Goal: Task Accomplishment & Management: Use online tool/utility

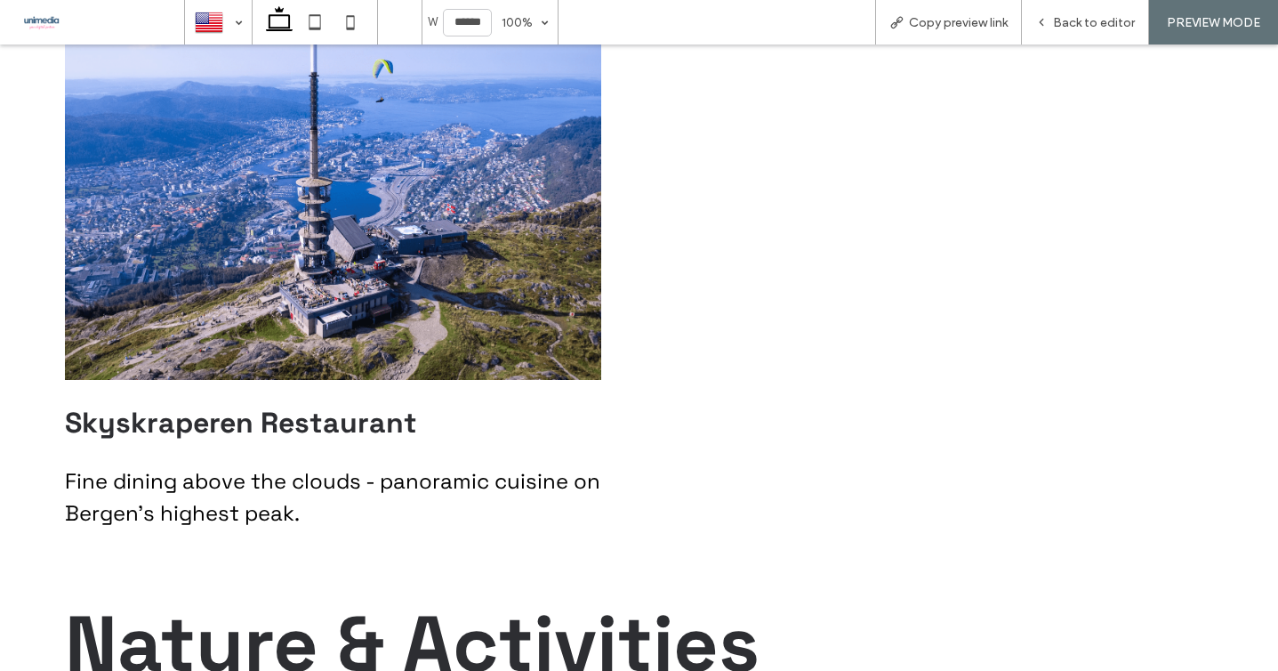
scroll to position [2405, 0]
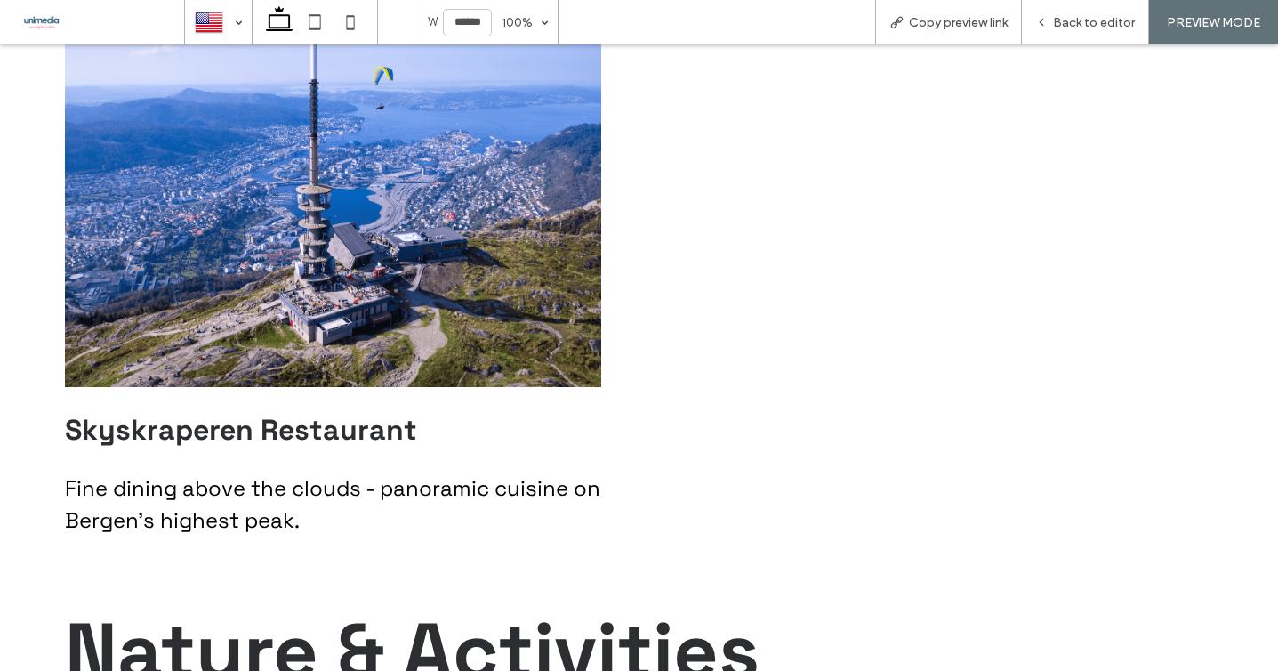
click at [386, 217] on img at bounding box center [333, 187] width 536 height 400
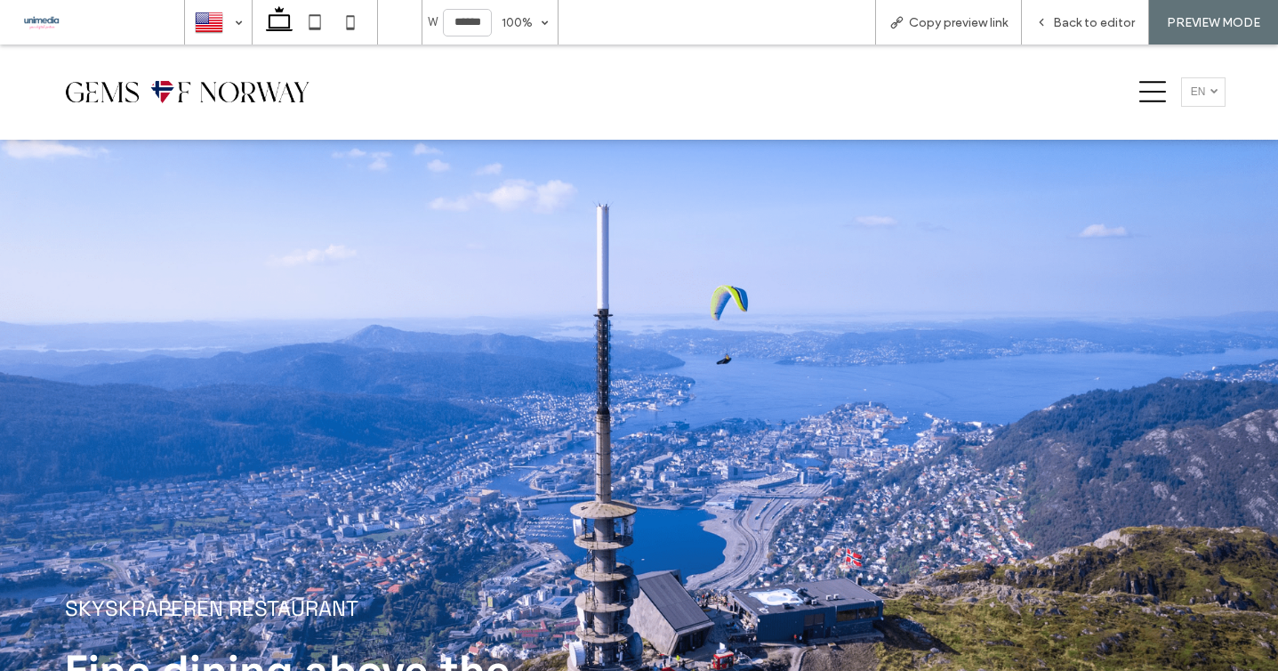
scroll to position [324, 0]
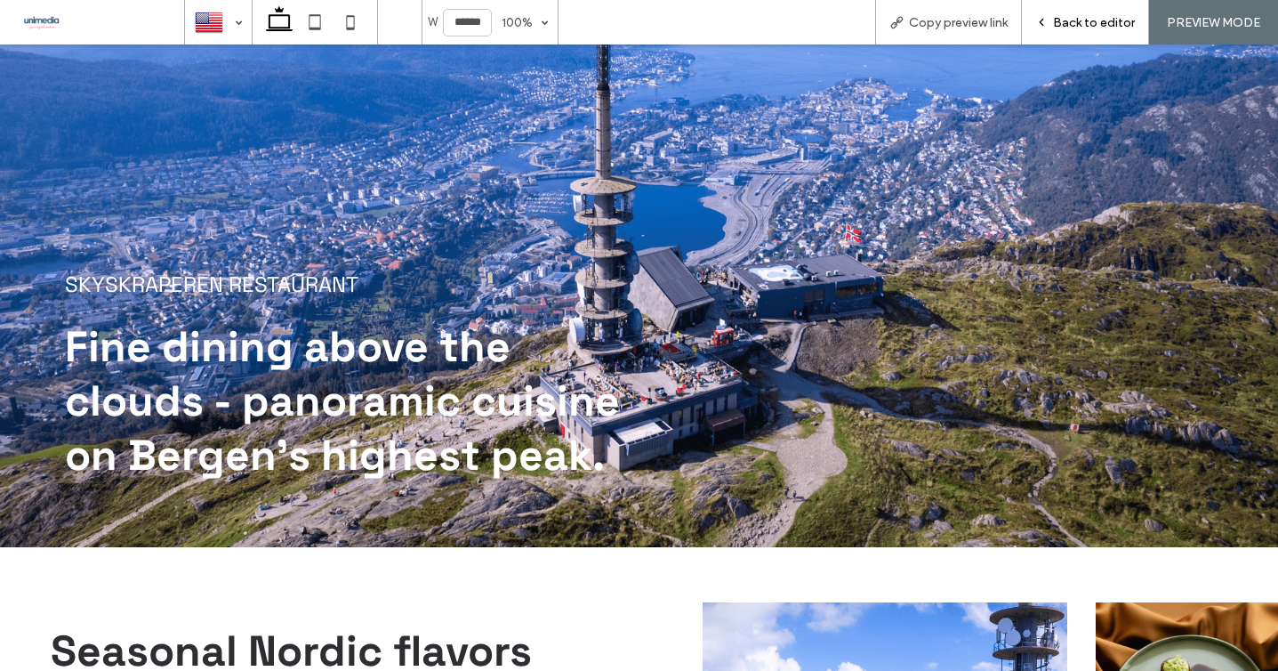
click at [1055, 26] on div "Back to editor" at bounding box center [1085, 22] width 126 height 15
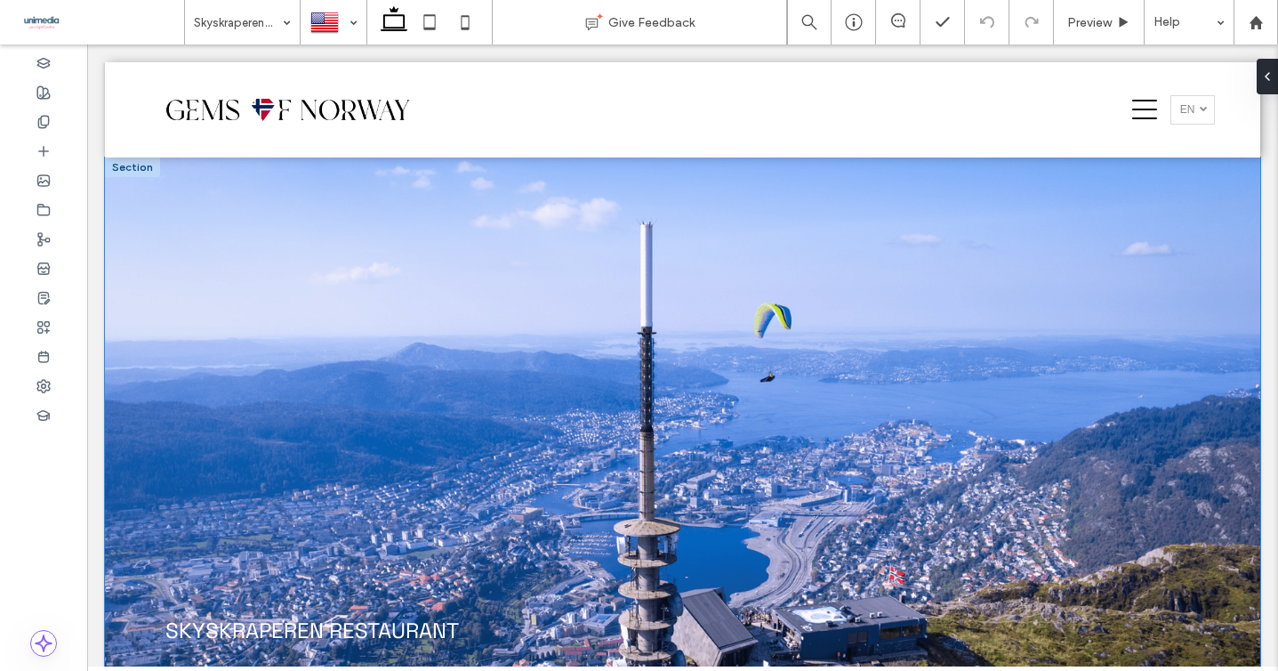
click at [133, 282] on div "SKYSKRAPEREN RESTAURANT Fine dining above the clouds - panoramic cuisine on Ber…" at bounding box center [682, 522] width 1155 height 731
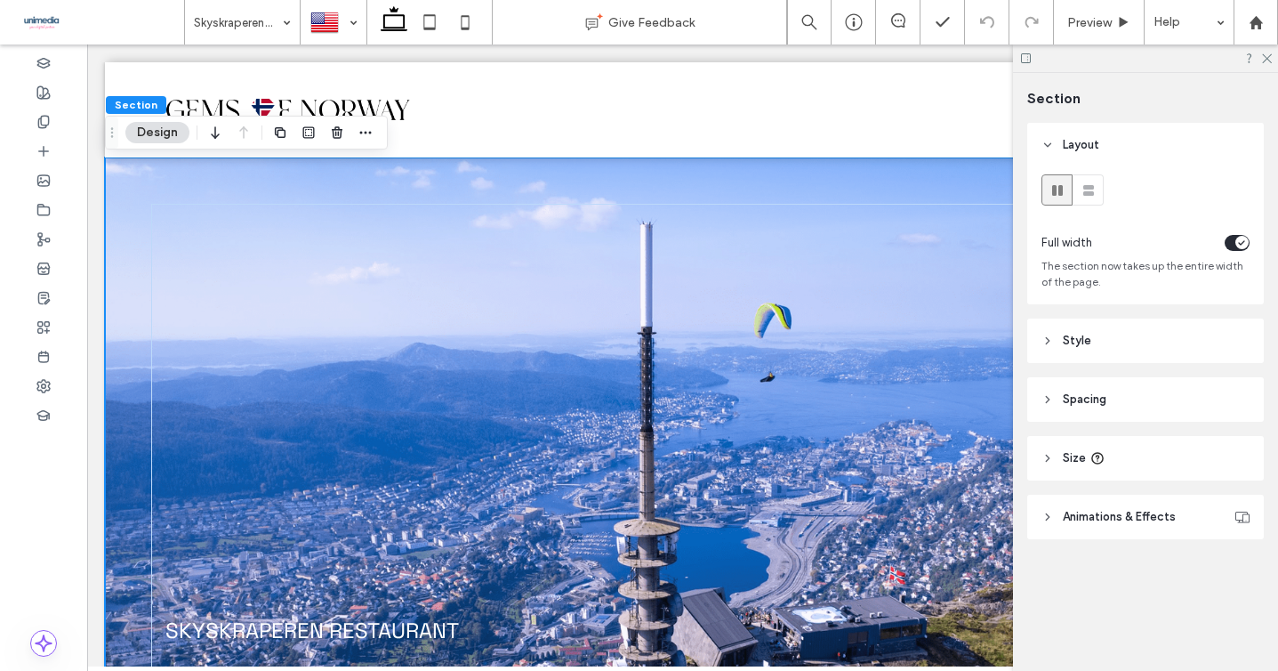
click at [1050, 341] on icon at bounding box center [1047, 340] width 12 height 12
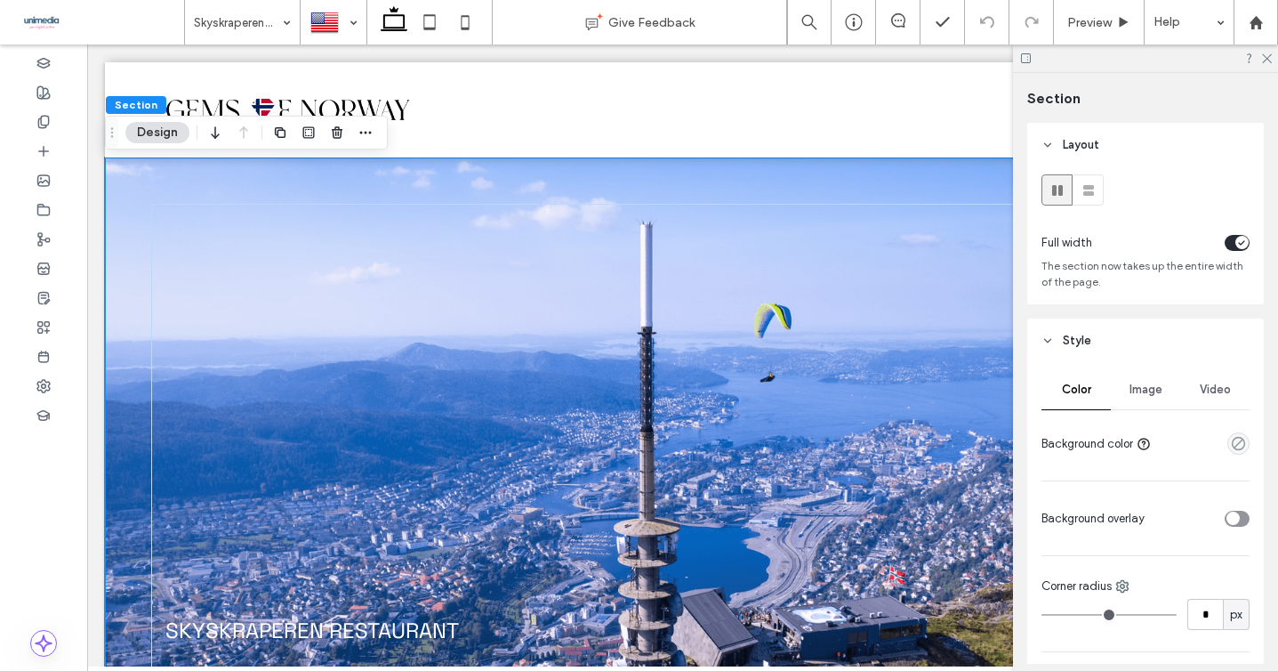
click at [1139, 385] on span "Image" at bounding box center [1145, 389] width 33 height 14
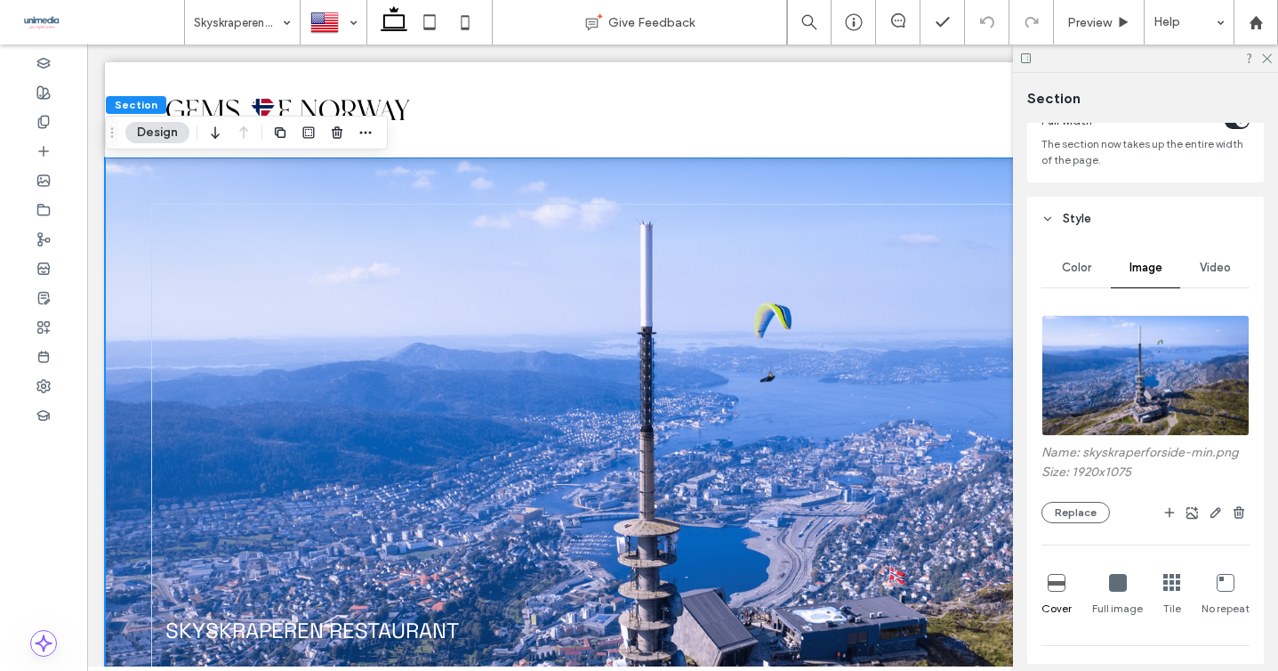
scroll to position [133, 0]
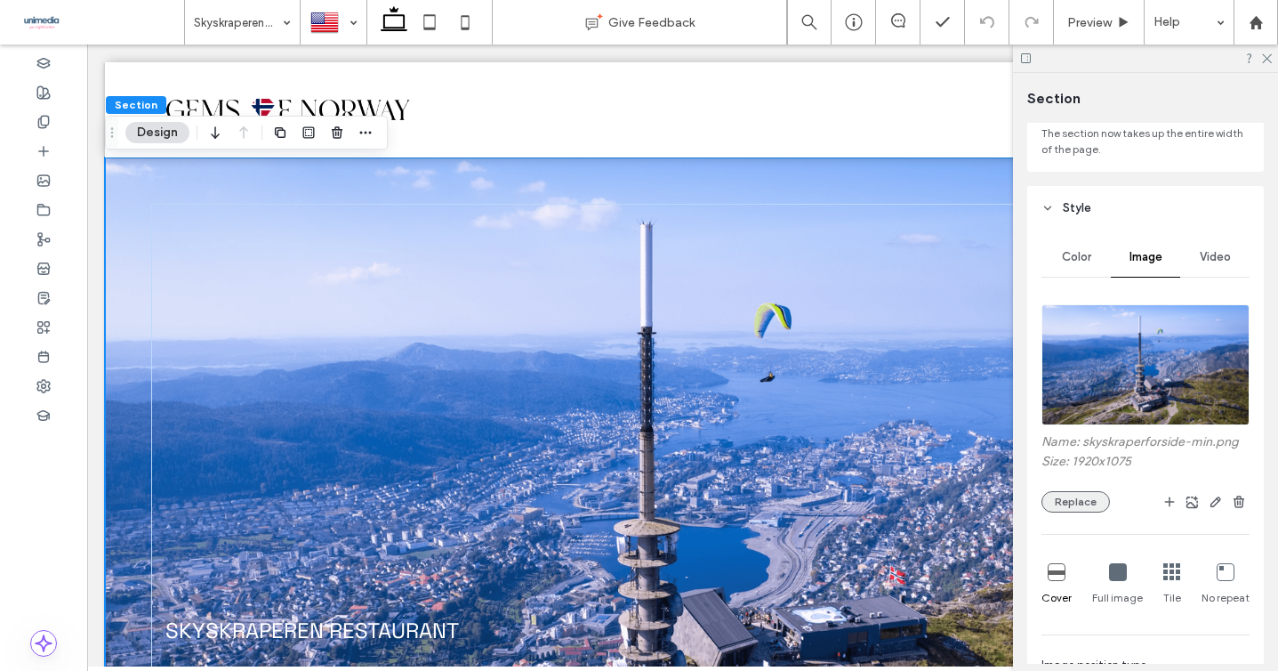
click at [1069, 505] on button "Replace" at bounding box center [1075, 501] width 68 height 21
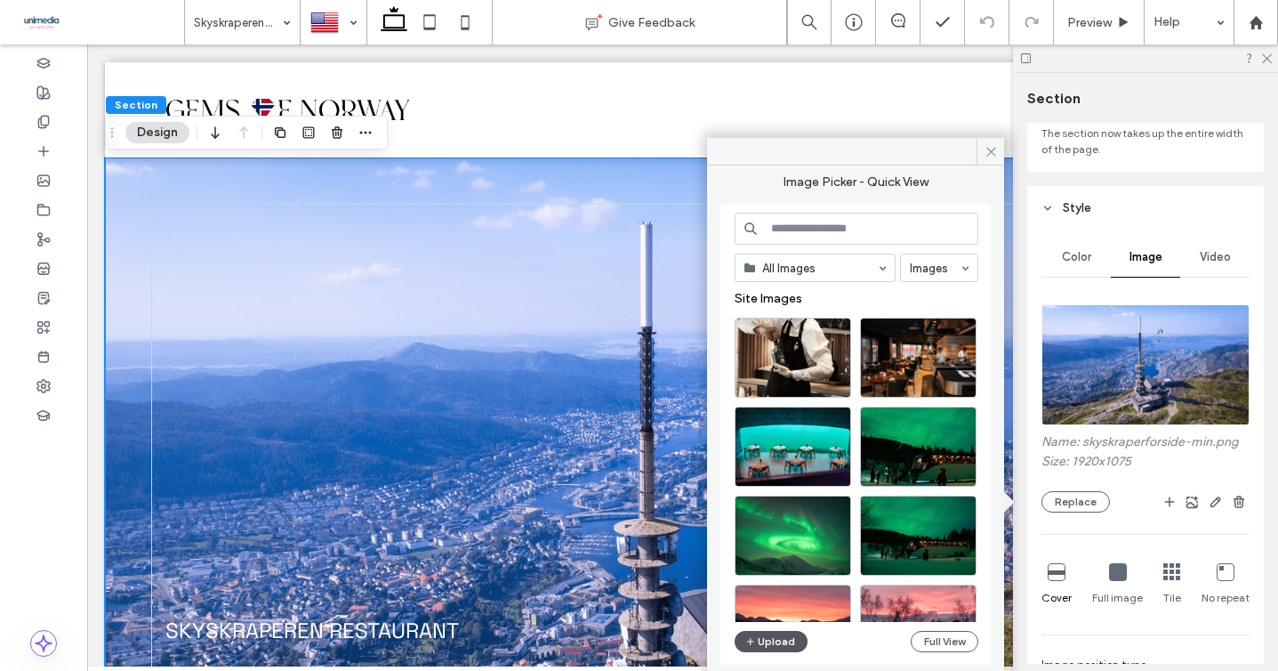
click at [773, 638] on button "Upload" at bounding box center [771, 640] width 73 height 21
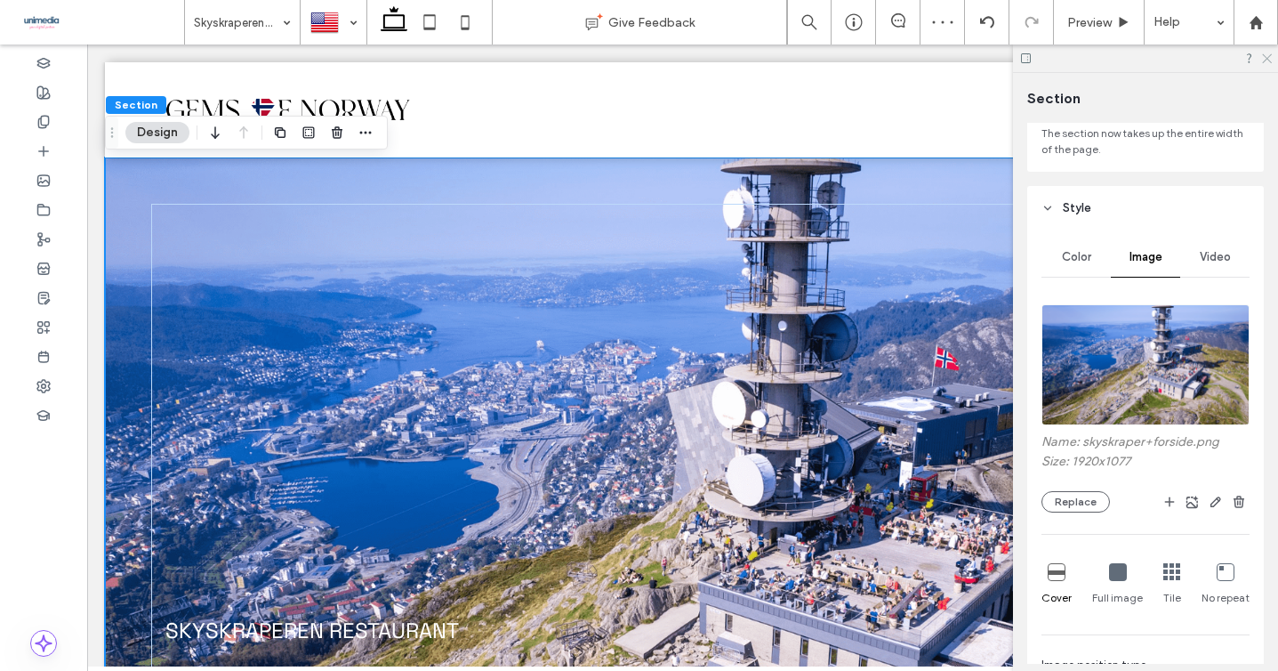
click at [1265, 61] on icon at bounding box center [1266, 58] width 12 height 12
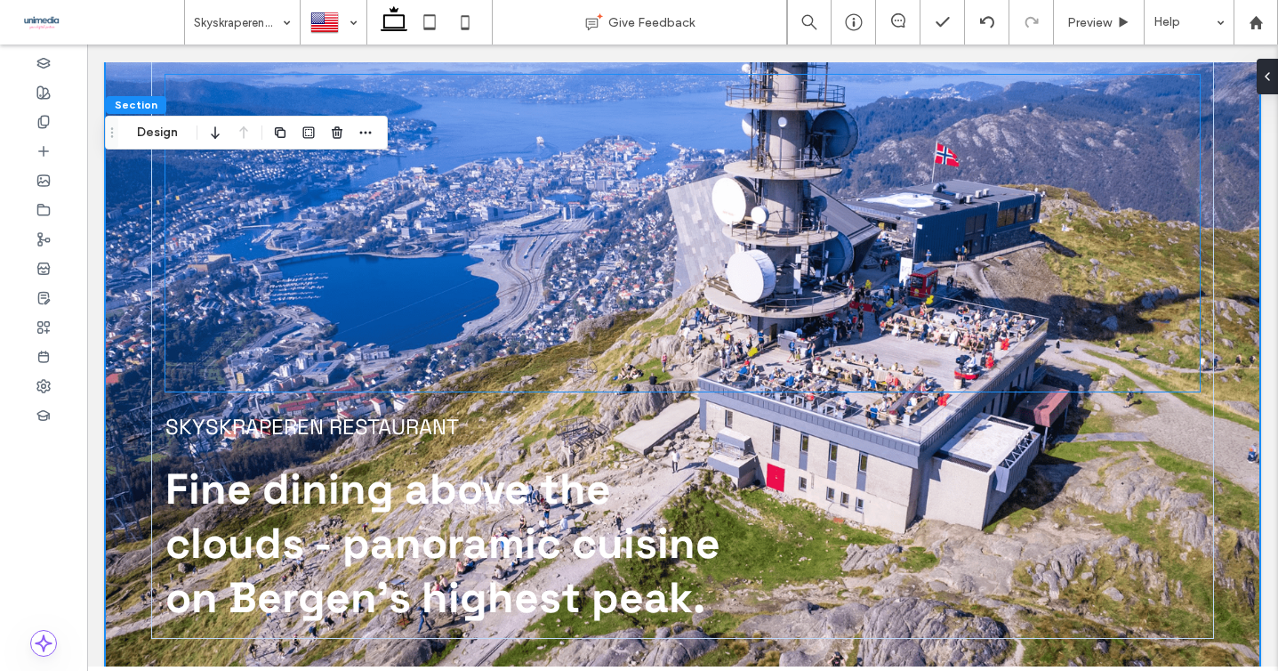
scroll to position [213, 0]
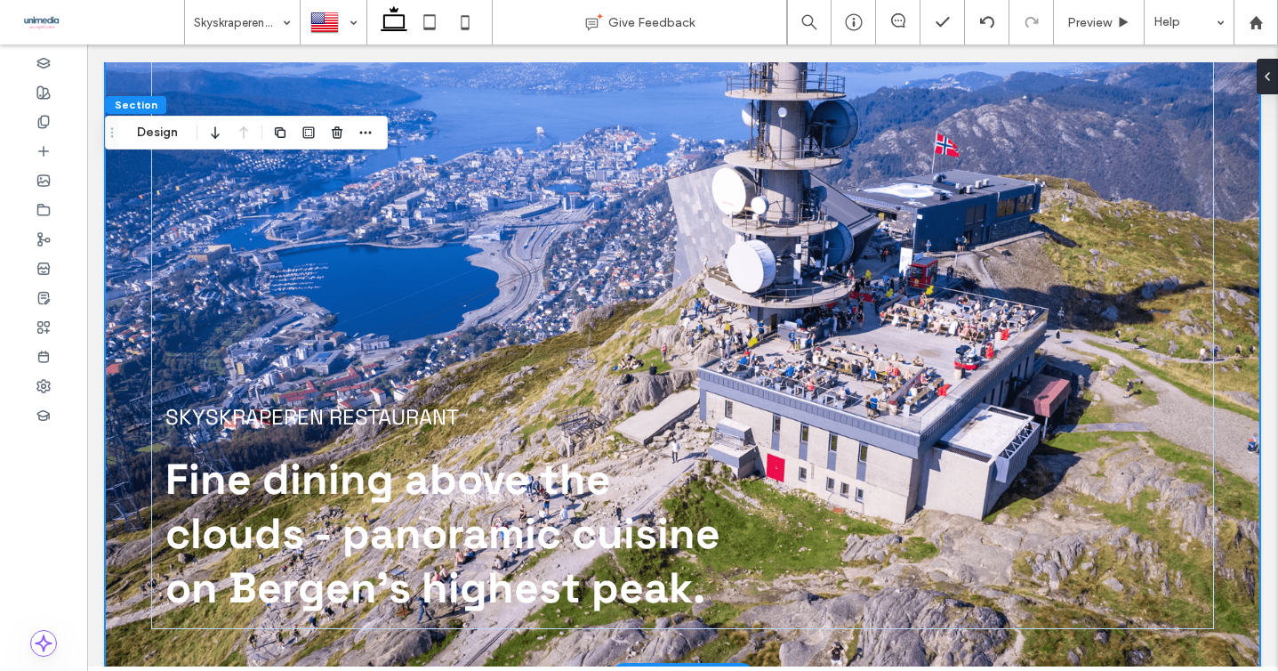
click at [124, 389] on div "SKYSKRAPEREN RESTAURANT Fine dining above the clouds - panoramic cuisine on Ber…" at bounding box center [682, 309] width 1155 height 731
click at [172, 130] on button "Design" at bounding box center [157, 132] width 64 height 21
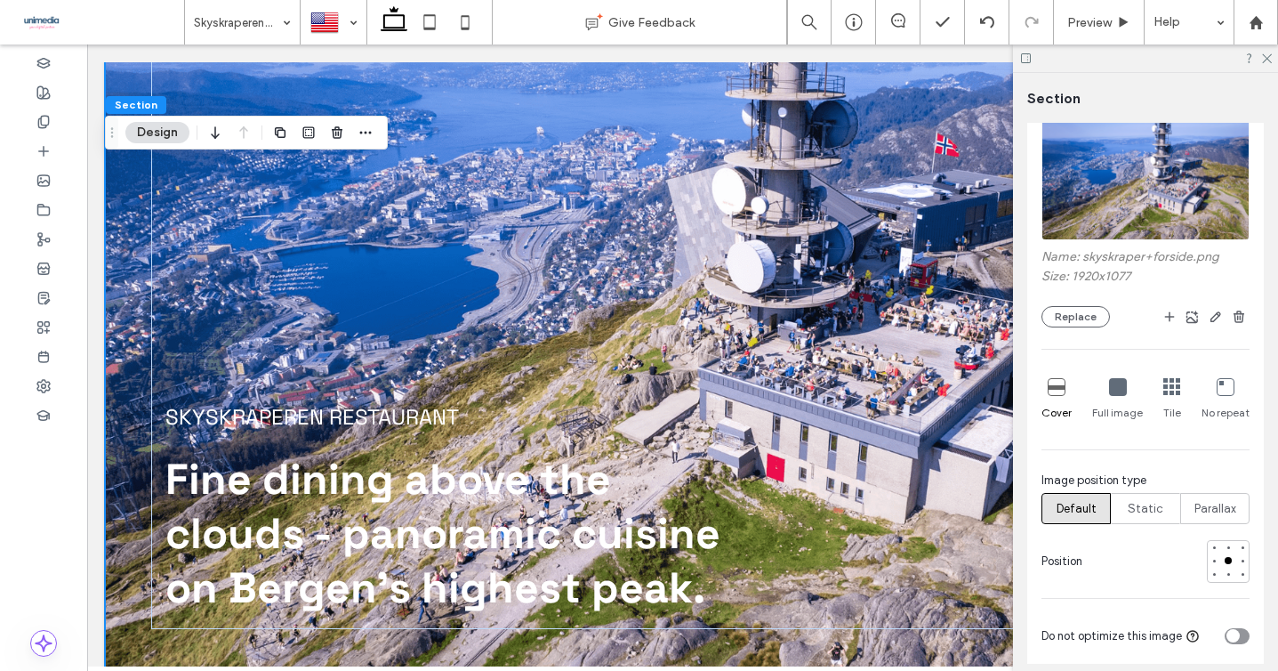
scroll to position [382, 0]
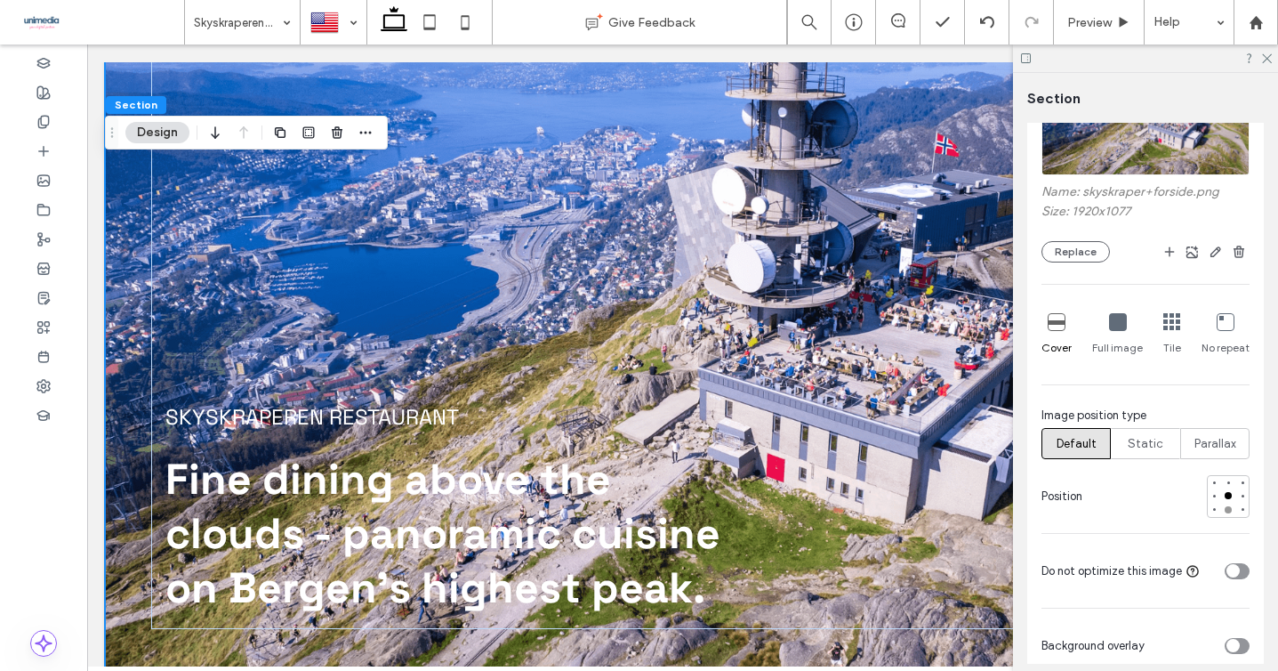
click at [1229, 510] on div at bounding box center [1228, 509] width 7 height 7
click at [1229, 478] on div at bounding box center [1228, 482] width 12 height 12
click at [1265, 52] on icon at bounding box center [1266, 58] width 12 height 12
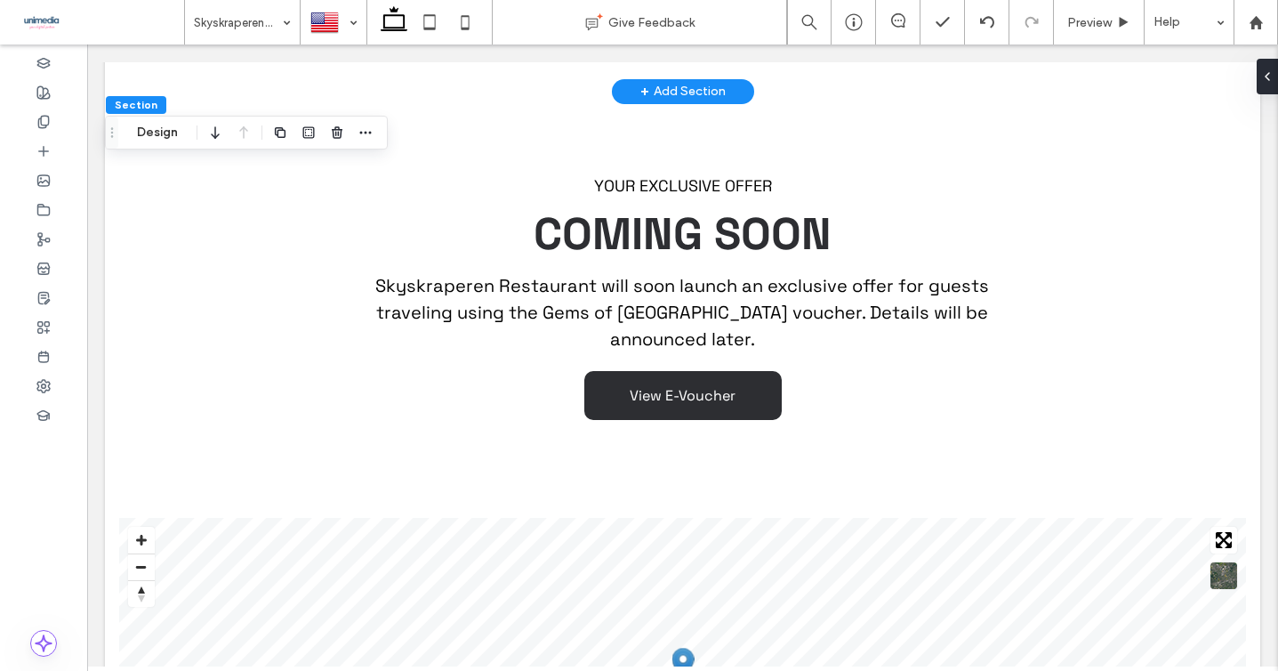
scroll to position [1656, 0]
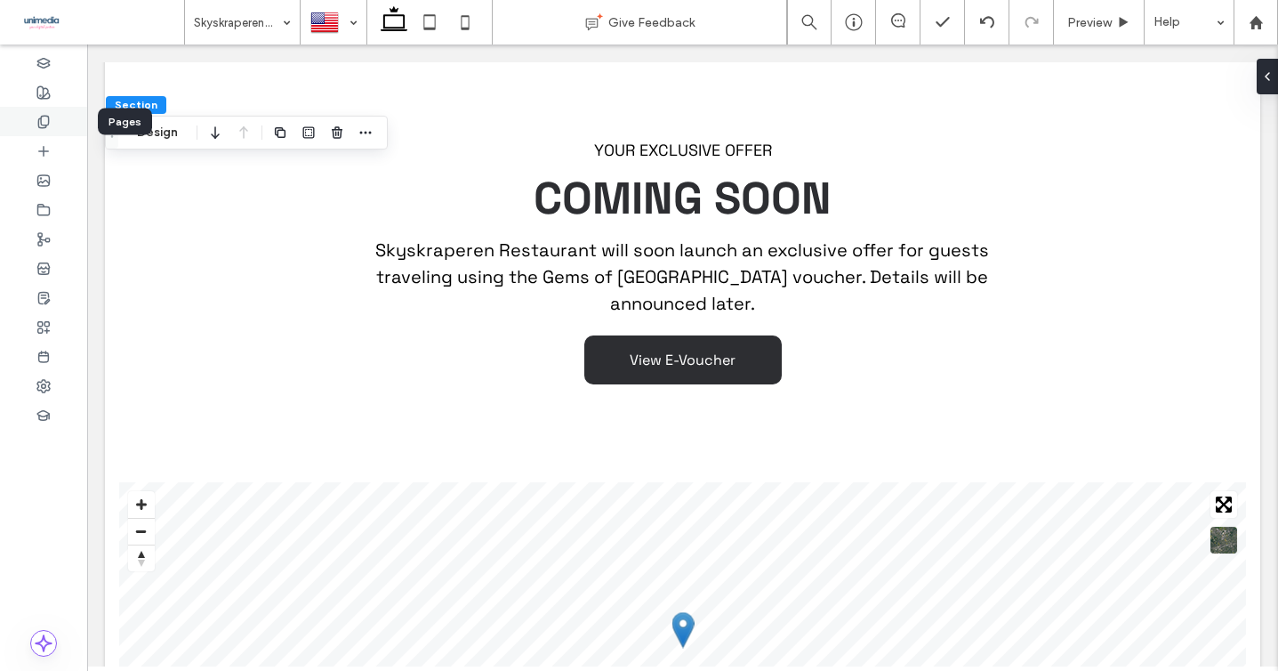
click at [47, 124] on use at bounding box center [43, 122] width 10 height 12
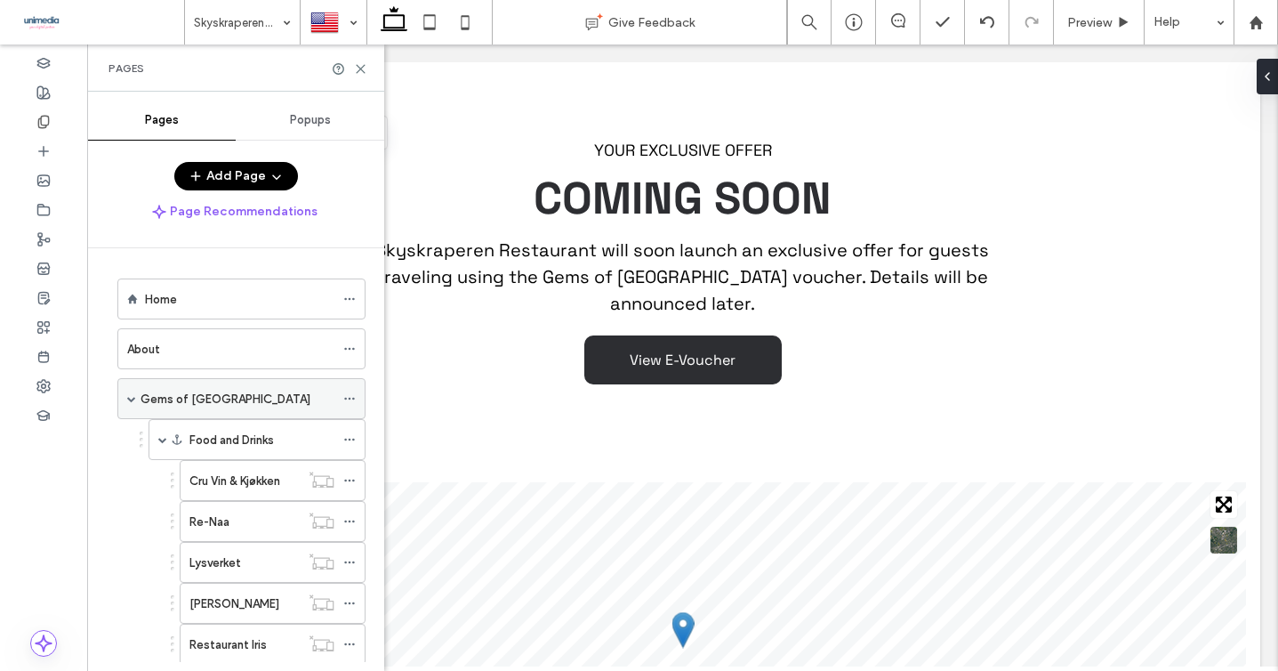
scroll to position [342, 0]
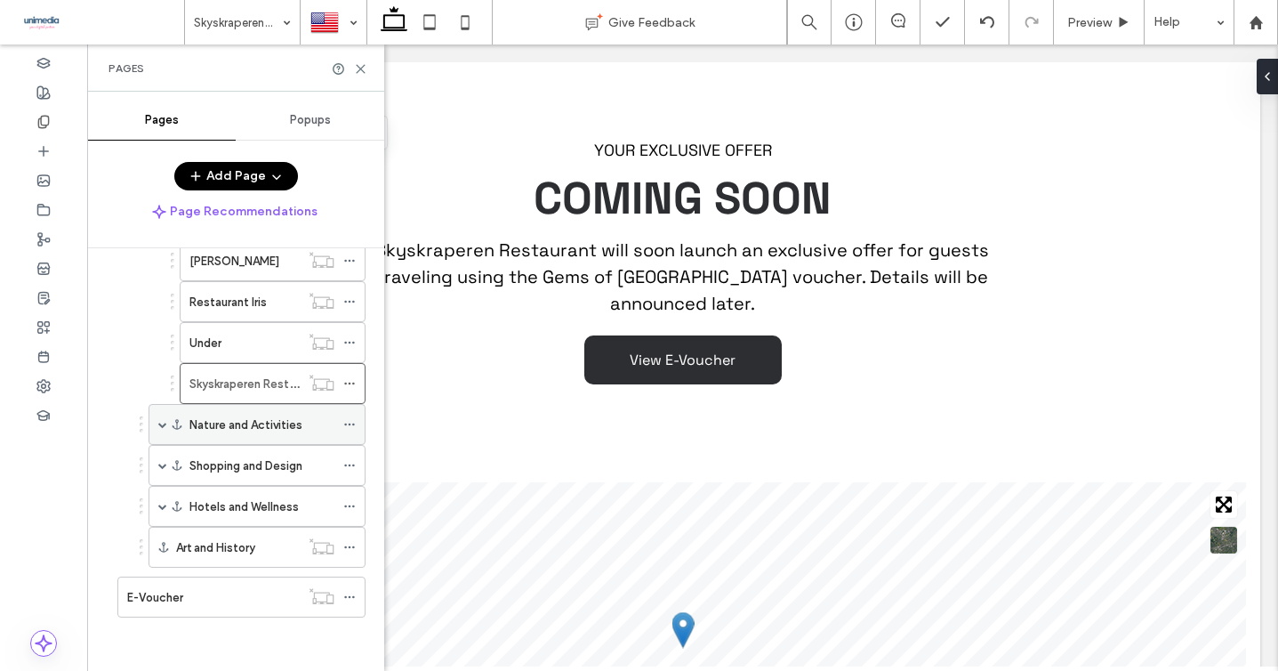
click at [159, 417] on span at bounding box center [162, 424] width 9 height 39
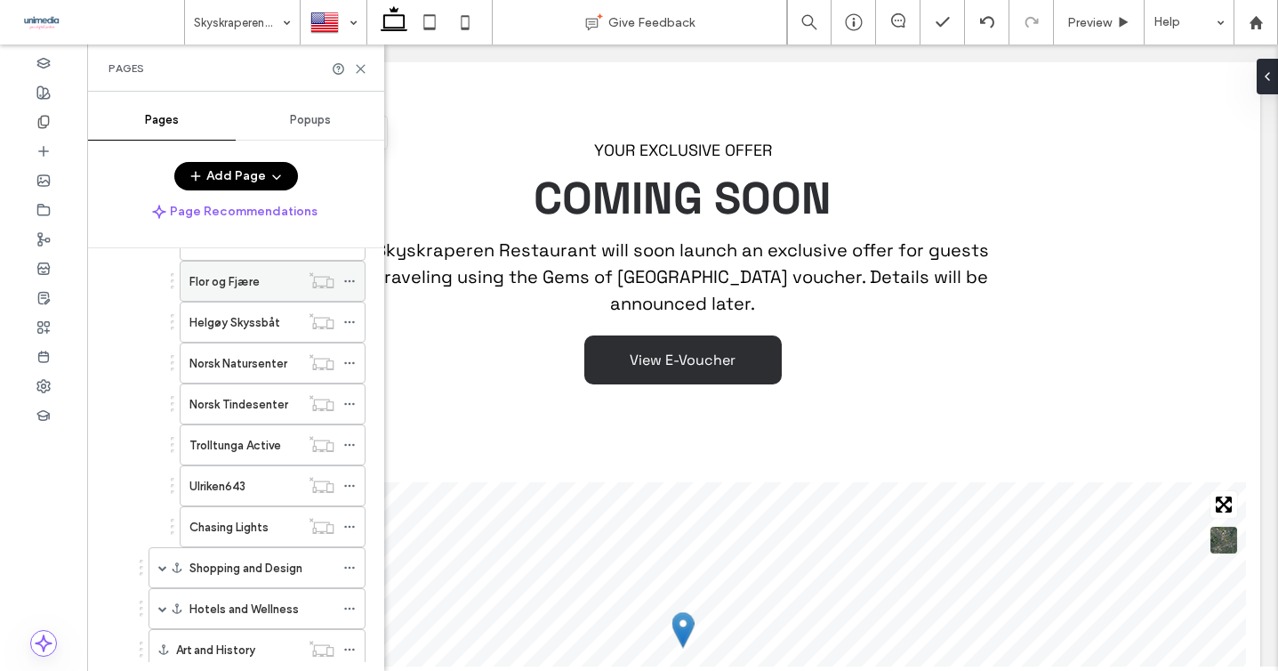
scroll to position [609, 0]
click at [219, 481] on label "Ulriken643" at bounding box center [217, 485] width 56 height 31
click at [357, 67] on icon at bounding box center [360, 68] width 13 height 13
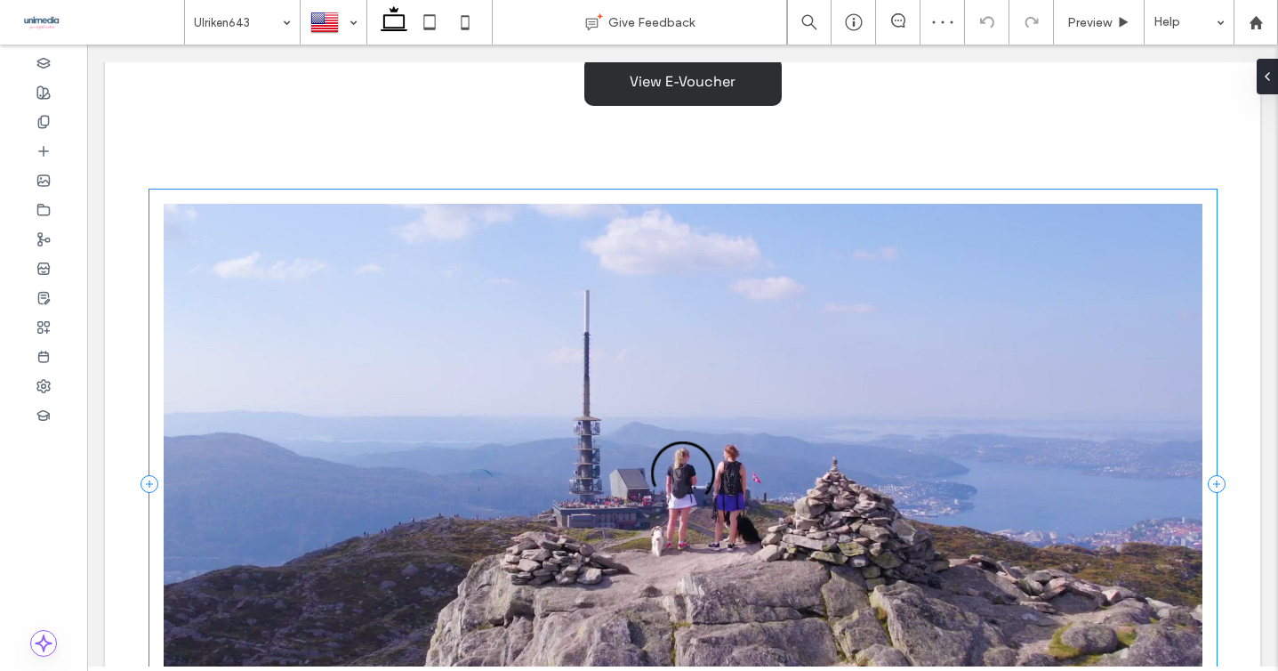
scroll to position [1911, 0]
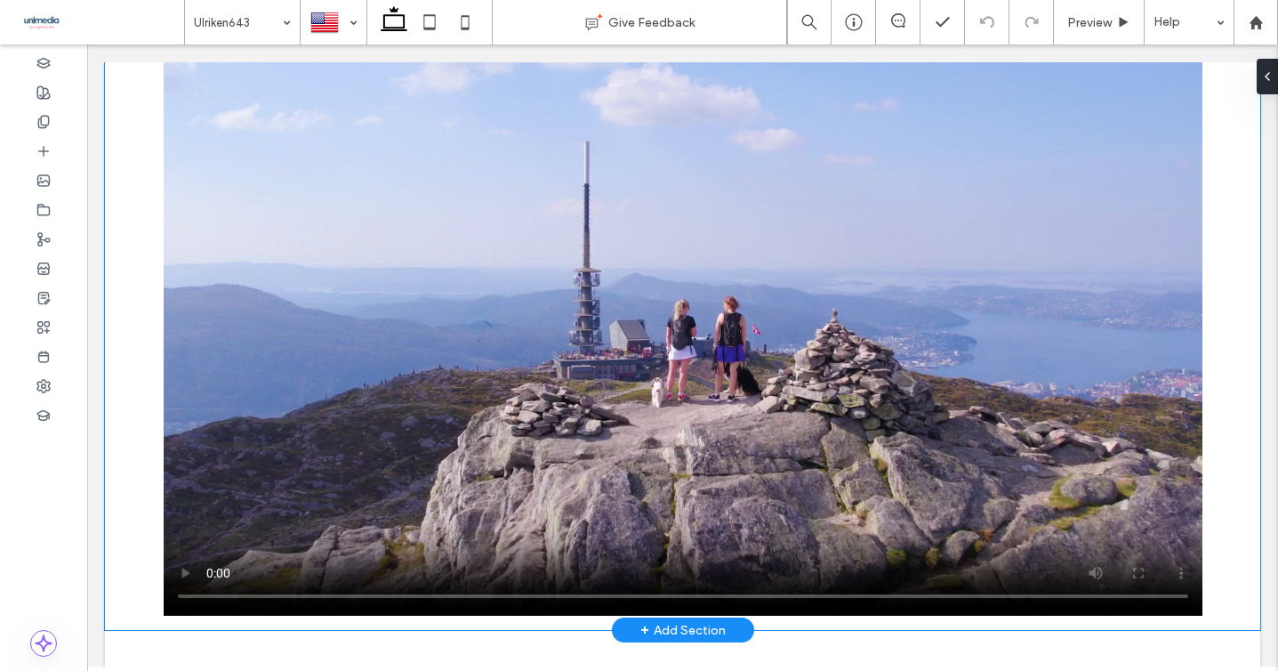
click at [124, 272] on div at bounding box center [682, 335] width 1155 height 589
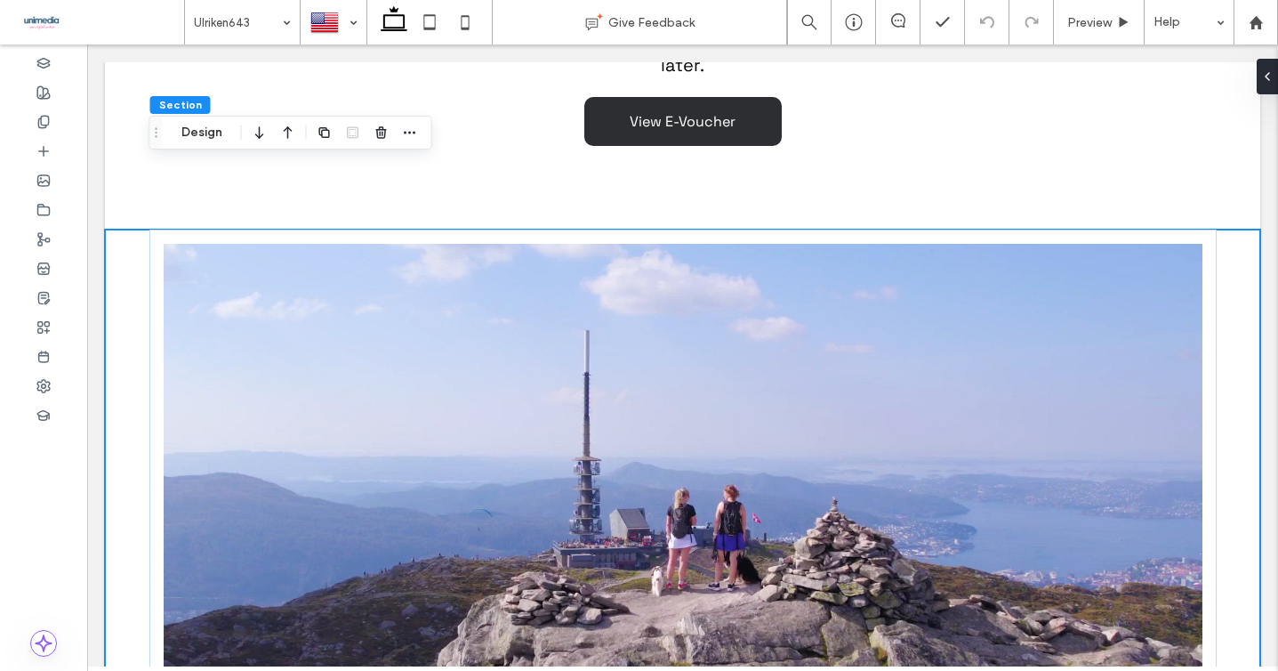
scroll to position [1952, 0]
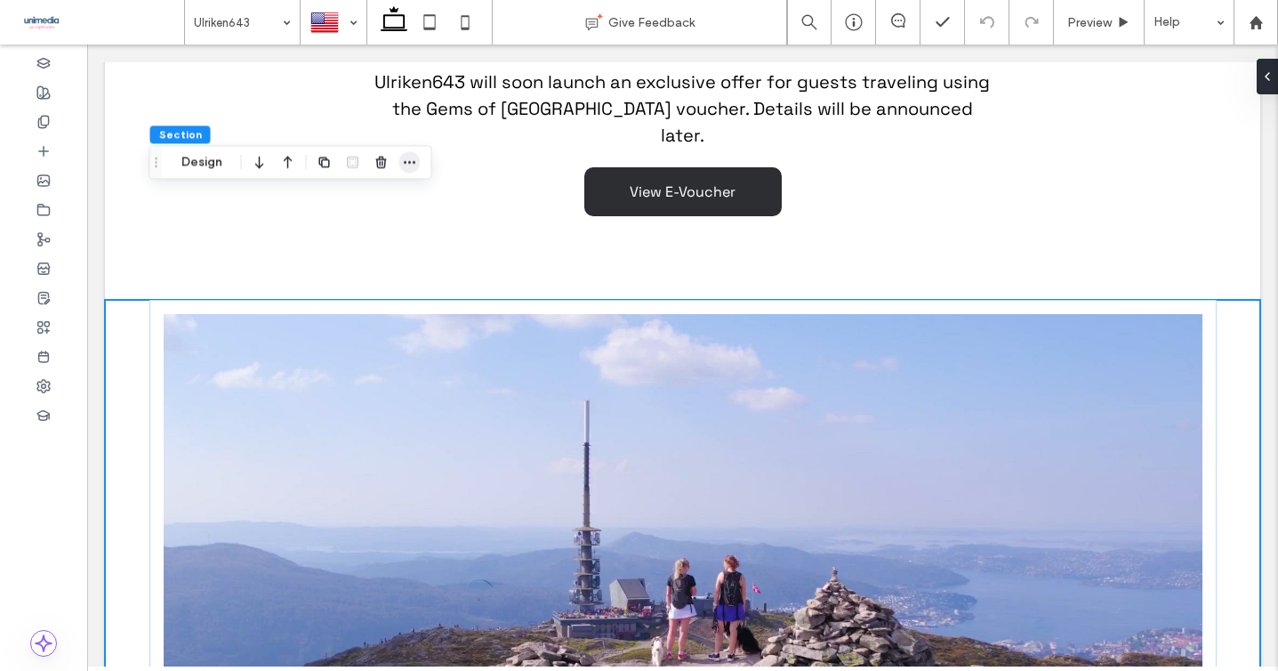
click at [403, 164] on icon "button" at bounding box center [410, 162] width 14 height 14
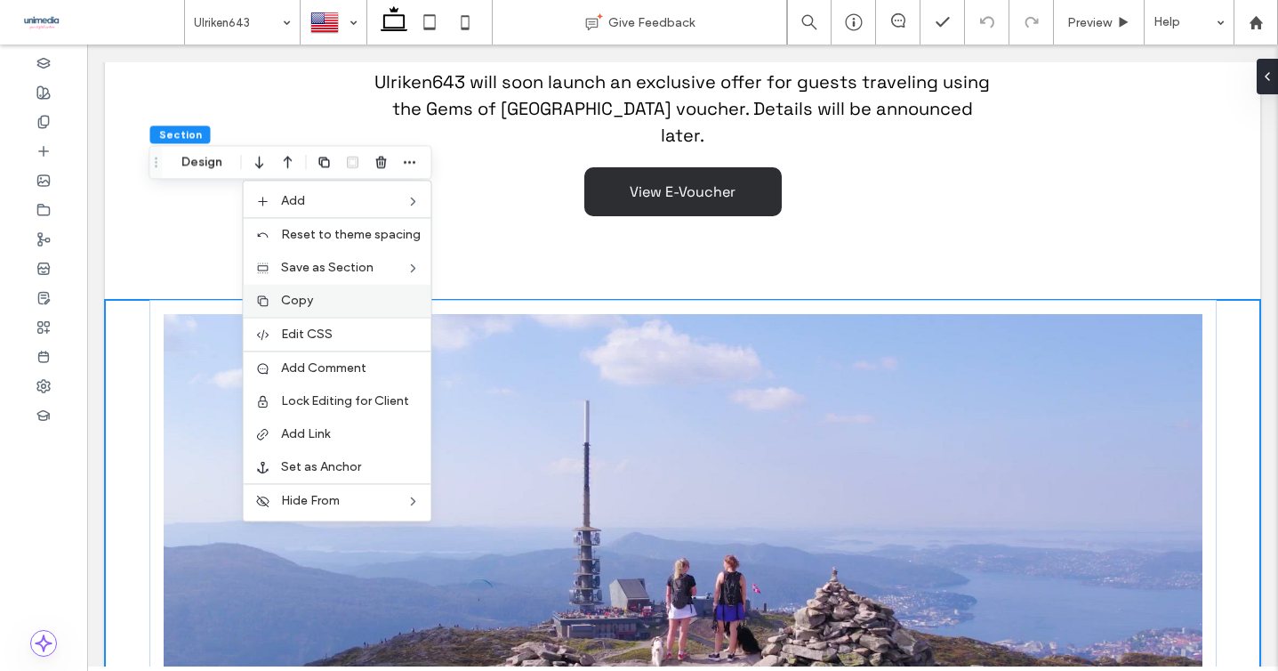
click at [338, 308] on div "Copy" at bounding box center [338, 300] width 188 height 33
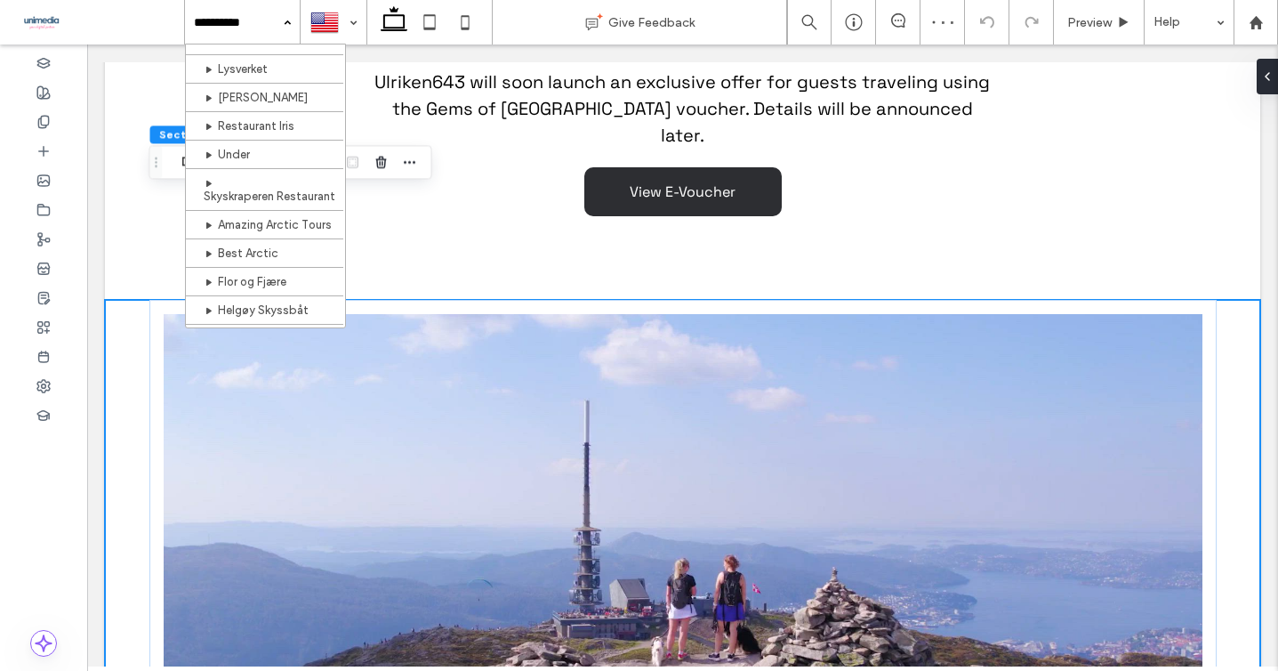
scroll to position [141, 0]
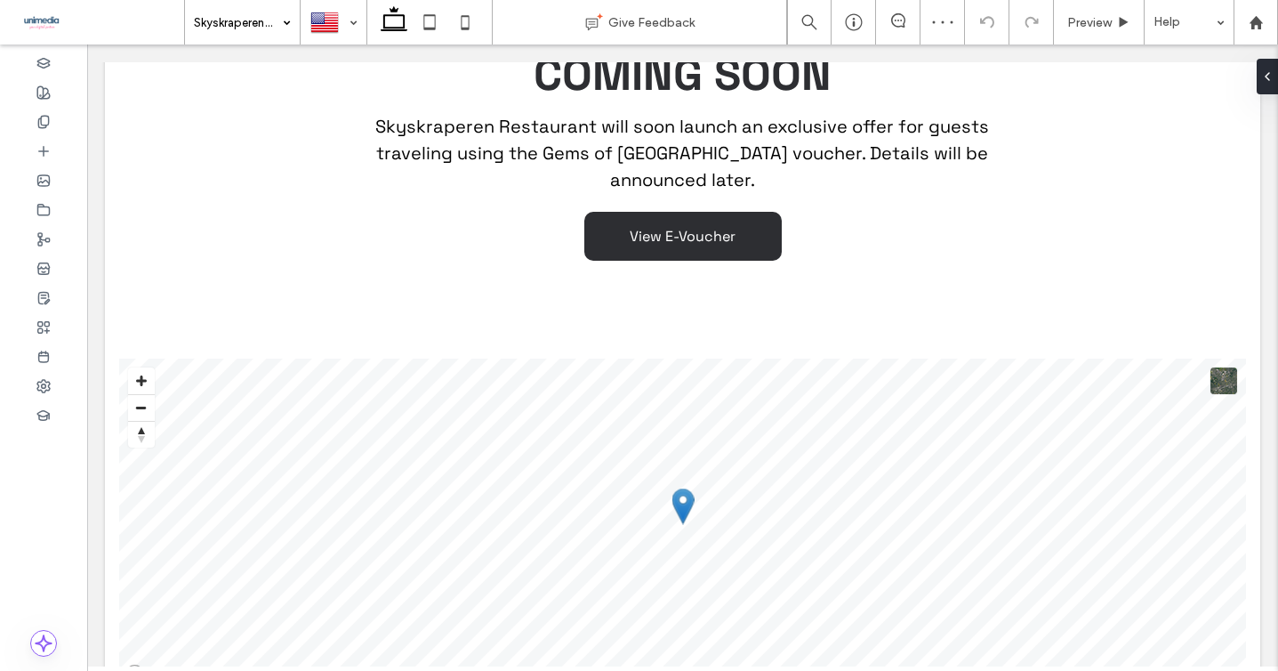
scroll to position [1719, 0]
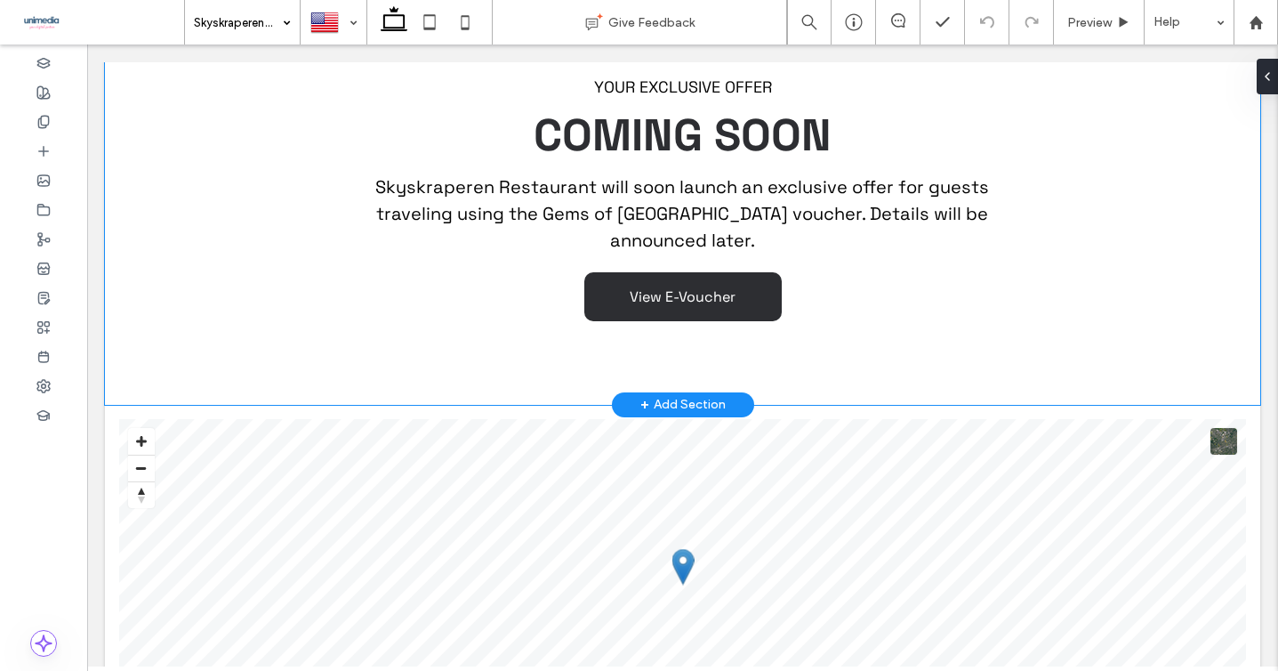
click at [117, 348] on div "YOUR EXCLUSIVE OFFER COMING SOON Skyskraperen Restaurant will soon launch an ex…" at bounding box center [682, 199] width 1155 height 412
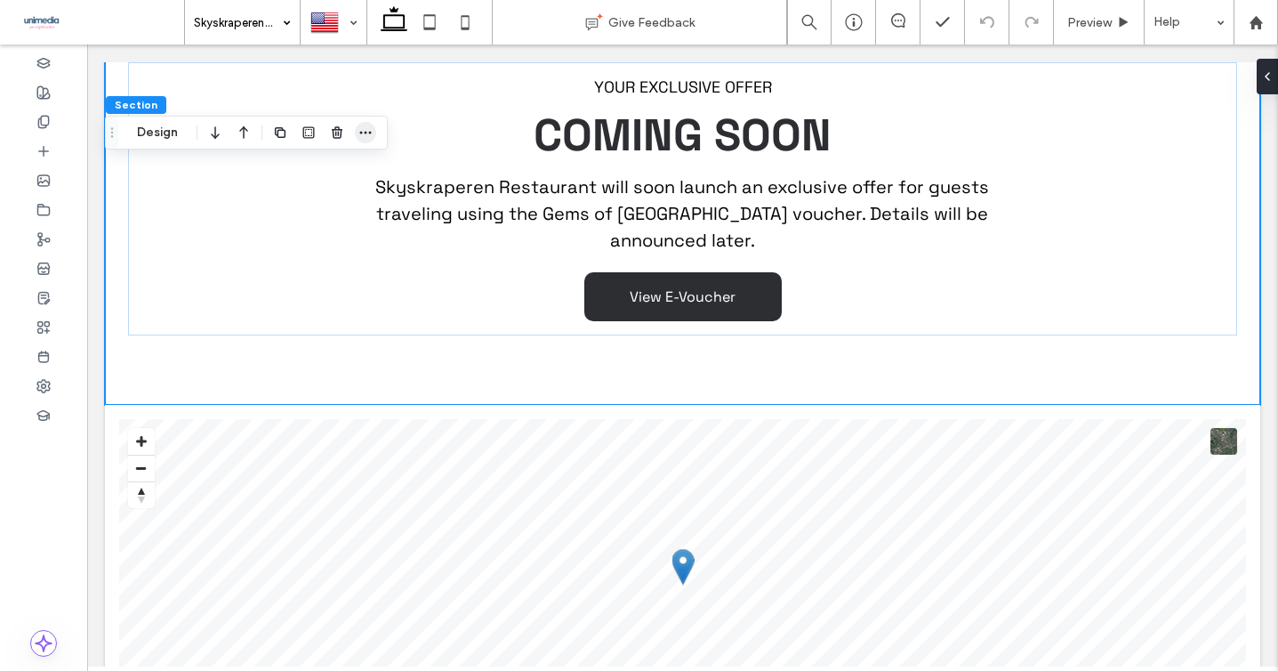
click at [364, 138] on icon "button" at bounding box center [365, 132] width 14 height 14
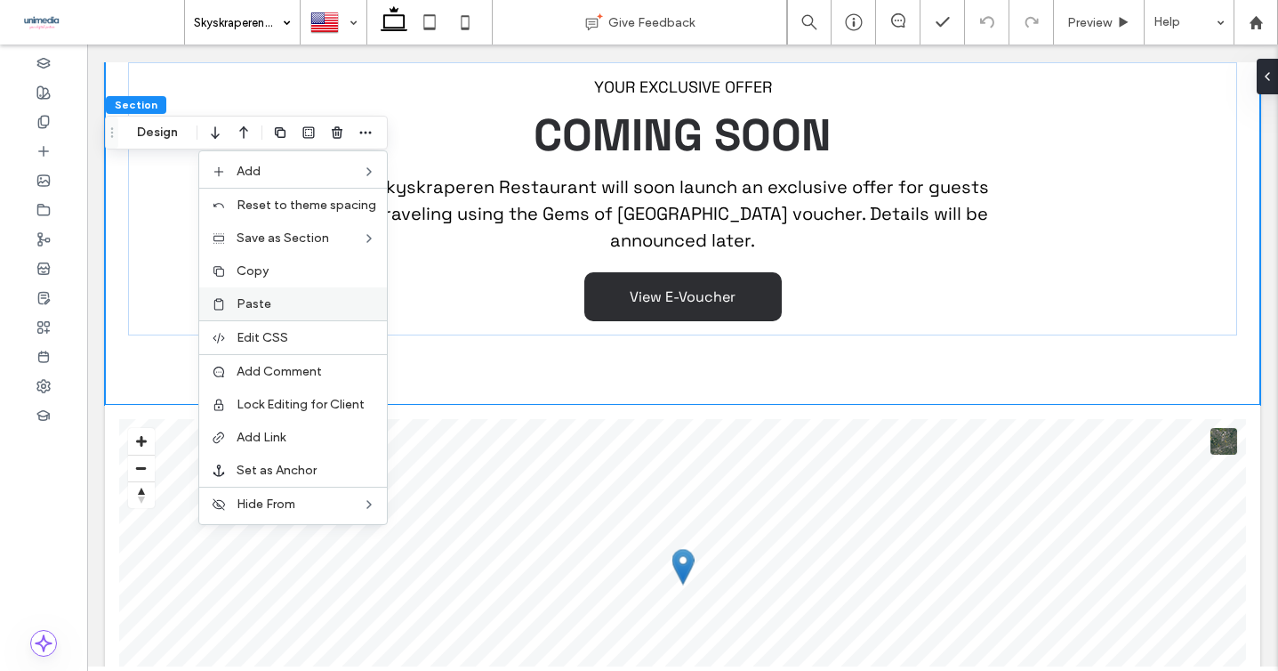
click at [271, 309] on span "Paste" at bounding box center [254, 303] width 35 height 15
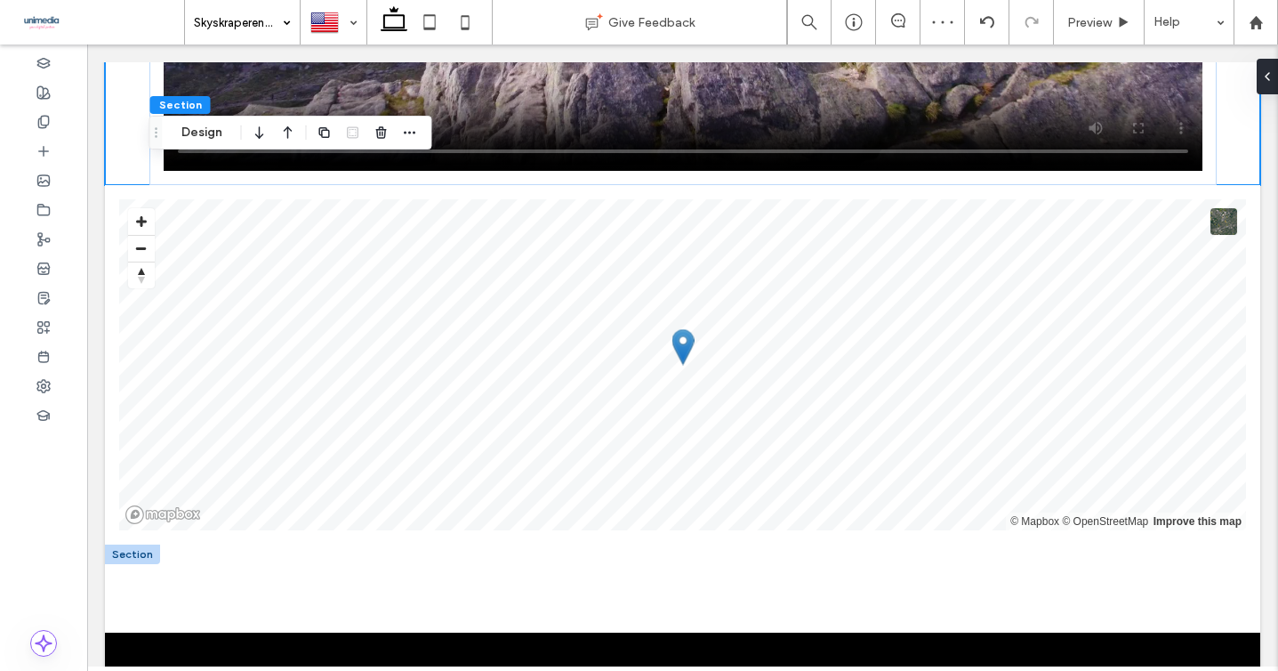
scroll to position [2656, 0]
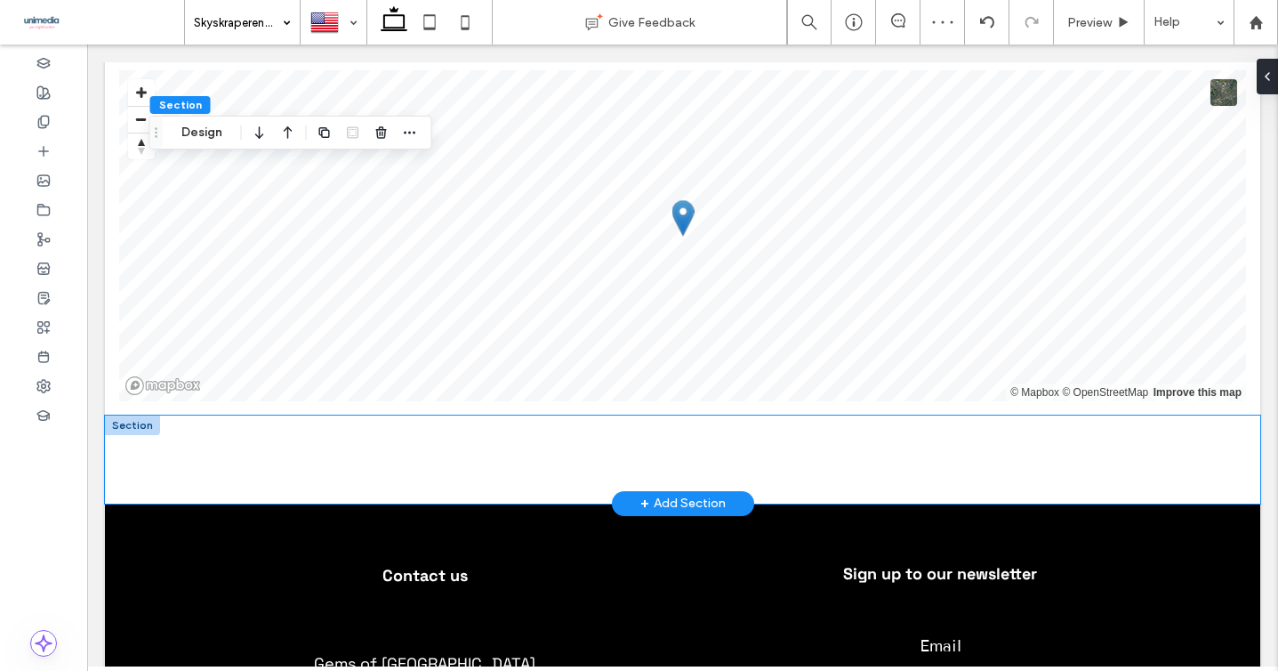
click at [111, 438] on div at bounding box center [682, 459] width 1155 height 88
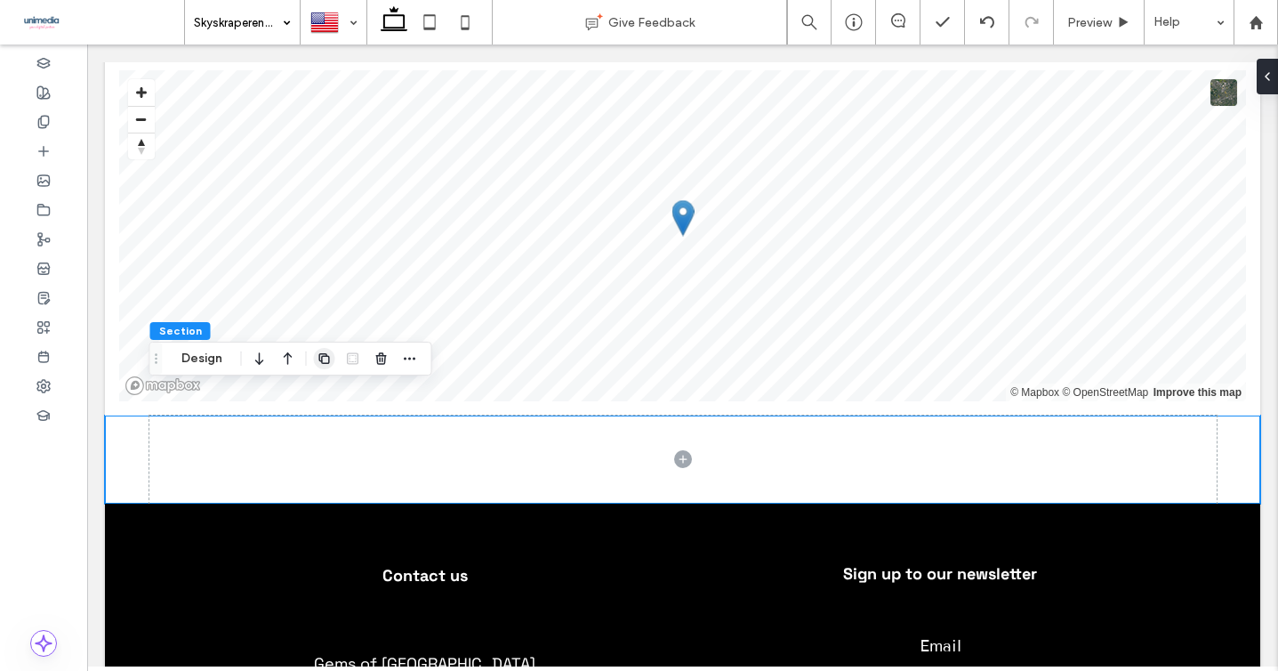
click at [324, 363] on use "button" at bounding box center [323, 358] width 11 height 11
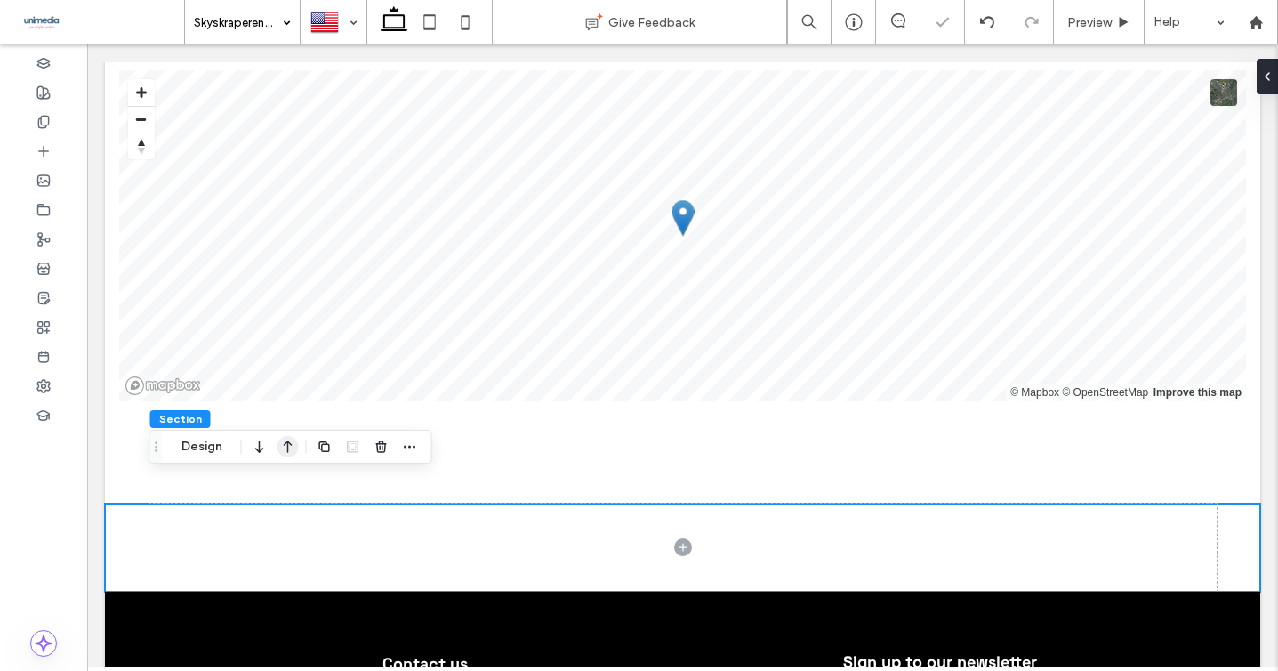
click at [288, 449] on icon "button" at bounding box center [287, 446] width 21 height 32
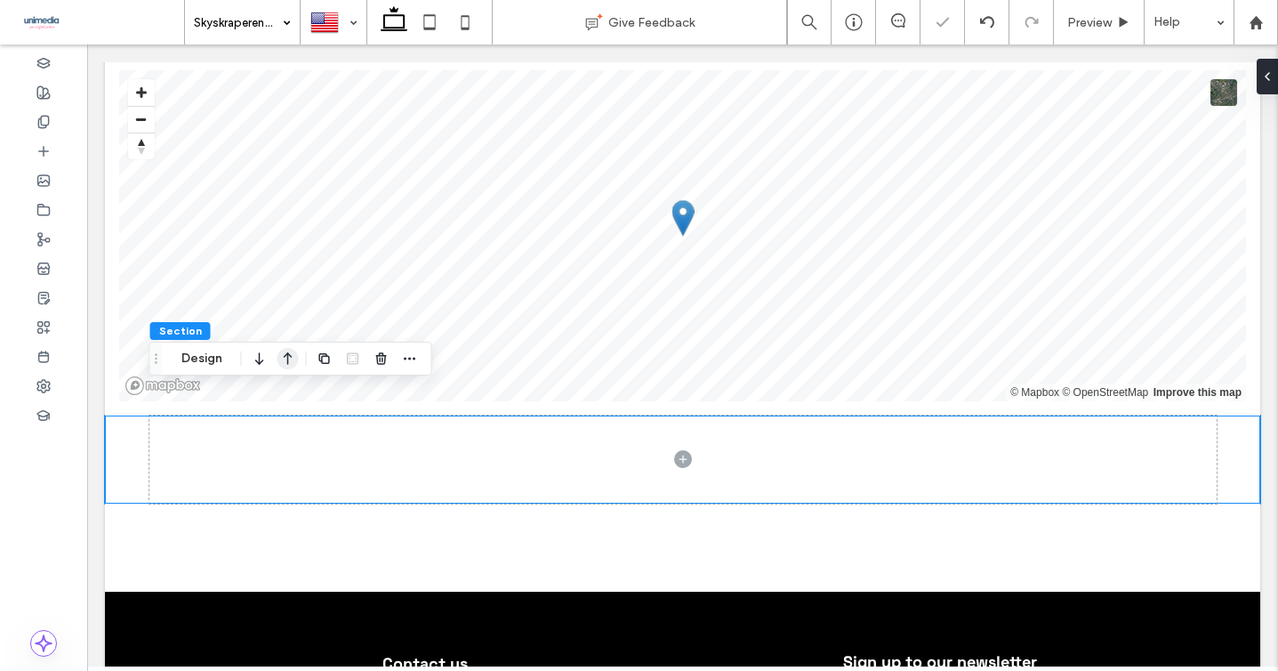
click at [286, 365] on icon "button" at bounding box center [287, 358] width 21 height 32
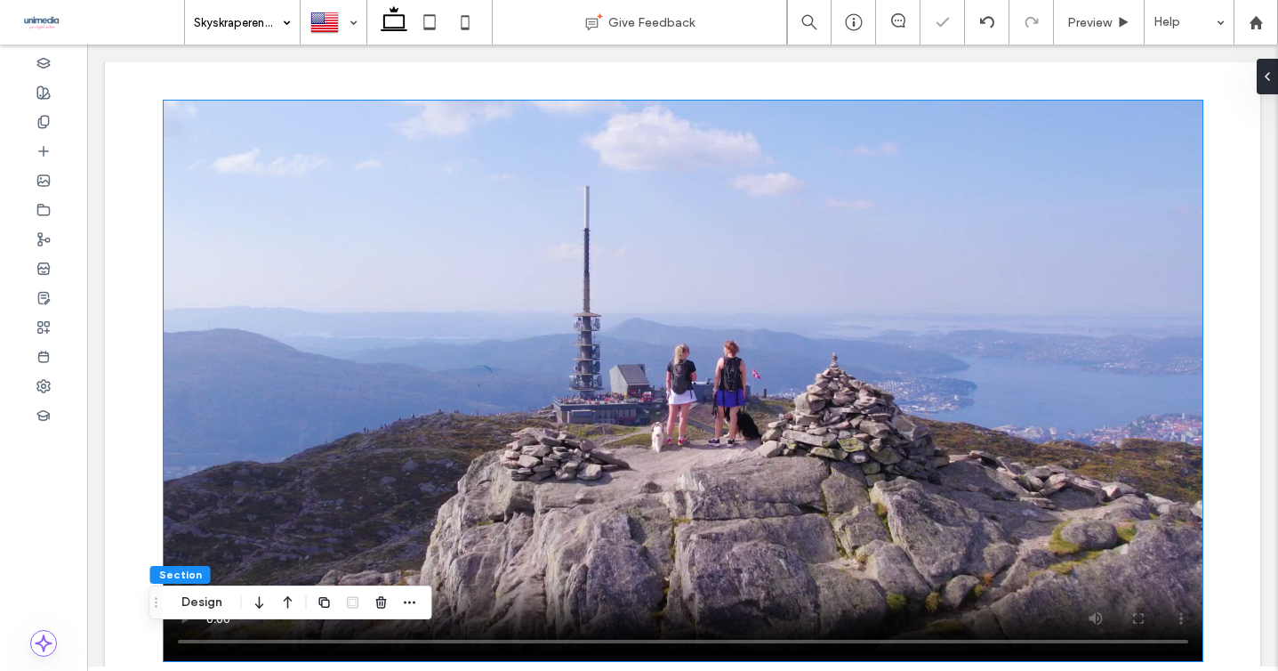
scroll to position [2035, 0]
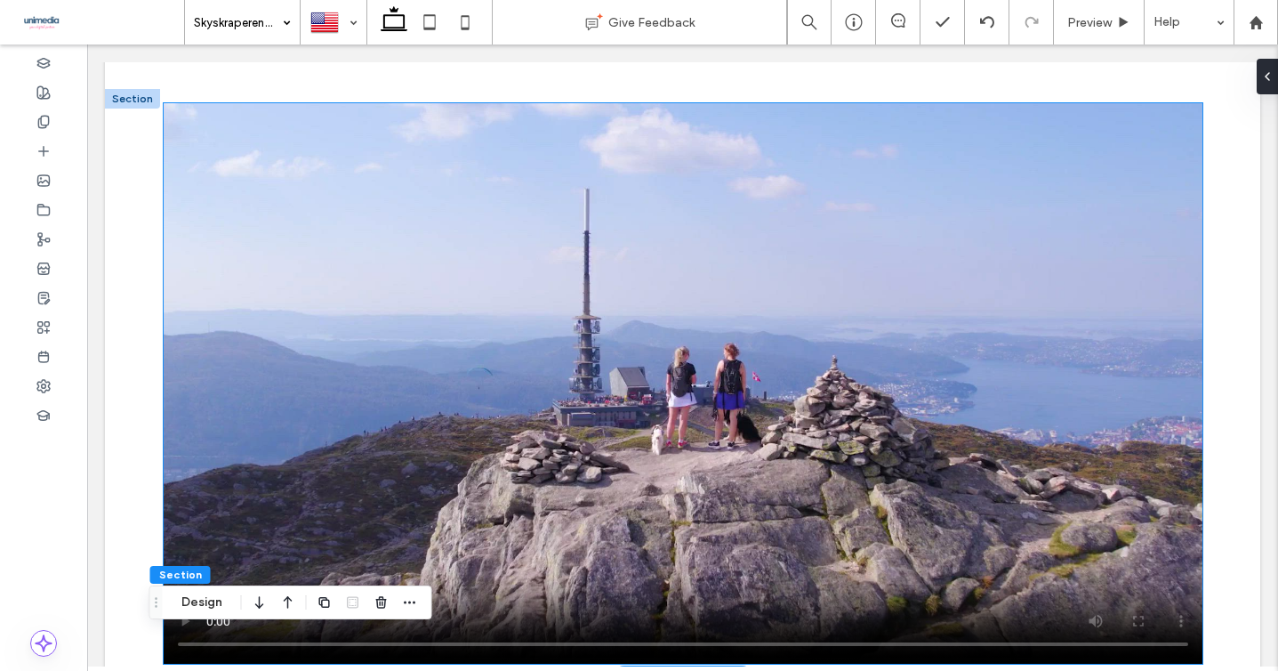
click at [823, 262] on video at bounding box center [683, 383] width 1039 height 560
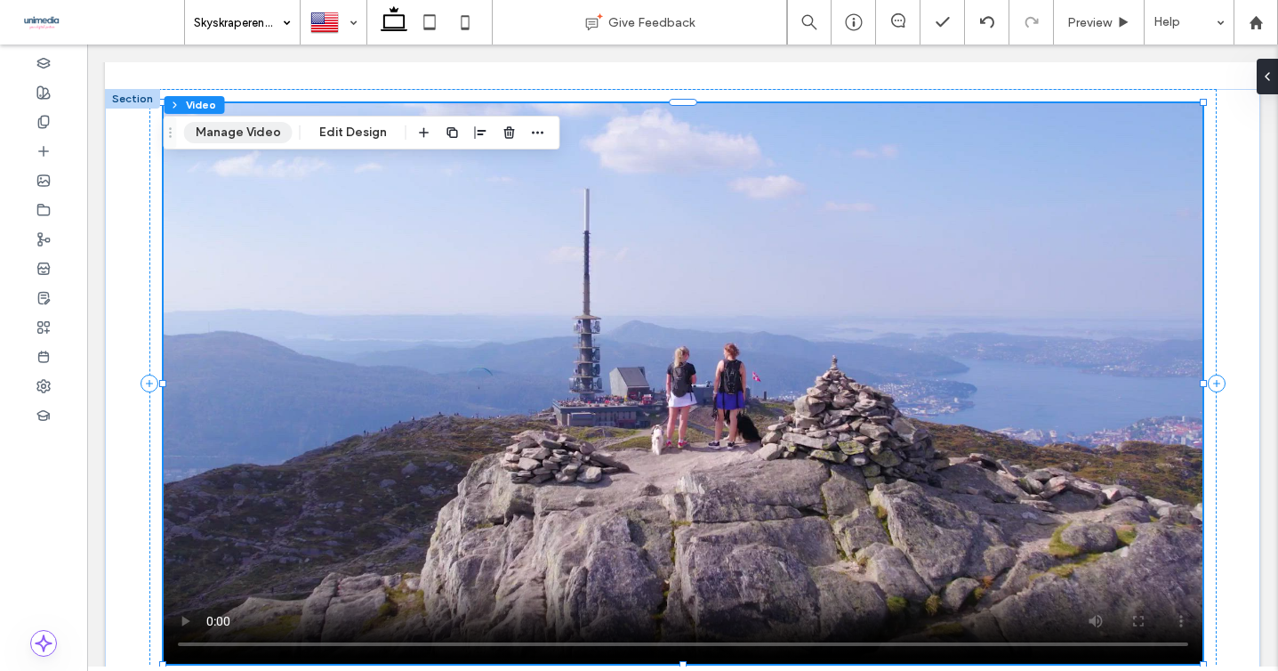
click at [232, 140] on button "Manage Video" at bounding box center [238, 132] width 108 height 21
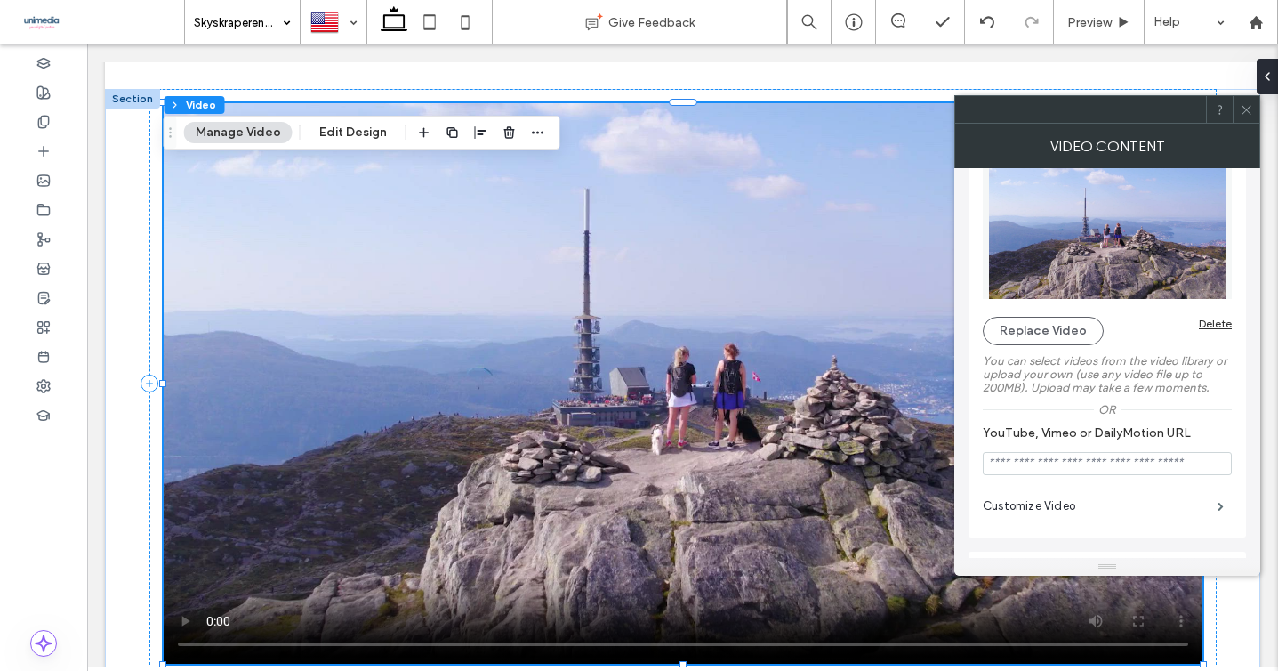
scroll to position [37, 0]
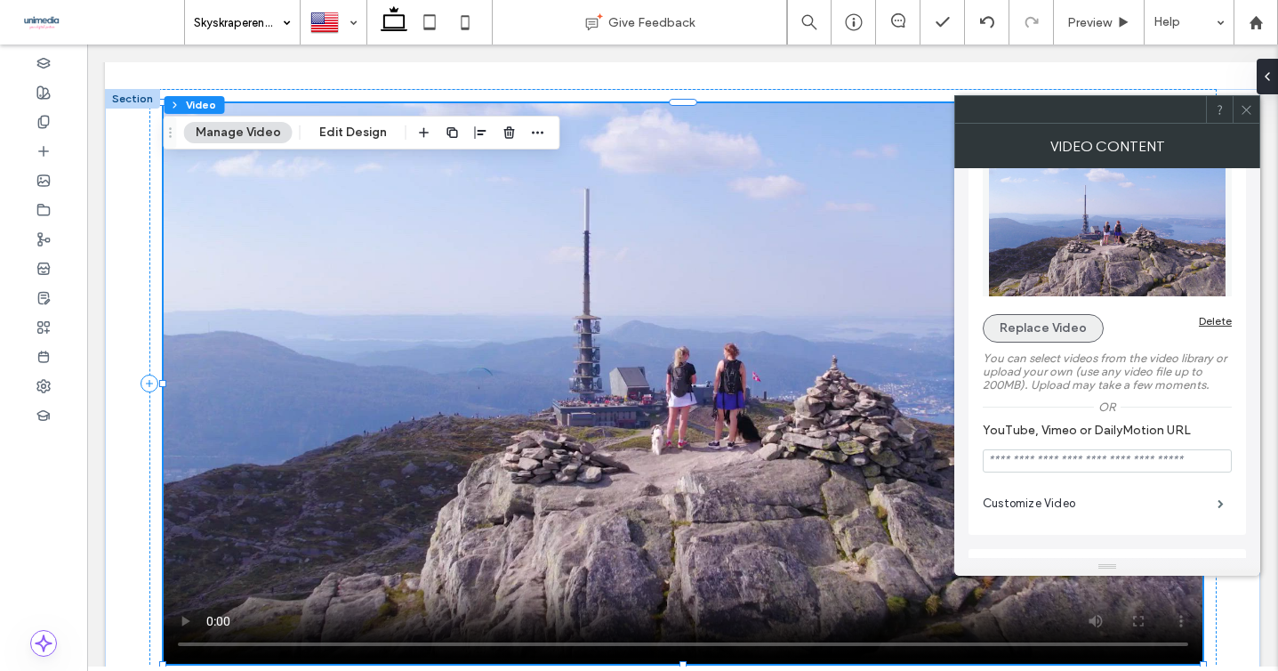
click at [1043, 331] on button "Replace Video" at bounding box center [1043, 328] width 121 height 28
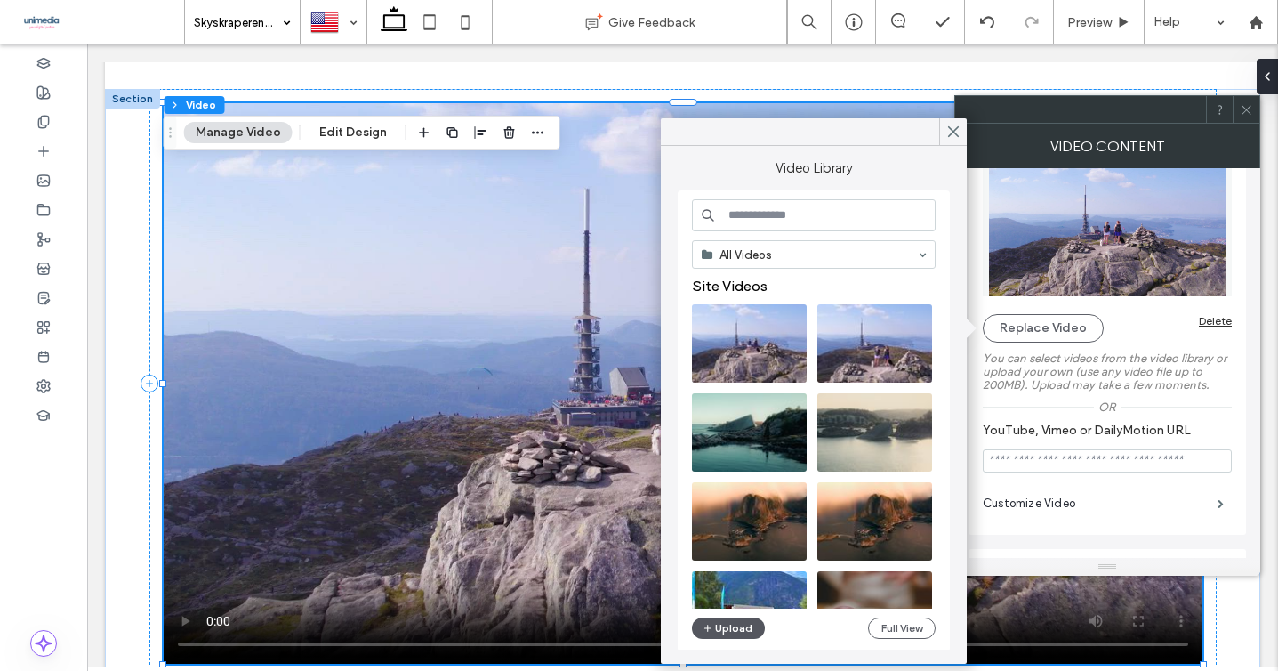
click at [735, 630] on button "Upload" at bounding box center [728, 627] width 73 height 21
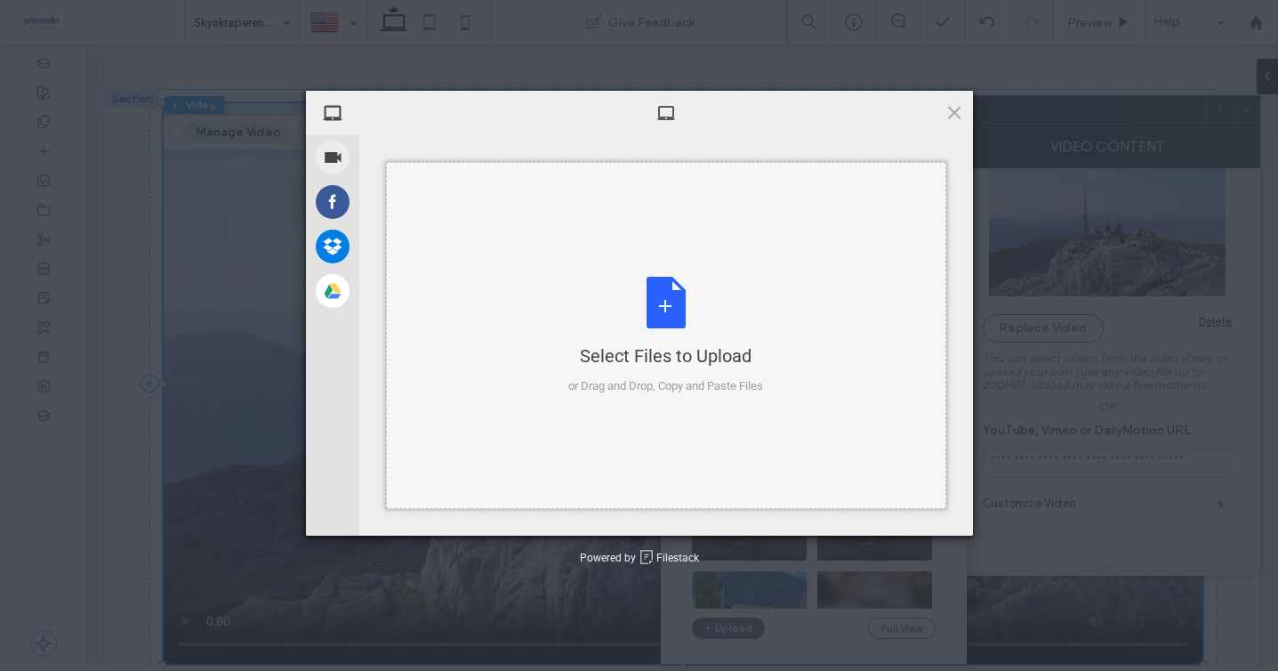
click at [652, 280] on div "Select Files to Upload or Drag and Drop, Copy and Paste Files" at bounding box center [665, 336] width 195 height 118
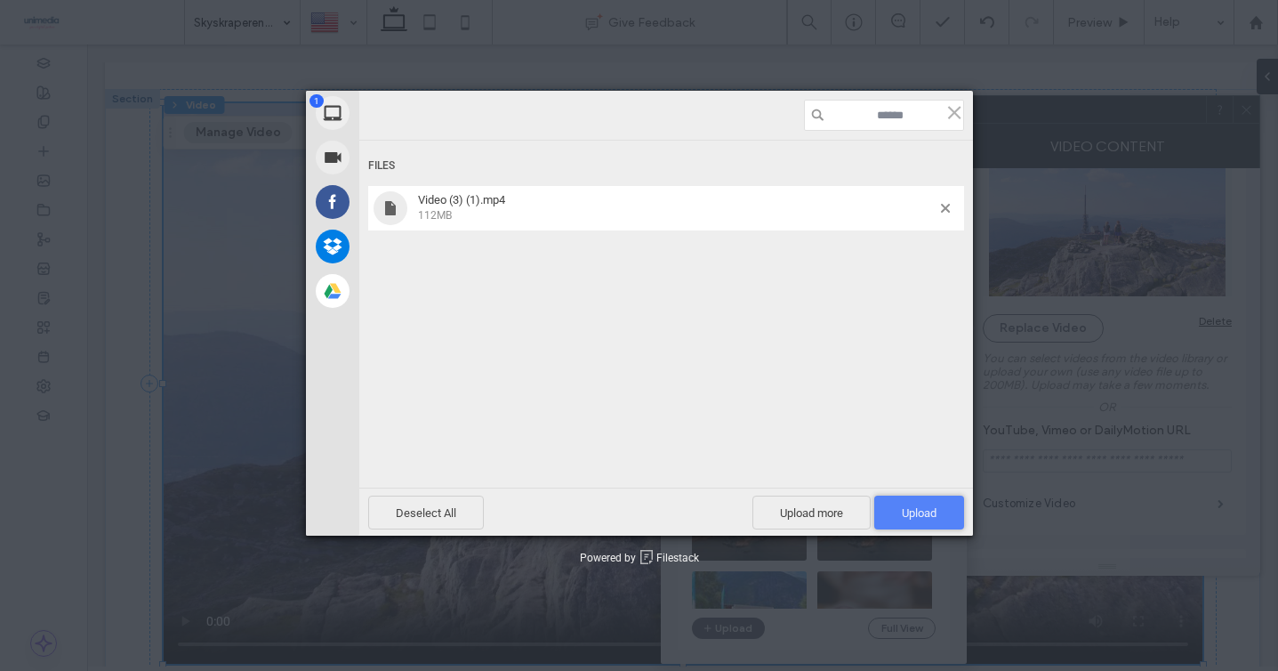
click at [925, 515] on span "Upload 1" at bounding box center [919, 512] width 35 height 13
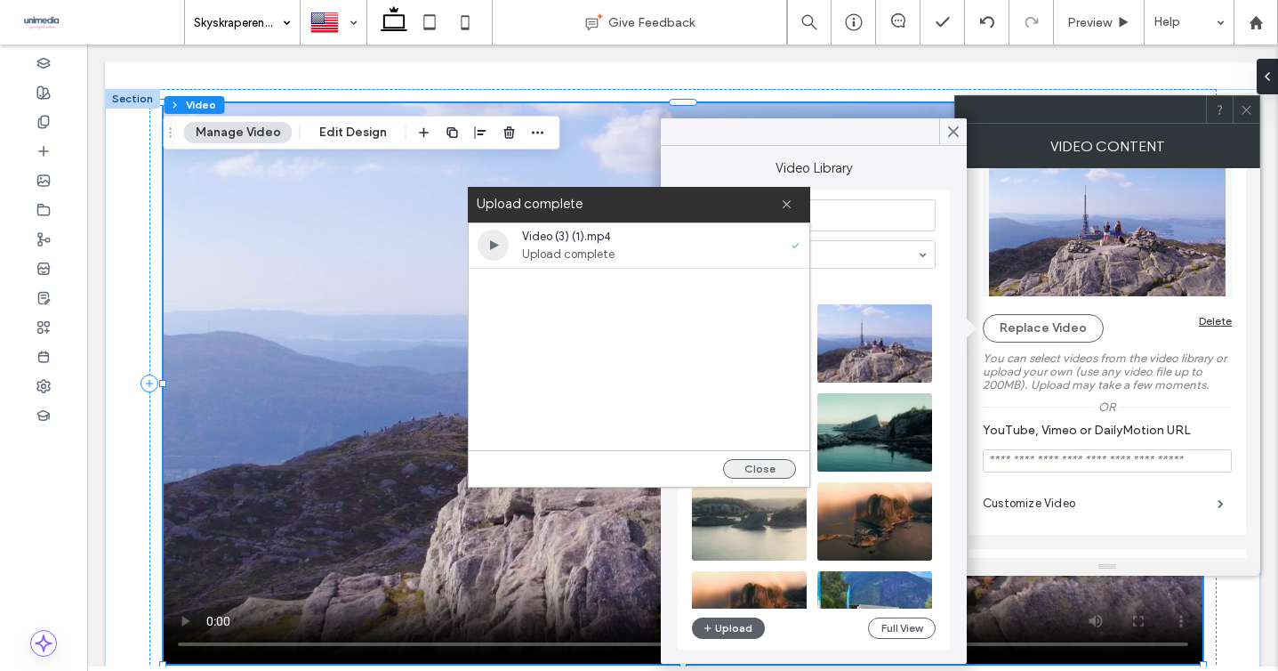
click at [758, 470] on button "Close" at bounding box center [759, 469] width 73 height 20
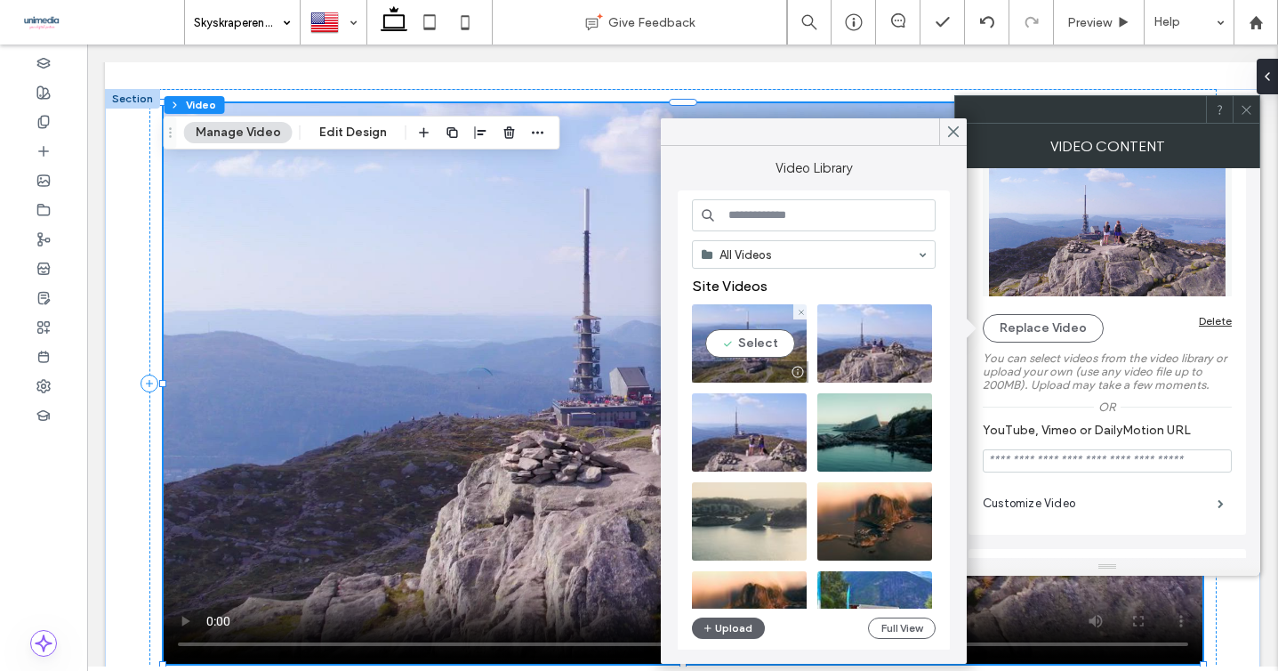
click at [751, 349] on video at bounding box center [749, 343] width 115 height 78
type input "**********"
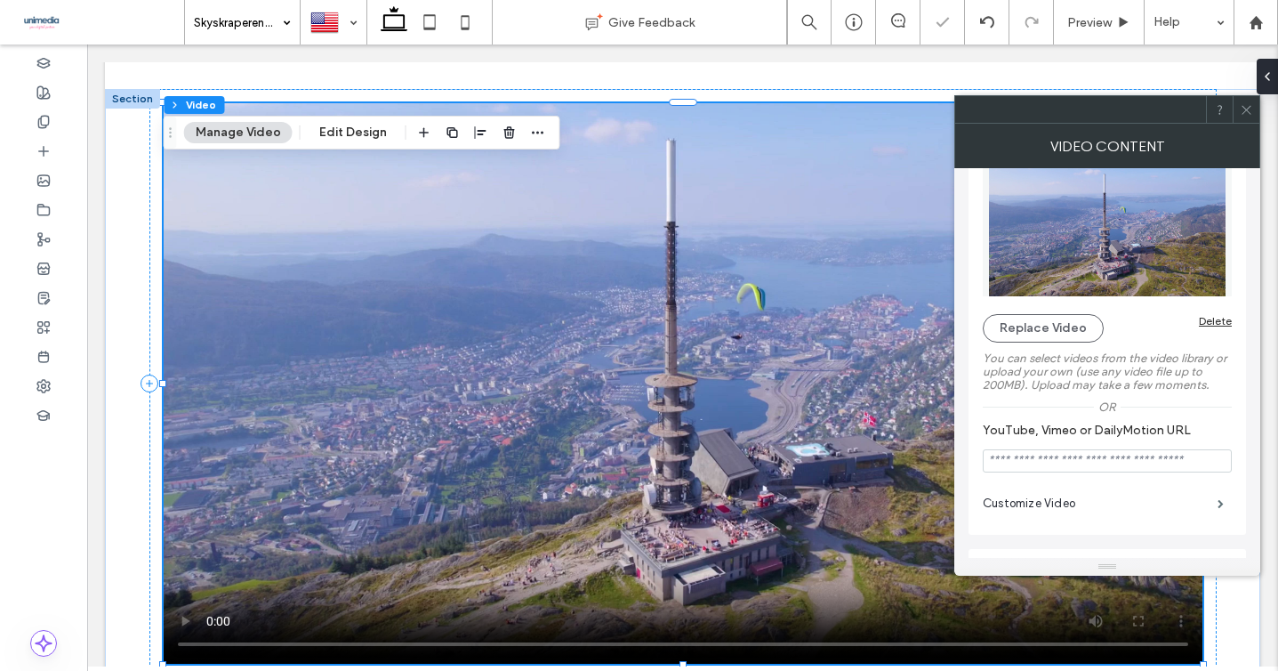
click at [1247, 106] on icon at bounding box center [1246, 109] width 13 height 13
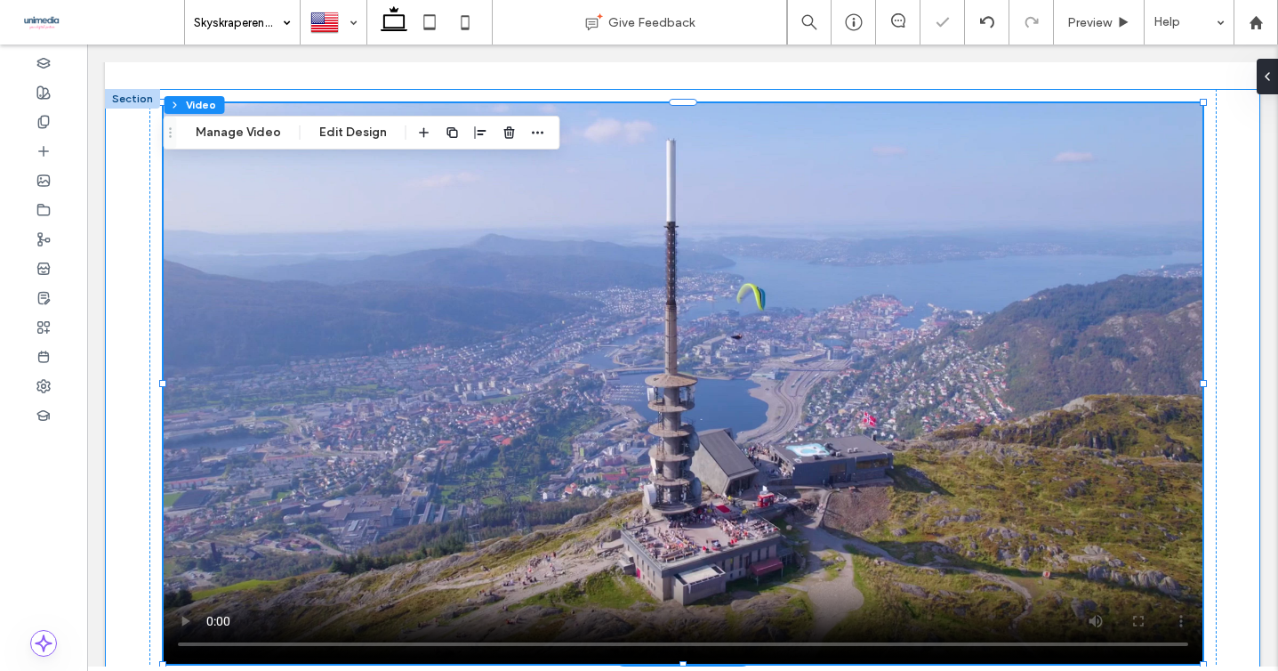
click at [1225, 247] on div at bounding box center [682, 383] width 1155 height 589
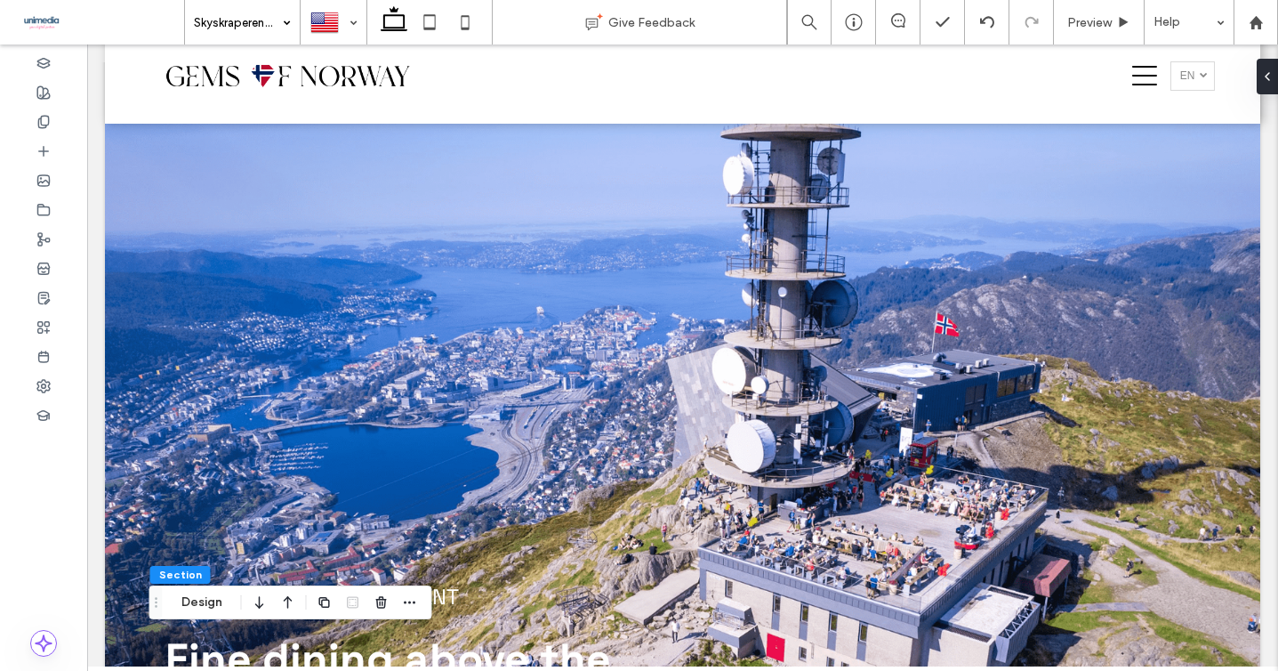
scroll to position [0, 0]
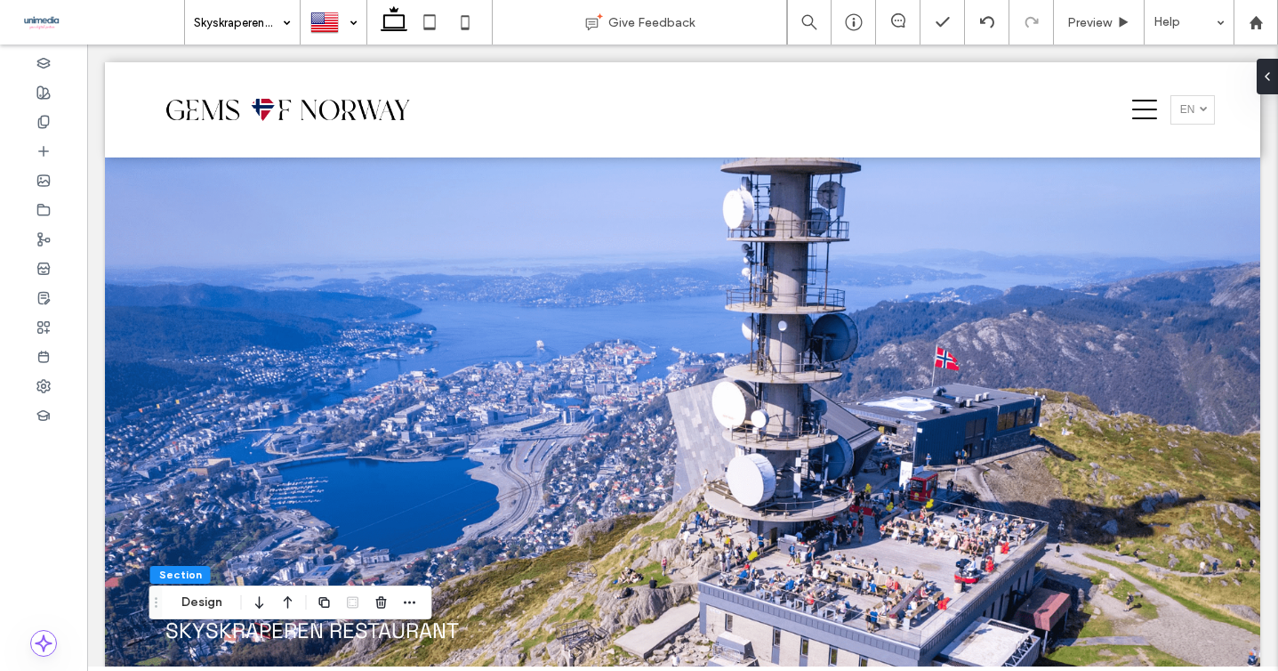
click at [324, 23] on div at bounding box center [333, 22] width 64 height 43
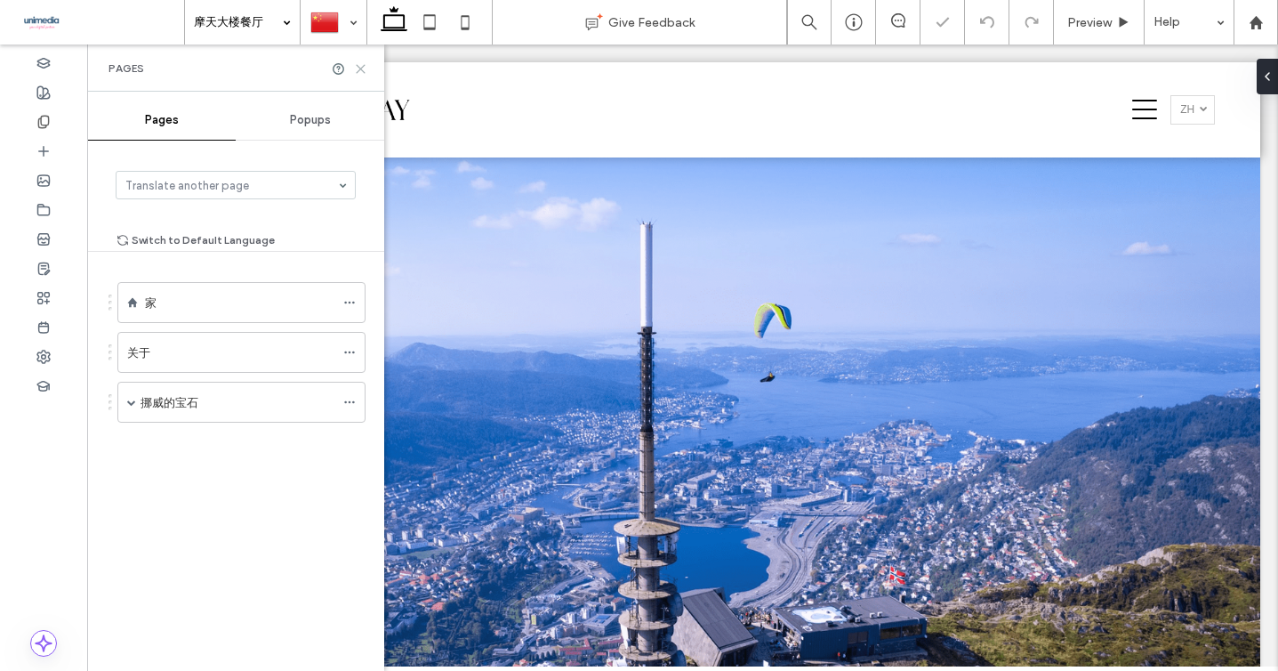
click at [365, 69] on icon at bounding box center [360, 68] width 13 height 13
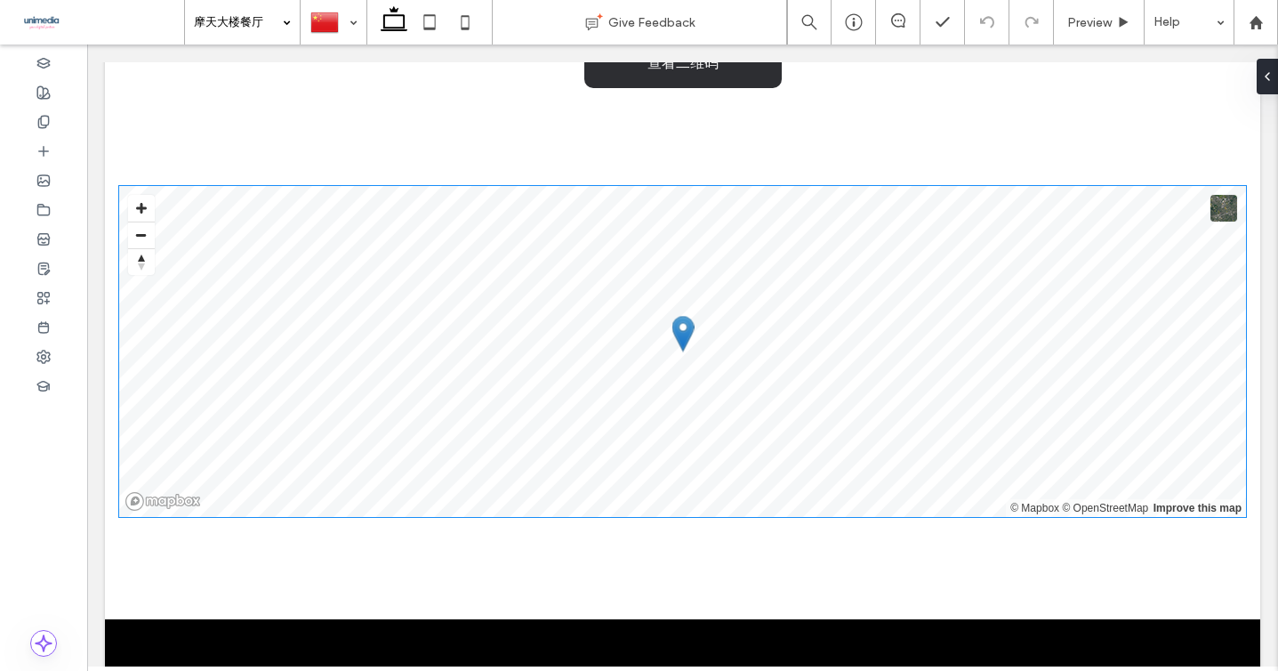
scroll to position [1911, 0]
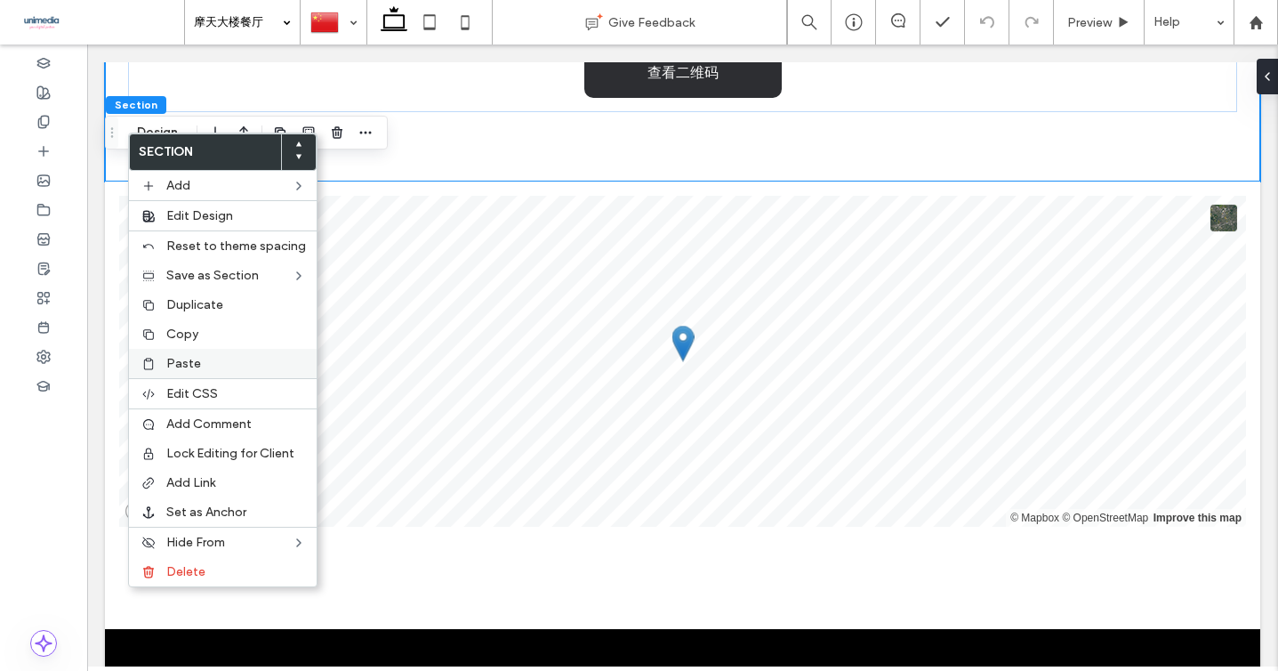
click at [181, 355] on div "Paste" at bounding box center [223, 363] width 188 height 29
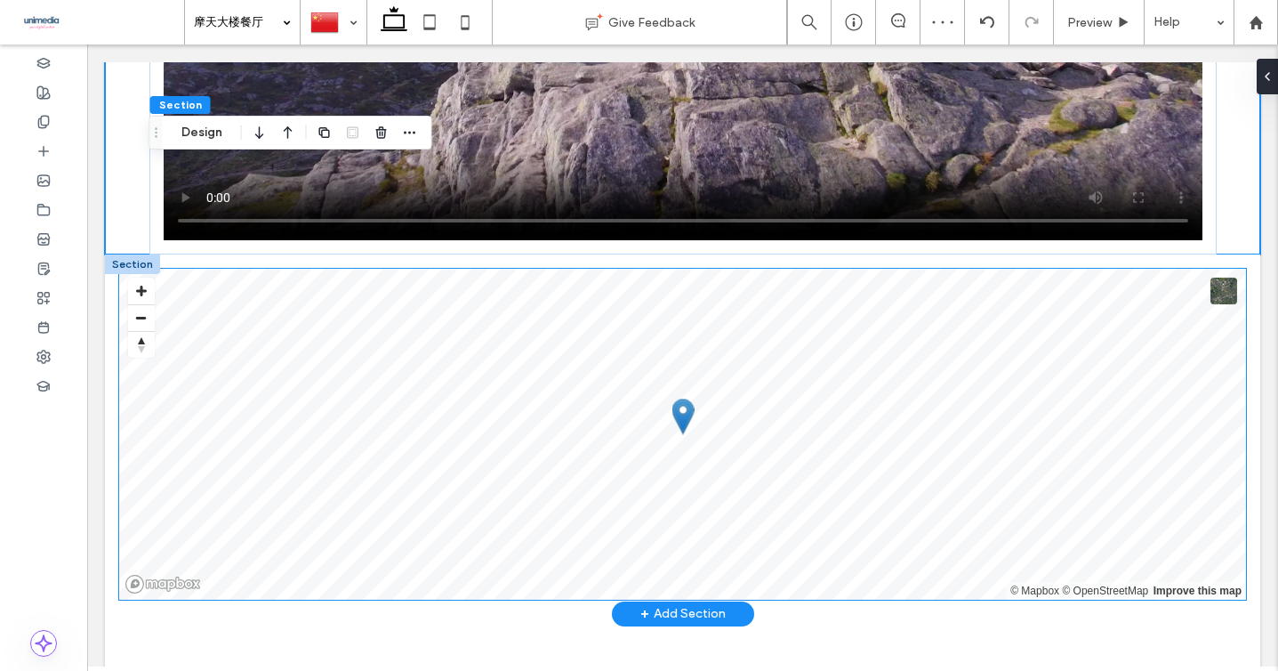
scroll to position [2527, 0]
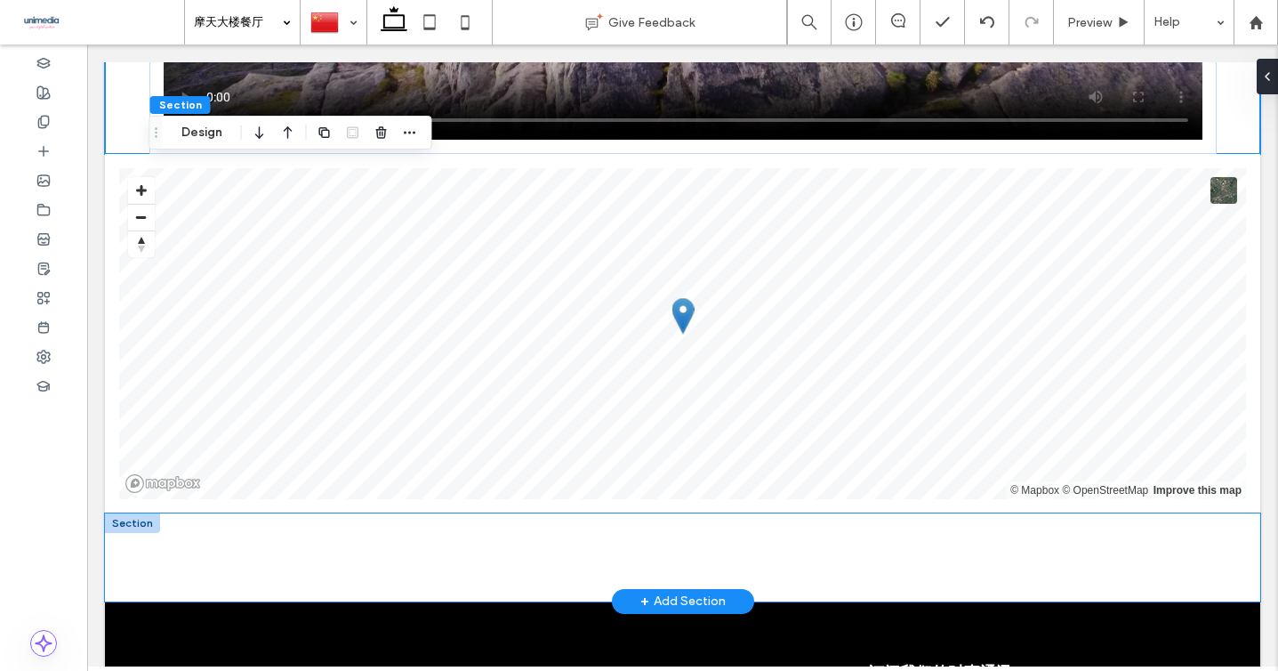
click at [121, 560] on div at bounding box center [682, 557] width 1155 height 88
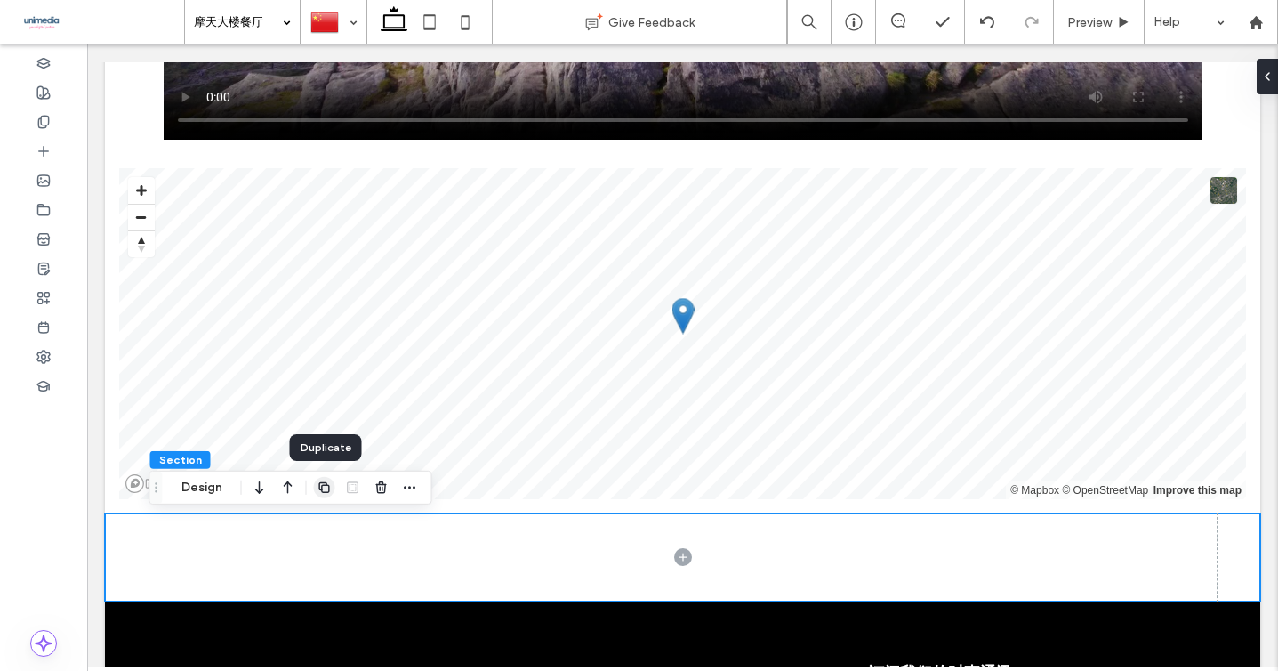
click at [329, 491] on icon "button" at bounding box center [324, 487] width 14 height 14
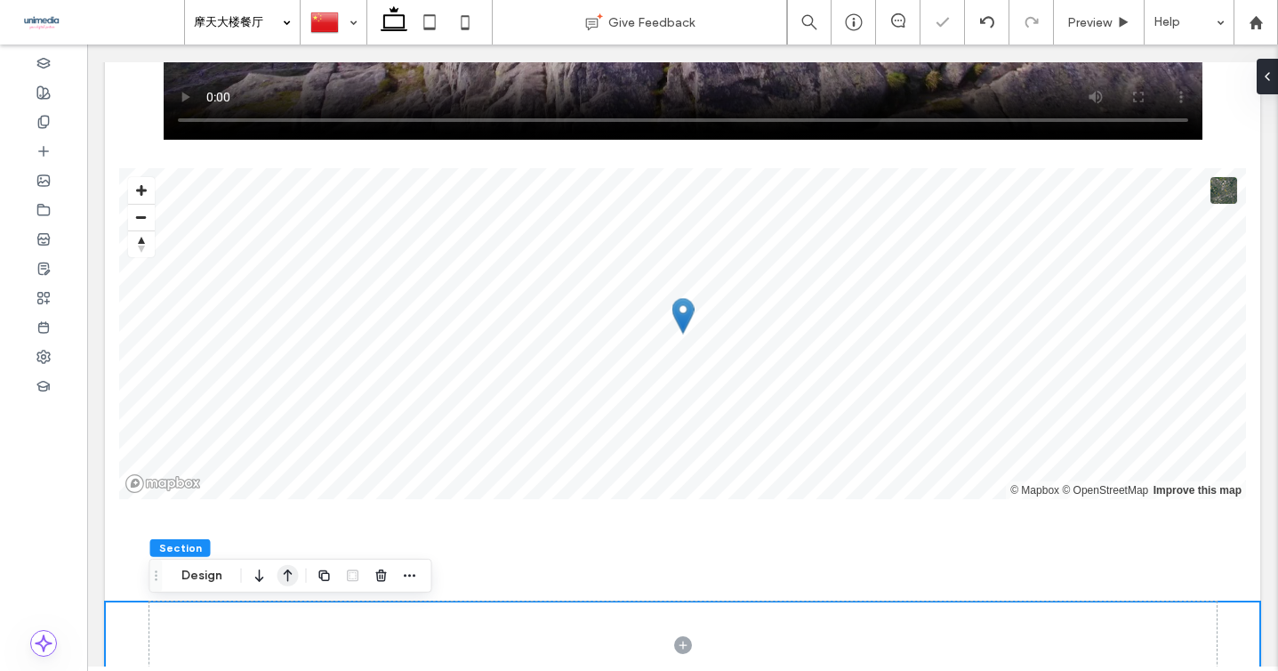
click at [292, 572] on icon "button" at bounding box center [287, 575] width 21 height 32
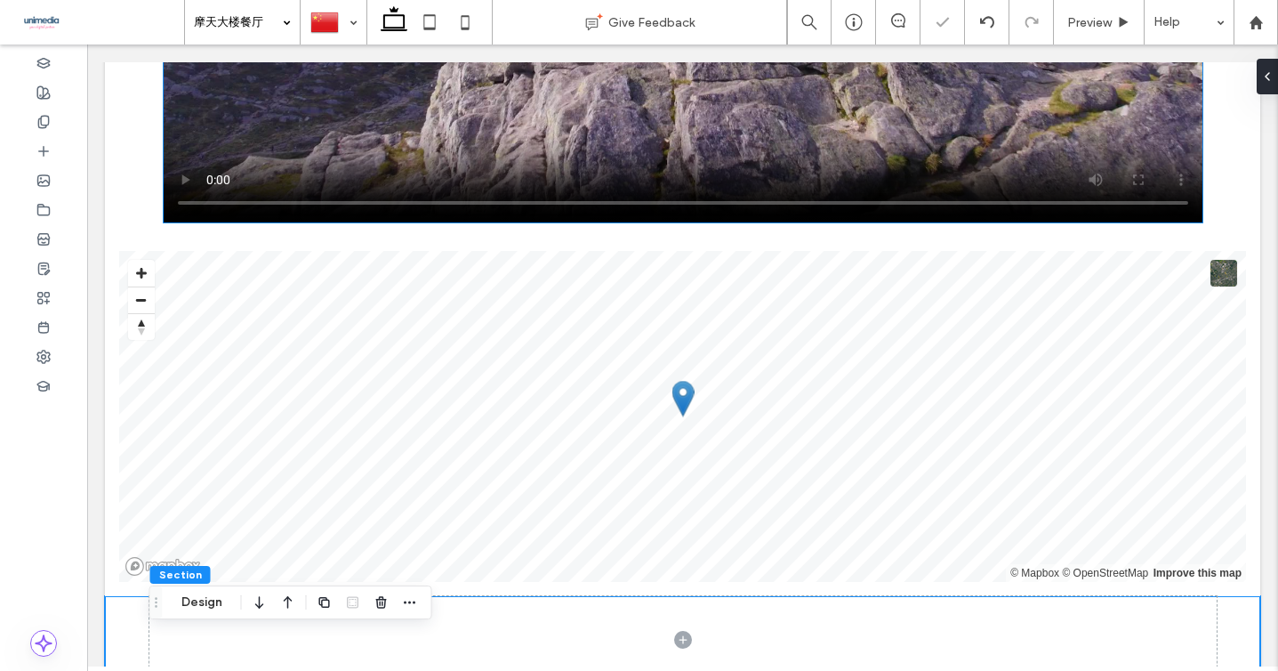
scroll to position [2696, 0]
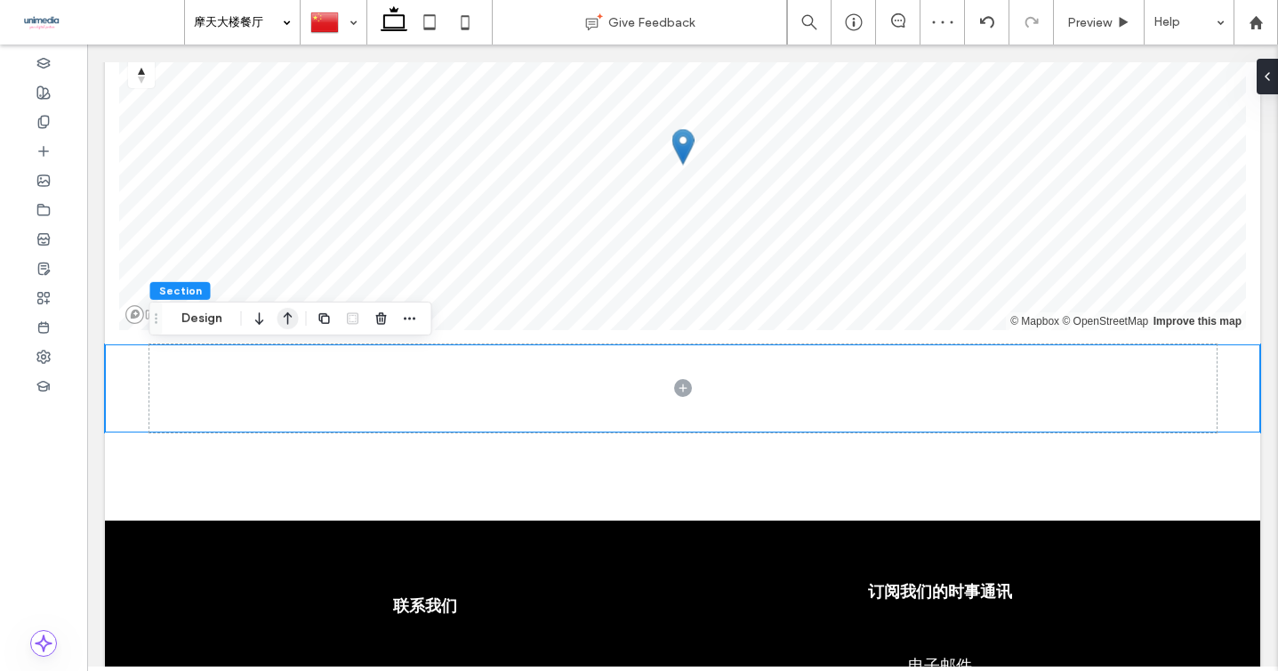
click at [285, 323] on icon "button" at bounding box center [287, 318] width 21 height 32
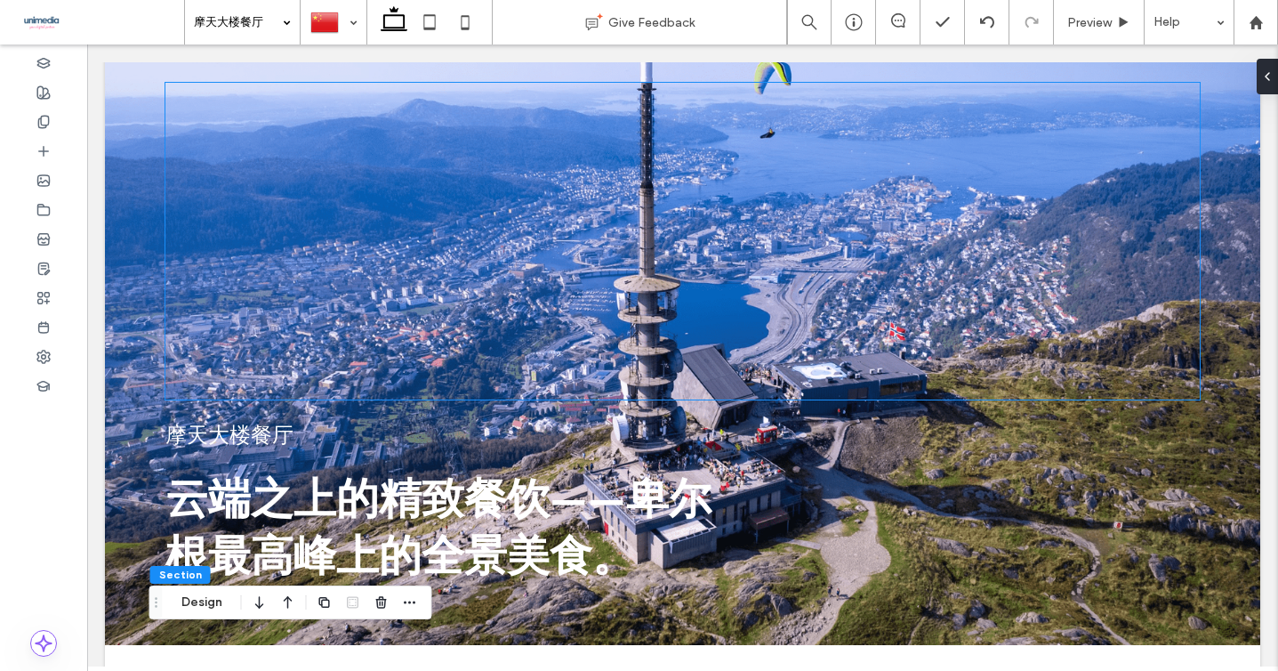
scroll to position [237, 0]
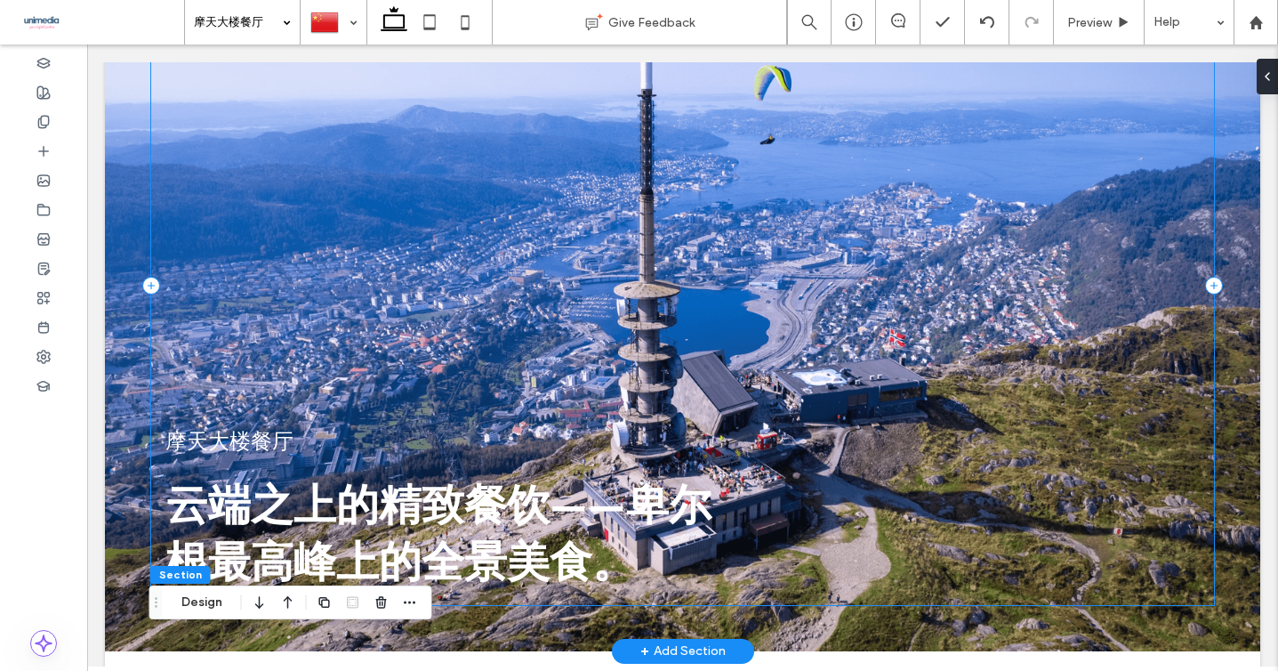
click at [145, 293] on span at bounding box center [151, 286] width 18 height 18
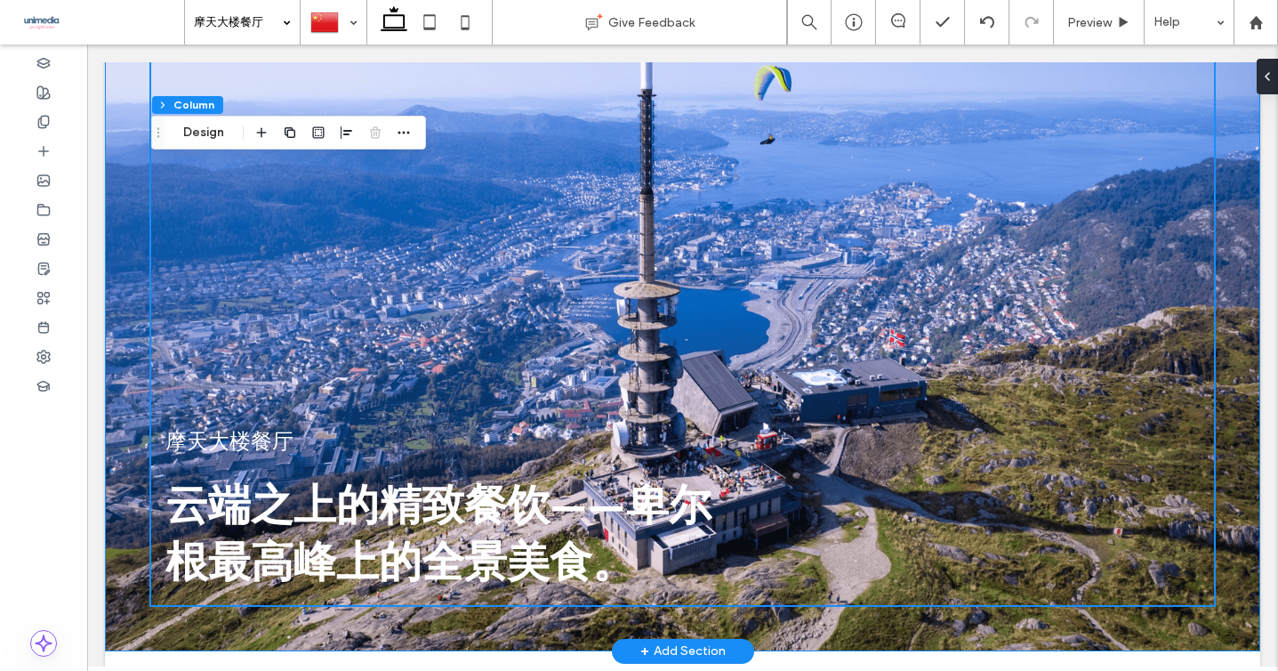
click at [123, 331] on div "摩天大楼餐厅 云端之上的精致餐饮——卑尔根最高峰上的全景美食。" at bounding box center [682, 285] width 1155 height 731
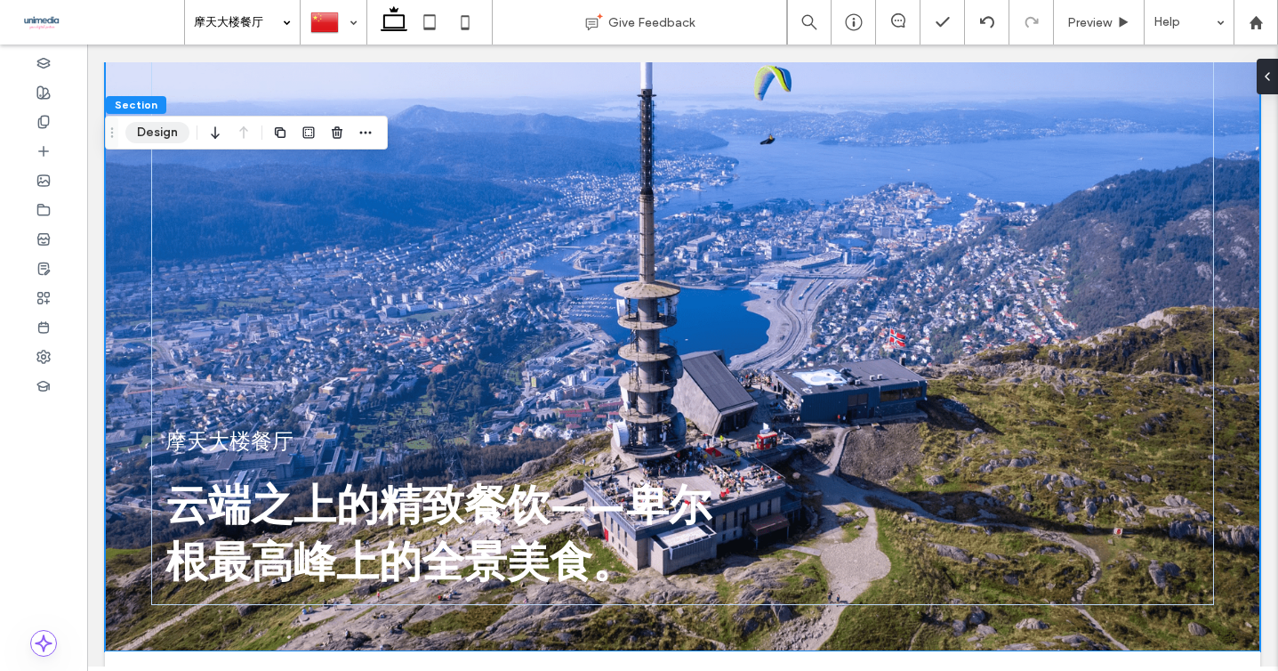
click at [162, 132] on button "Design" at bounding box center [157, 132] width 64 height 21
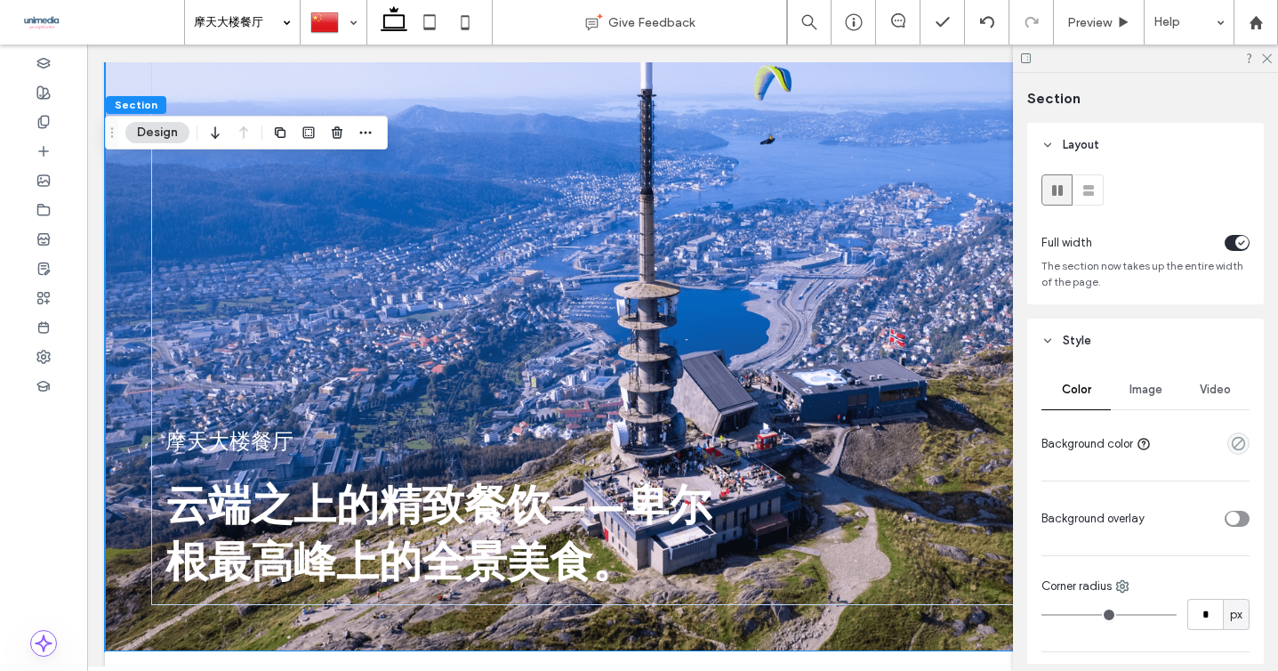
click at [1143, 389] on span "Image" at bounding box center [1145, 389] width 33 height 14
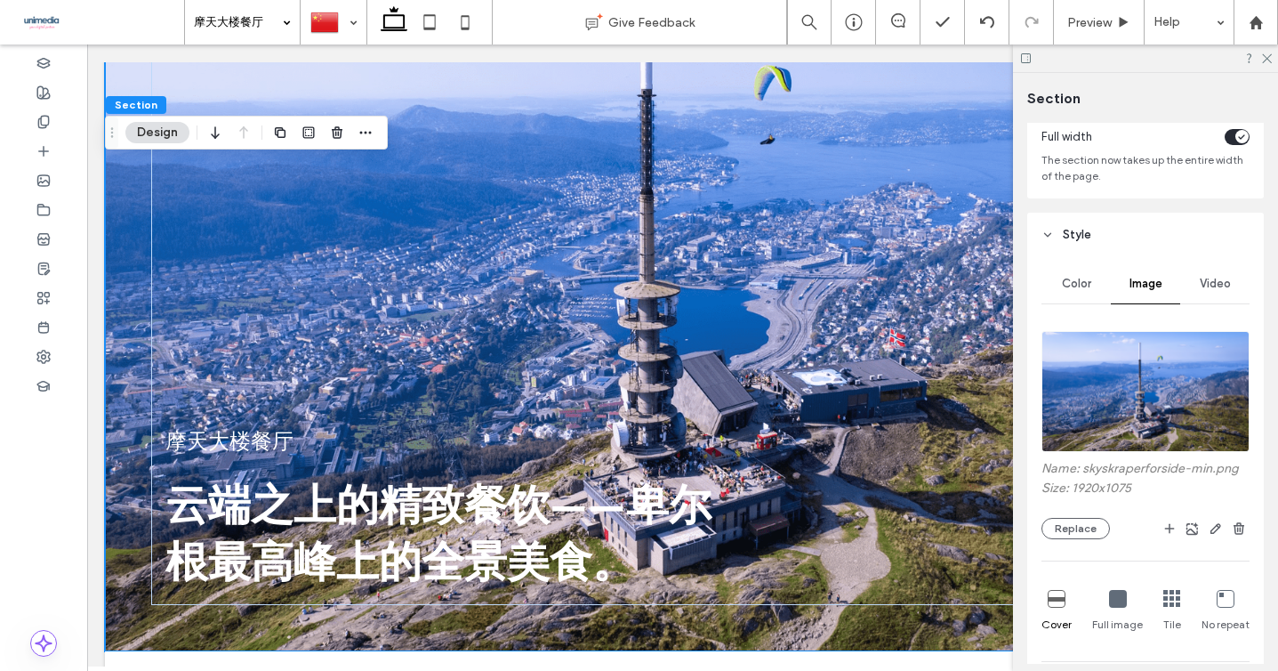
scroll to position [107, 0]
click at [1086, 520] on button "Replace" at bounding box center [1075, 527] width 68 height 21
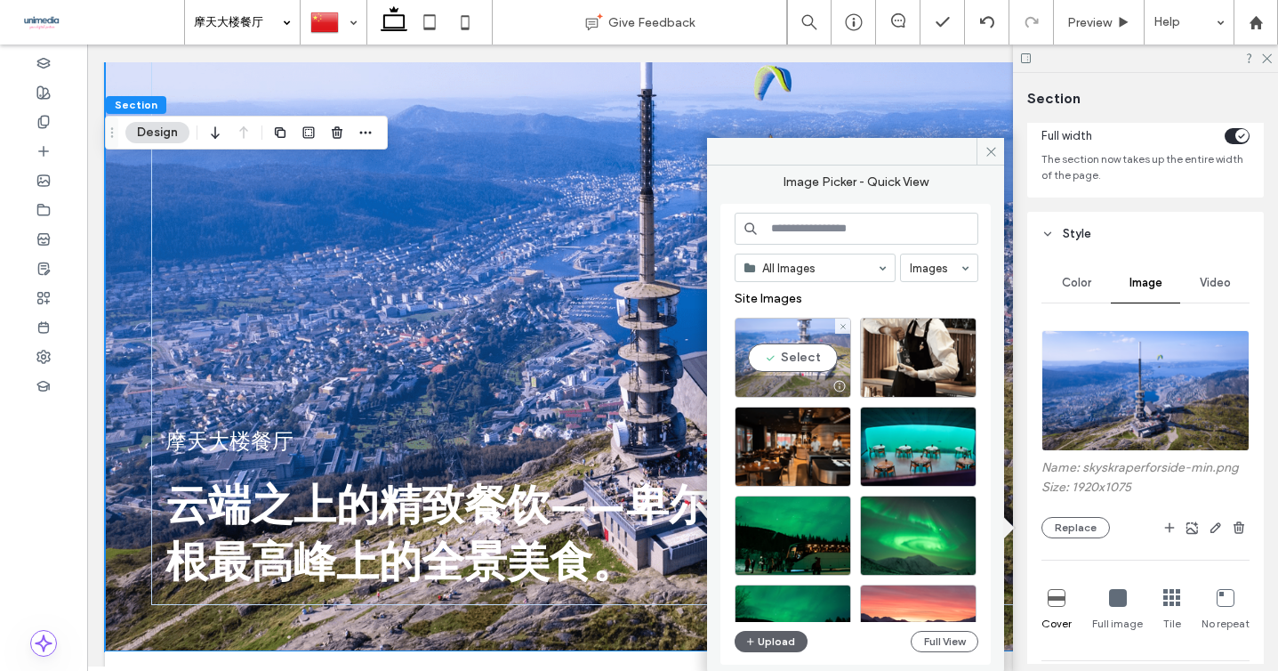
click at [796, 357] on div "Select" at bounding box center [793, 357] width 116 height 80
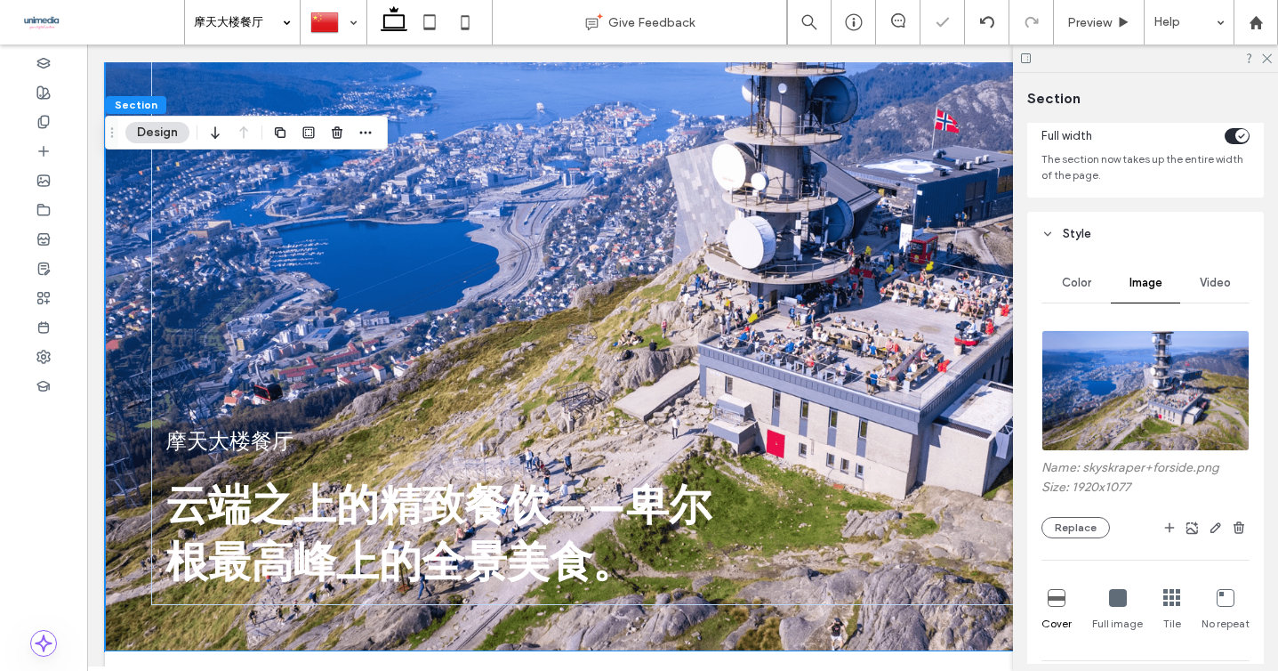
click at [1263, 65] on div at bounding box center [1145, 58] width 265 height 28
click at [1266, 60] on icon at bounding box center [1266, 58] width 12 height 12
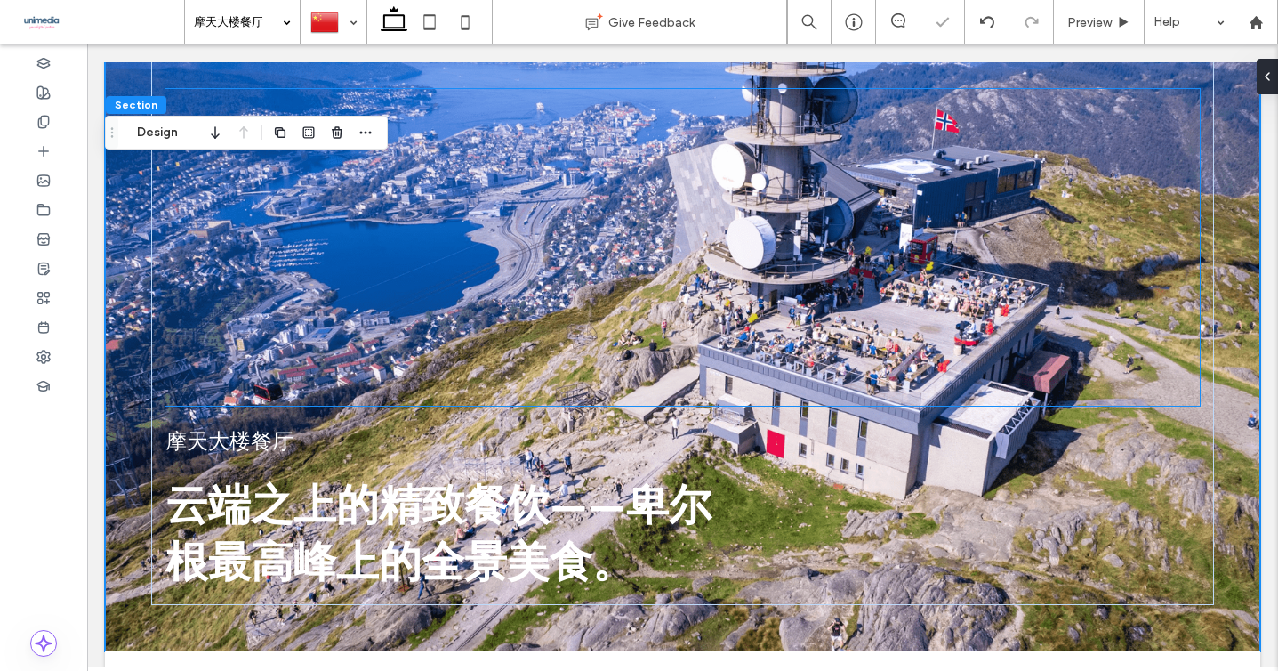
scroll to position [0, 0]
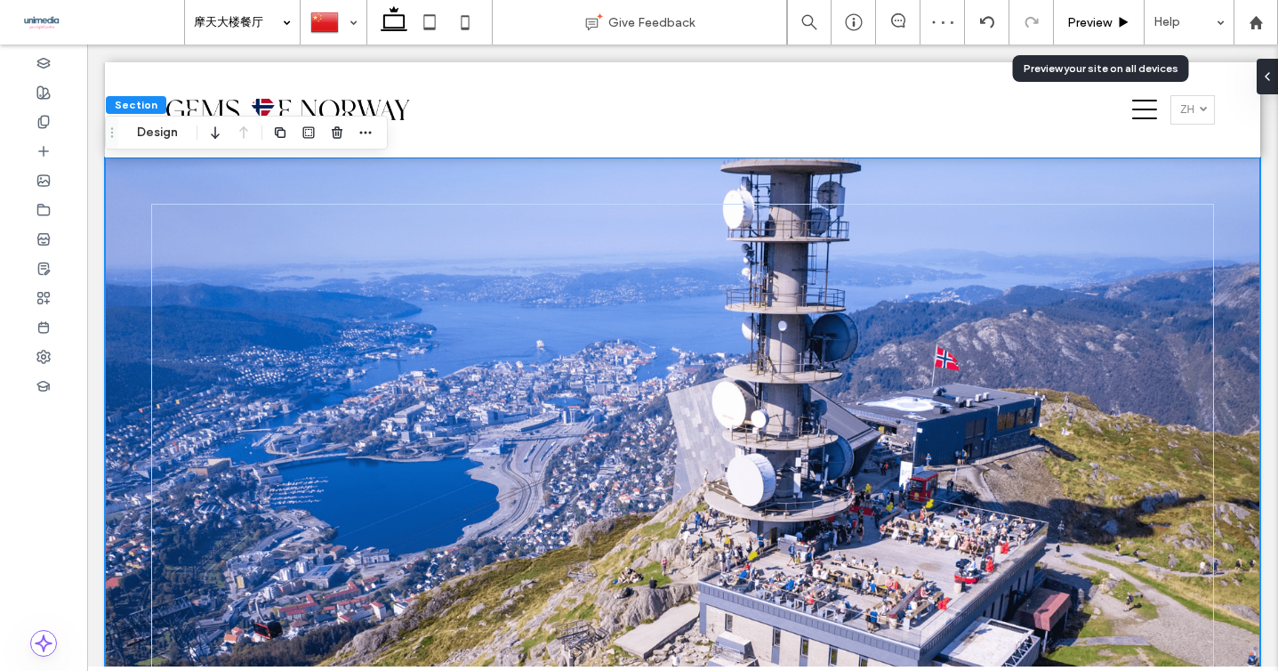
click at [1073, 29] on div "Preview" at bounding box center [1099, 22] width 91 height 44
click at [1082, 11] on div "Preview" at bounding box center [1099, 22] width 91 height 44
click at [1081, 23] on span "Preview" at bounding box center [1089, 22] width 44 height 15
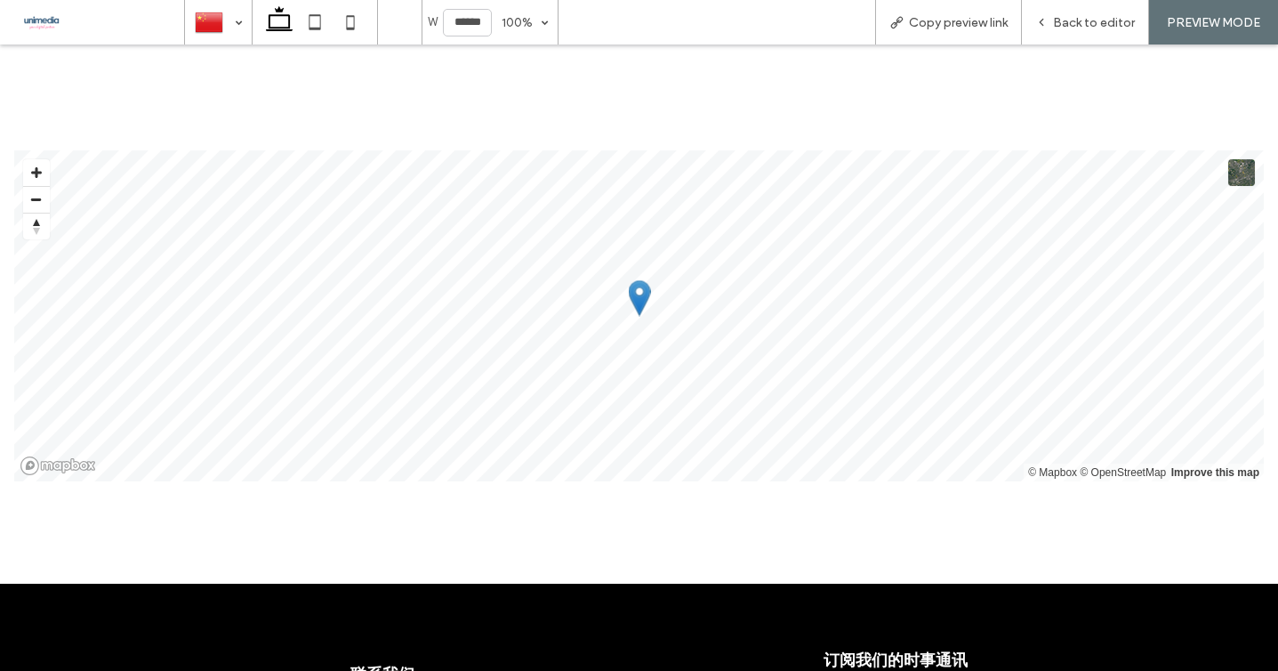
scroll to position [2636, 0]
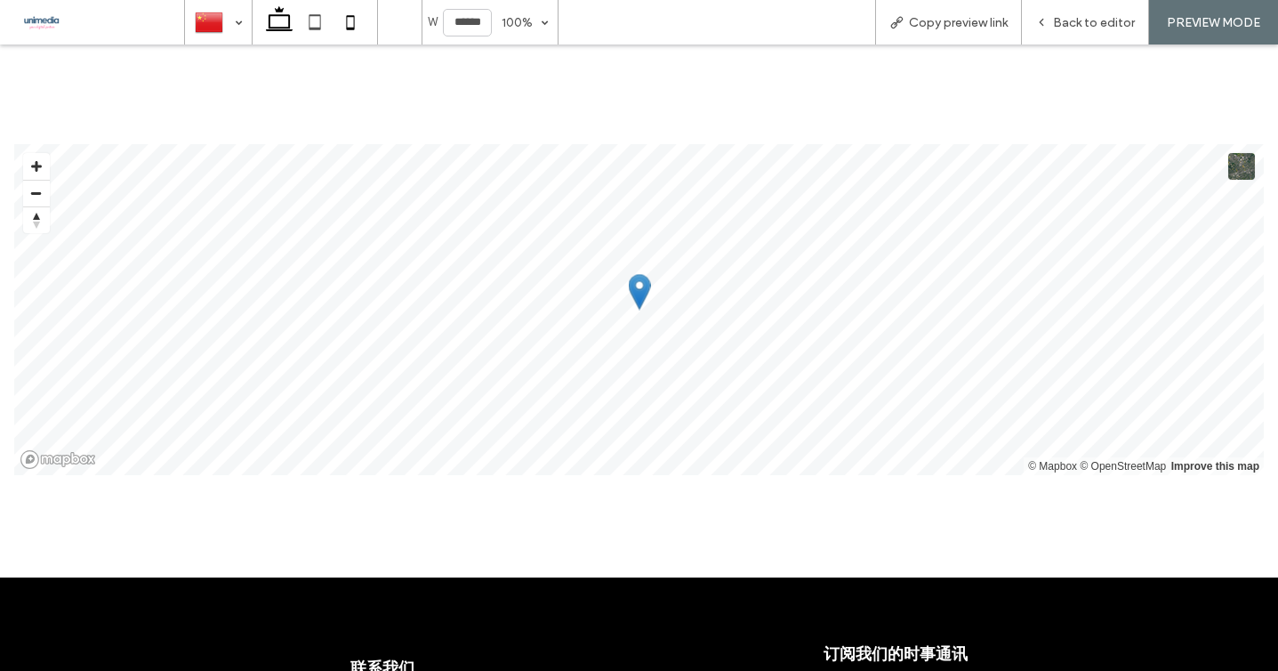
click at [347, 27] on use at bounding box center [351, 22] width 8 height 14
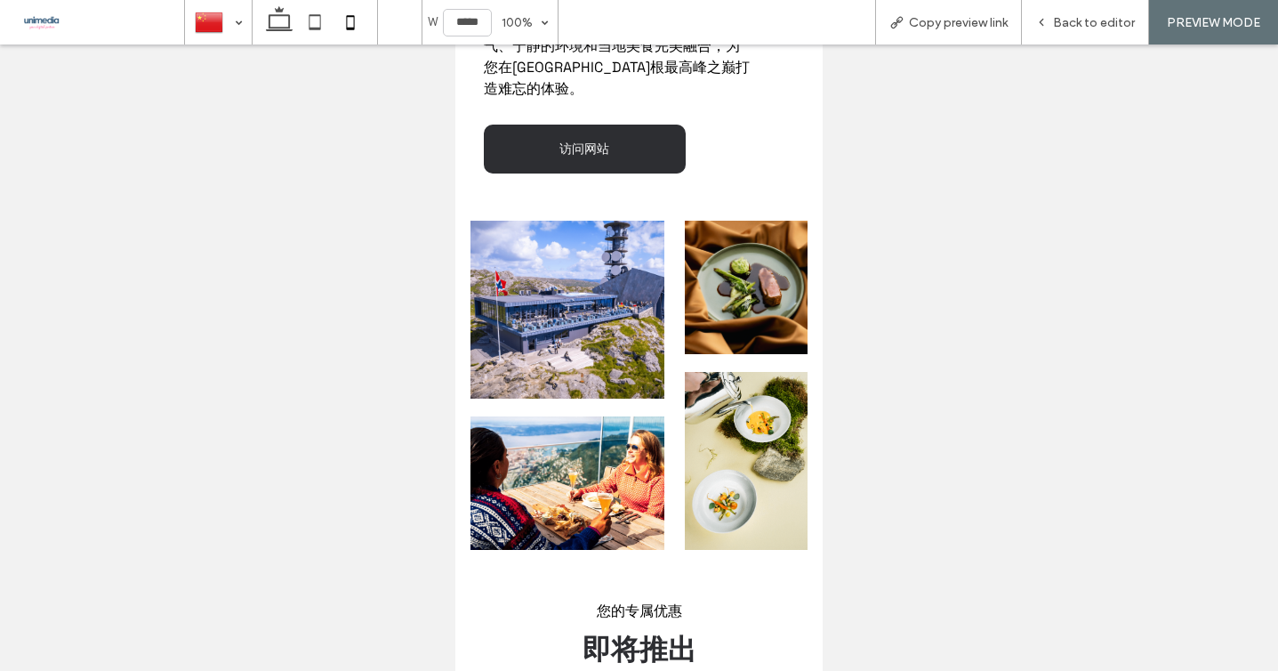
scroll to position [0, 0]
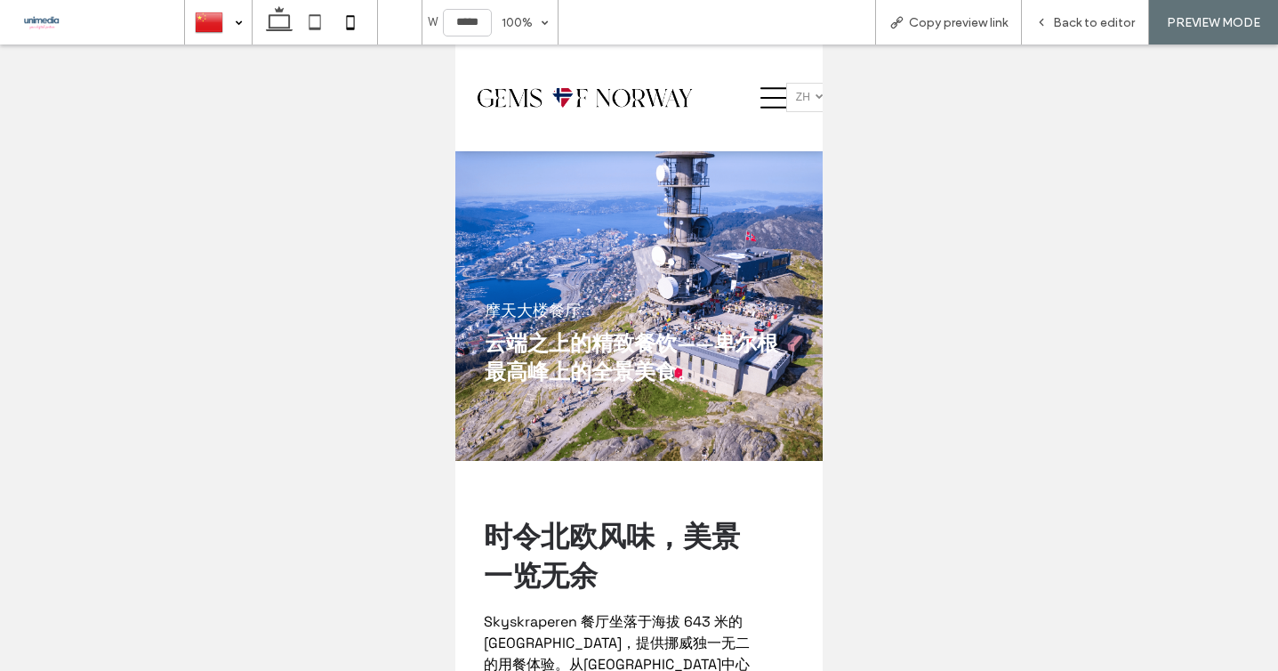
click at [233, 21] on div at bounding box center [218, 22] width 65 height 43
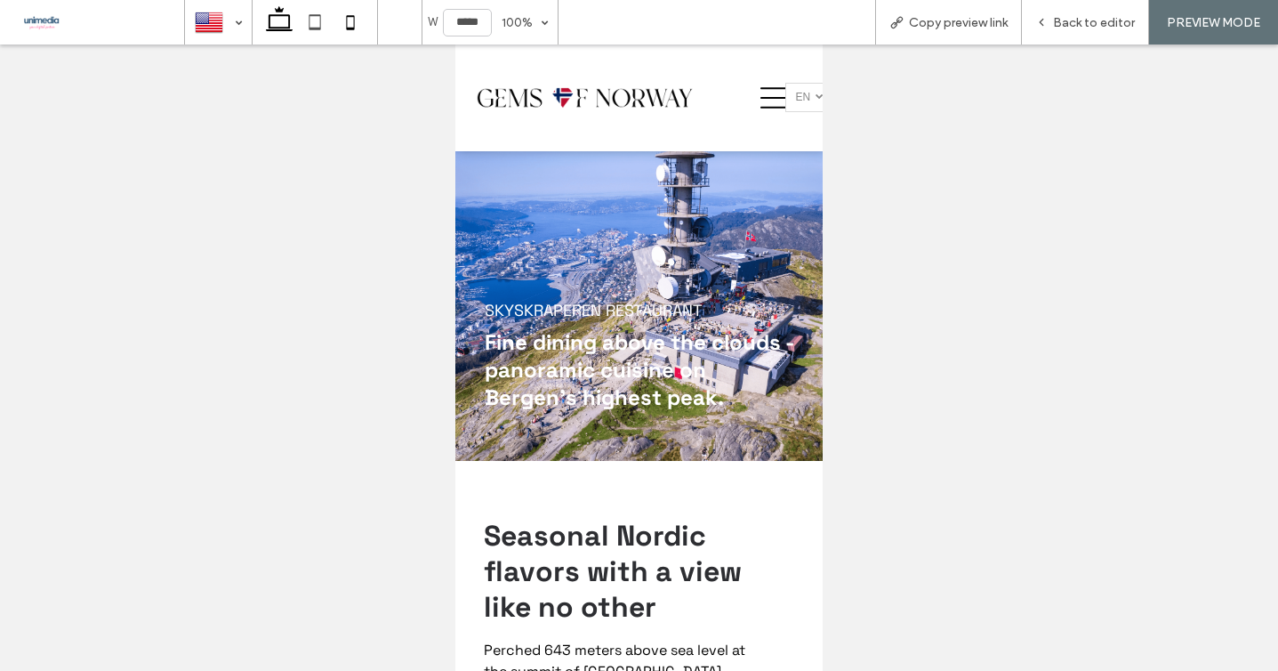
click at [284, 29] on use at bounding box center [279, 18] width 27 height 25
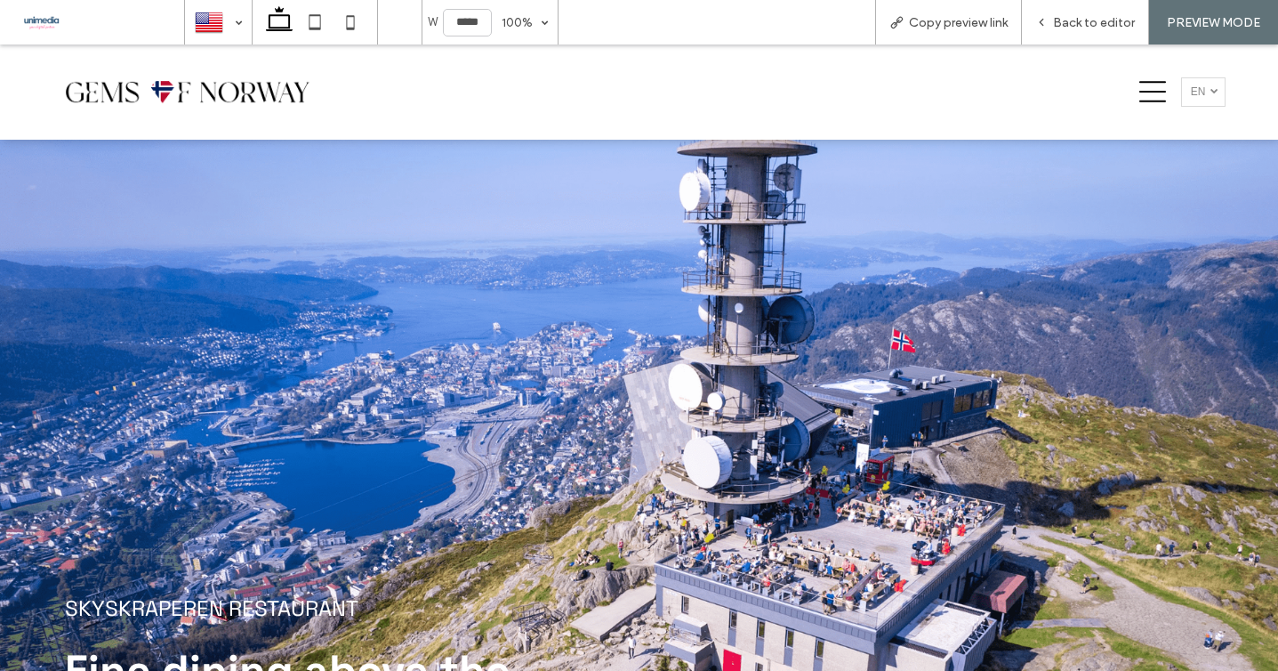
type input "******"
click at [1135, 106] on div at bounding box center [1149, 92] width 59 height 67
click at [1145, 94] on icon at bounding box center [1152, 91] width 27 height 27
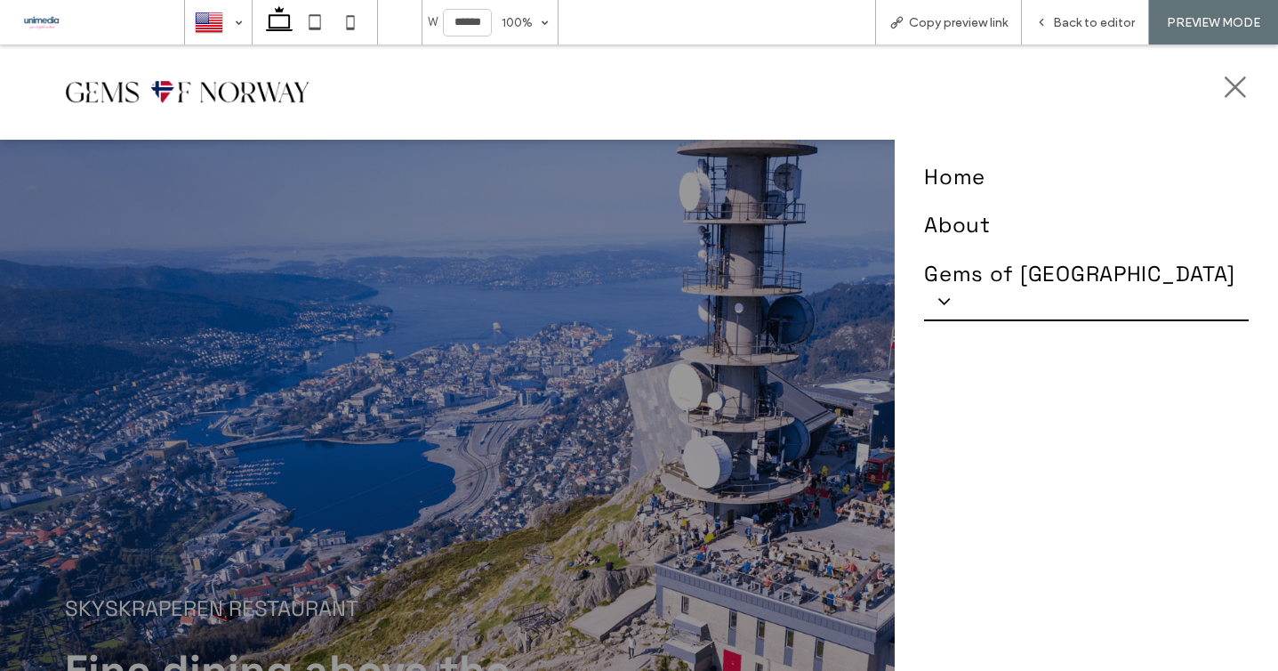
click at [952, 290] on span at bounding box center [938, 300] width 28 height 21
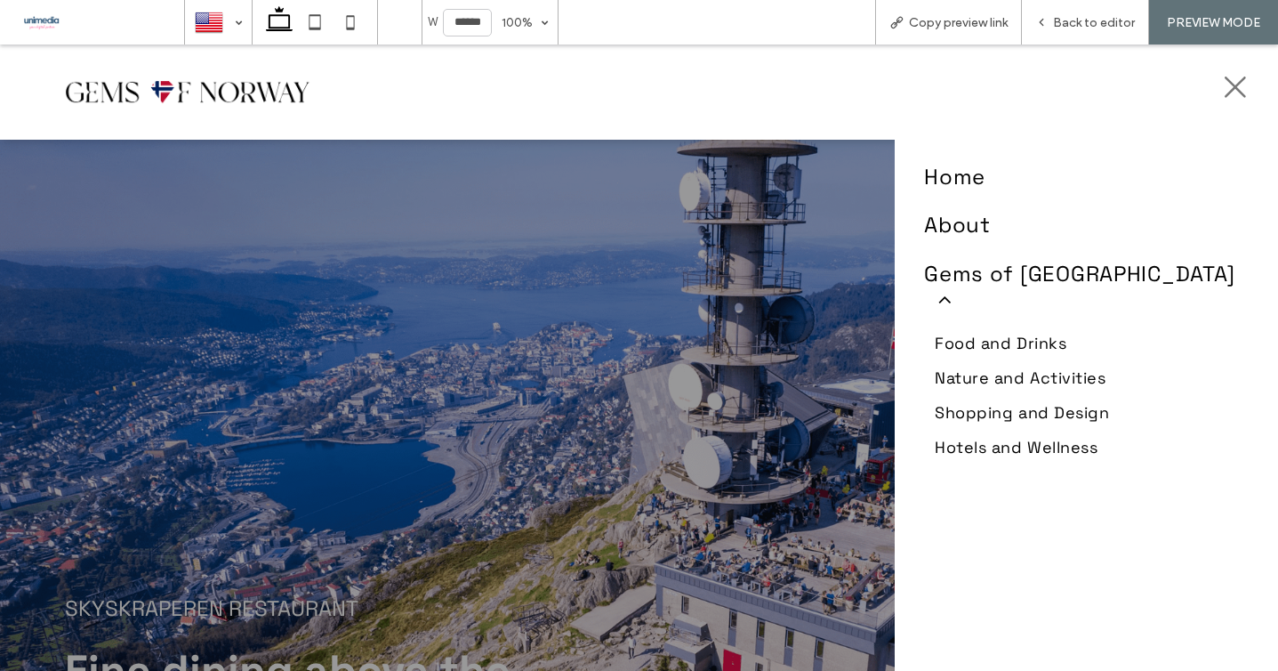
click at [1008, 333] on span "Food and Drinks" at bounding box center [1001, 343] width 132 height 20
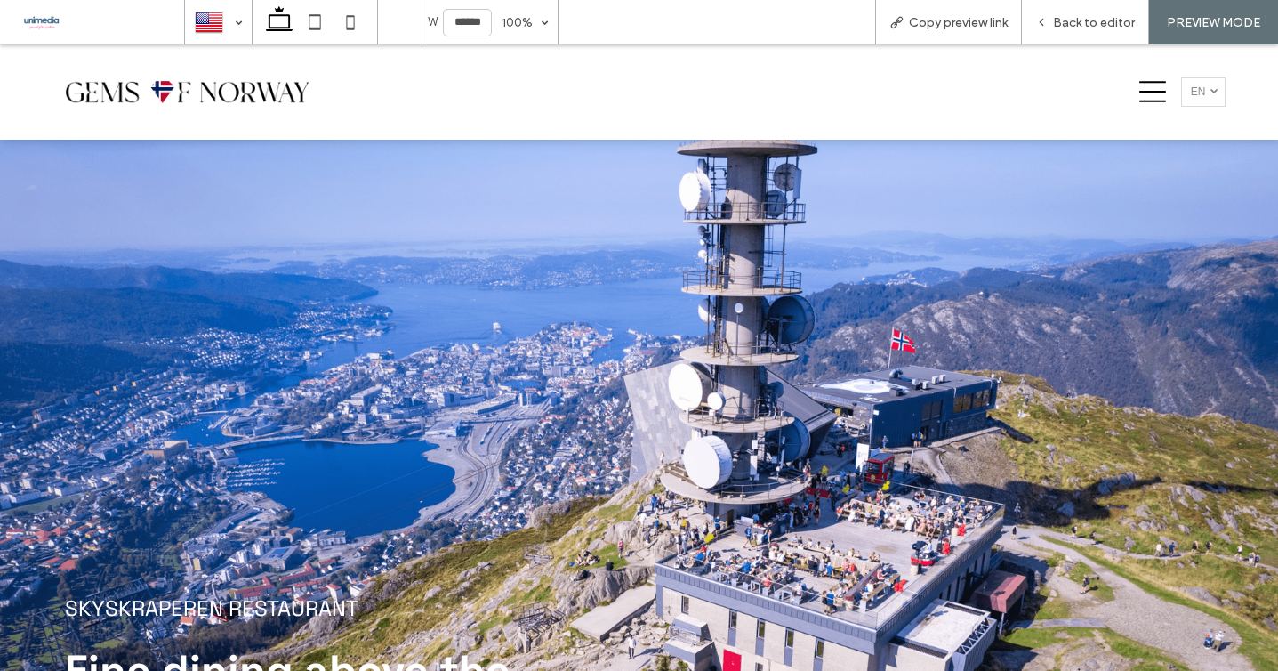
click at [245, 75] on img at bounding box center [194, 92] width 258 height 56
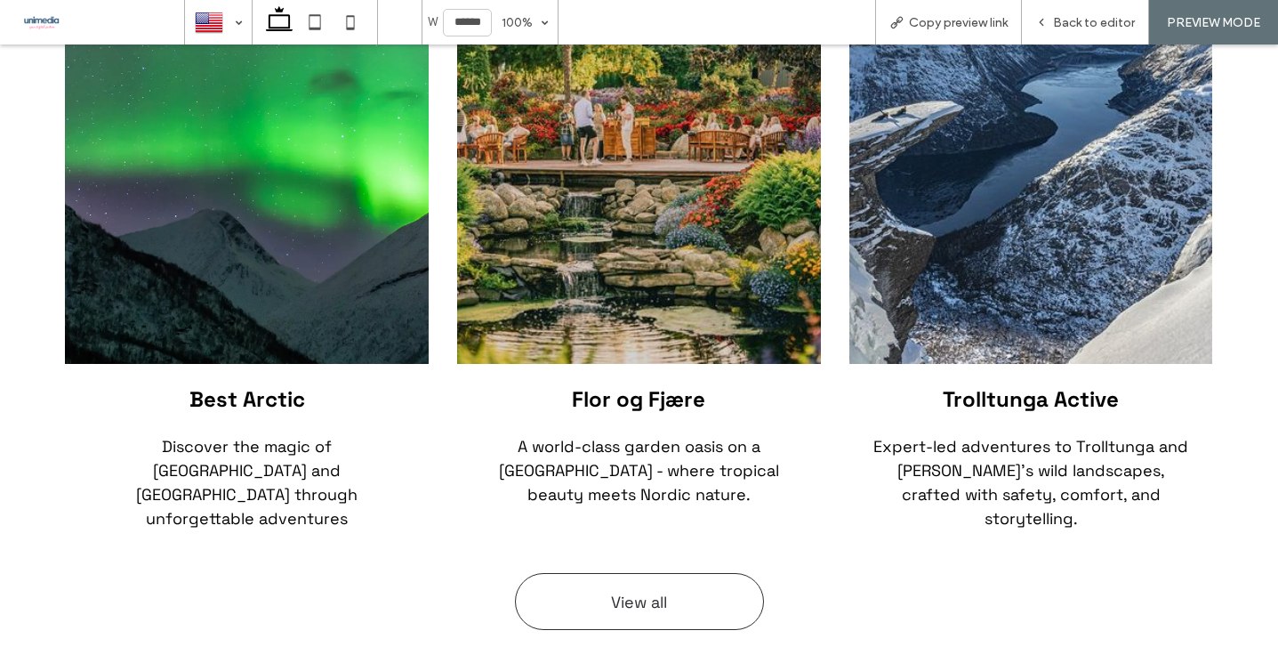
scroll to position [4013, 0]
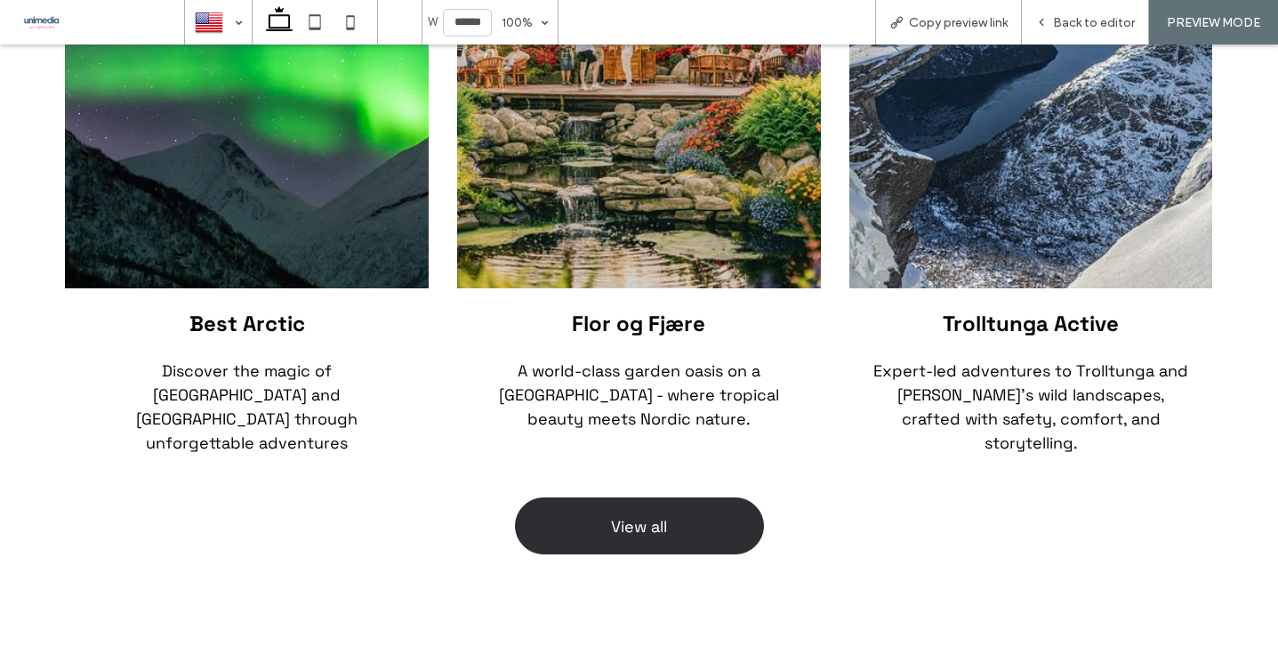
click at [651, 497] on link "View all" at bounding box center [639, 525] width 249 height 57
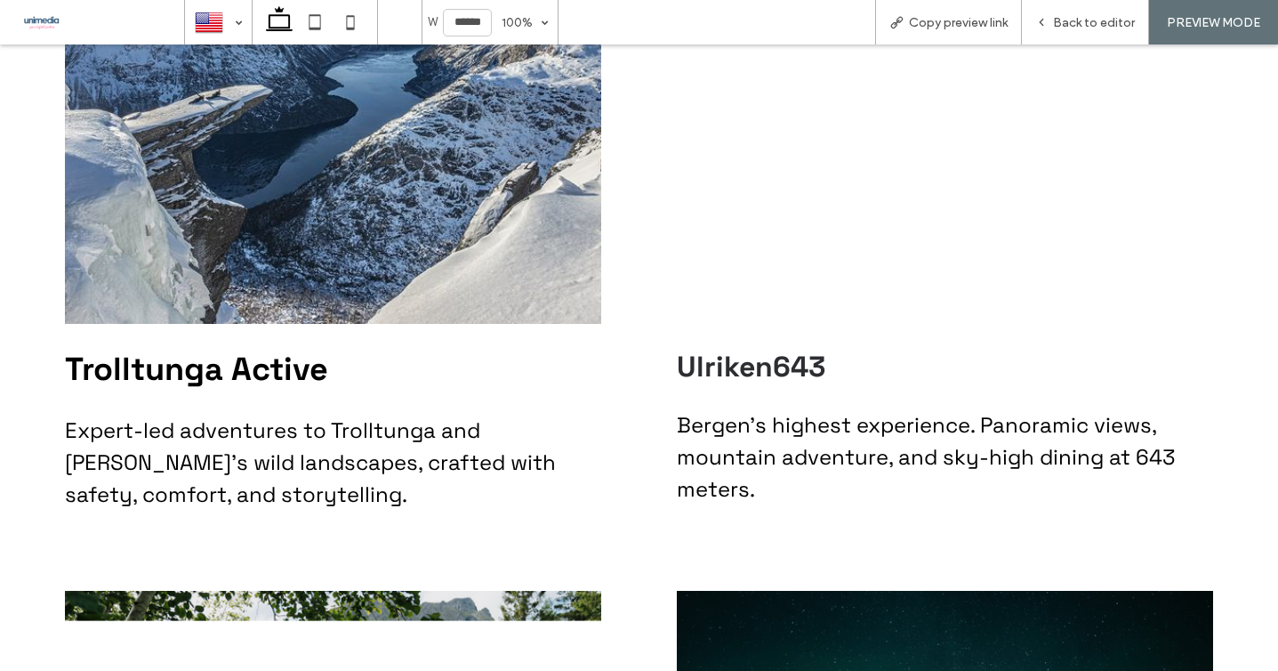
scroll to position [3842, 0]
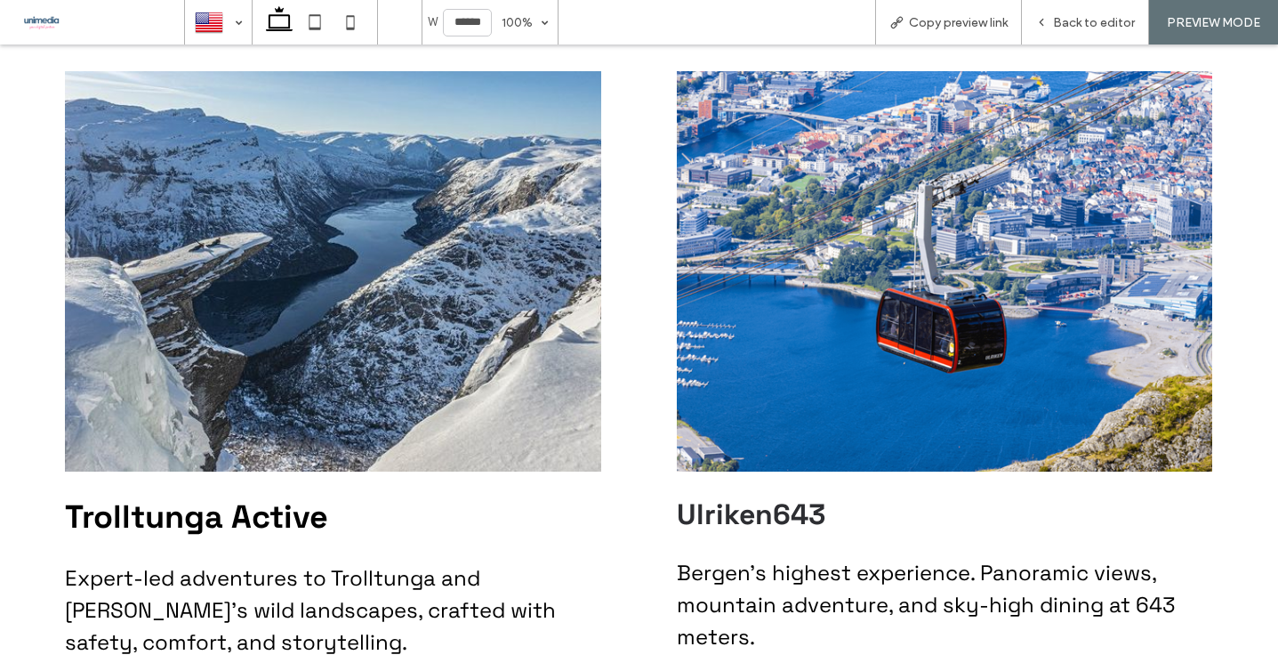
click at [884, 269] on img at bounding box center [945, 271] width 536 height 400
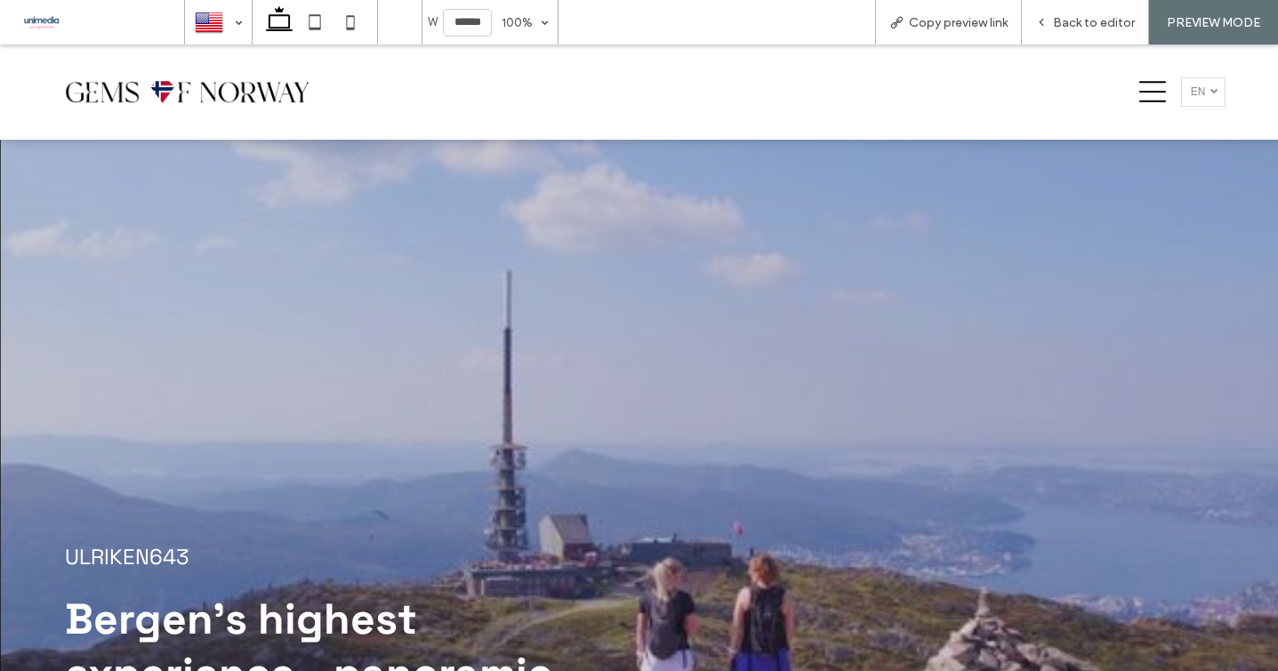
scroll to position [201, 0]
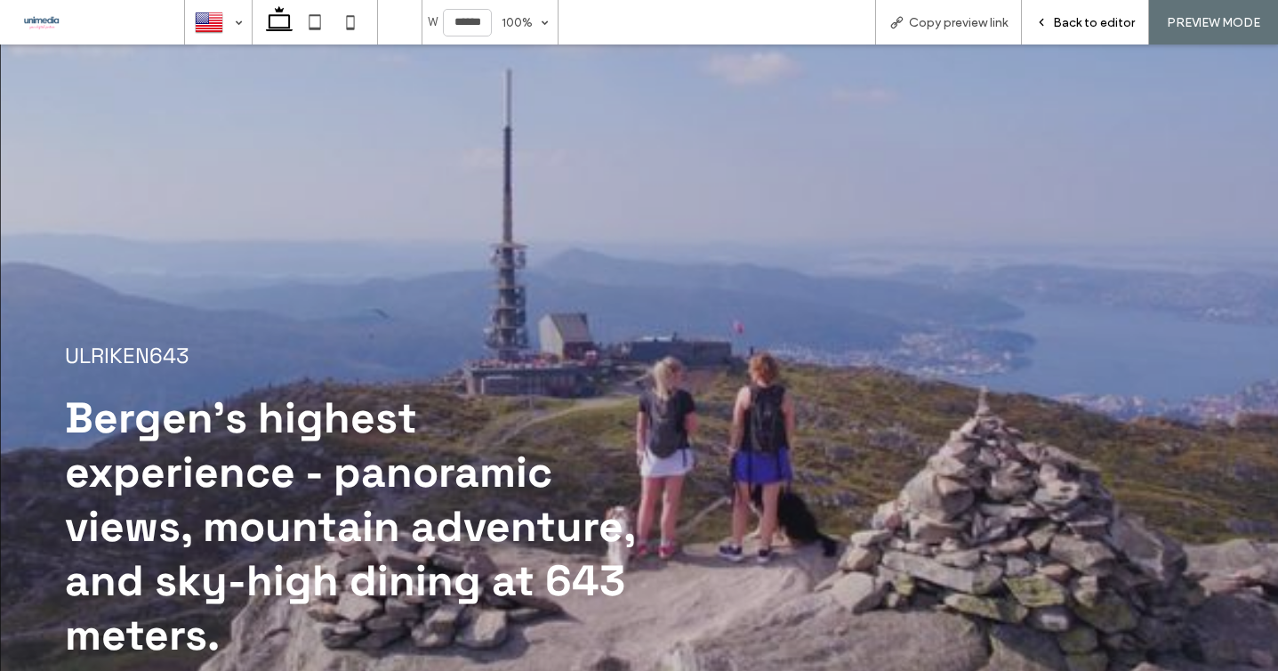
click at [1062, 28] on span "Back to editor" at bounding box center [1094, 22] width 82 height 15
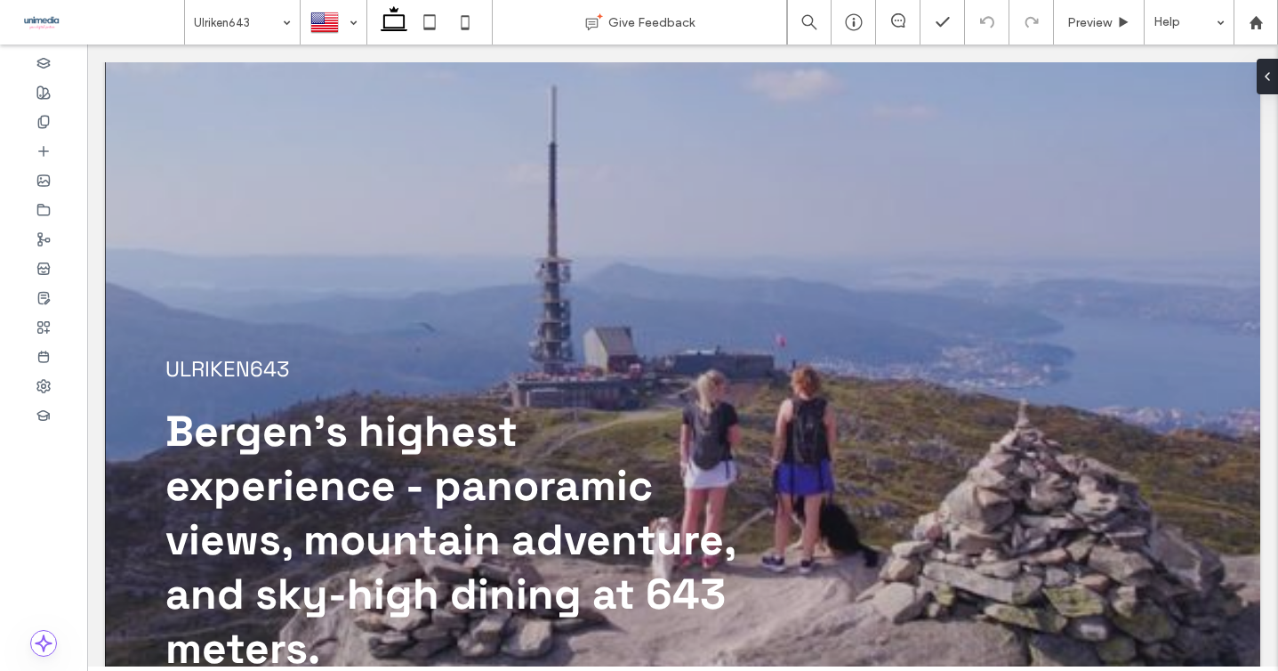
scroll to position [219, 0]
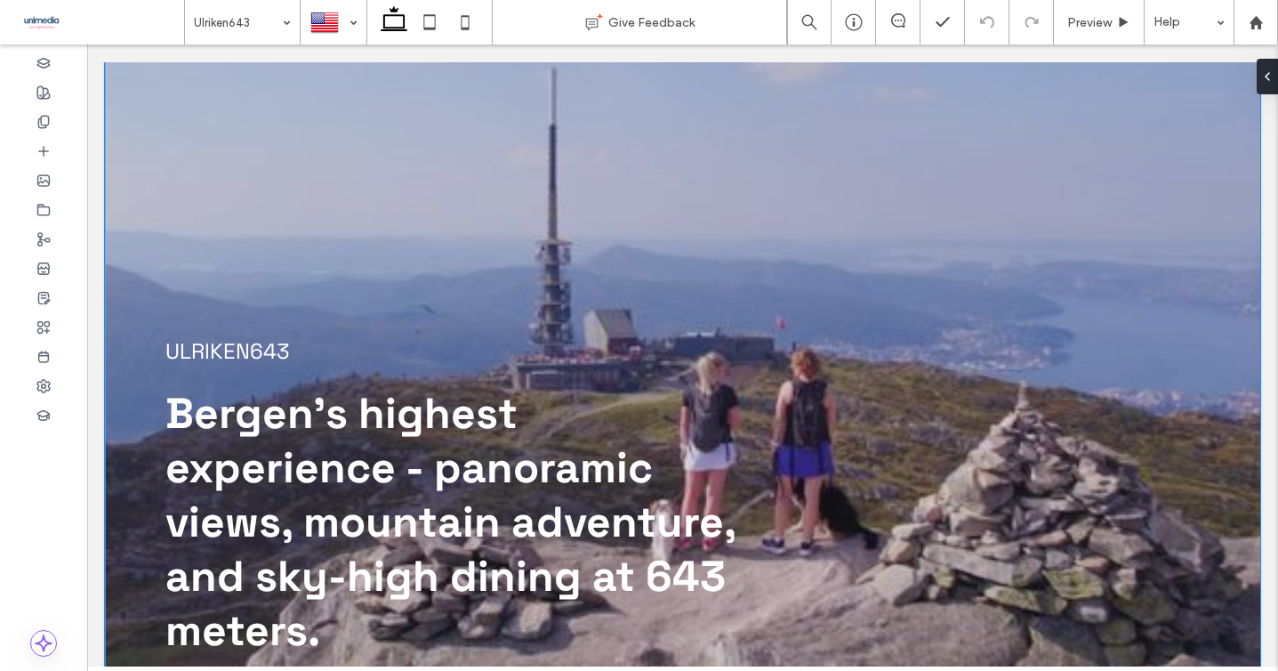
click at [127, 247] on div "ULRIKEN643 Bergen’s highest experience - panoramic views, mountain adventure, a…" at bounding box center [682, 328] width 1155 height 779
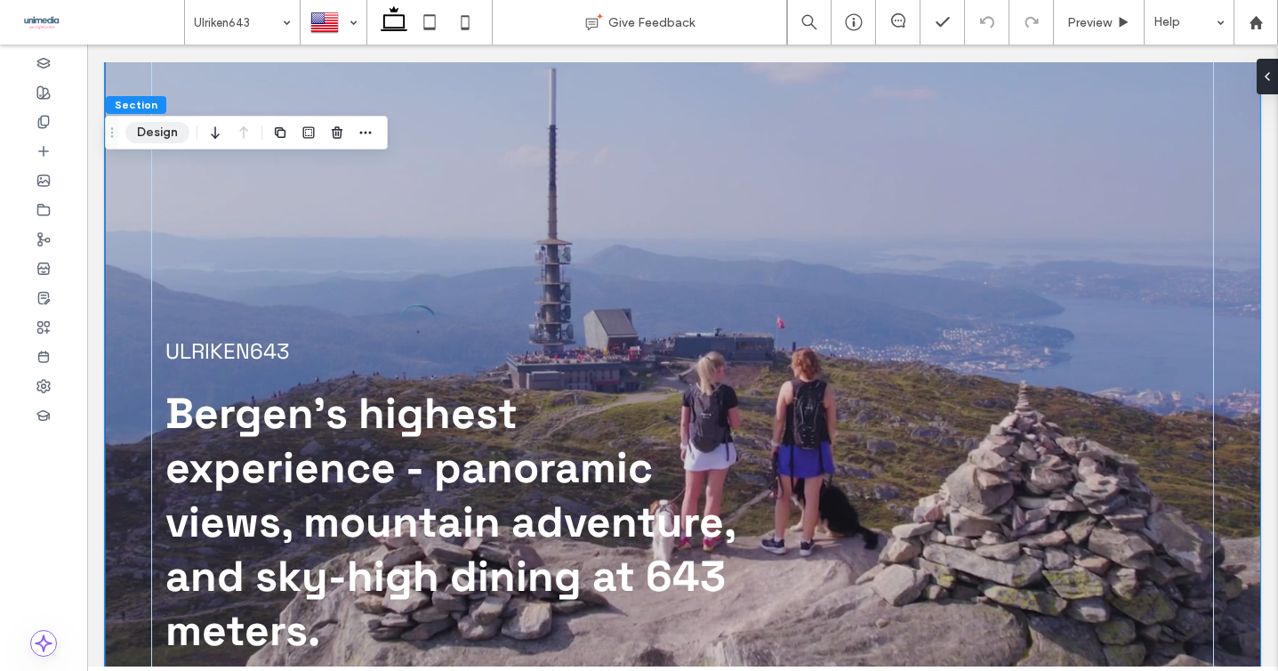
click at [154, 136] on button "Design" at bounding box center [157, 132] width 64 height 21
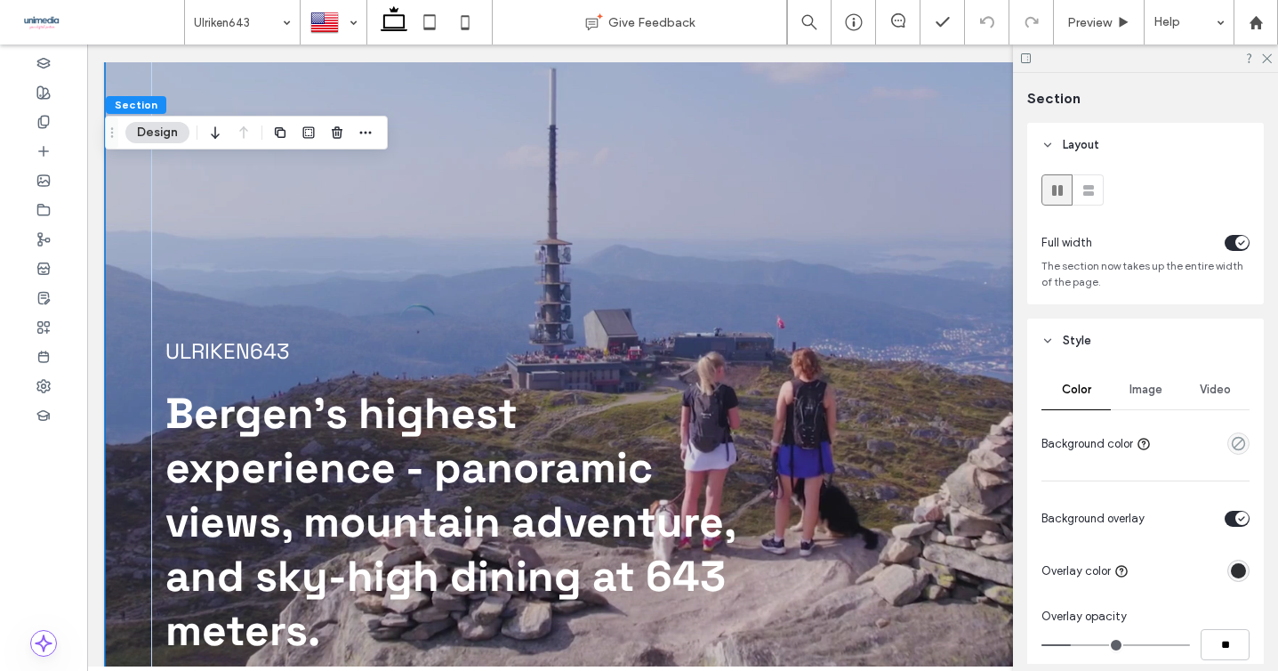
click at [1142, 392] on span "Image" at bounding box center [1145, 389] width 33 height 14
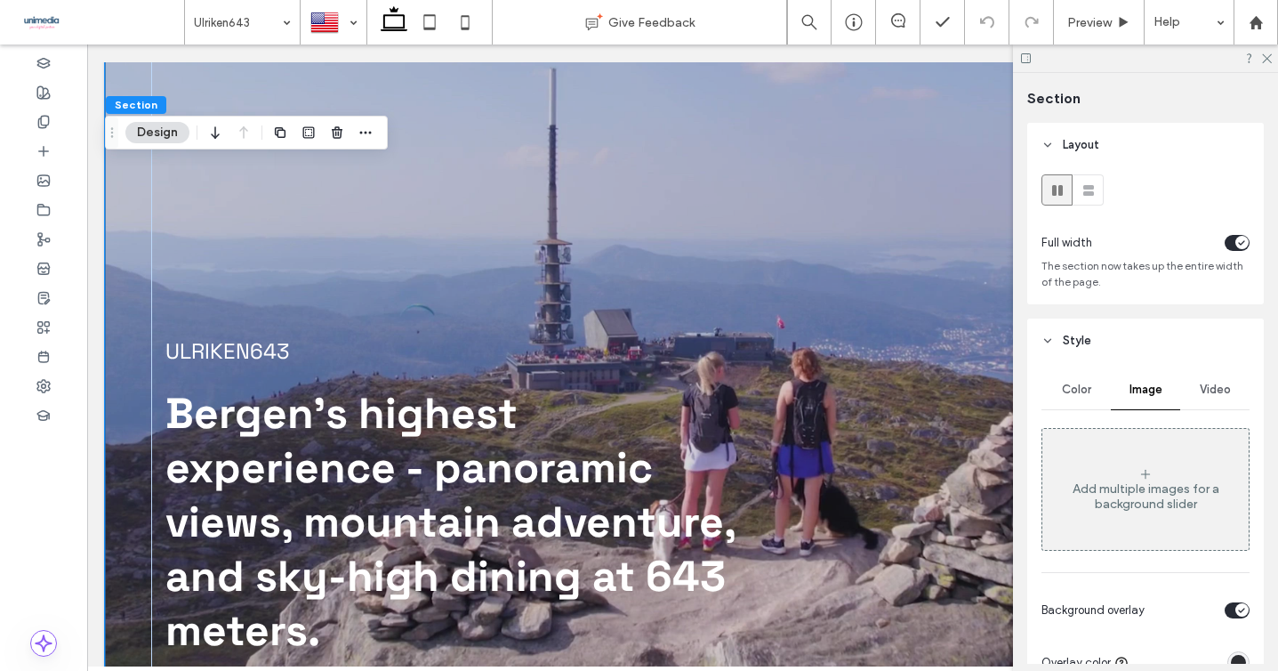
click at [1201, 401] on div "Video" at bounding box center [1214, 389] width 69 height 39
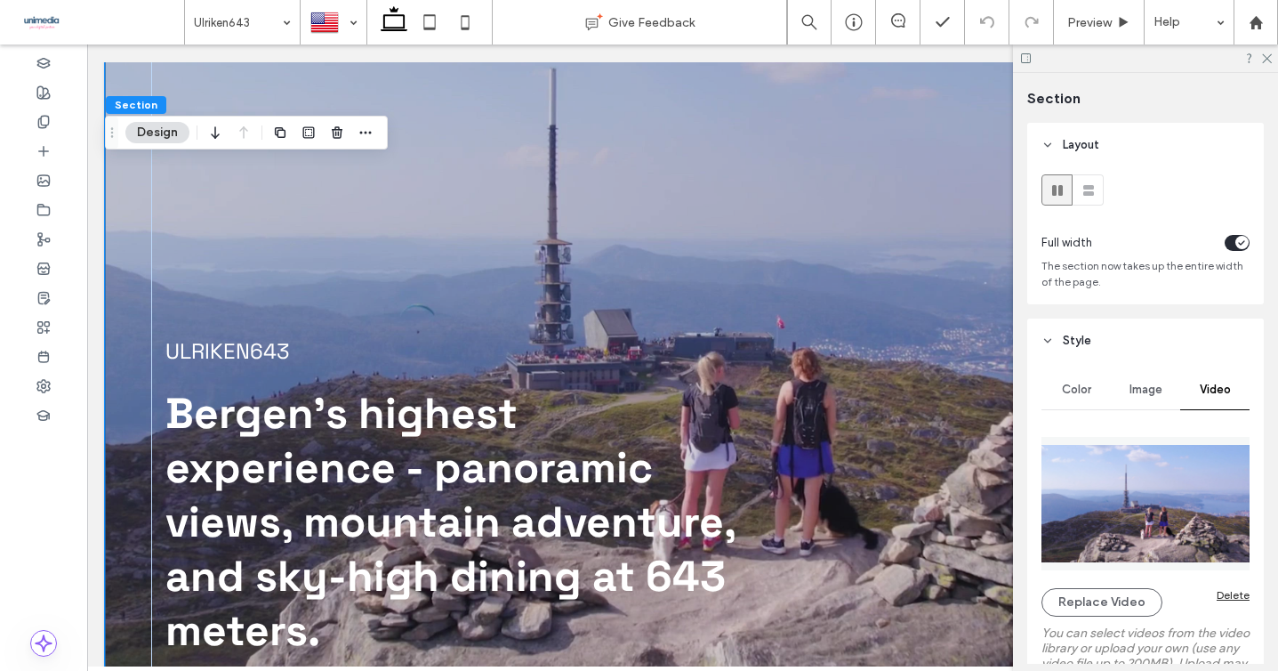
click at [1132, 526] on img at bounding box center [1145, 503] width 208 height 133
click at [1118, 610] on button "Replace Video" at bounding box center [1101, 602] width 121 height 28
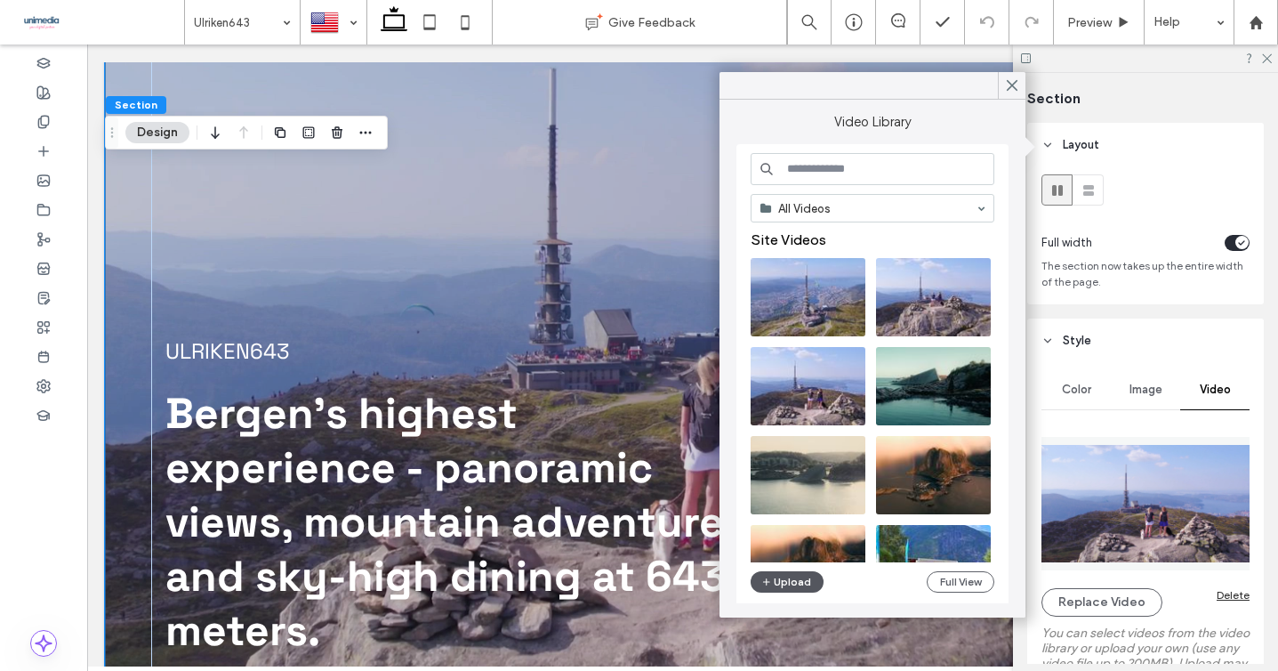
click at [781, 581] on button "Upload" at bounding box center [787, 581] width 73 height 21
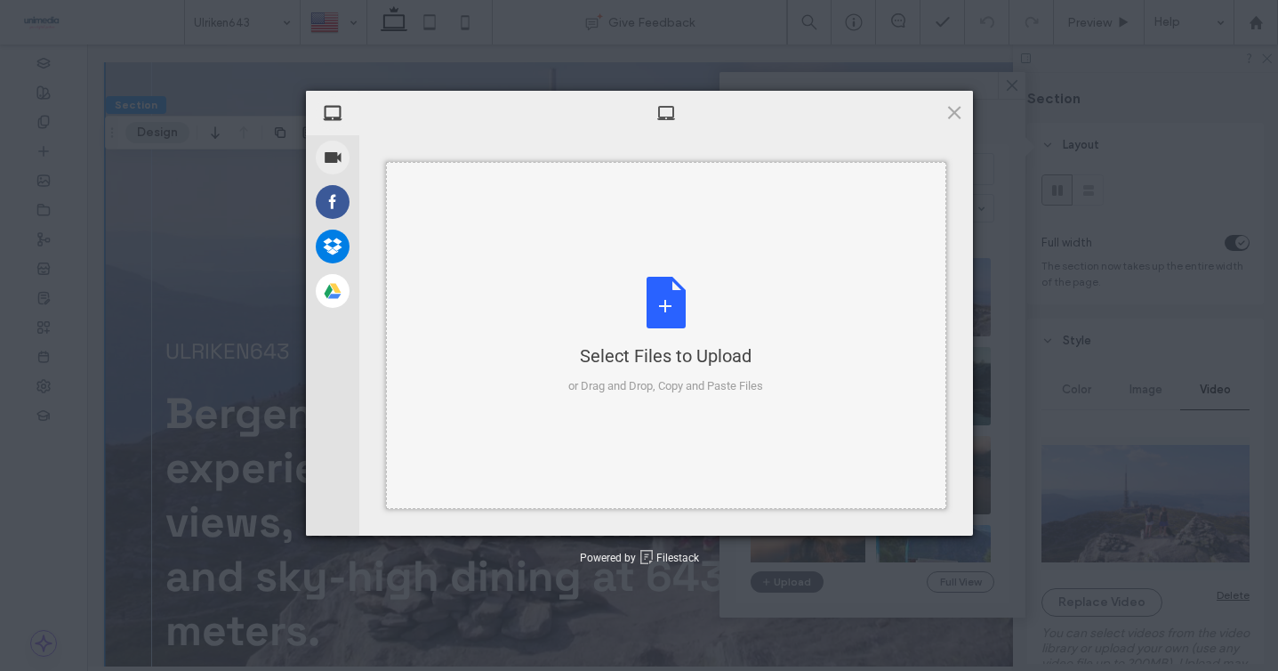
click at [647, 289] on div "Select Files to Upload or Drag and Drop, Copy and Paste Files" at bounding box center [665, 336] width 195 height 118
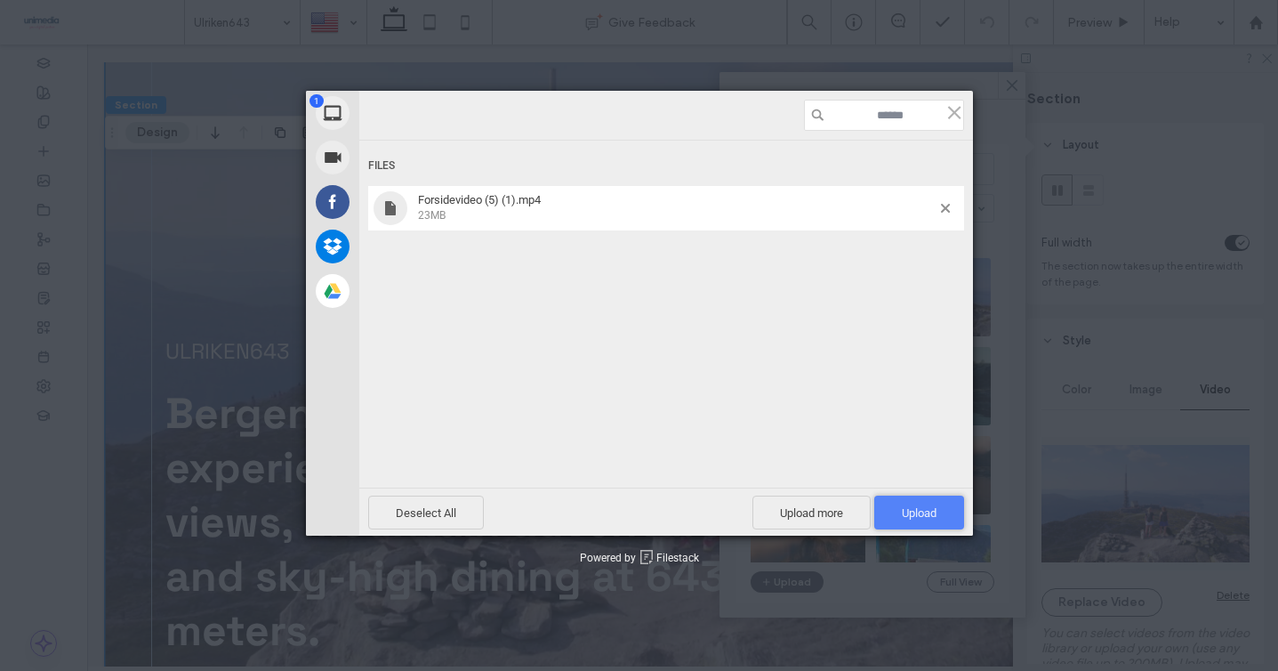
click at [887, 516] on span "Upload 1" at bounding box center [919, 512] width 90 height 34
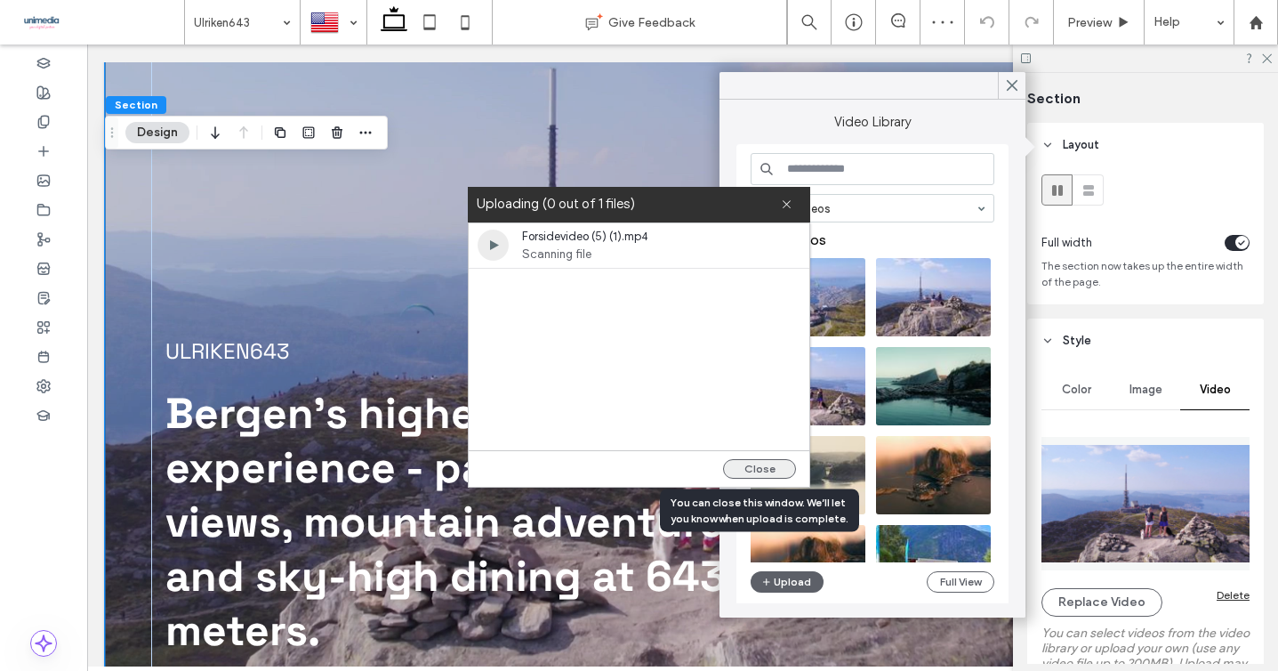
click at [767, 469] on button "Close" at bounding box center [759, 469] width 73 height 20
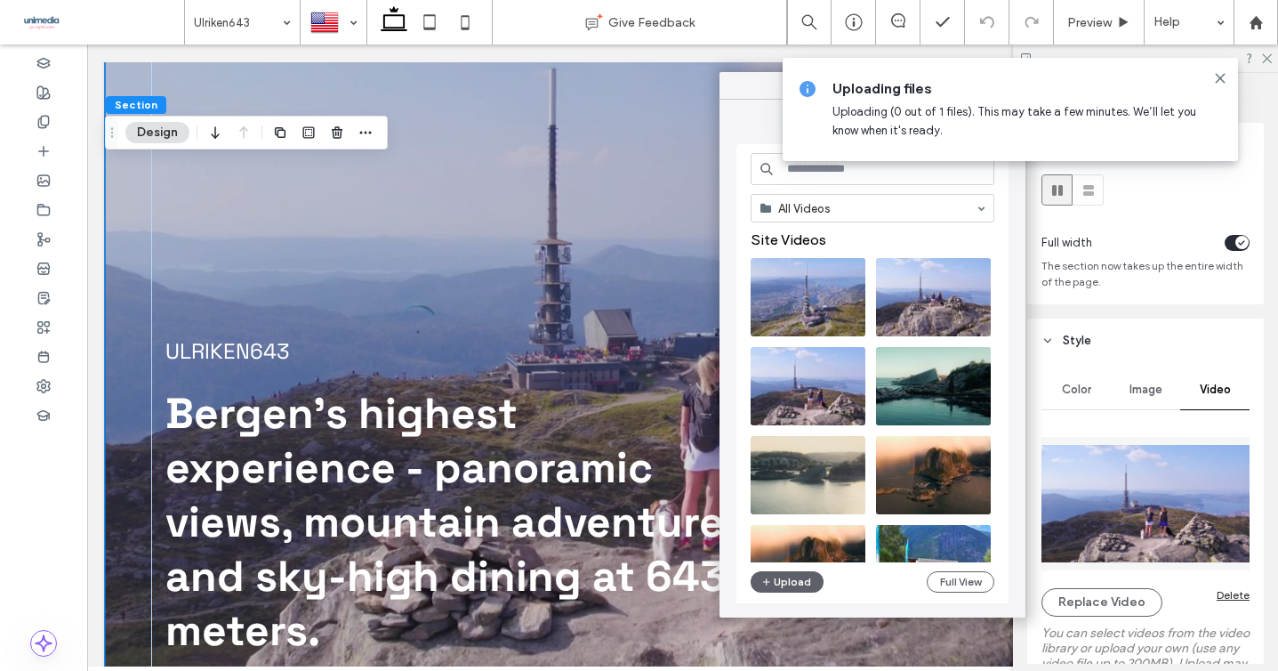
click at [1160, 337] on header "Style" at bounding box center [1145, 340] width 237 height 44
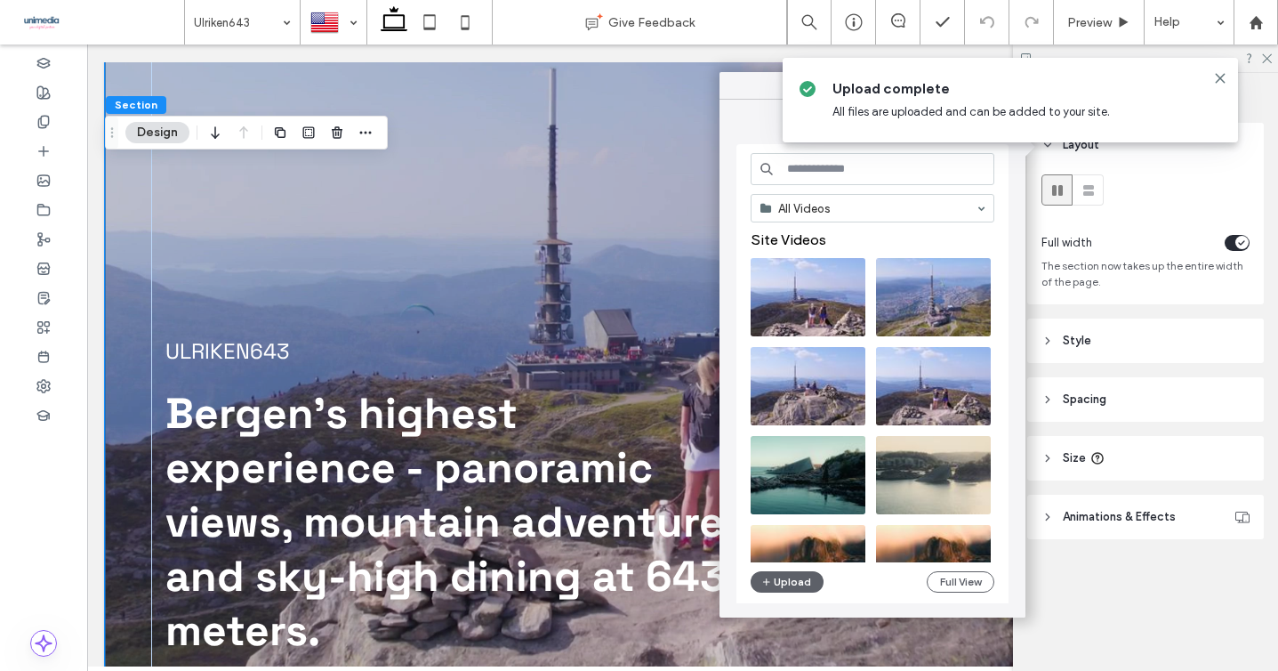
click at [1044, 334] on header "Style" at bounding box center [1145, 340] width 237 height 44
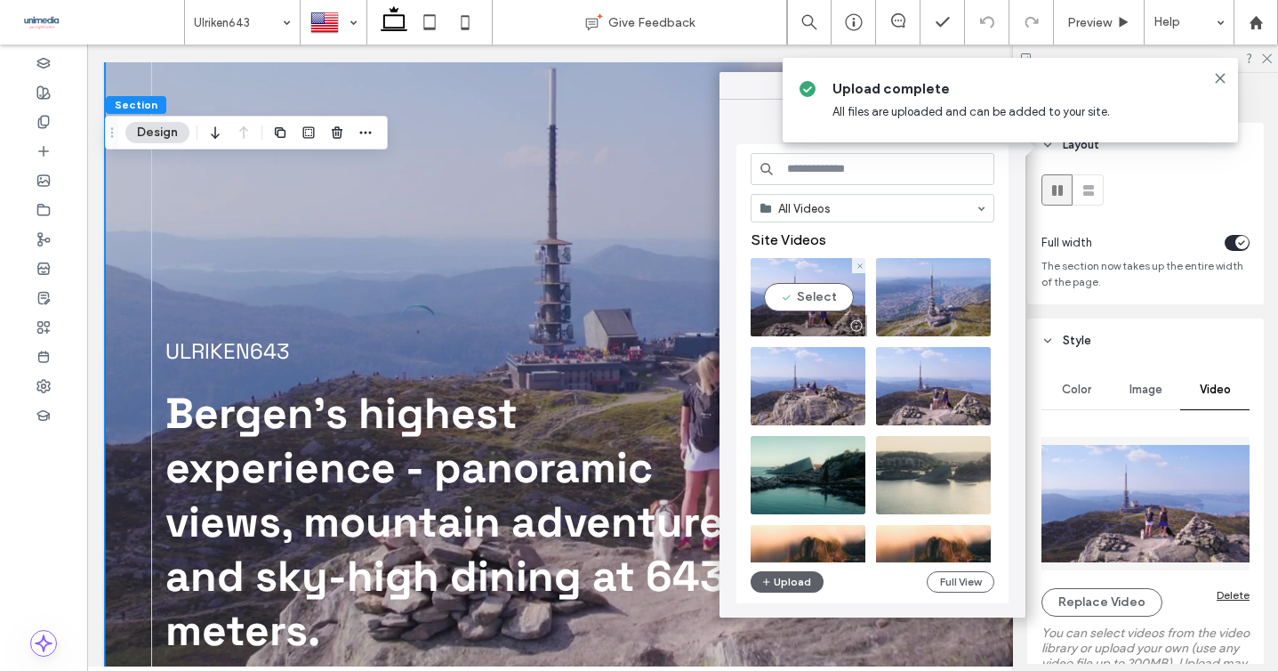
click at [807, 298] on video at bounding box center [808, 297] width 115 height 78
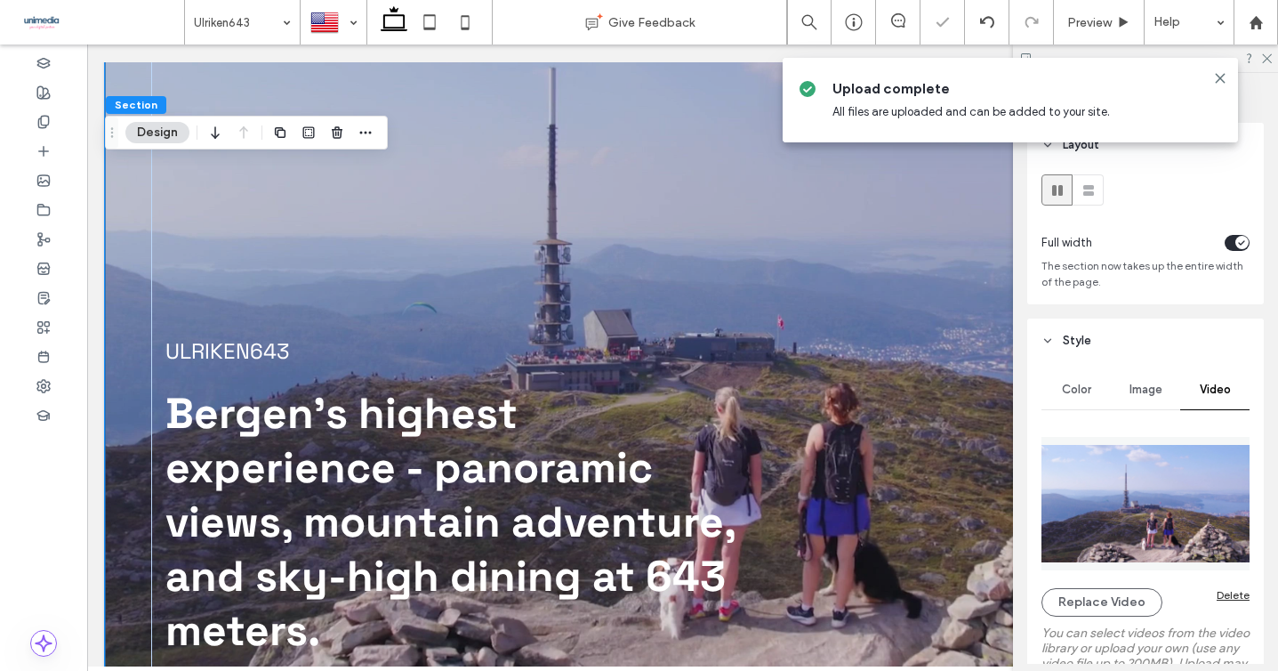
click at [1221, 69] on div "Upload complete All files are uploaded and can be added to your site." at bounding box center [1010, 100] width 455 height 84
click at [1220, 74] on icon at bounding box center [1220, 78] width 14 height 14
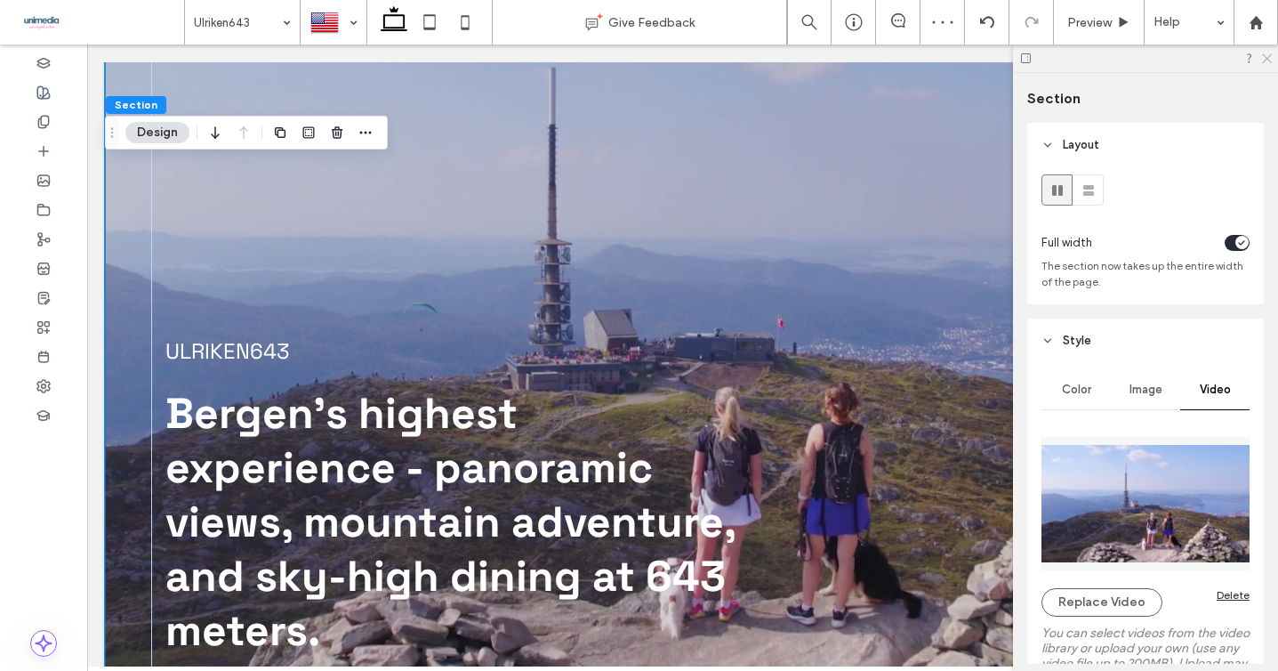
click at [1264, 55] on icon at bounding box center [1266, 58] width 12 height 12
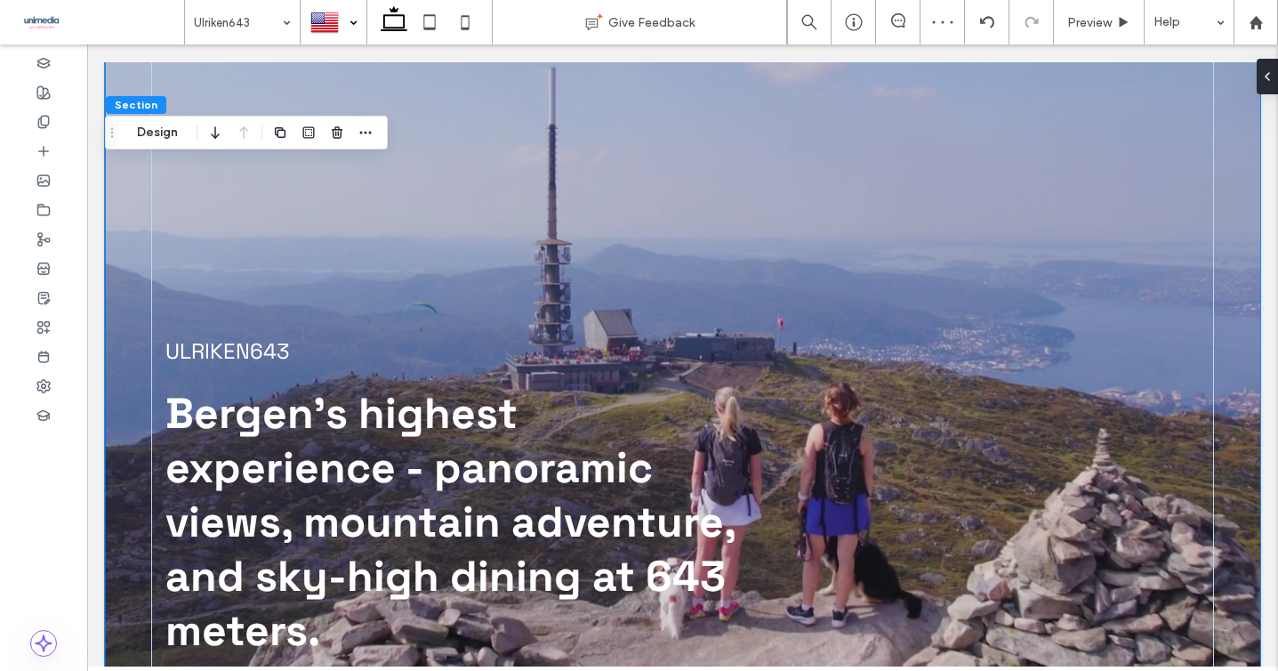
click at [328, 19] on div at bounding box center [333, 22] width 64 height 43
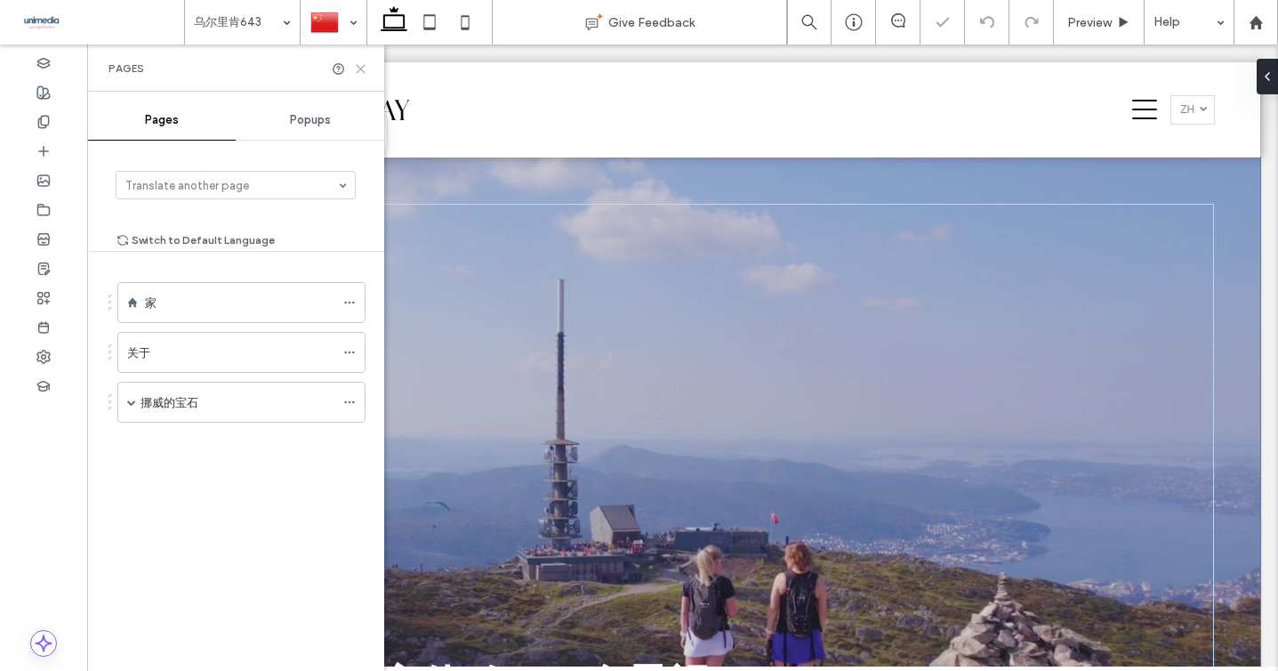
click at [366, 70] on icon at bounding box center [360, 68] width 13 height 13
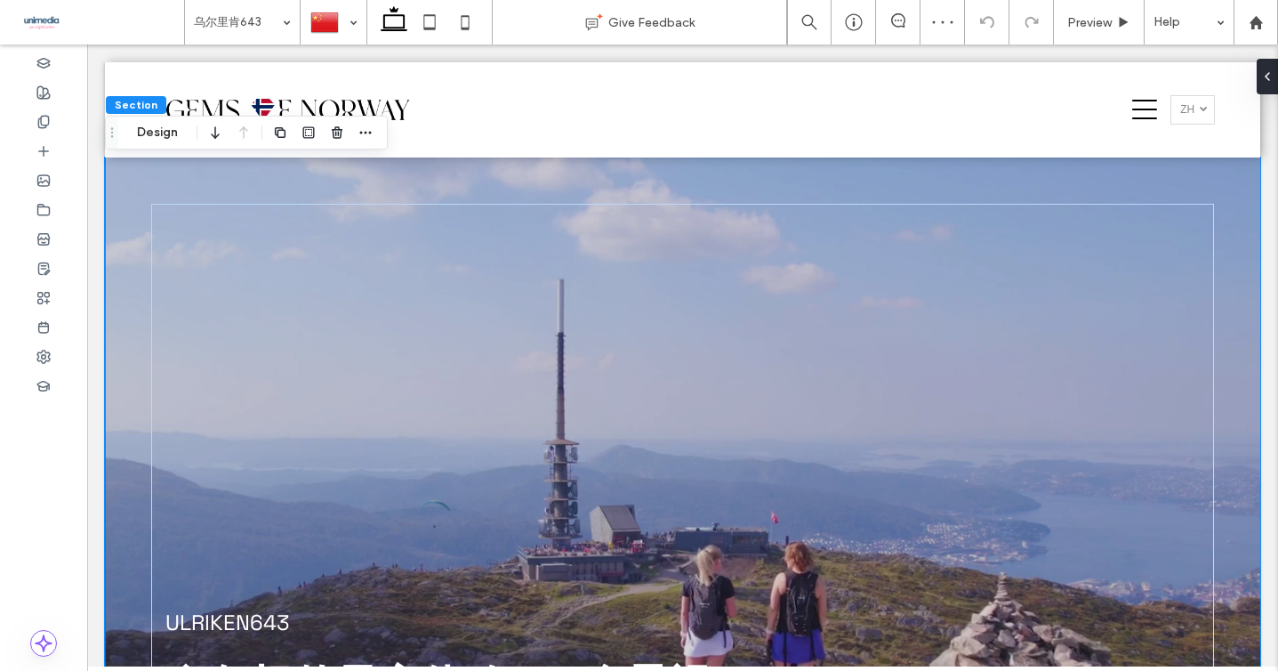
click at [127, 293] on div "ULRIKEN643 卑尔根的最高体验——全景视野、山地探险和 643 米的高空用餐。" at bounding box center [682, 522] width 1155 height 731
click at [161, 131] on button "Design" at bounding box center [157, 132] width 64 height 21
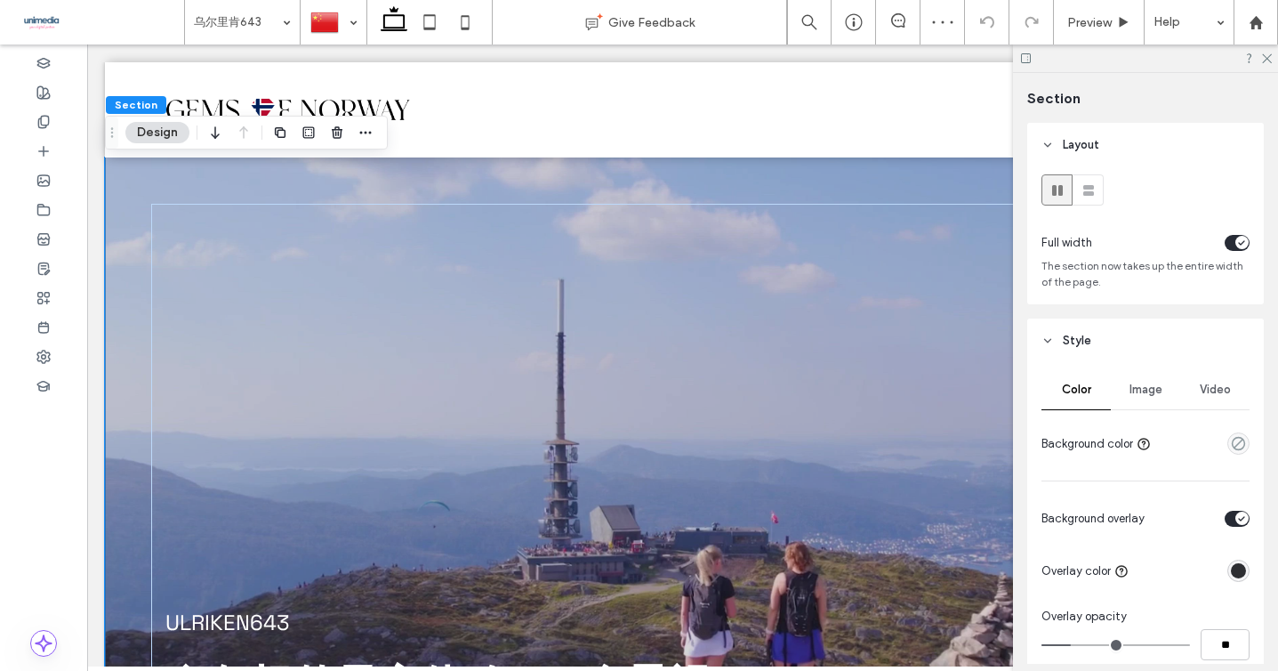
click at [1201, 384] on span "Video" at bounding box center [1215, 389] width 31 height 14
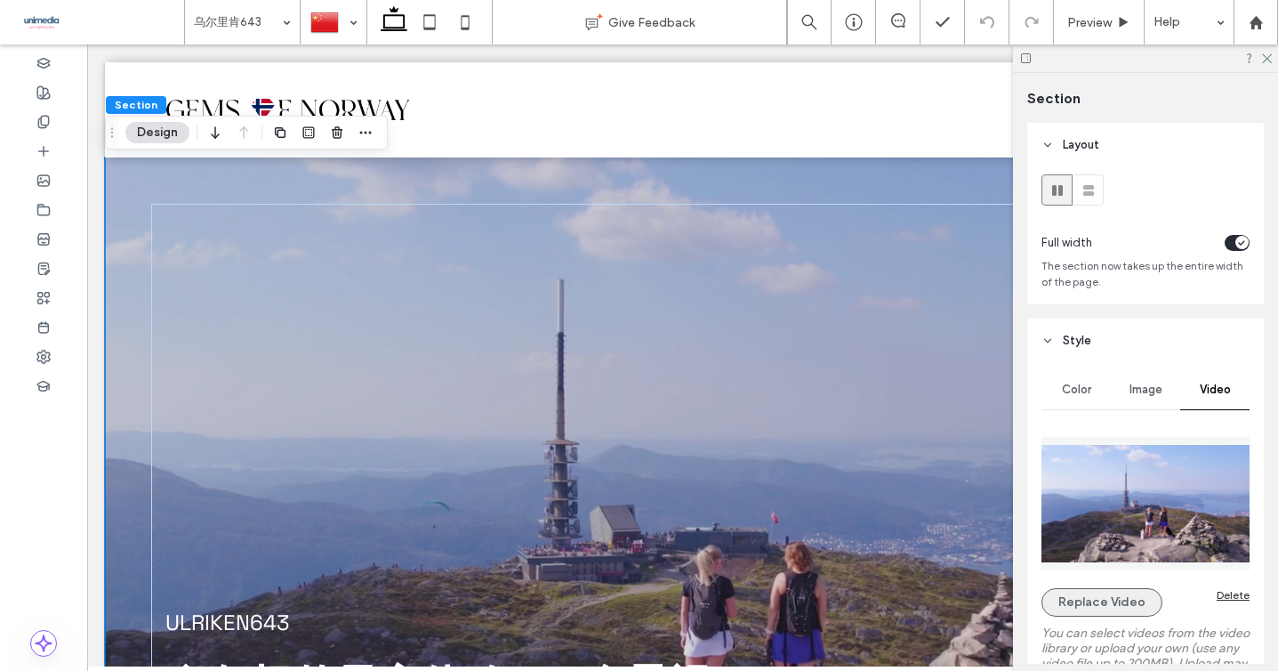
click at [1090, 603] on button "Replace Video" at bounding box center [1101, 602] width 121 height 28
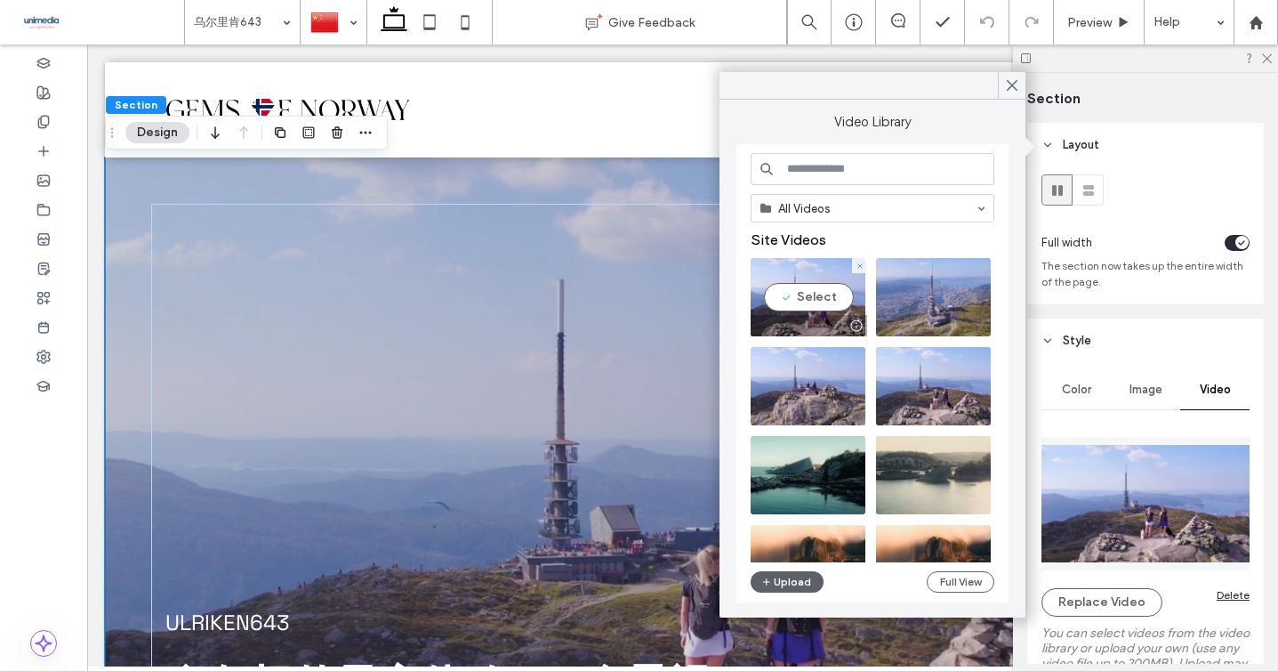
click at [807, 305] on video at bounding box center [808, 297] width 115 height 78
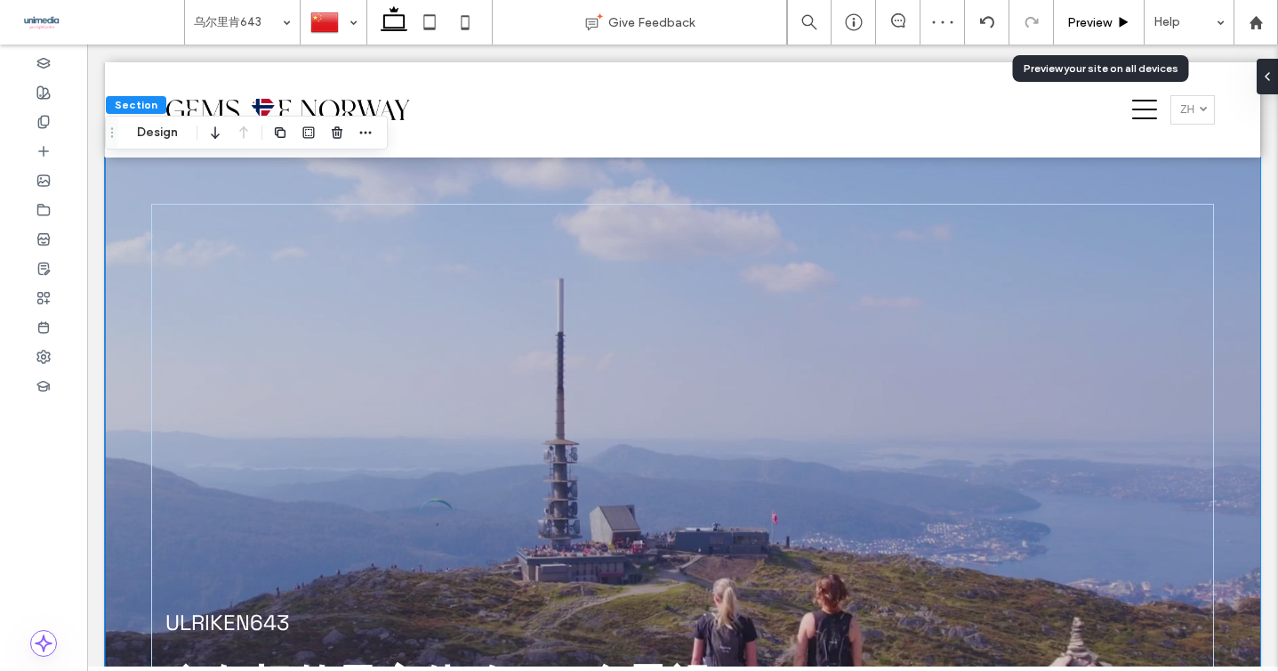
click at [1107, 26] on span "Preview" at bounding box center [1089, 22] width 44 height 15
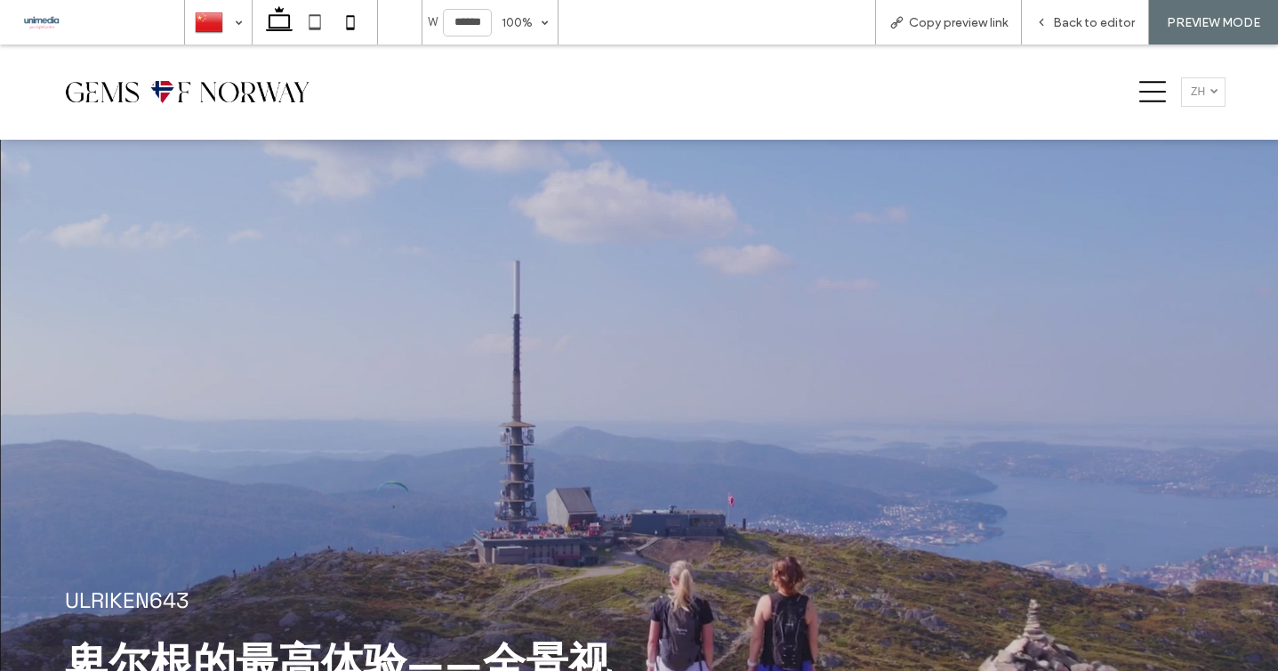
click at [348, 26] on icon at bounding box center [351, 22] width 36 height 36
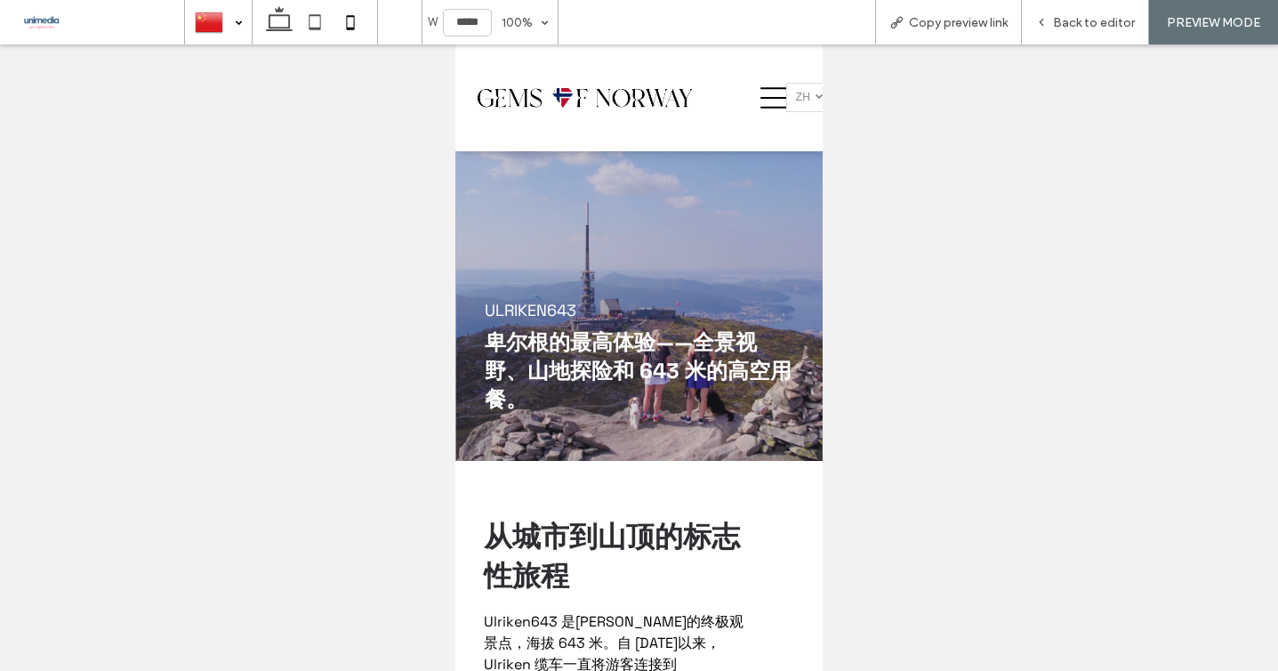
click at [225, 25] on div at bounding box center [218, 22] width 65 height 43
click at [277, 15] on use at bounding box center [279, 18] width 27 height 25
type input "******"
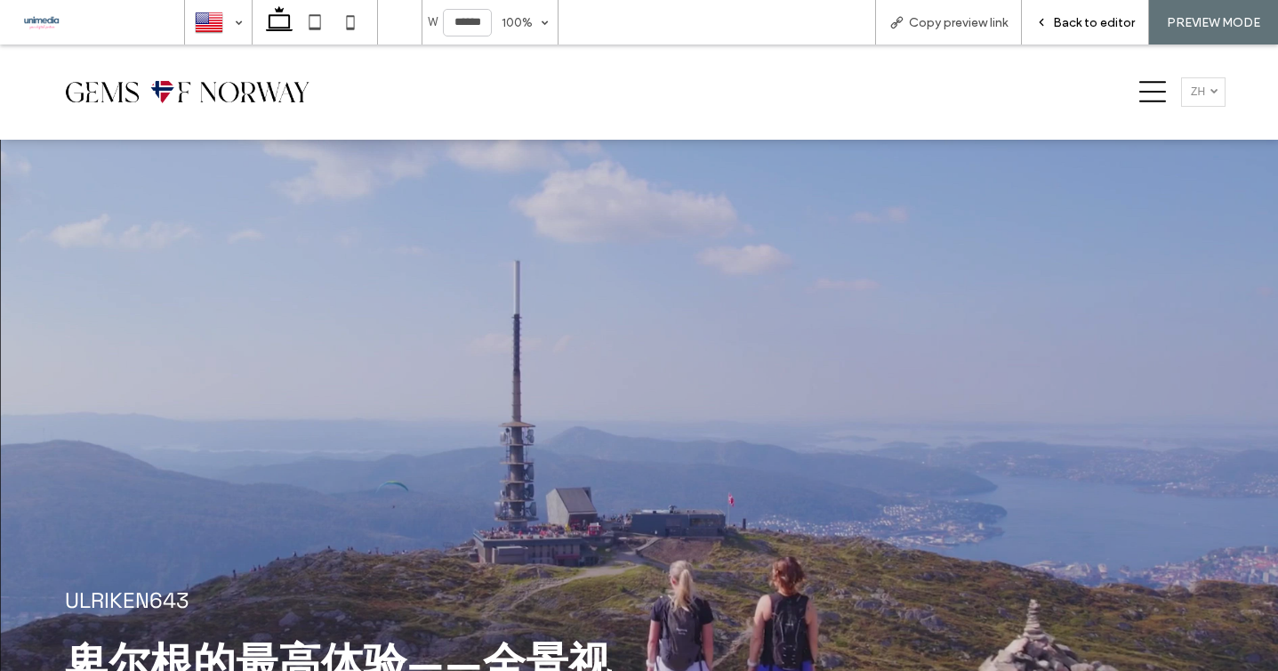
click at [1096, 36] on div "Back to editor" at bounding box center [1085, 22] width 127 height 44
click at [1087, 8] on div "Back to editor" at bounding box center [1085, 22] width 127 height 44
click at [1076, 25] on span "Back to editor" at bounding box center [1094, 22] width 82 height 15
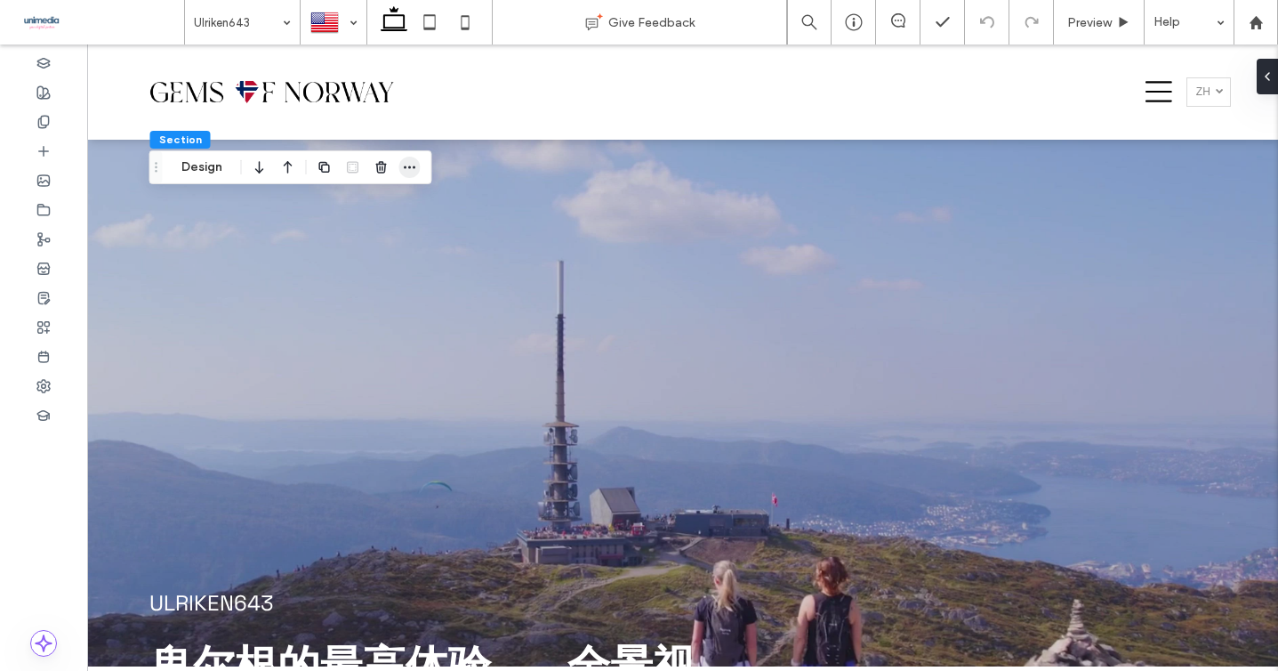
click at [407, 170] on icon "button" at bounding box center [410, 167] width 14 height 14
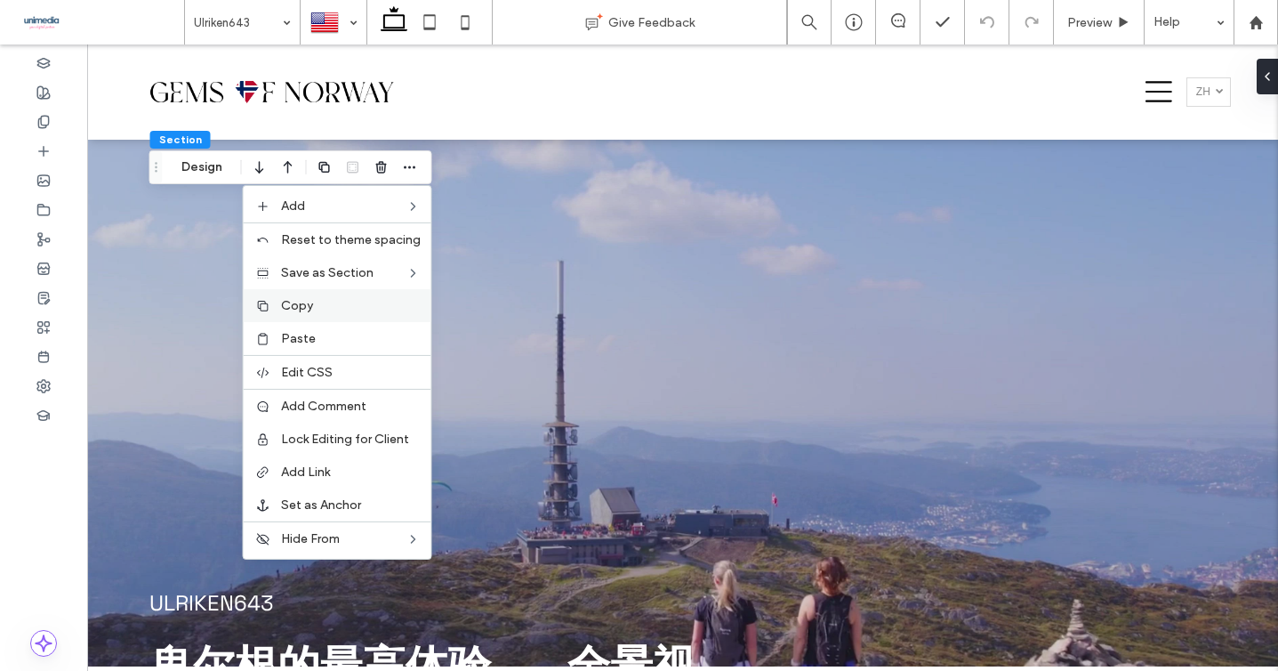
click at [332, 303] on label "Copy" at bounding box center [351, 305] width 140 height 15
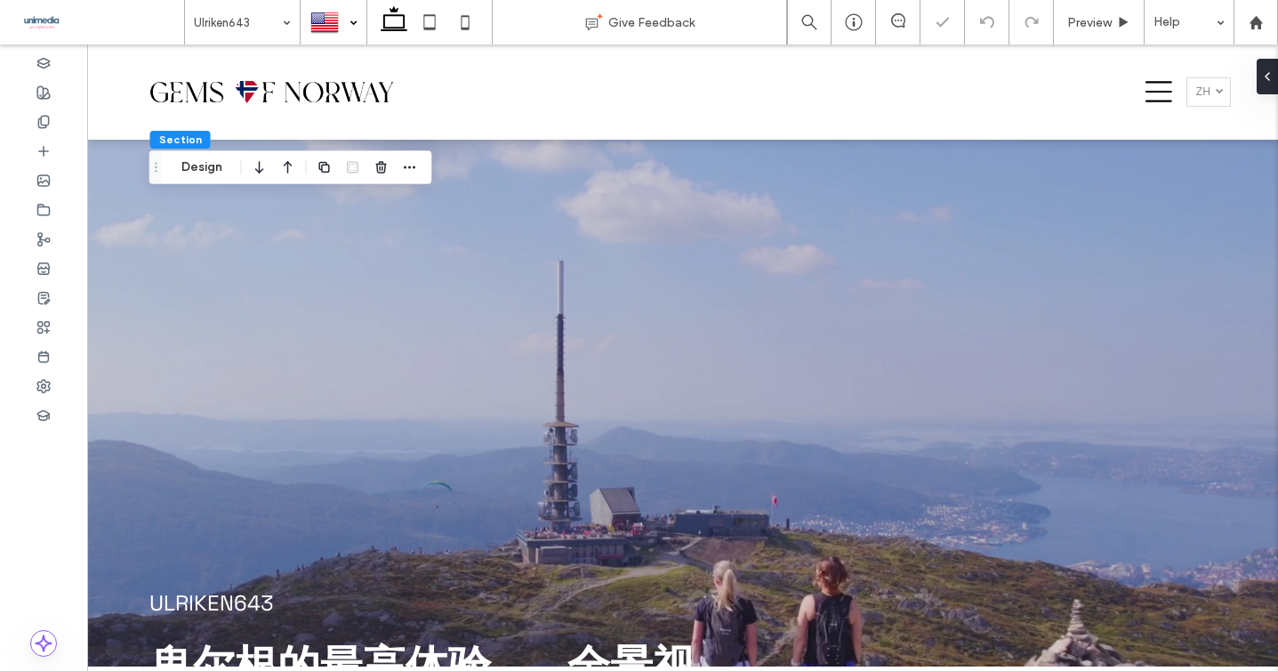
click at [351, 23] on div at bounding box center [333, 22] width 64 height 43
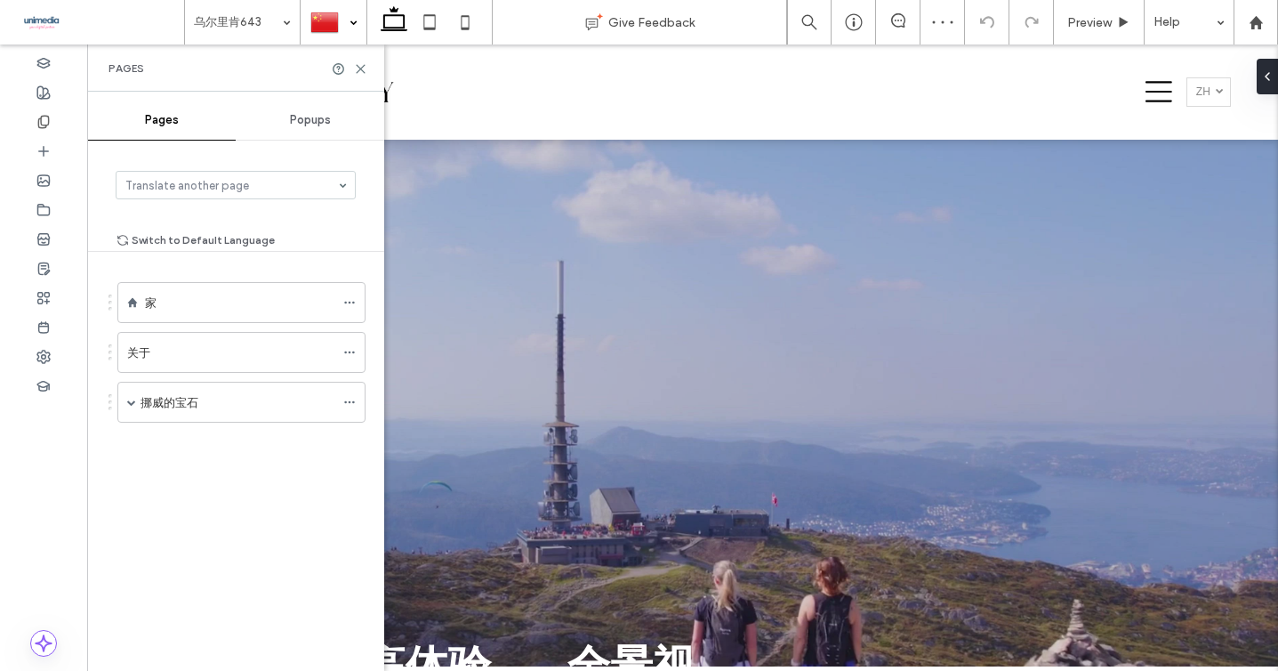
click at [371, 66] on div "Pages" at bounding box center [235, 67] width 297 height 47
click at [364, 68] on icon at bounding box center [360, 68] width 13 height 13
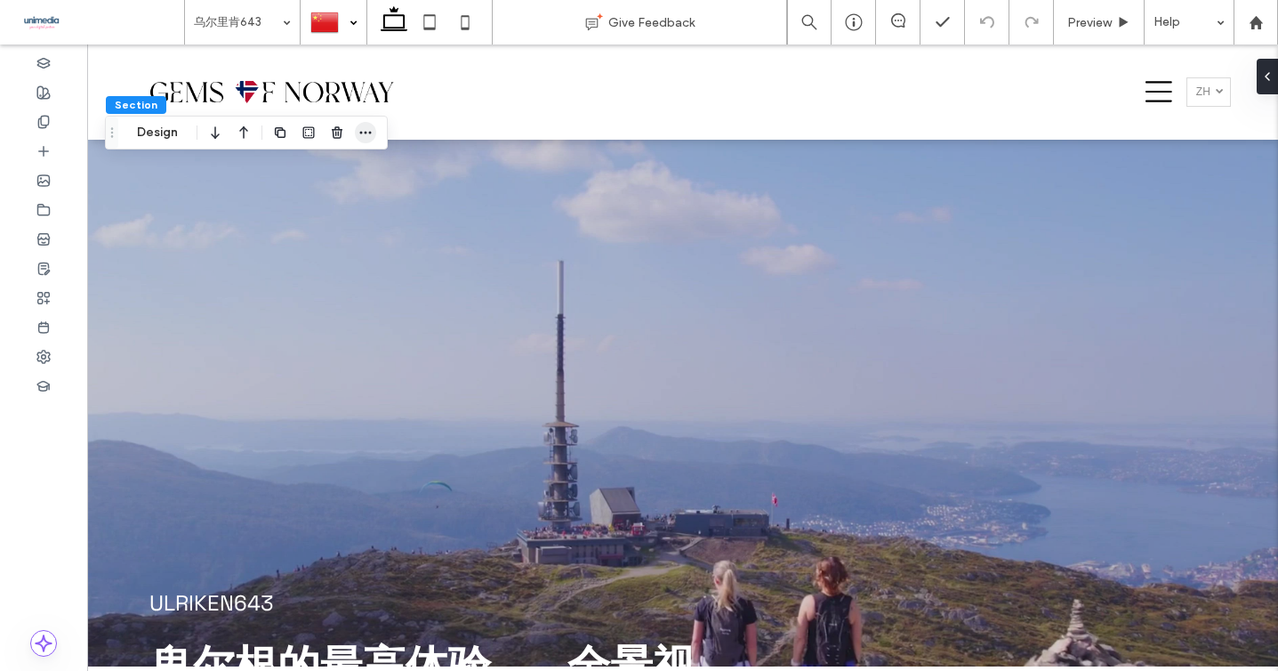
click at [365, 135] on icon "button" at bounding box center [365, 132] width 14 height 14
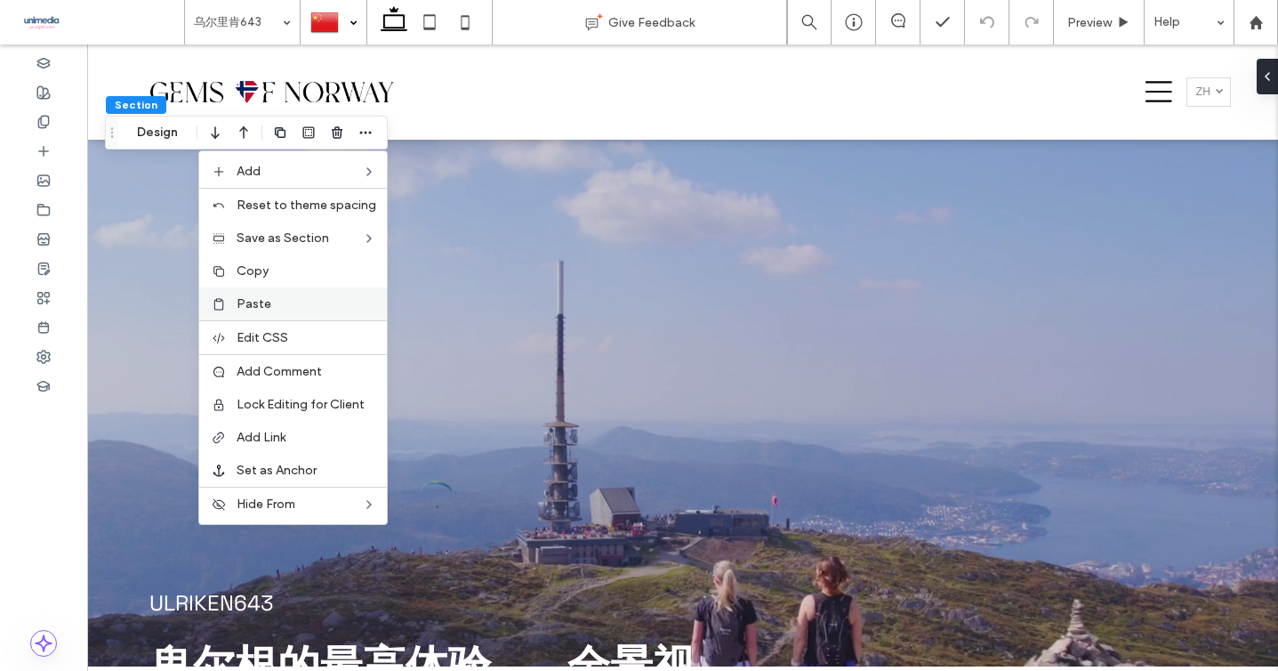
click at [264, 304] on span "Paste" at bounding box center [254, 303] width 35 height 15
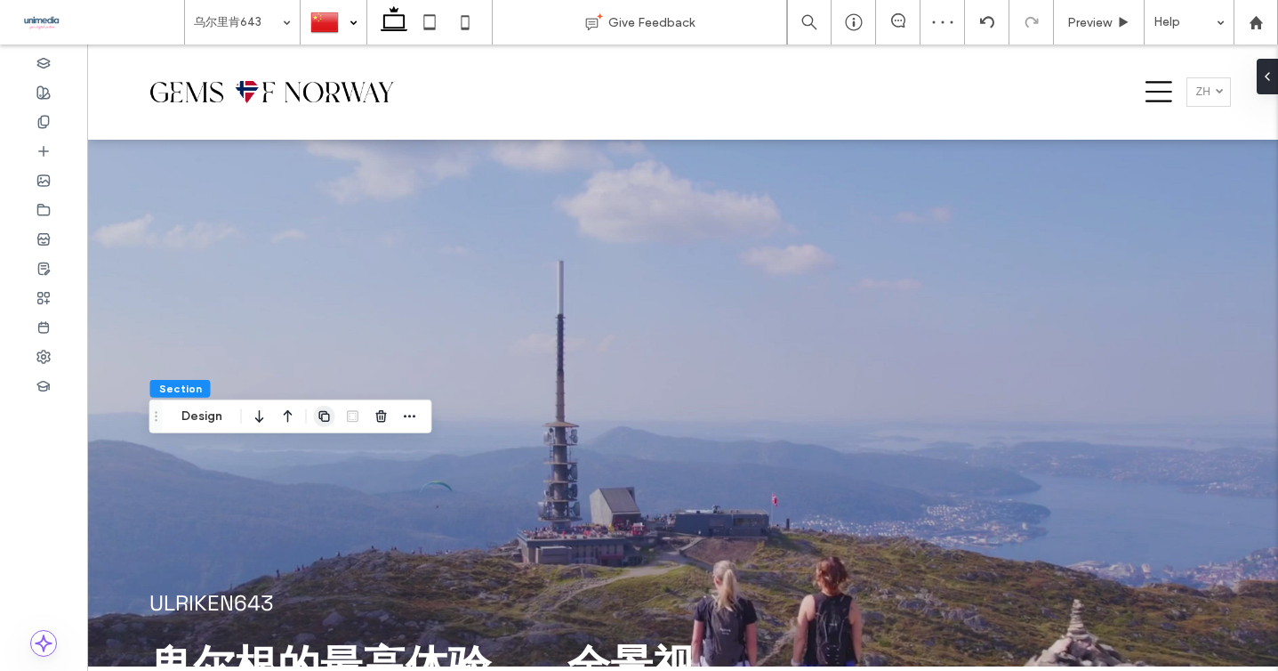
click at [318, 419] on icon "button" at bounding box center [324, 416] width 14 height 14
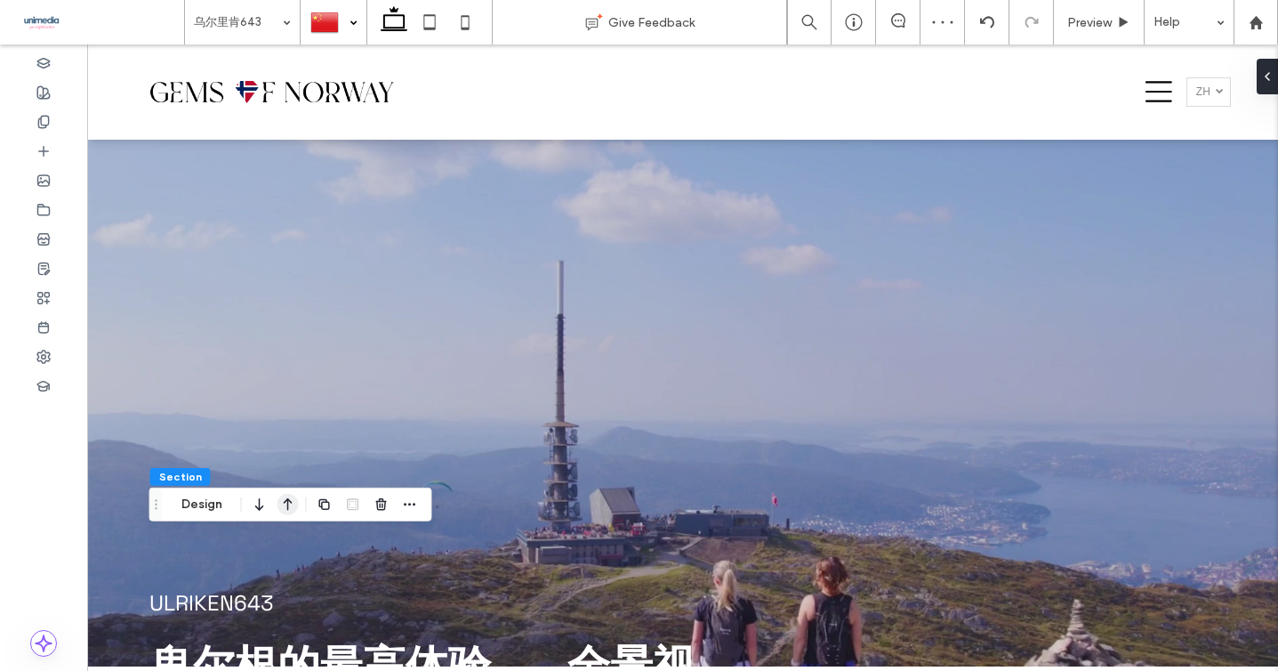
click at [279, 503] on icon "button" at bounding box center [287, 504] width 21 height 32
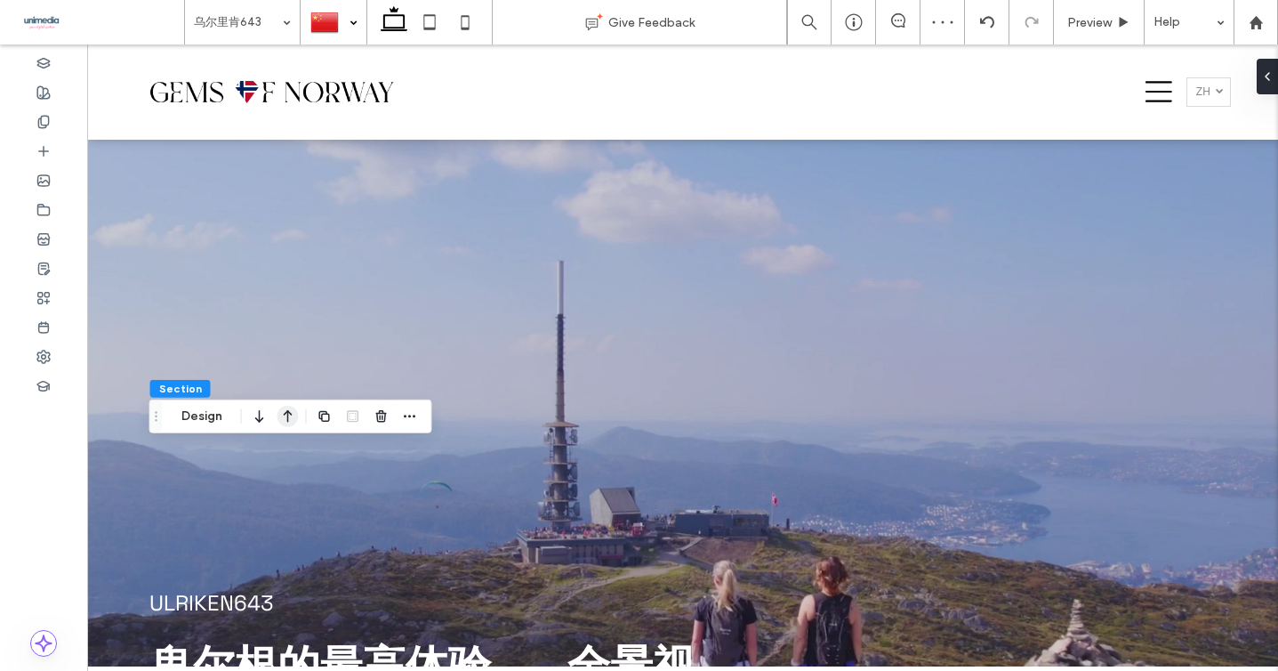
click at [296, 421] on icon "button" at bounding box center [287, 416] width 21 height 32
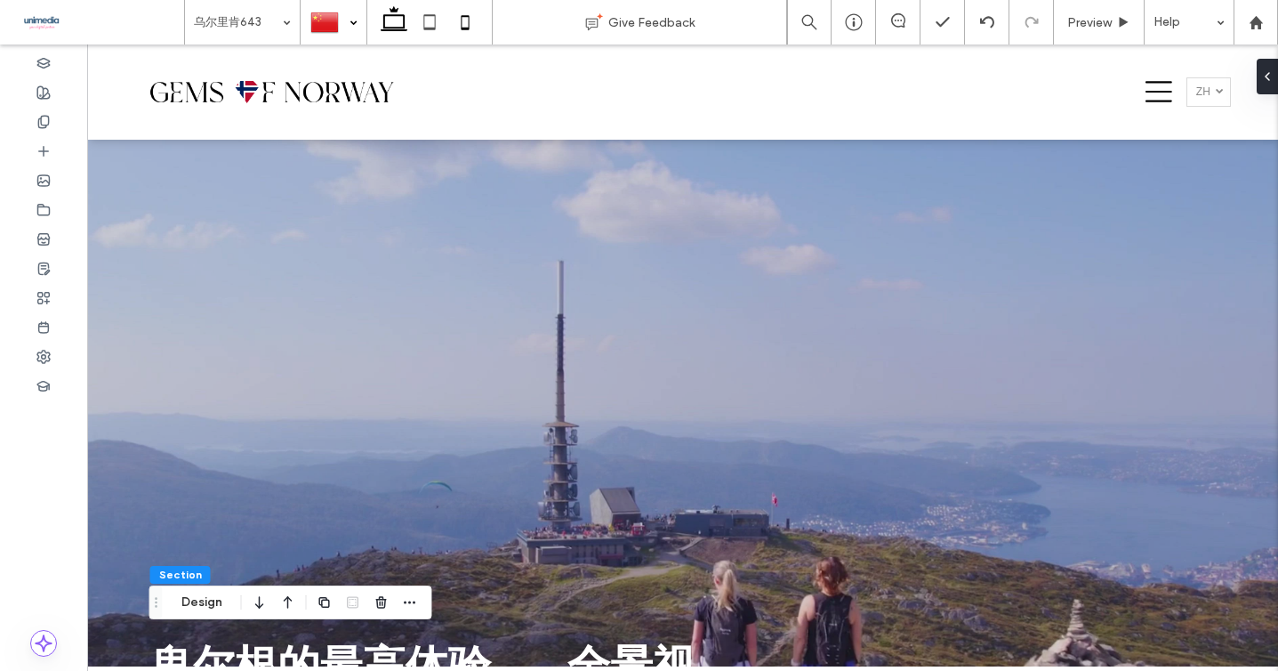
click at [462, 21] on use at bounding box center [466, 22] width 8 height 14
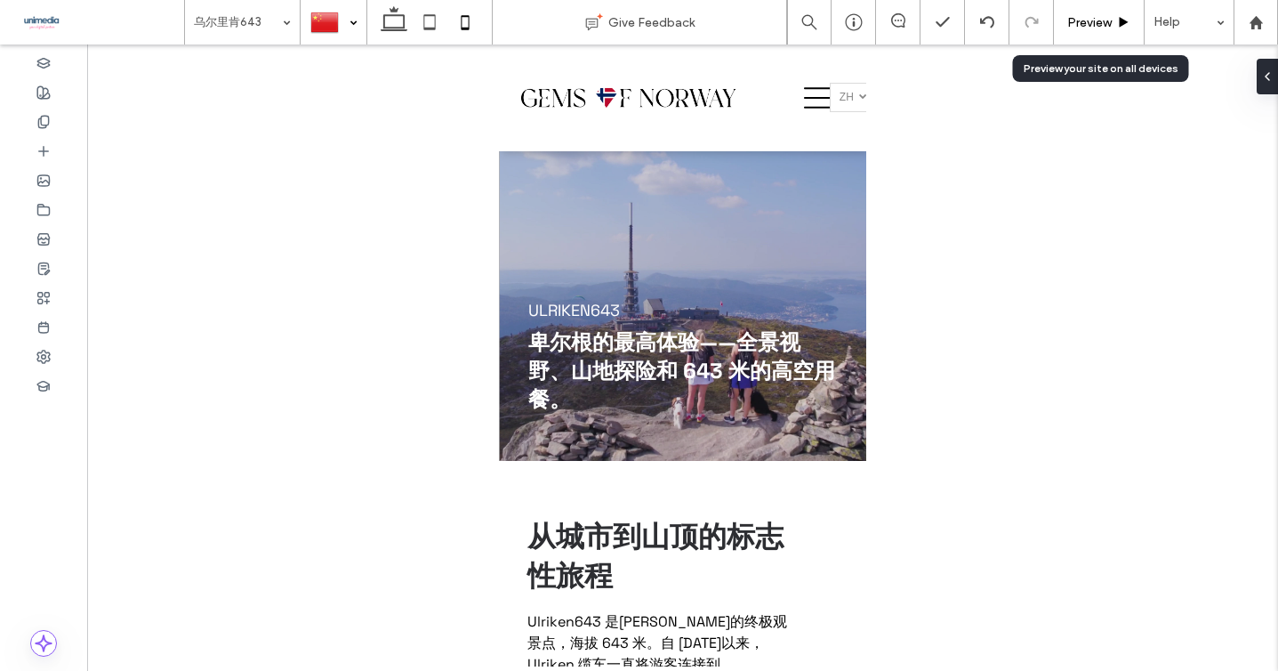
click at [1079, 21] on span "Preview" at bounding box center [1089, 22] width 44 height 15
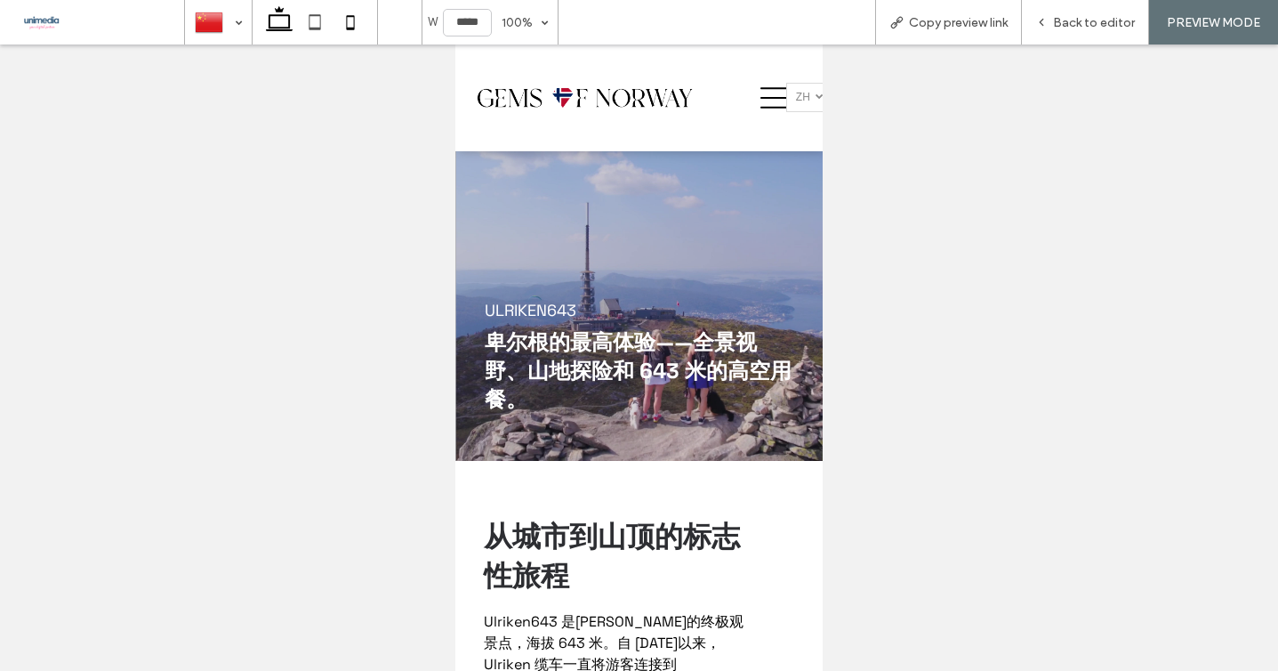
click at [282, 22] on icon at bounding box center [279, 22] width 36 height 36
type input "******"
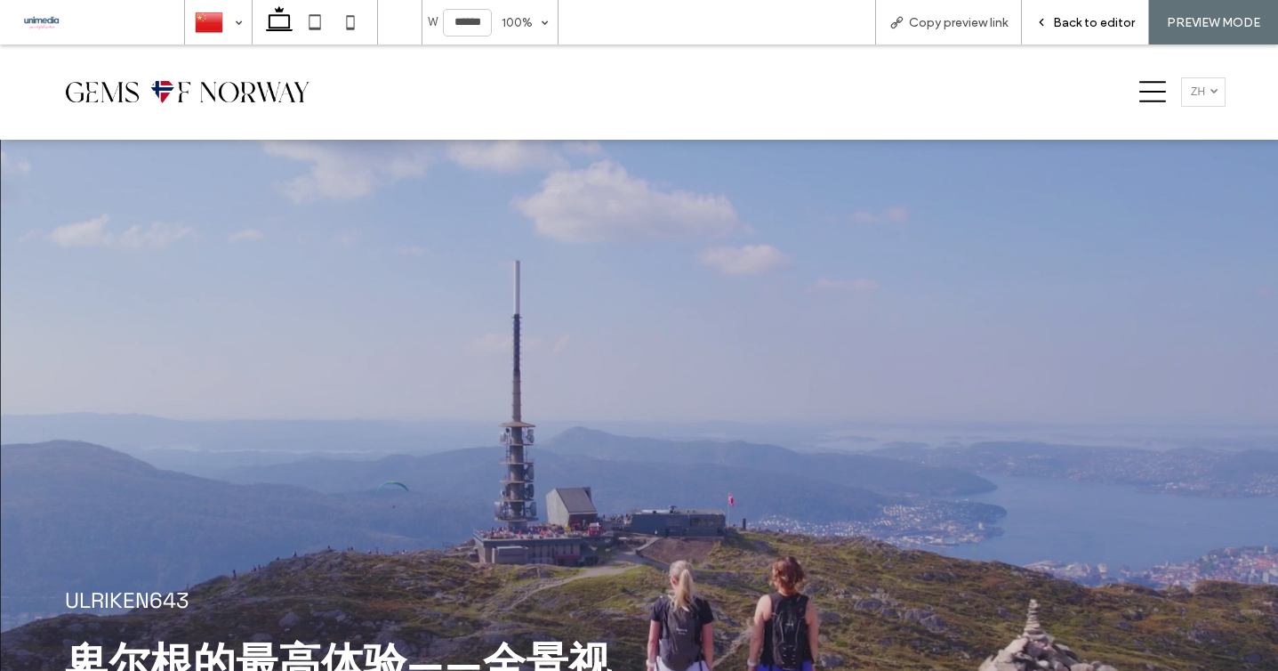
click at [1074, 20] on span "Back to editor" at bounding box center [1094, 22] width 82 height 15
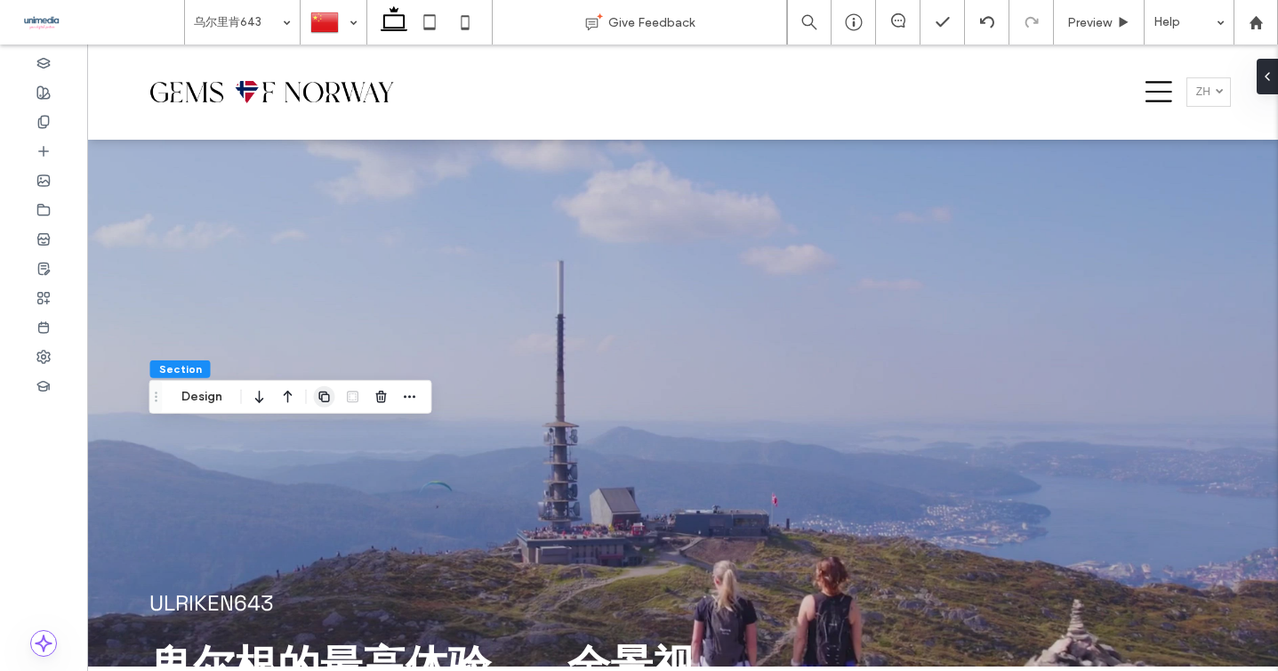
click at [319, 396] on use "button" at bounding box center [323, 396] width 11 height 11
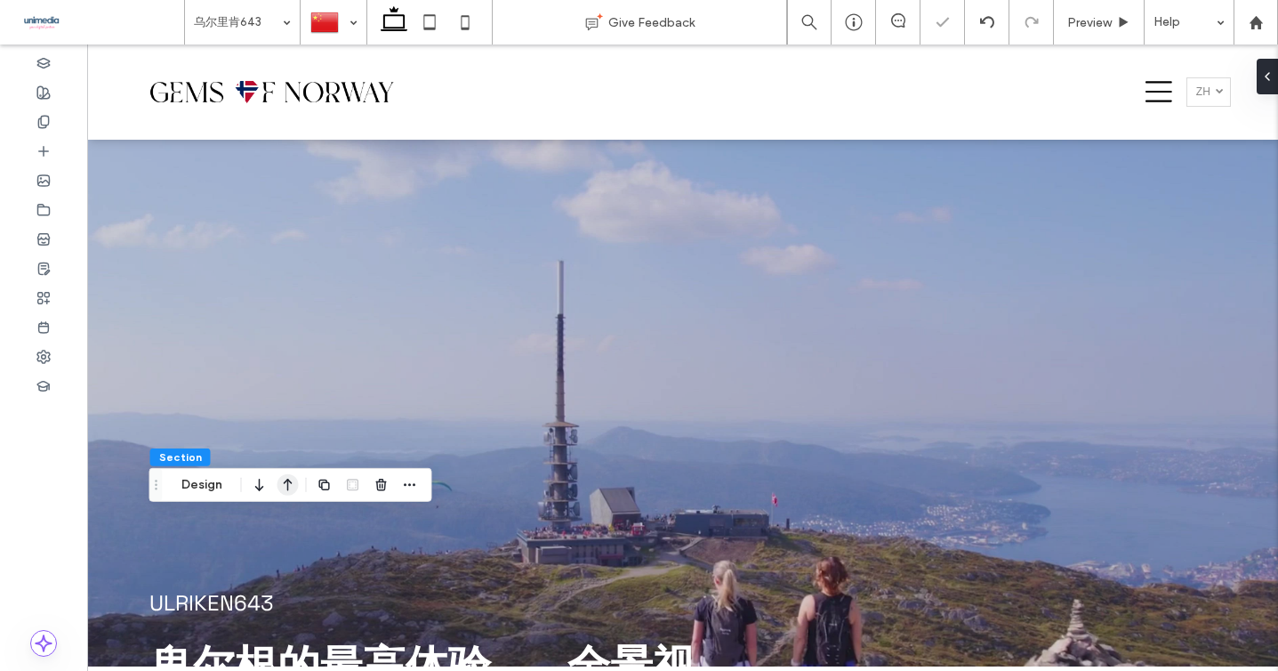
click at [287, 480] on use "button" at bounding box center [288, 484] width 9 height 12
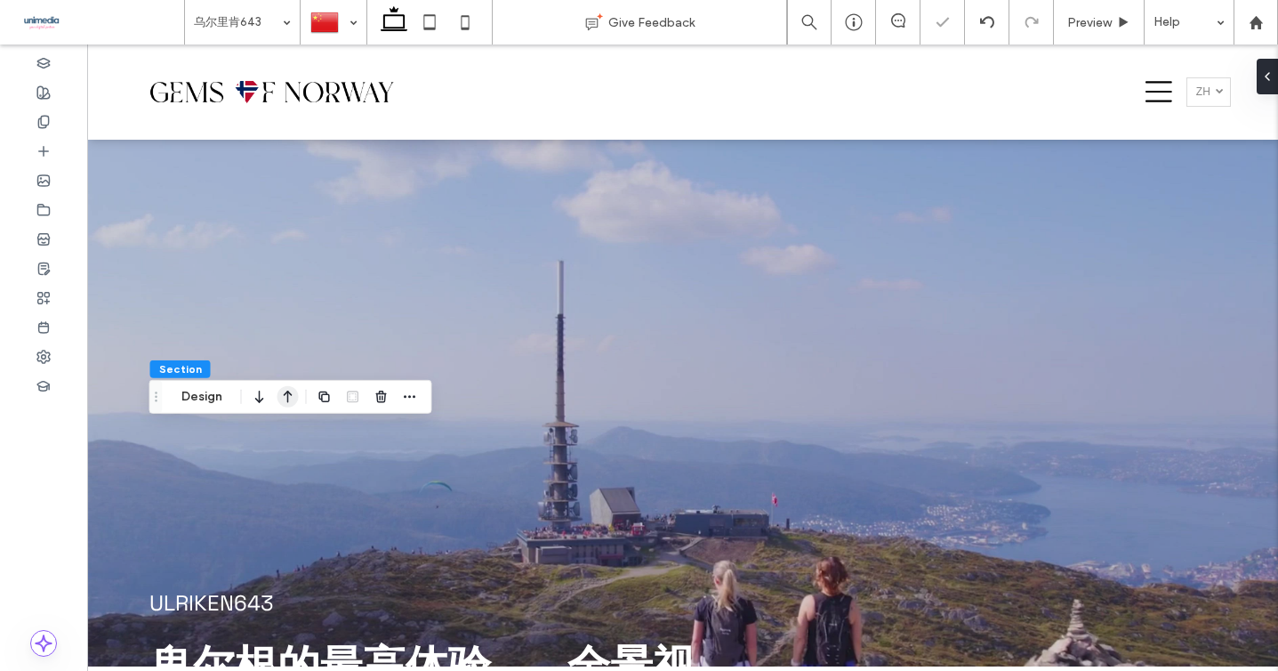
click at [287, 394] on use "button" at bounding box center [288, 396] width 9 height 12
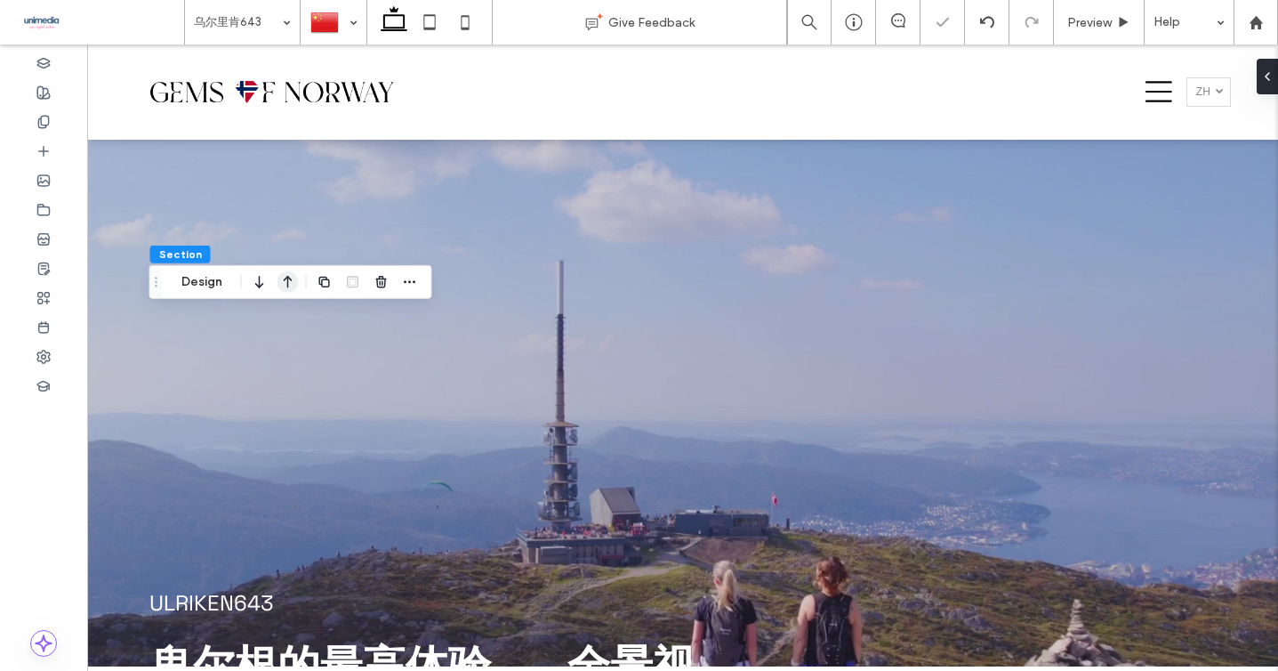
click at [285, 288] on icon "button" at bounding box center [287, 282] width 21 height 32
click at [285, 280] on icon "button" at bounding box center [287, 282] width 21 height 32
click at [1105, 21] on span "Preview" at bounding box center [1089, 22] width 44 height 15
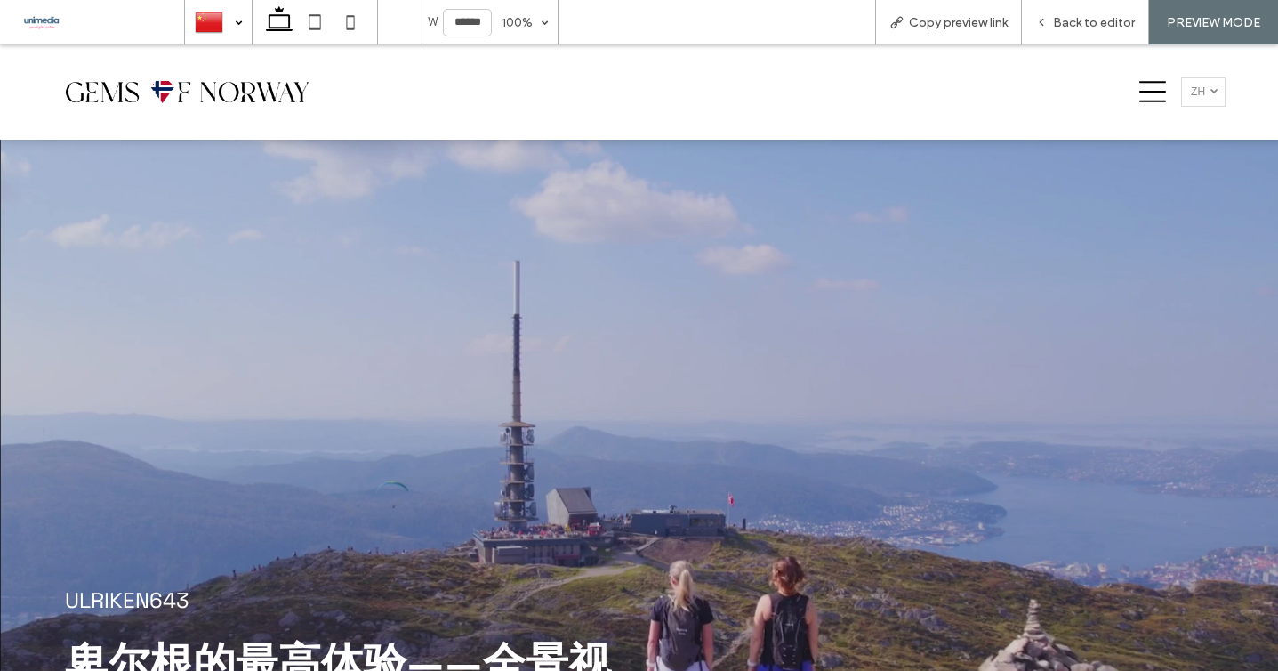
click at [225, 23] on div at bounding box center [218, 22] width 65 height 43
click at [219, 12] on div at bounding box center [218, 22] width 65 height 43
click at [229, 33] on div at bounding box center [218, 22] width 65 height 43
click at [1058, 17] on span "Back to editor" at bounding box center [1094, 22] width 82 height 15
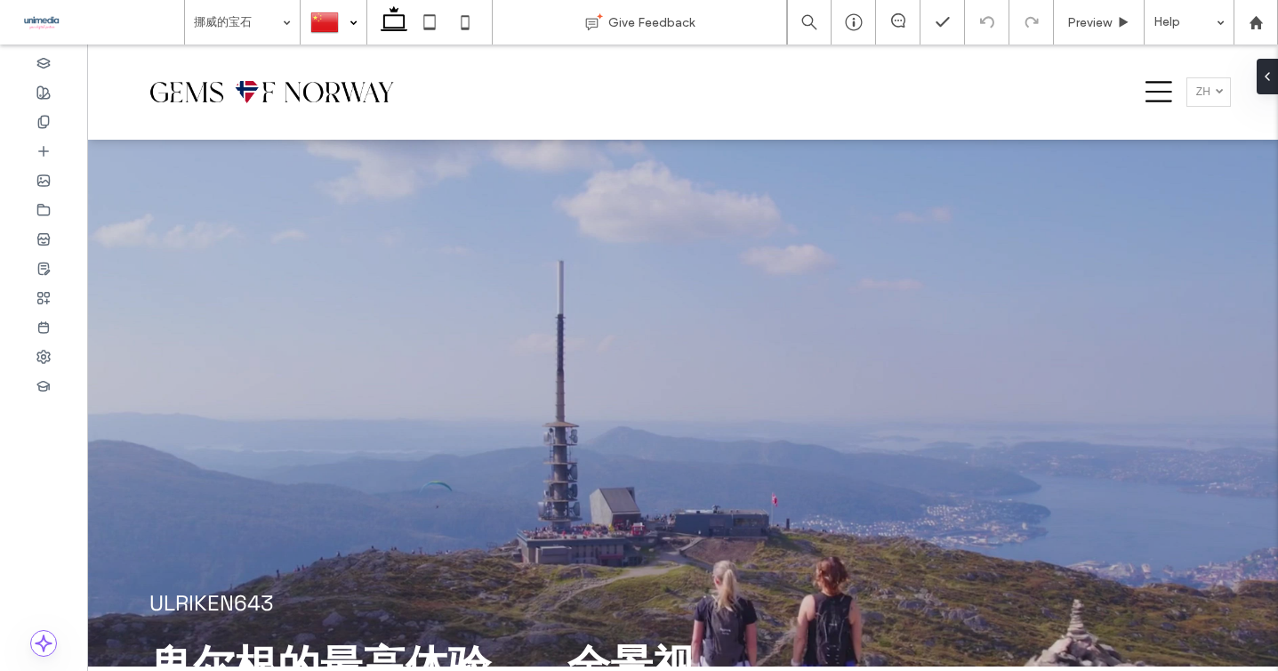
click at [357, 23] on div at bounding box center [333, 22] width 64 height 43
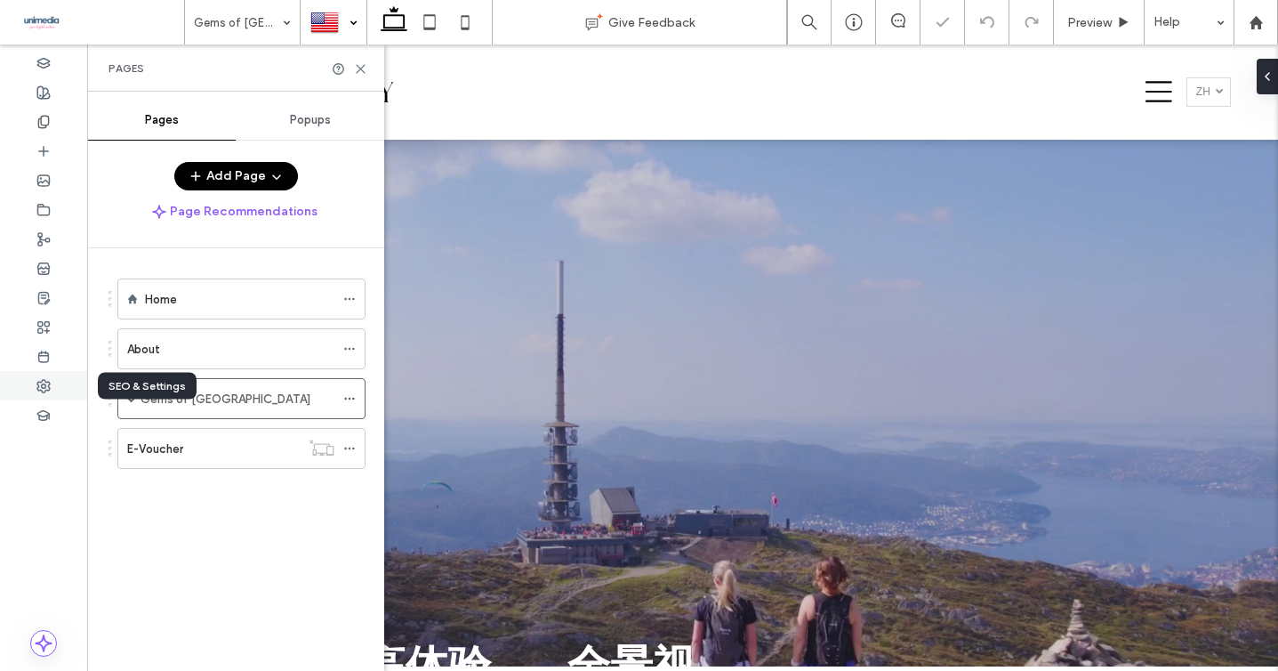
click at [47, 387] on icon at bounding box center [43, 386] width 14 height 14
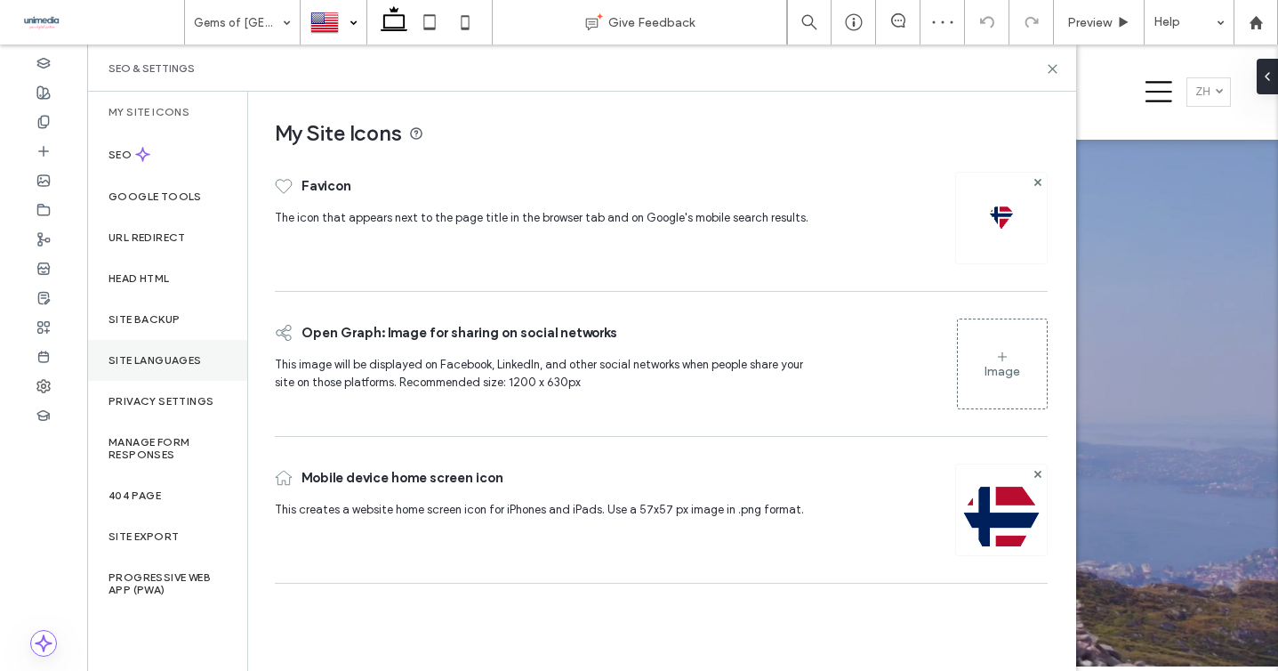
click at [145, 360] on label "Site Languages" at bounding box center [154, 360] width 93 height 12
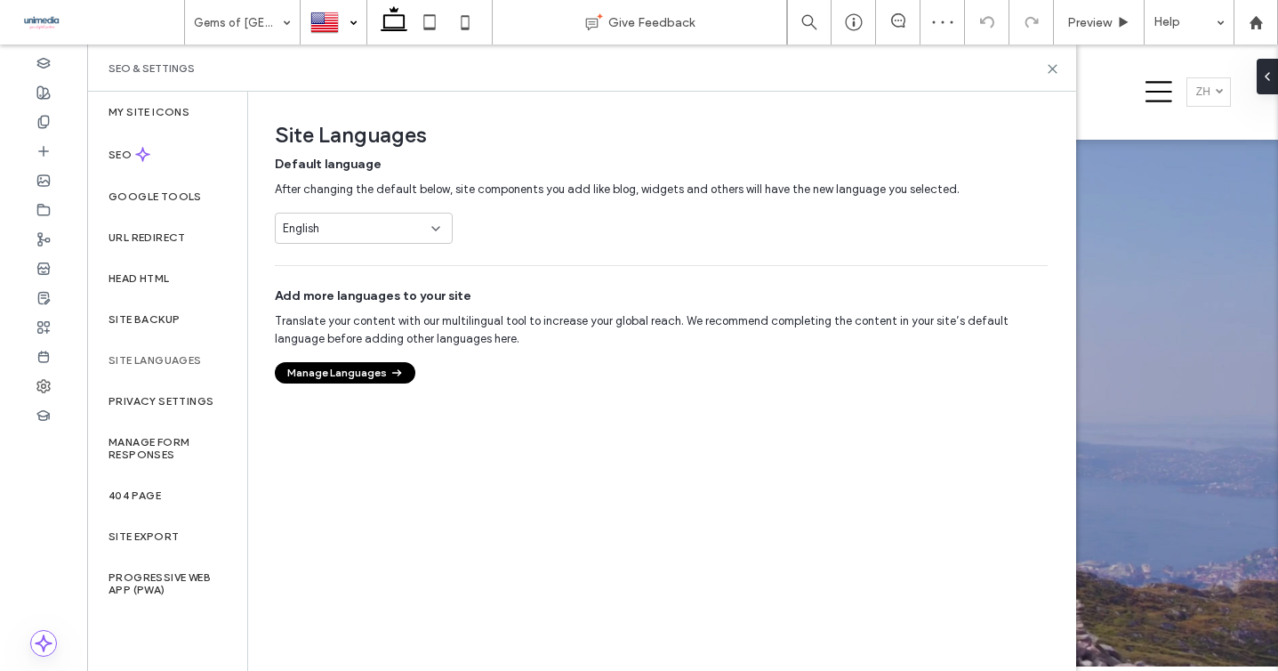
click at [368, 379] on button "Manage Languages" at bounding box center [345, 372] width 141 height 21
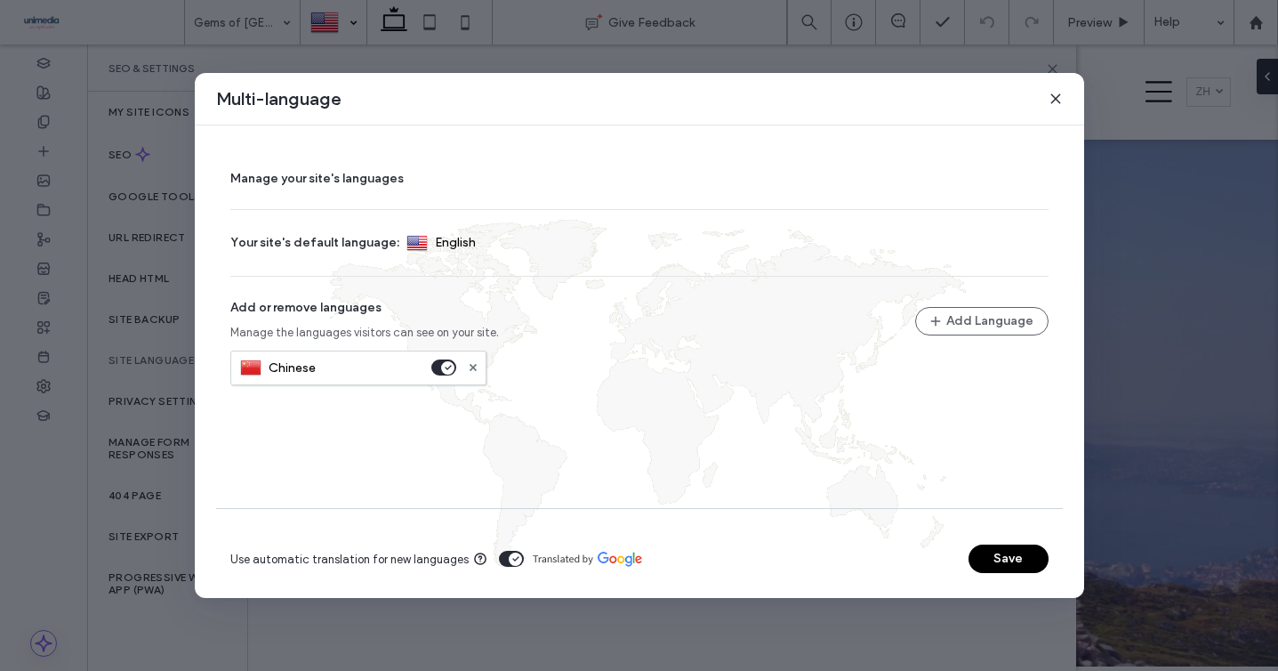
click at [464, 365] on section "Chinese" at bounding box center [358, 367] width 256 height 35
click at [472, 365] on icon at bounding box center [473, 367] width 7 height 7
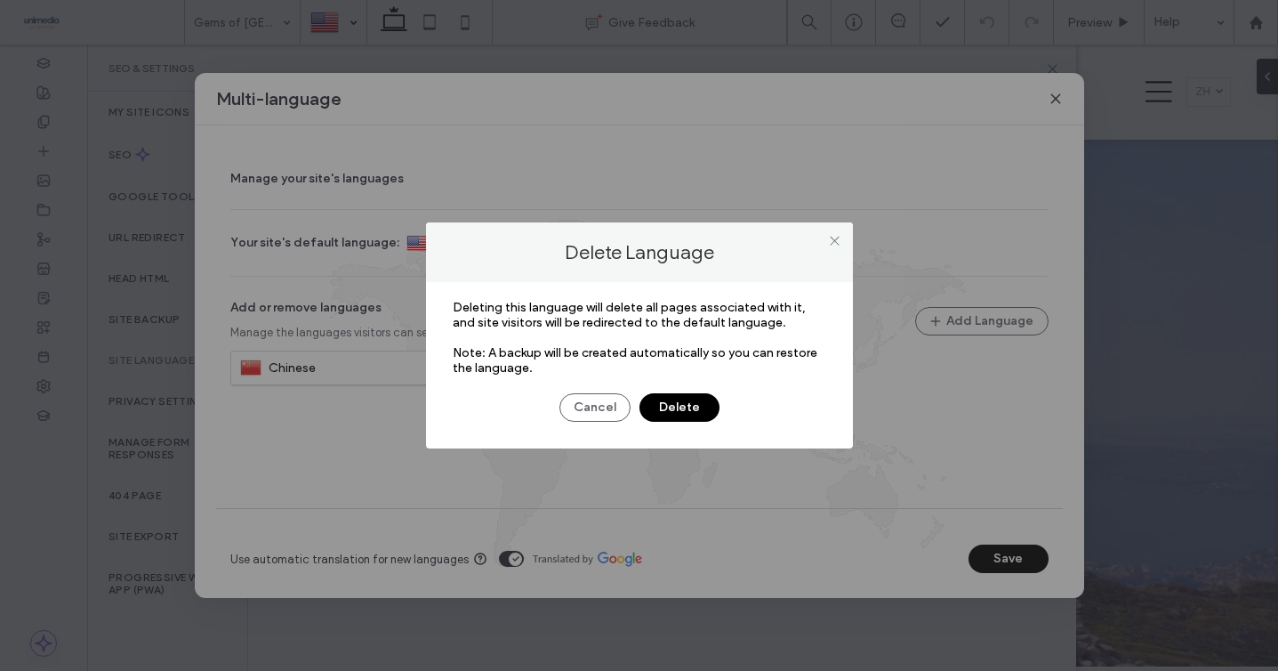
click at [672, 399] on button "Delete" at bounding box center [679, 407] width 80 height 28
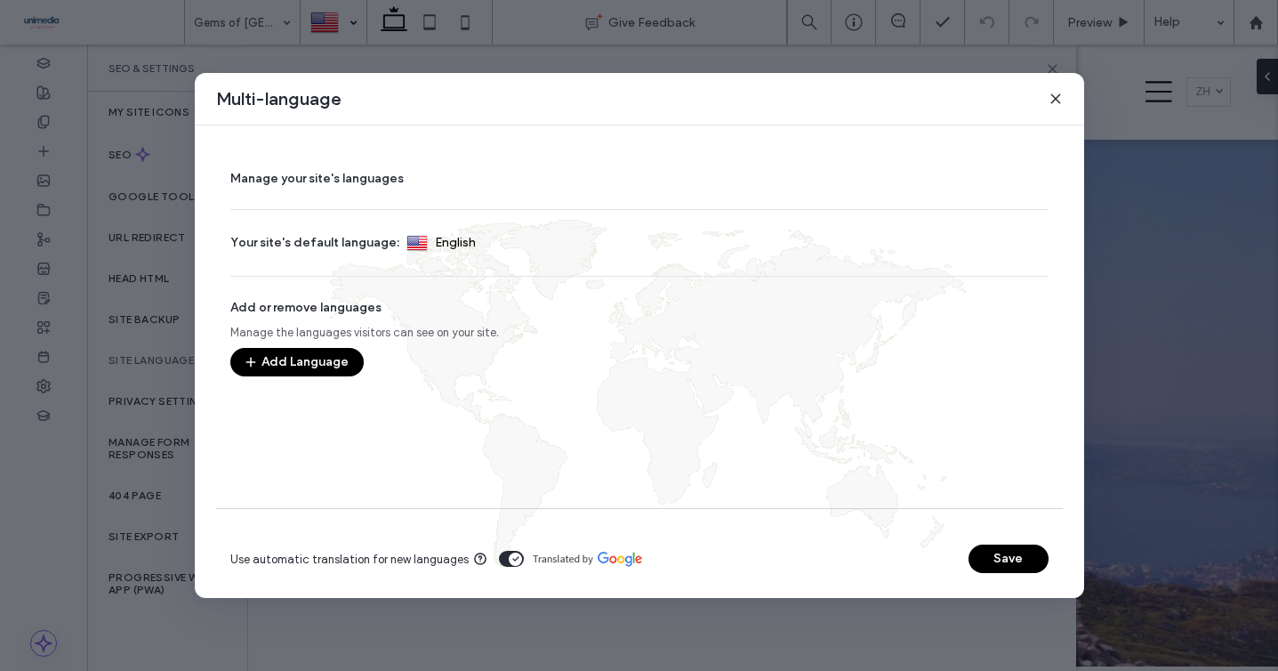
click at [986, 558] on button "Save" at bounding box center [1008, 558] width 80 height 28
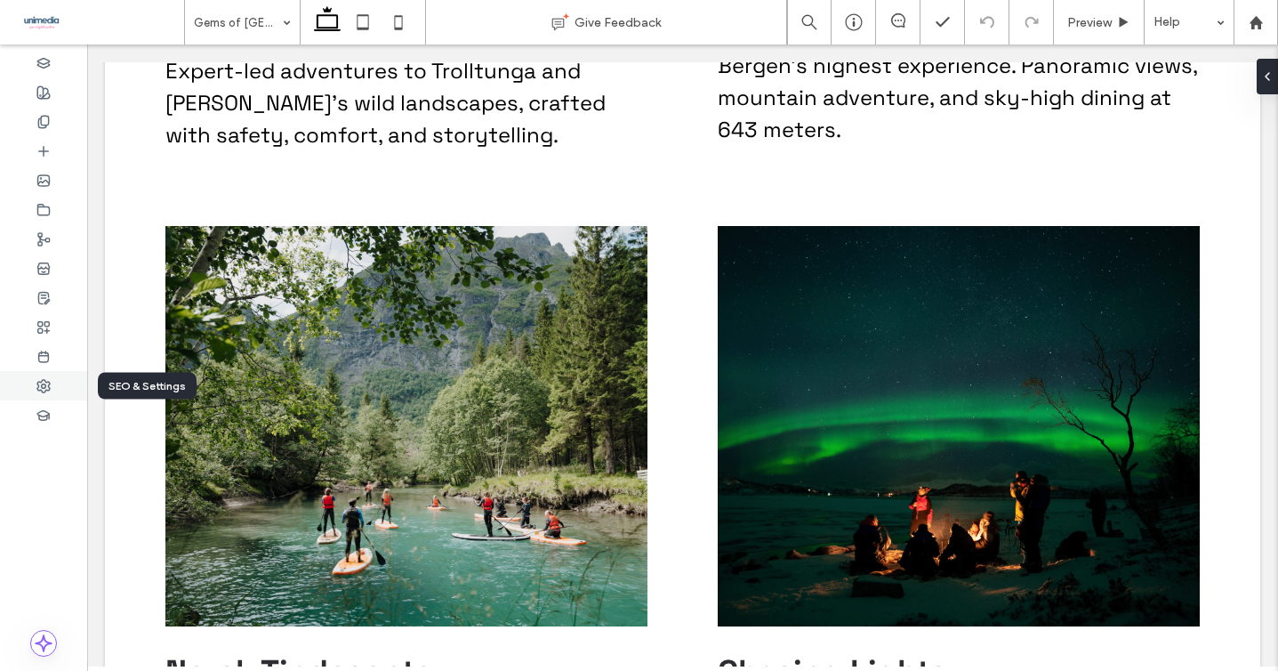
click at [39, 375] on div at bounding box center [43, 385] width 87 height 29
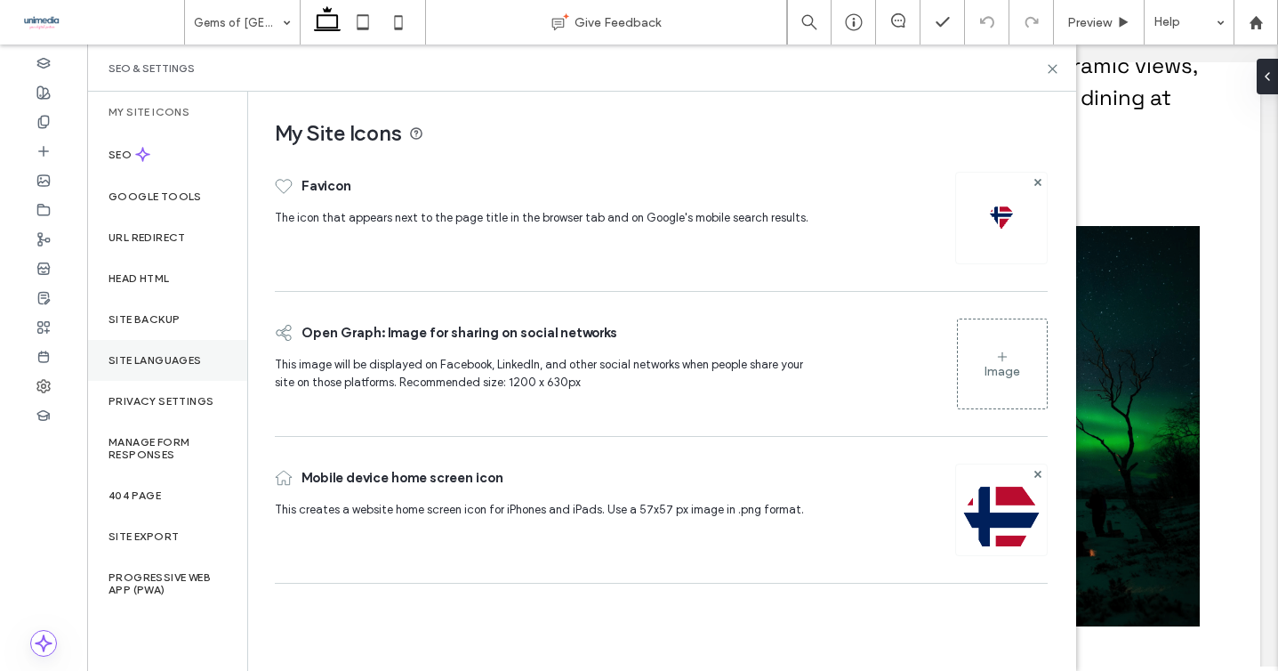
click at [115, 359] on label "Site Languages" at bounding box center [154, 360] width 93 height 12
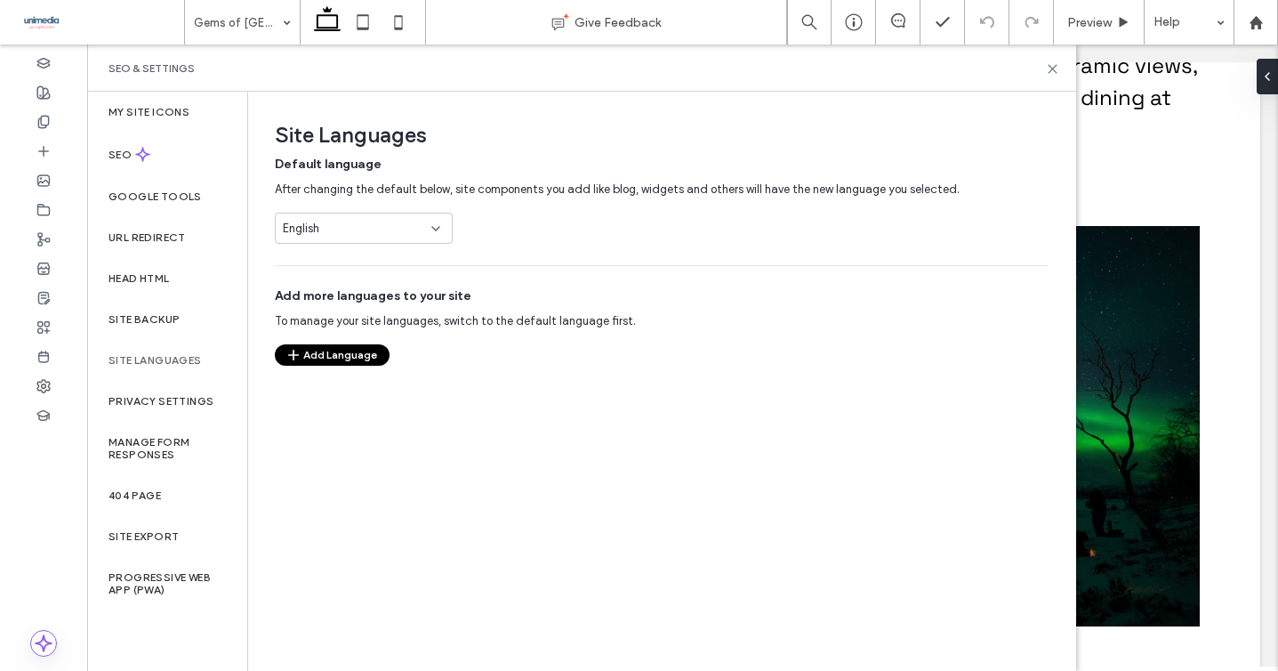
click at [360, 351] on button "Add Language" at bounding box center [332, 354] width 115 height 21
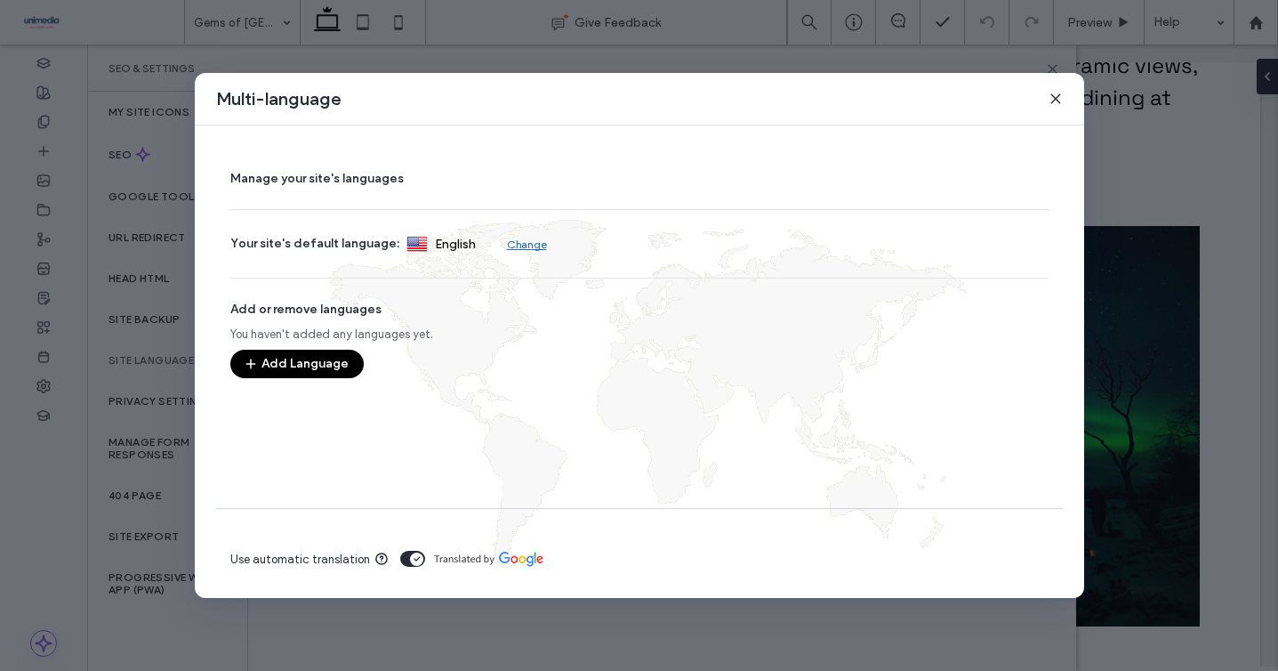
click at [312, 351] on button "Add Language" at bounding box center [296, 363] width 133 height 28
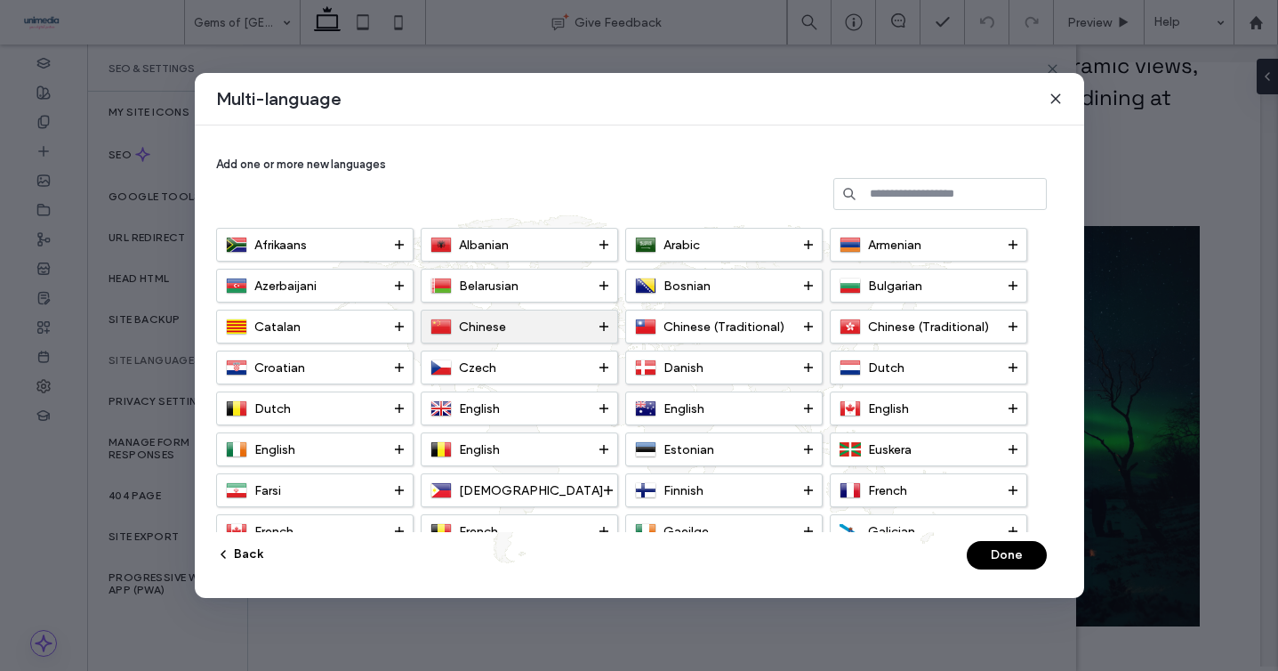
click at [526, 325] on div "Chinese" at bounding box center [514, 326] width 169 height 21
click at [991, 551] on button "Done" at bounding box center [1007, 555] width 80 height 28
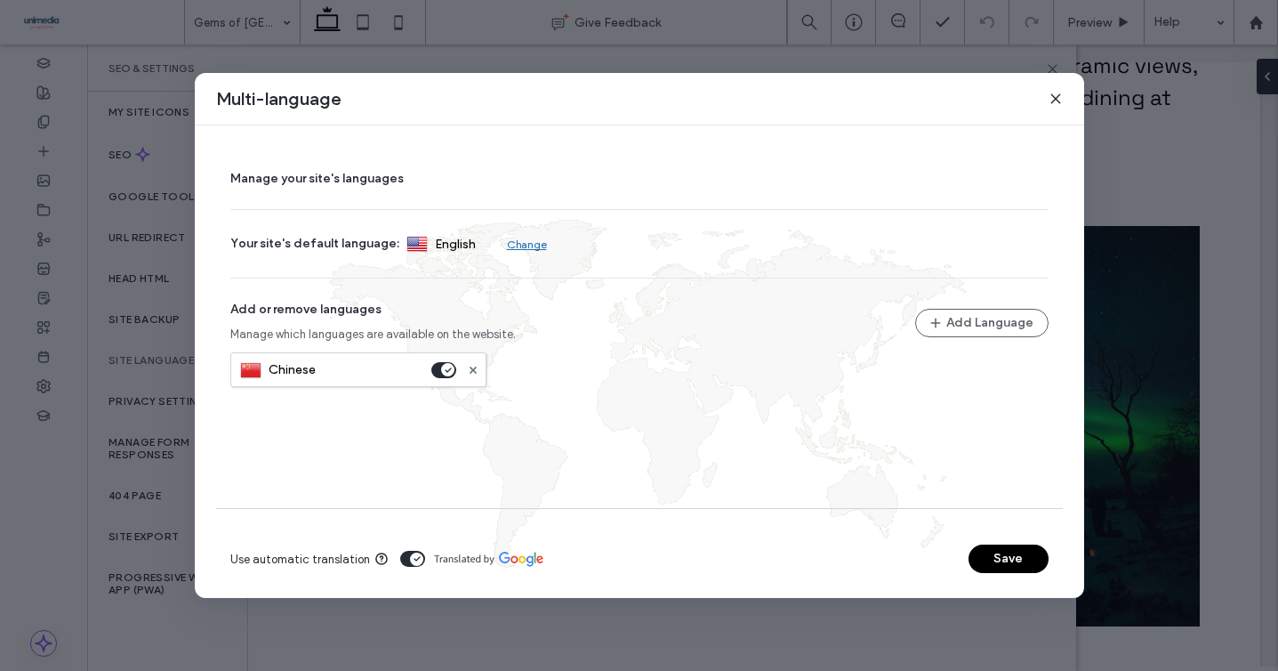
click at [998, 553] on button "Save" at bounding box center [1008, 558] width 80 height 28
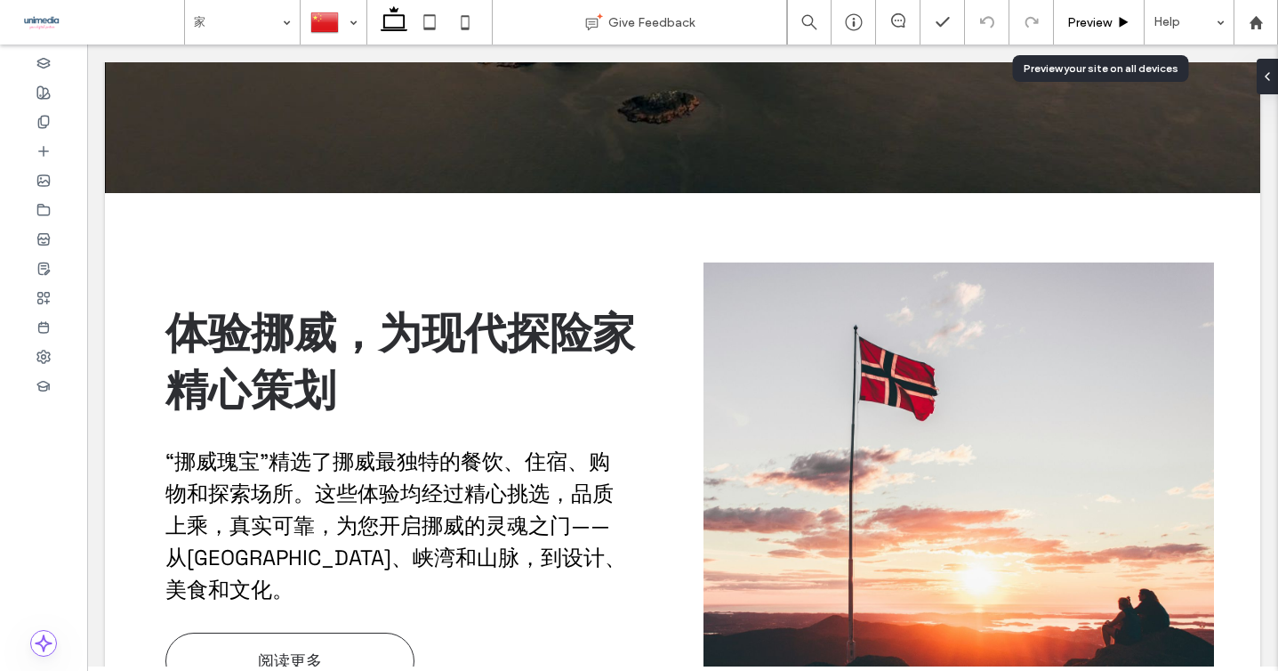
click at [1096, 23] on span "Preview" at bounding box center [1089, 22] width 44 height 15
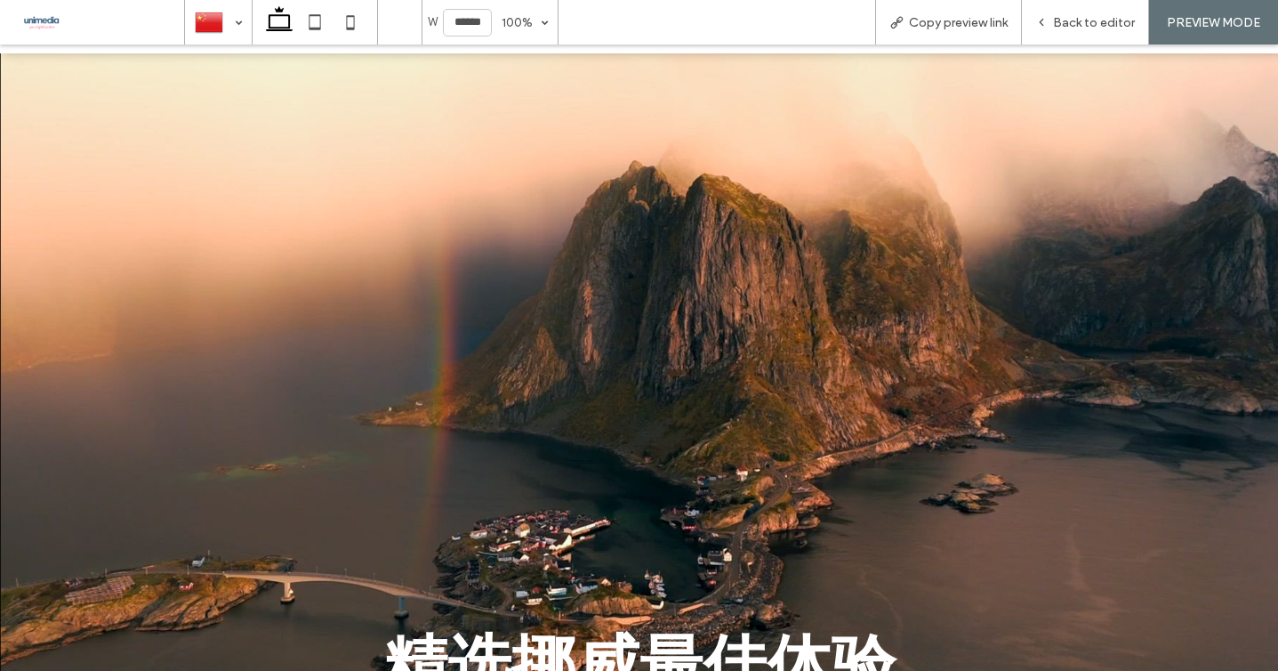
scroll to position [37, 0]
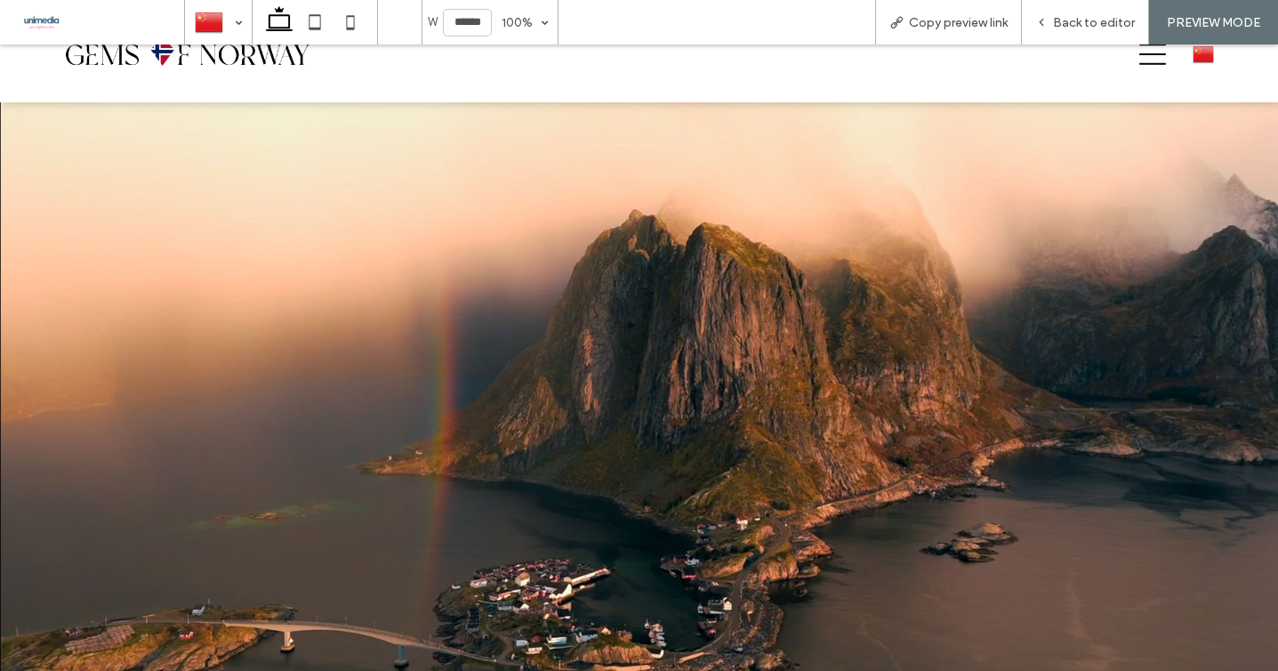
click at [1150, 60] on icon at bounding box center [1152, 54] width 27 height 27
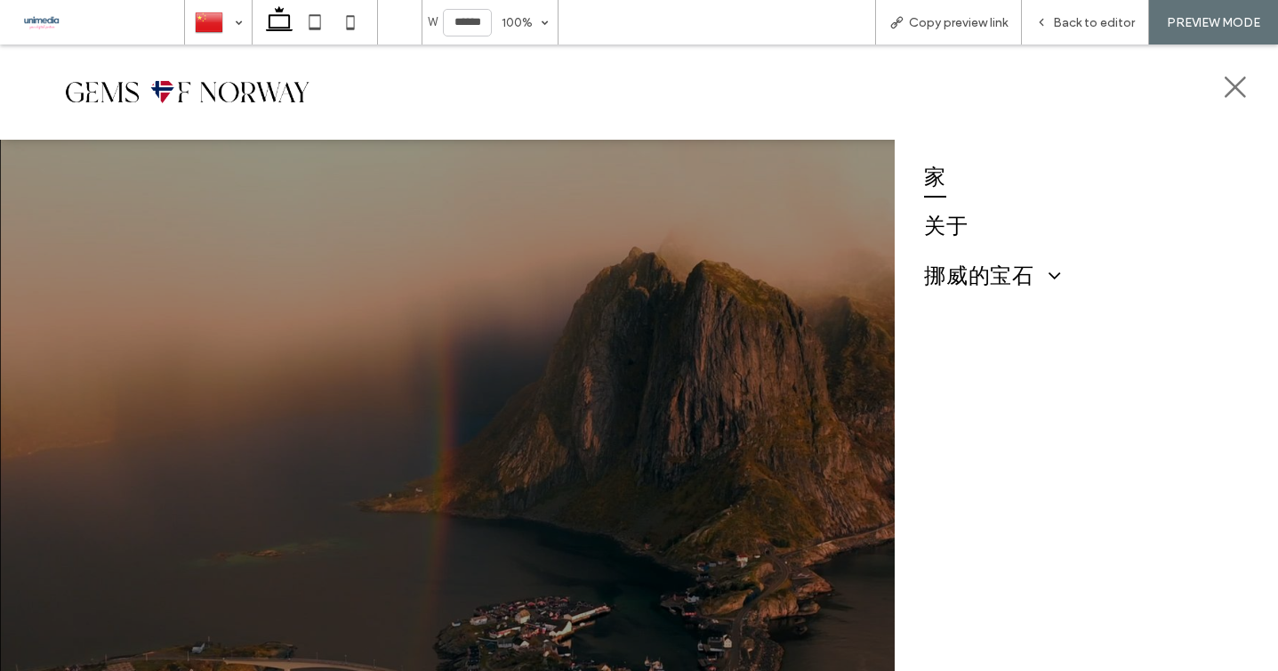
scroll to position [0, 0]
click at [948, 281] on span "挪威的宝石" at bounding box center [992, 275] width 137 height 41
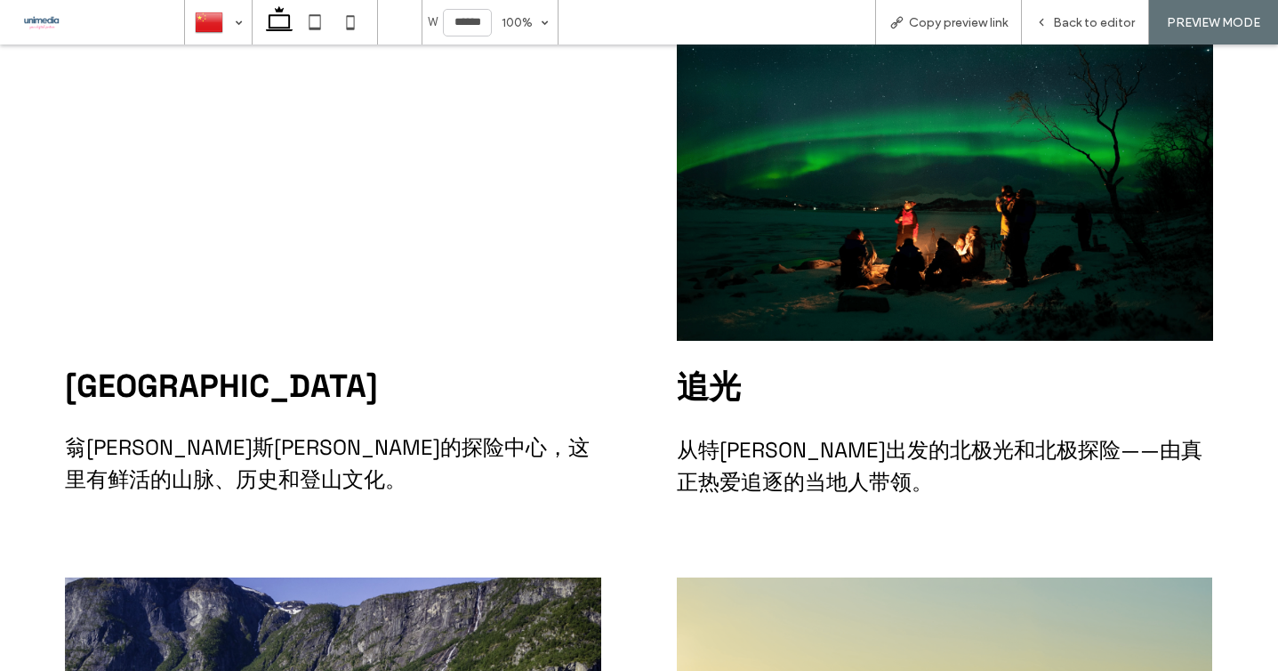
scroll to position [4381, 0]
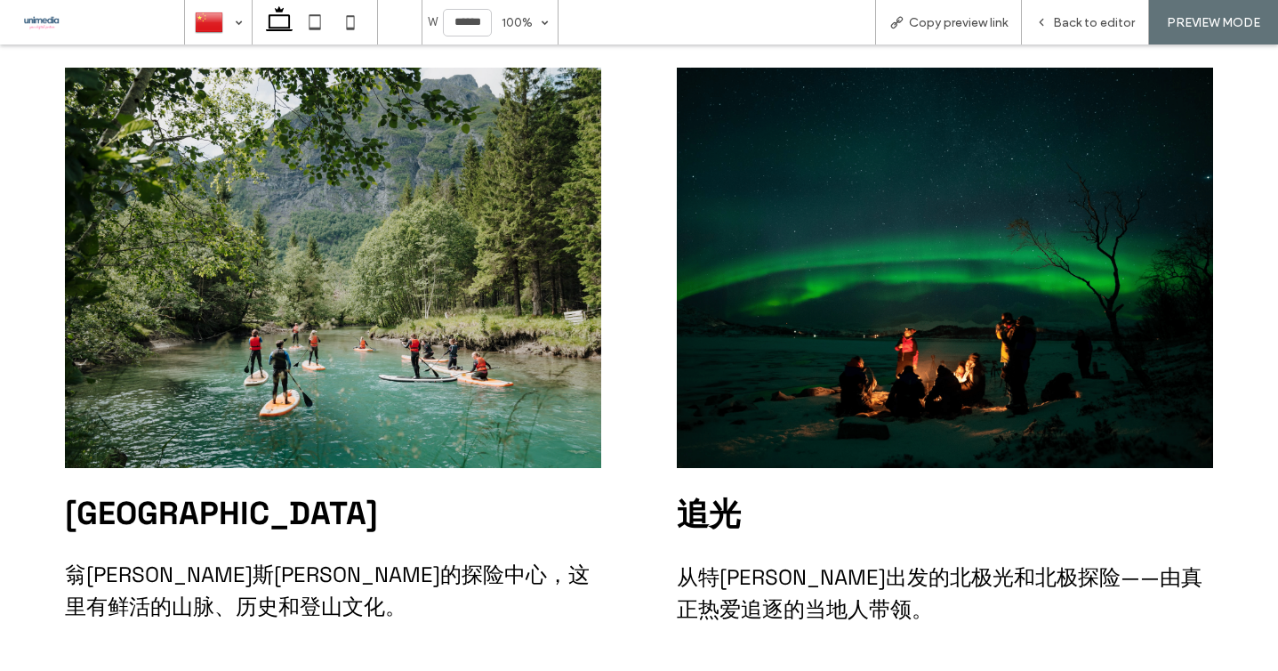
click at [932, 253] on img at bounding box center [945, 268] width 536 height 400
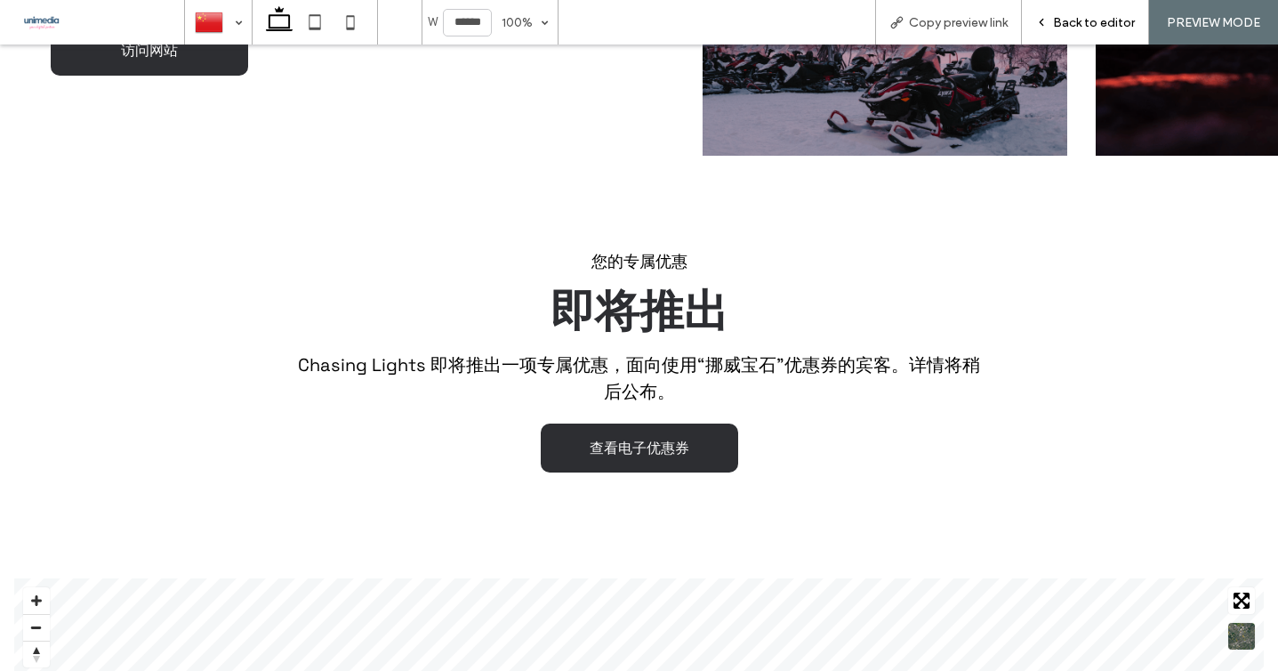
click at [1096, 27] on span "Back to editor" at bounding box center [1094, 22] width 82 height 15
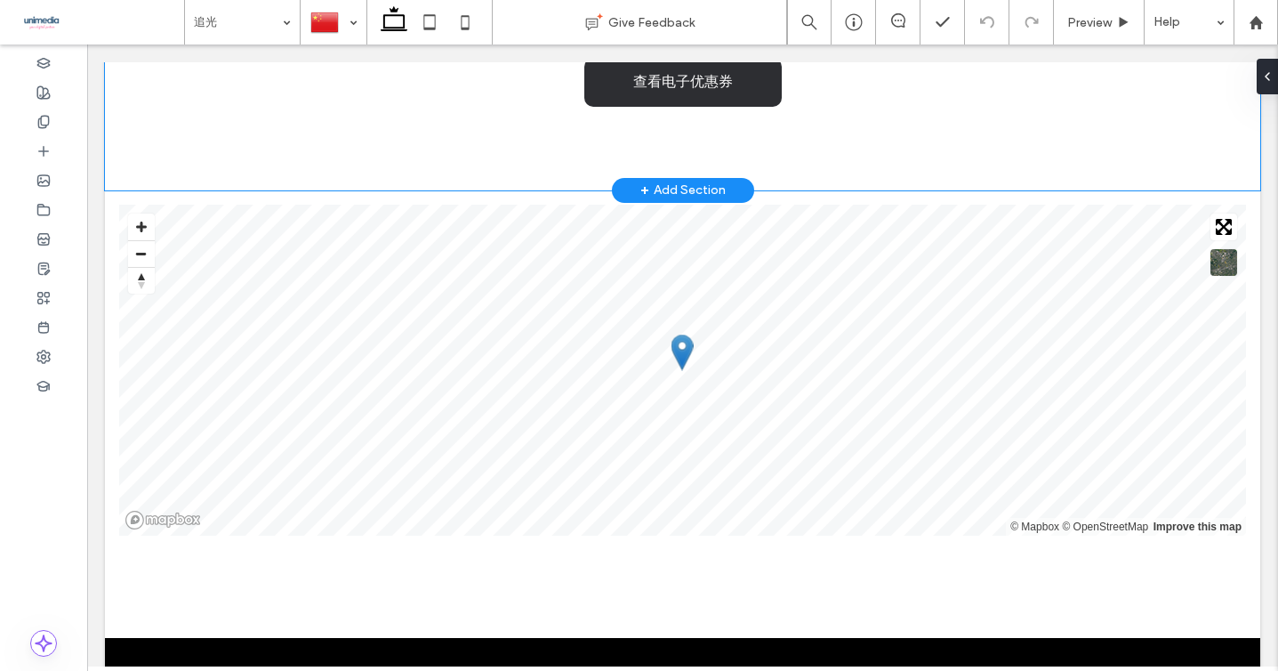
scroll to position [1855, 0]
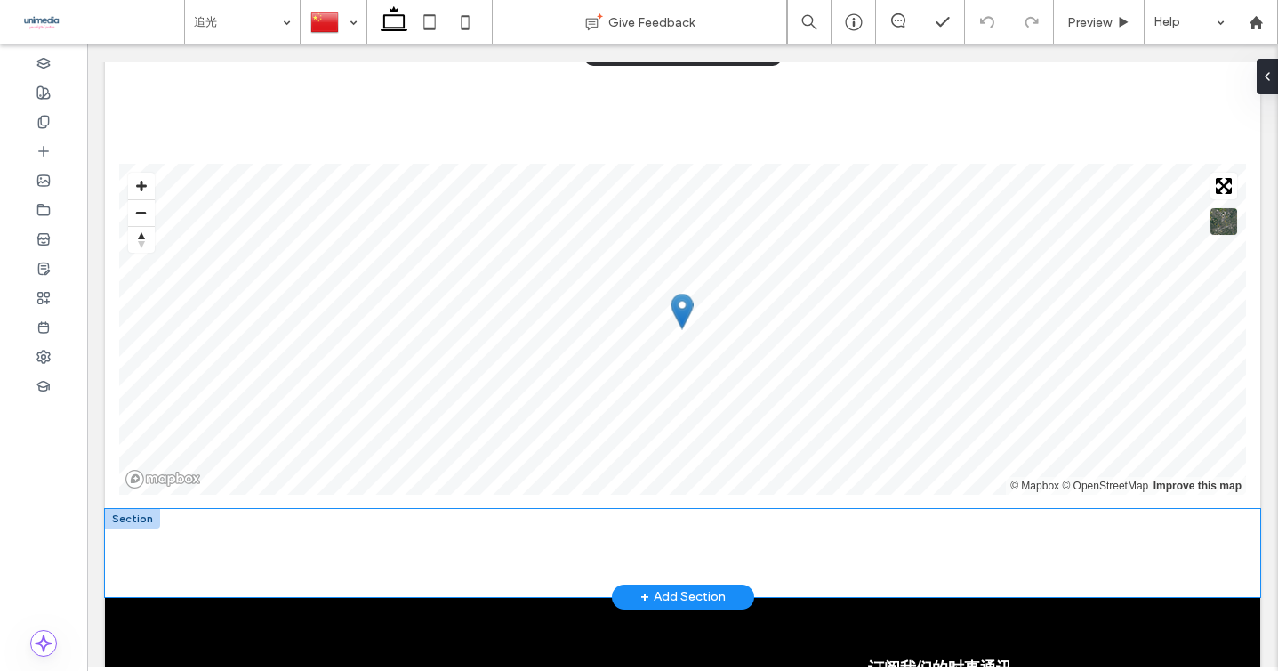
click at [130, 554] on div at bounding box center [682, 553] width 1155 height 88
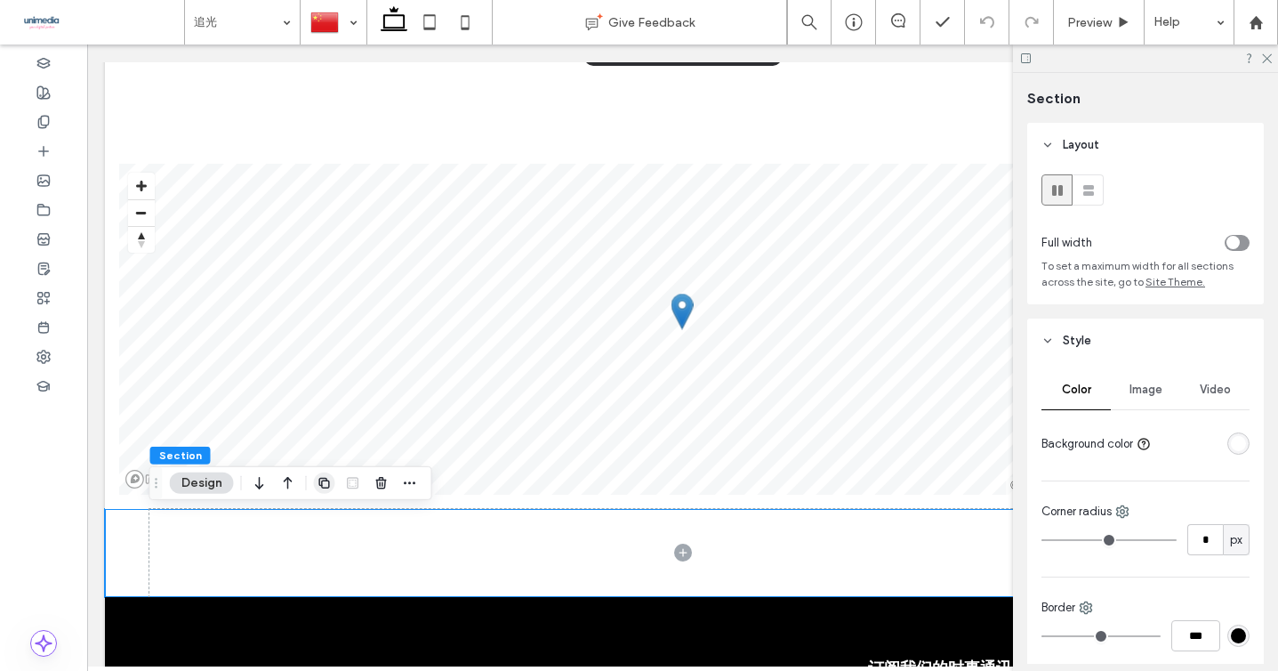
click at [321, 484] on use "button" at bounding box center [323, 483] width 11 height 11
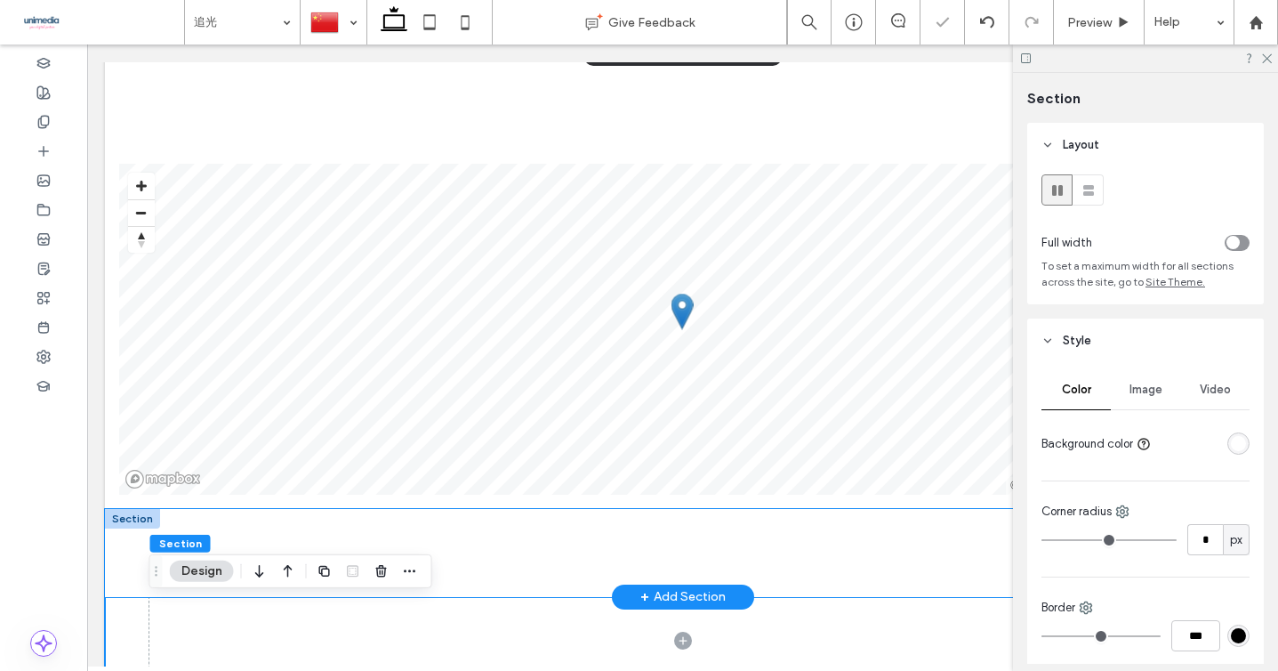
click at [124, 574] on div at bounding box center [682, 553] width 1155 height 88
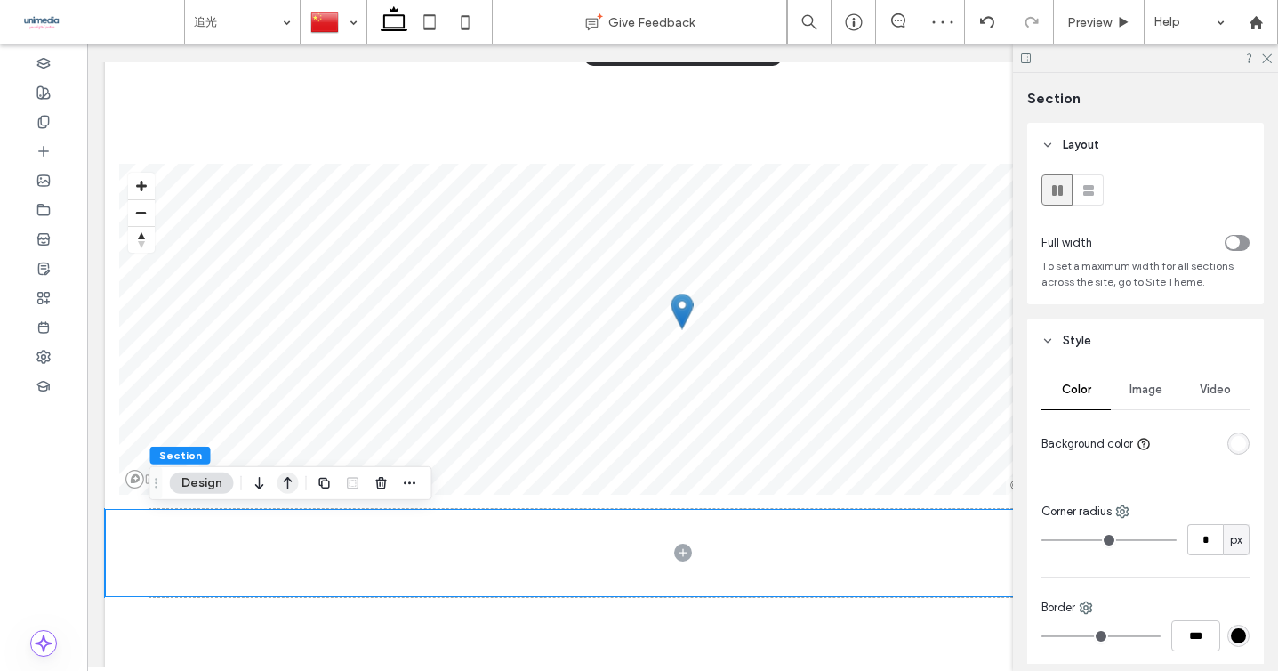
click at [284, 482] on icon "button" at bounding box center [287, 483] width 21 height 32
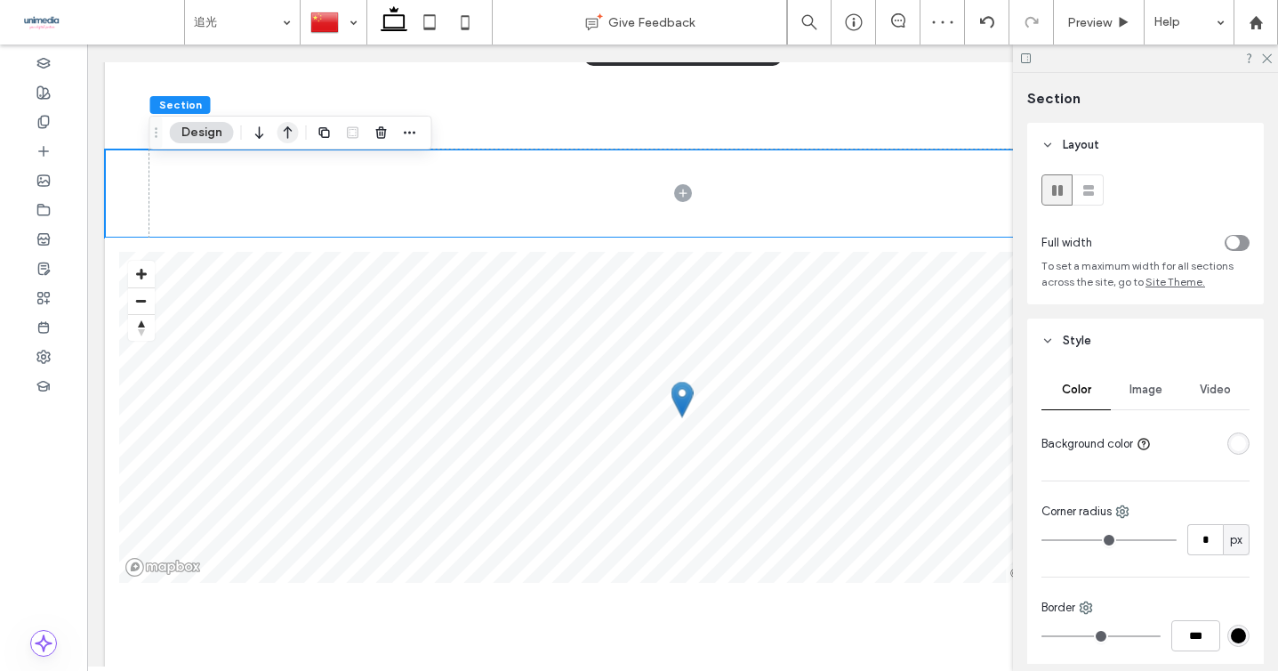
click at [280, 141] on icon "button" at bounding box center [287, 132] width 21 height 32
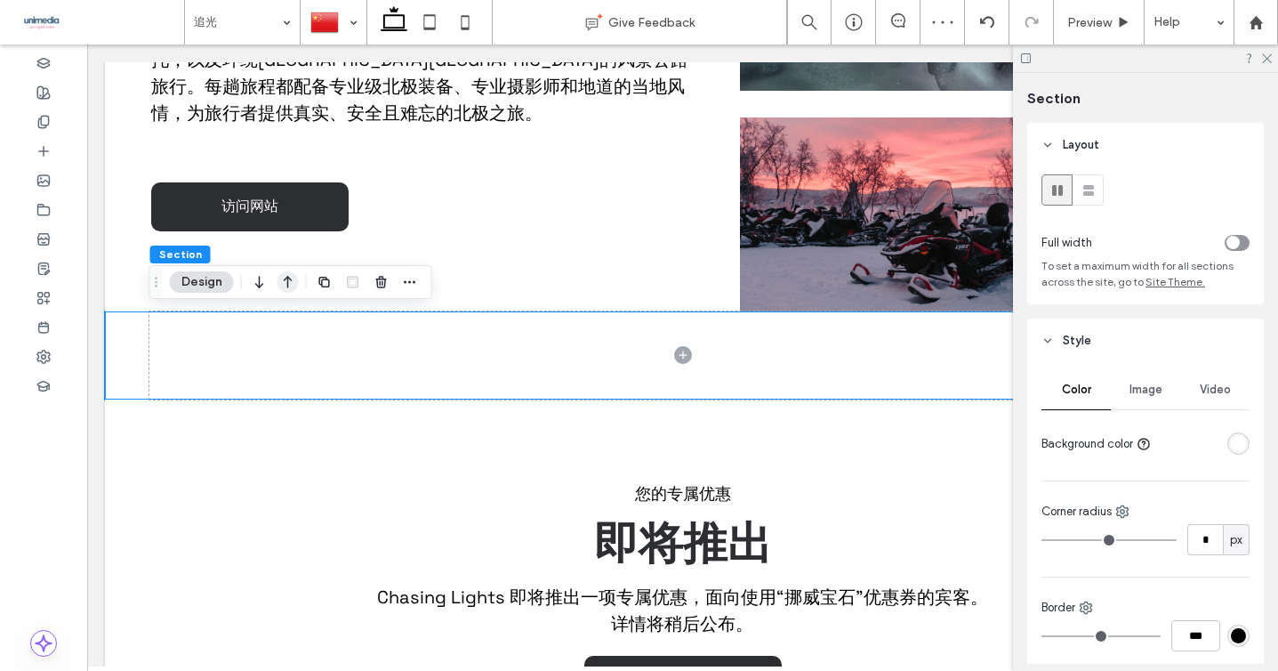
click at [282, 278] on icon "button" at bounding box center [287, 282] width 21 height 32
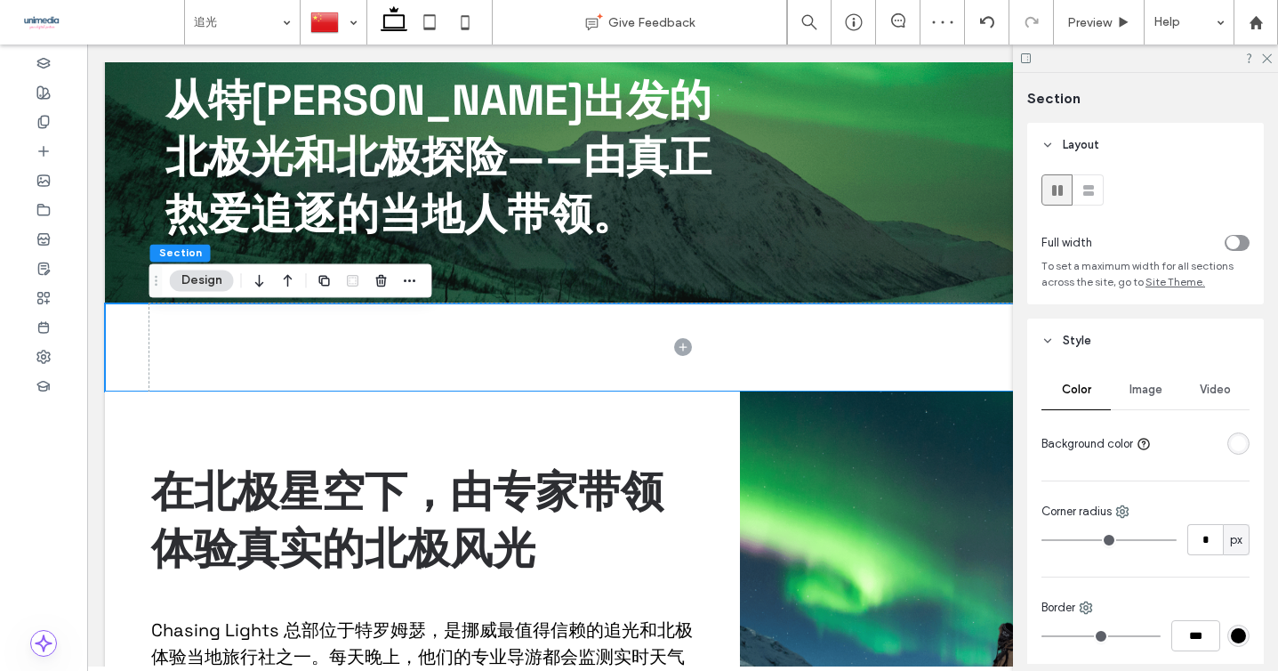
scroll to position [577, 0]
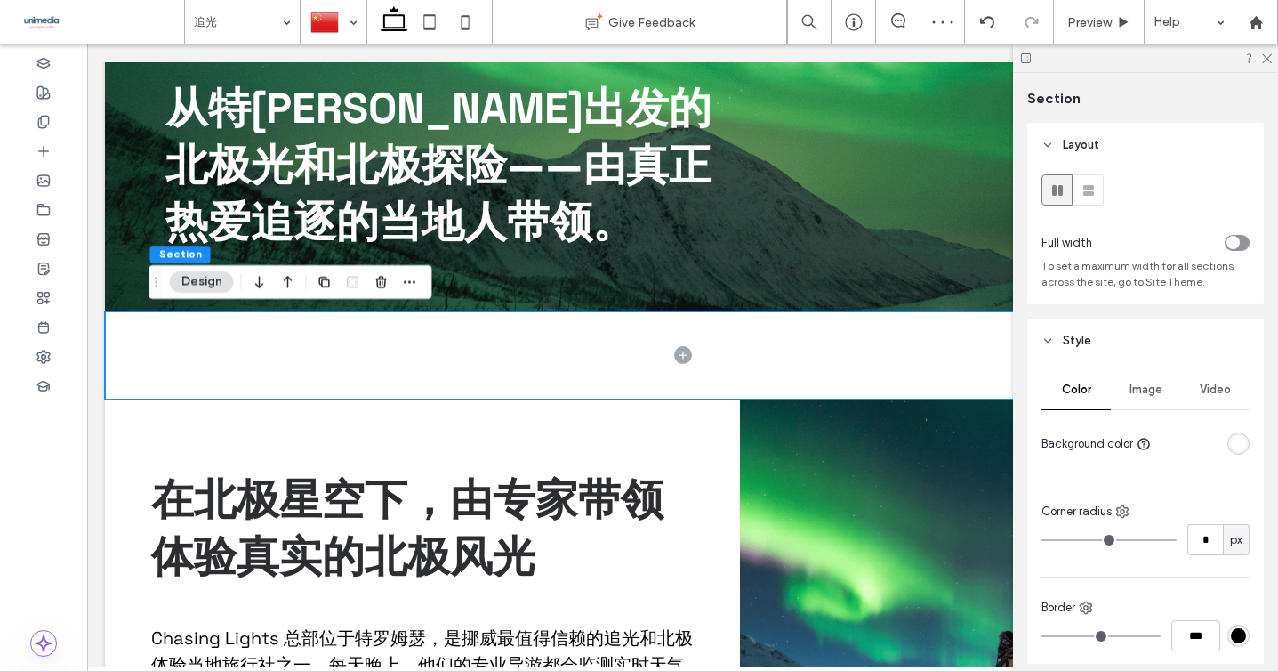
click at [1269, 65] on div at bounding box center [1145, 58] width 265 height 28
click at [1267, 59] on use at bounding box center [1267, 59] width 10 height 10
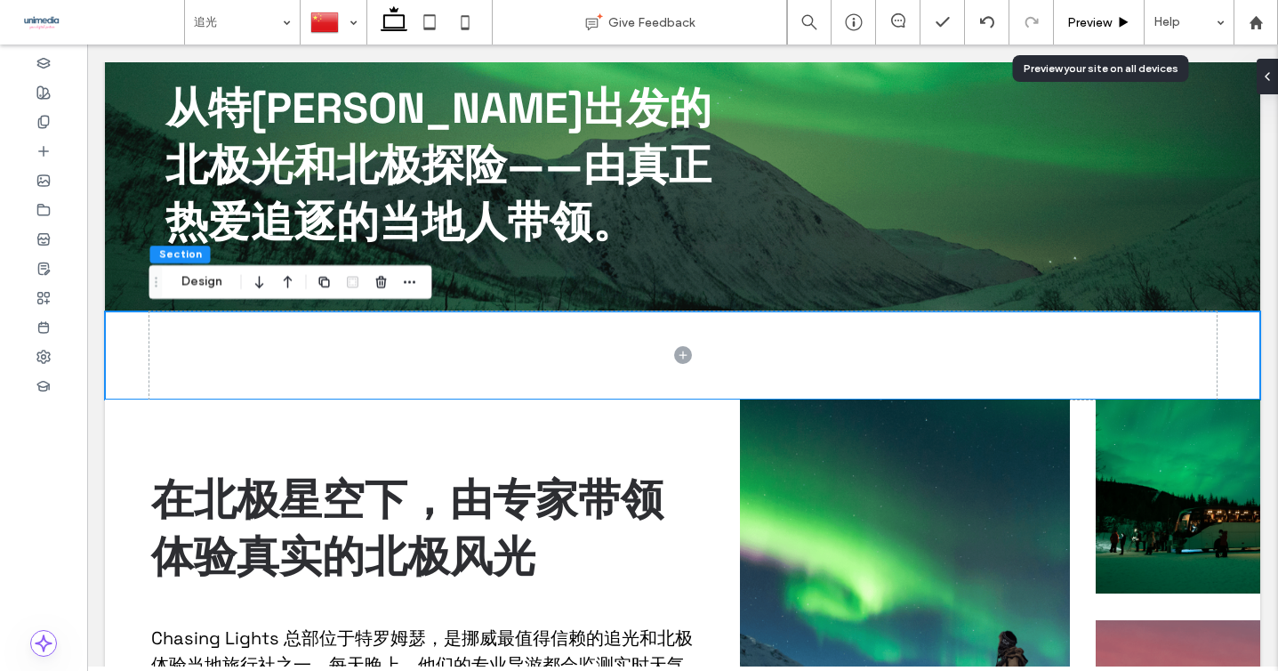
click at [1099, 11] on div "Preview" at bounding box center [1099, 22] width 91 height 44
click at [1080, 30] on div "Preview" at bounding box center [1099, 22] width 91 height 44
click at [1086, 28] on span "Preview" at bounding box center [1089, 22] width 44 height 15
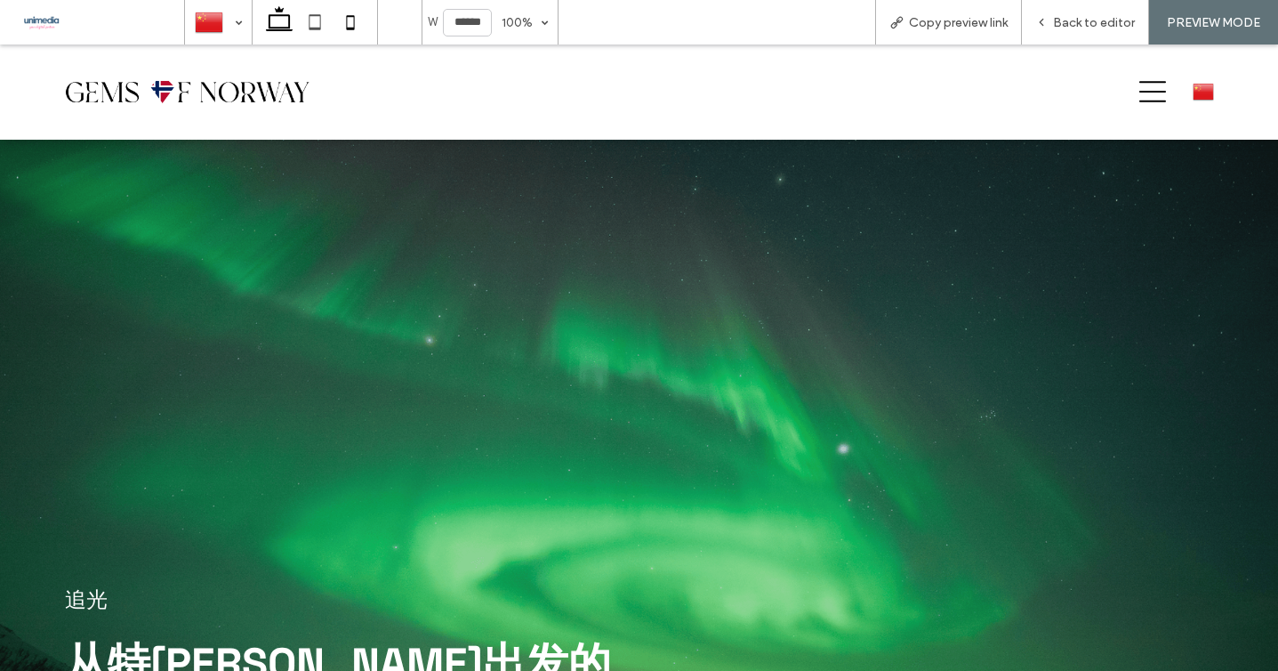
click at [342, 12] on icon at bounding box center [351, 22] width 36 height 36
type input "*****"
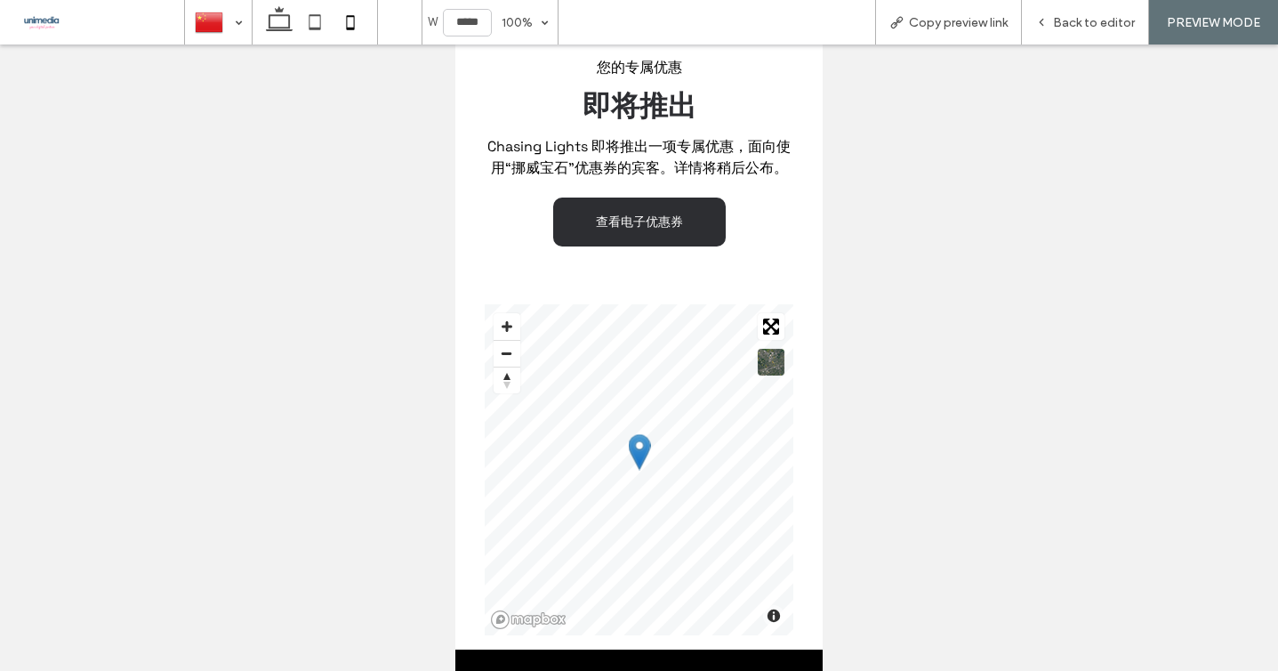
scroll to position [1501, 0]
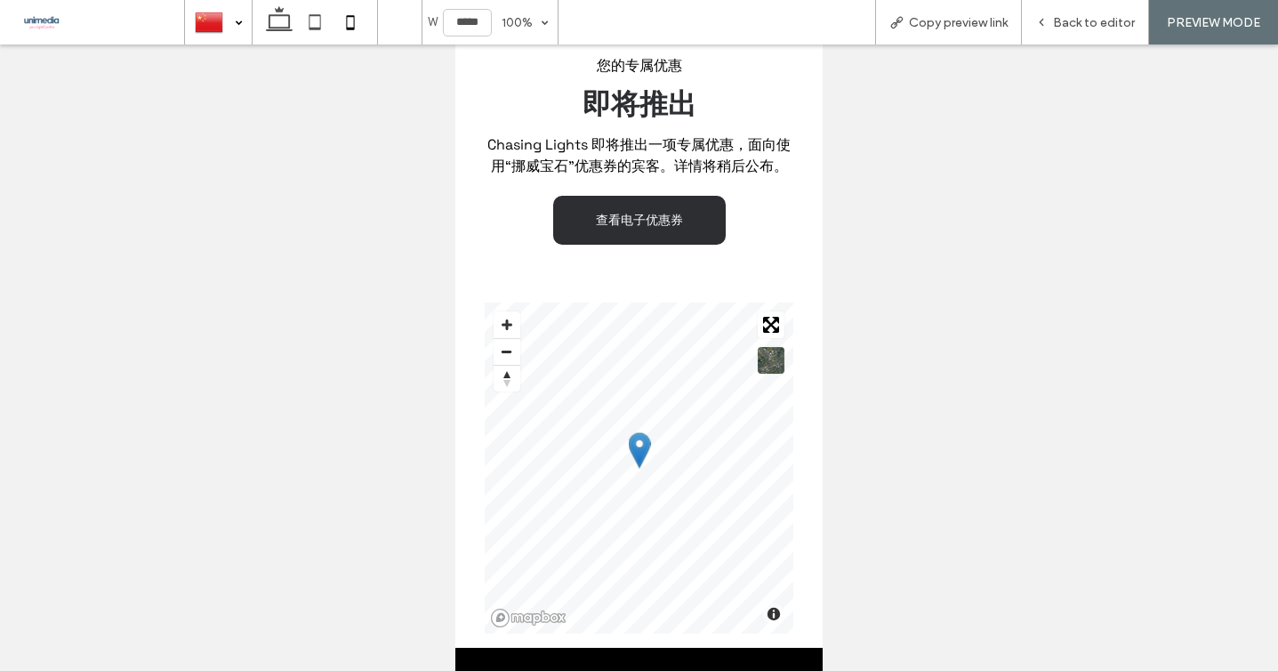
click at [242, 19] on div at bounding box center [218, 22] width 65 height 43
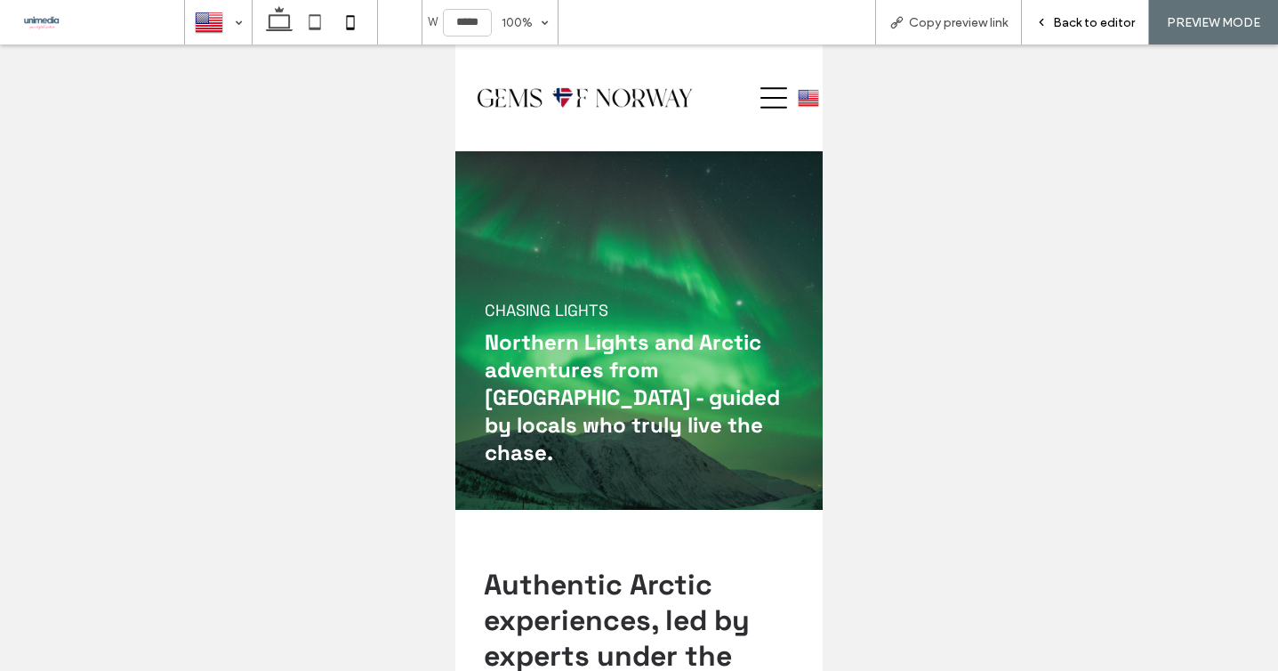
click at [1131, 19] on span "Back to editor" at bounding box center [1094, 22] width 82 height 15
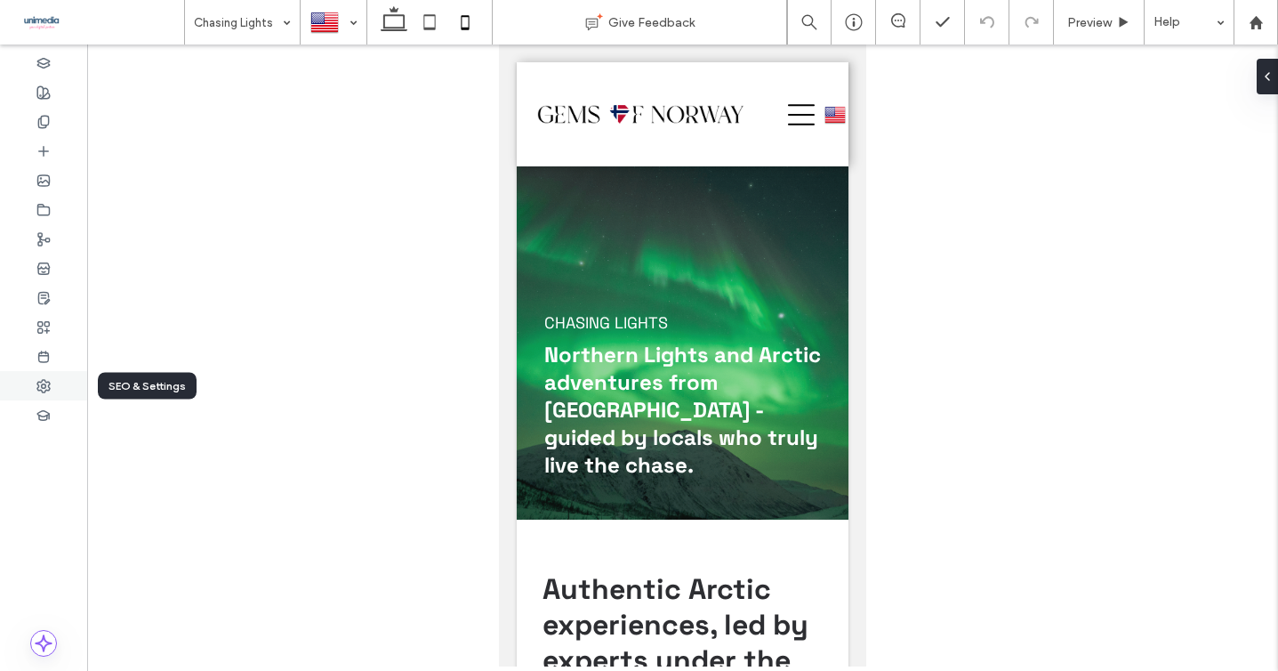
click at [42, 382] on icon at bounding box center [43, 386] width 14 height 14
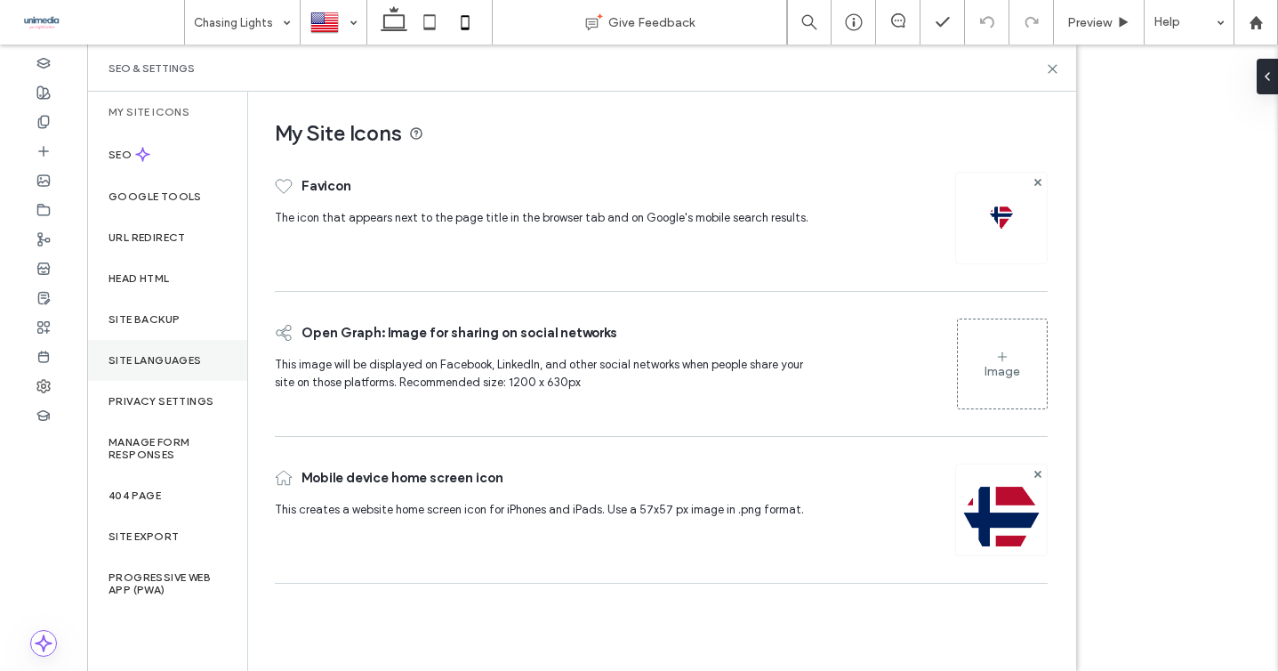
click at [158, 357] on label "Site Languages" at bounding box center [154, 360] width 93 height 12
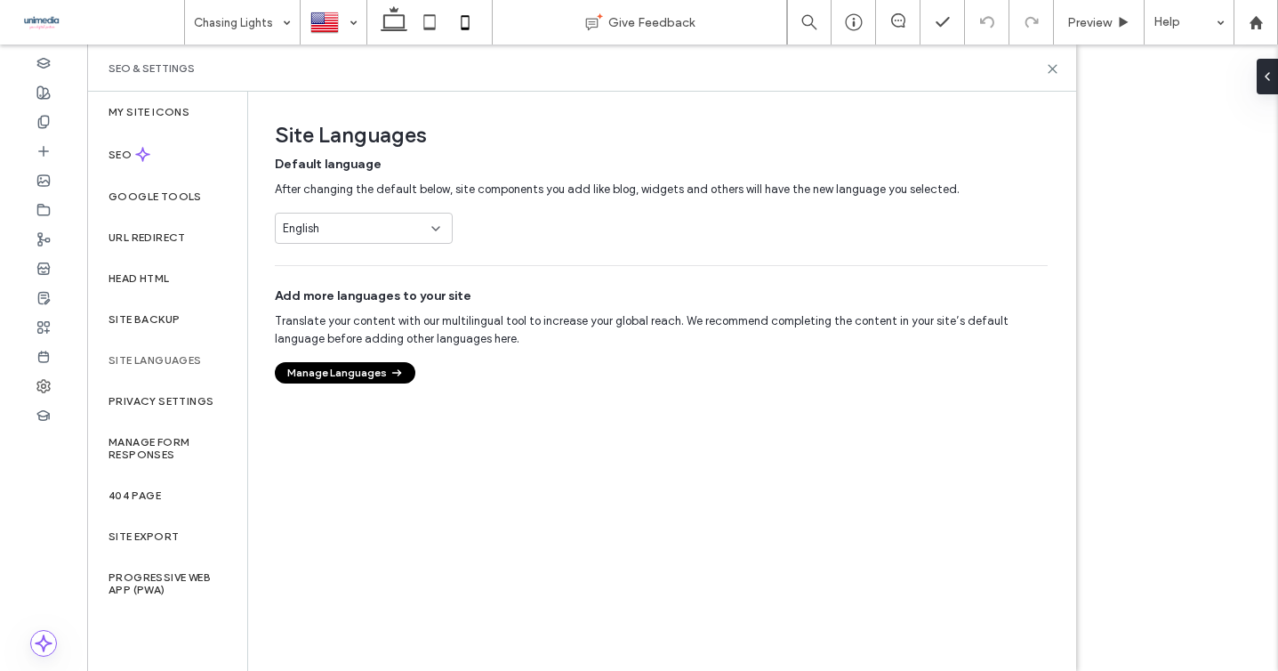
click at [339, 364] on button "Manage Languages" at bounding box center [345, 372] width 141 height 21
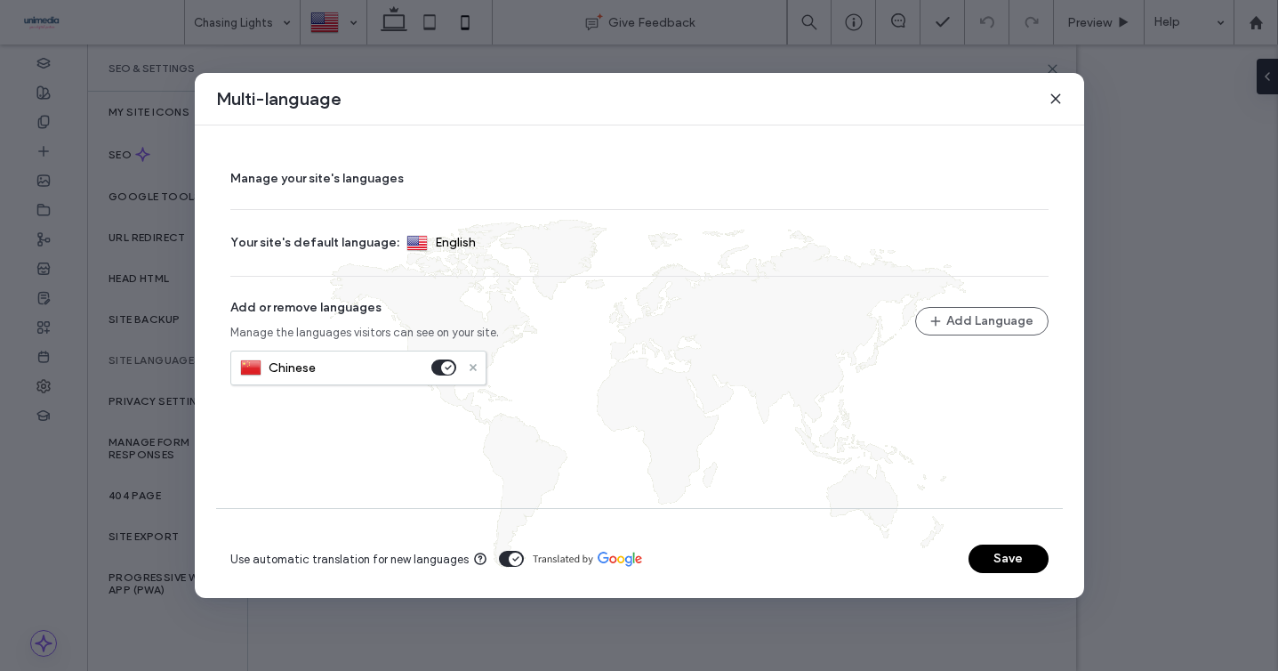
click at [470, 367] on icon at bounding box center [473, 367] width 7 height 7
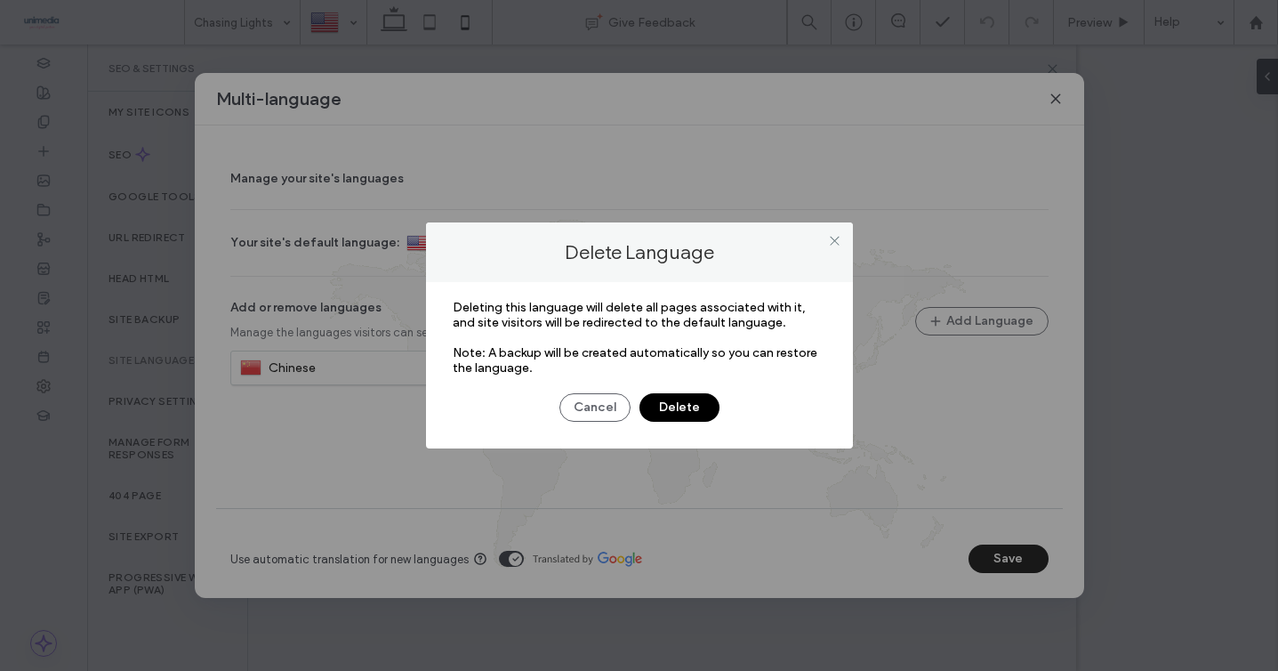
click at [677, 406] on button "Delete" at bounding box center [679, 407] width 80 height 28
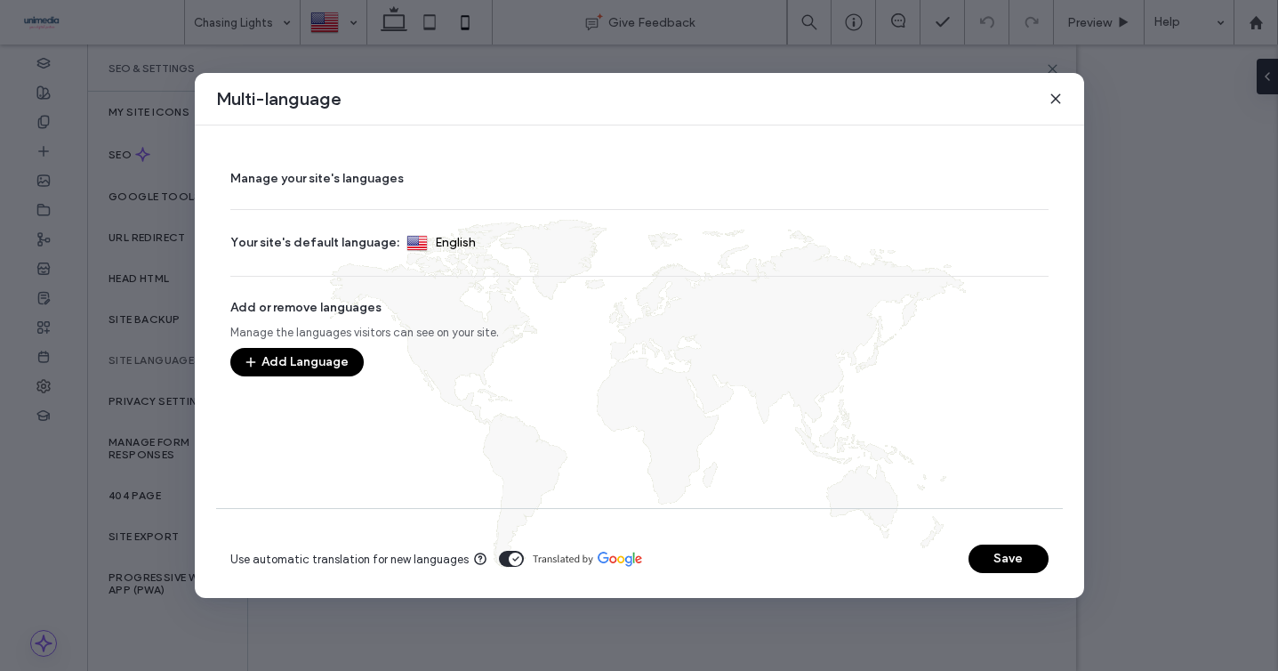
click at [1007, 566] on button "Save" at bounding box center [1008, 558] width 80 height 28
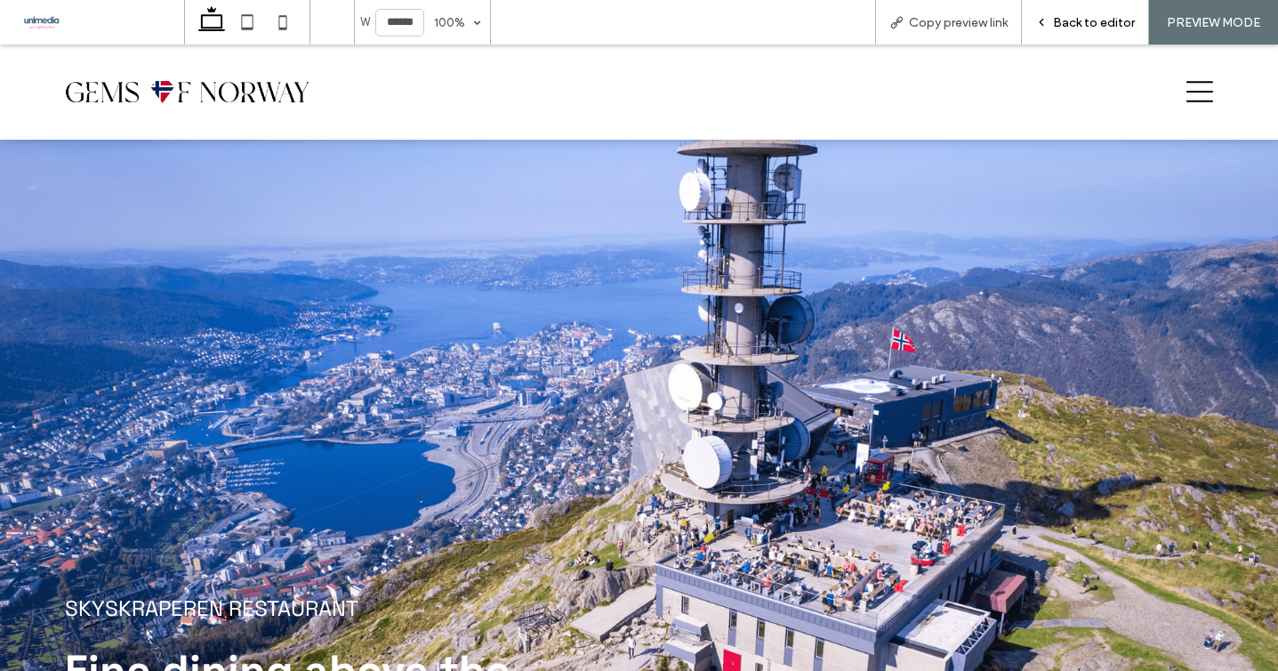
click at [1085, 25] on span "Back to editor" at bounding box center [1094, 22] width 82 height 15
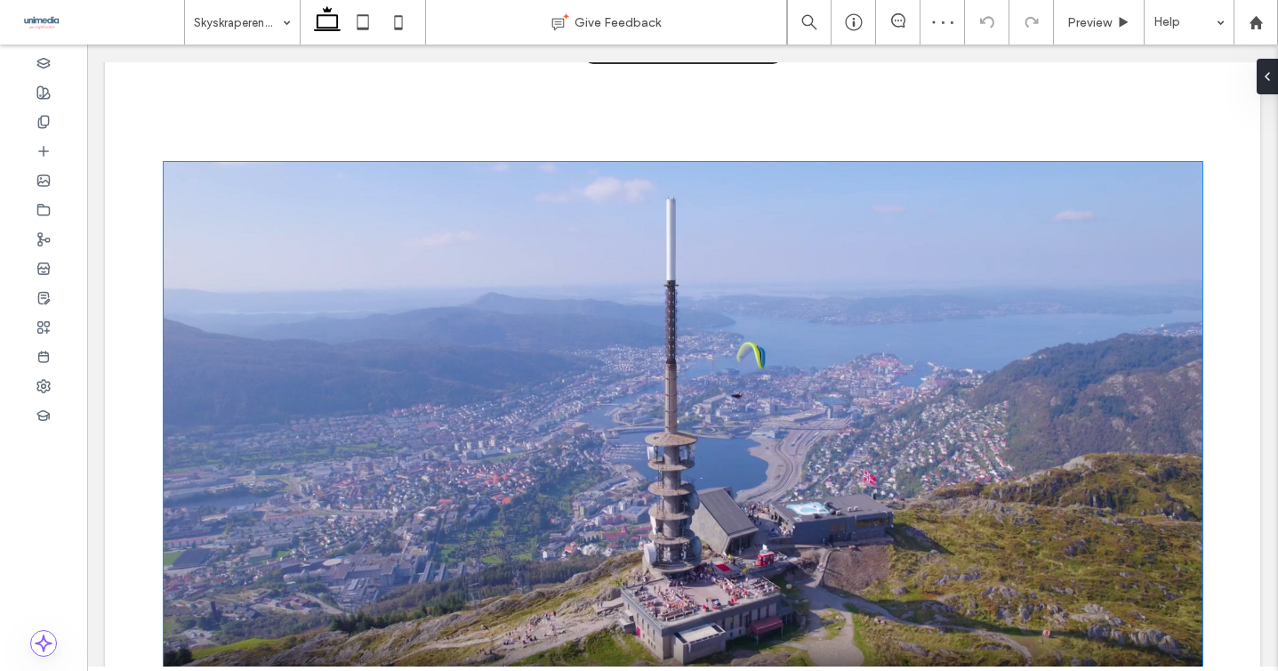
scroll to position [1878, 0]
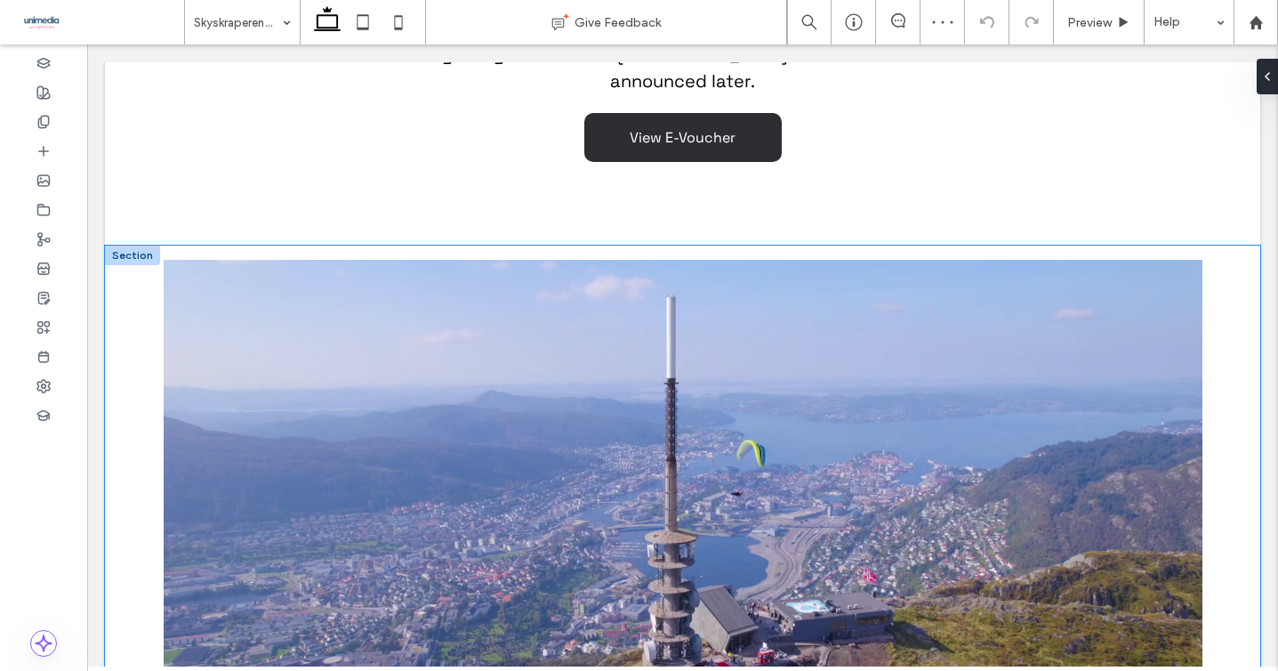
click at [124, 302] on div at bounding box center [682, 539] width 1155 height 589
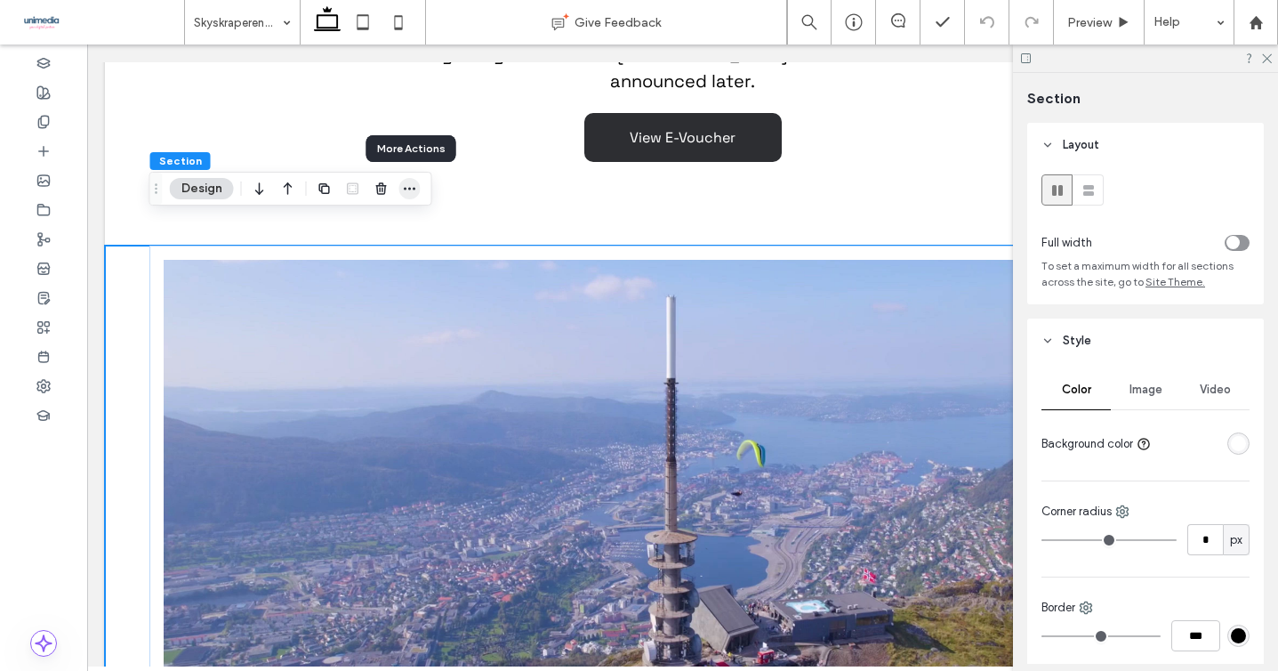
click at [409, 188] on use "button" at bounding box center [410, 189] width 12 height 3
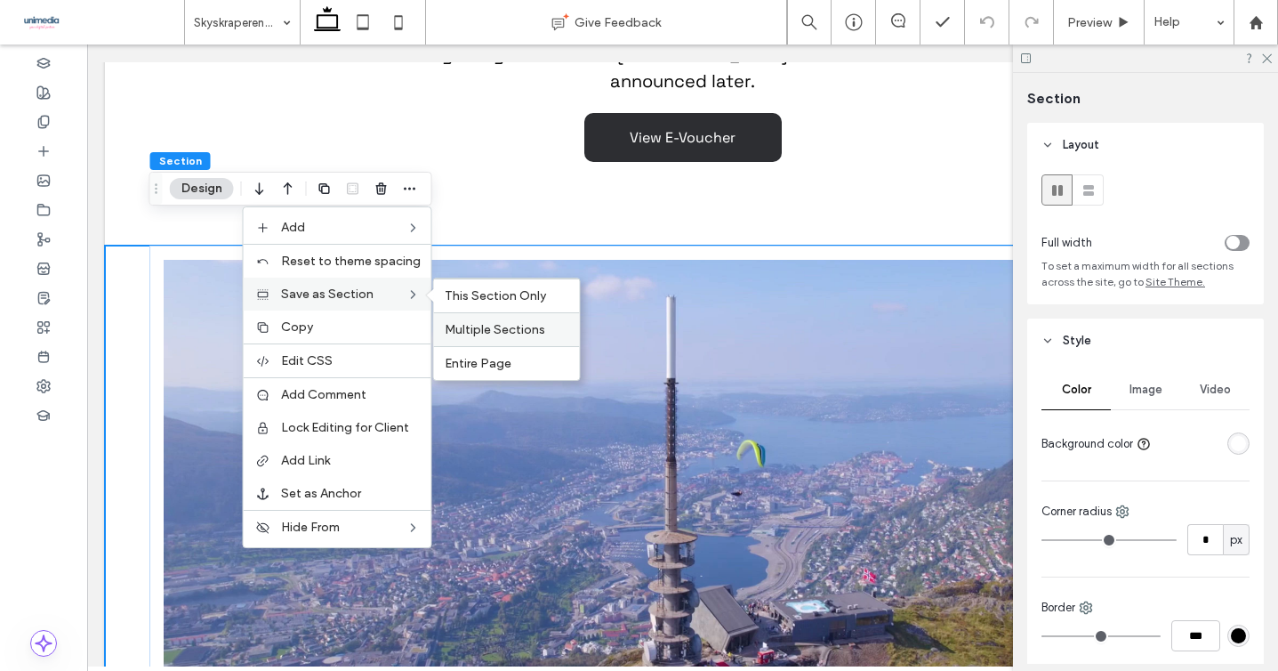
click at [472, 317] on div "Multiple Sections" at bounding box center [507, 329] width 146 height 34
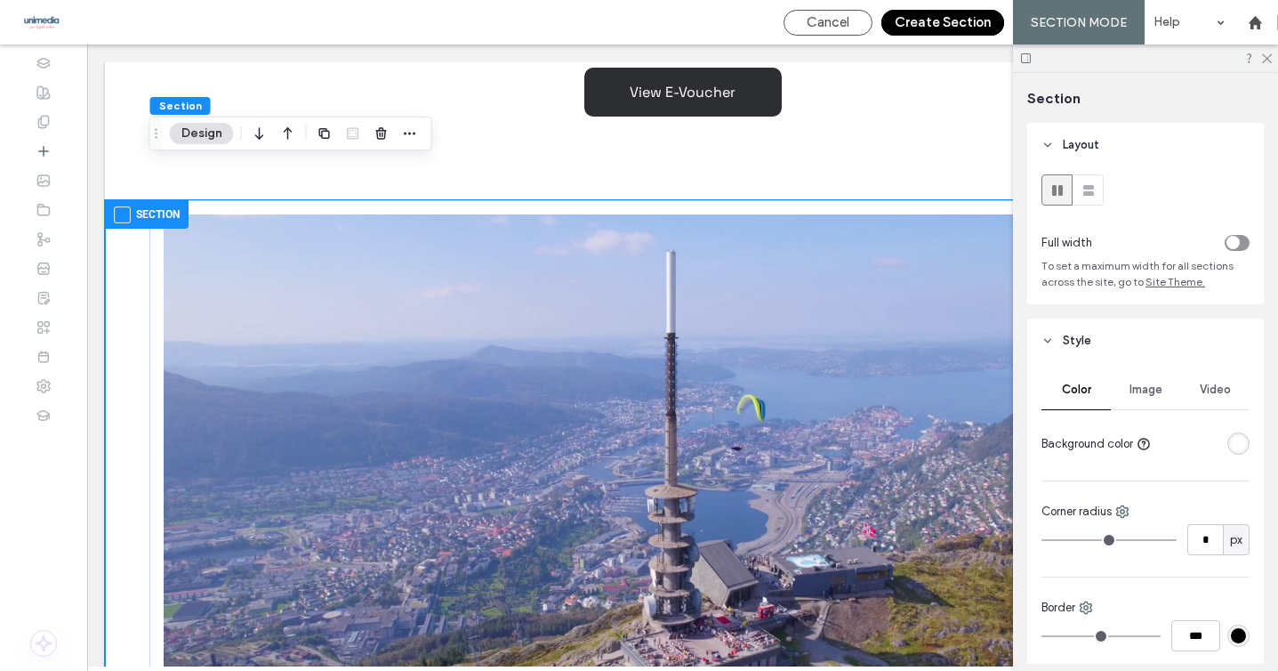
scroll to position [1916, 0]
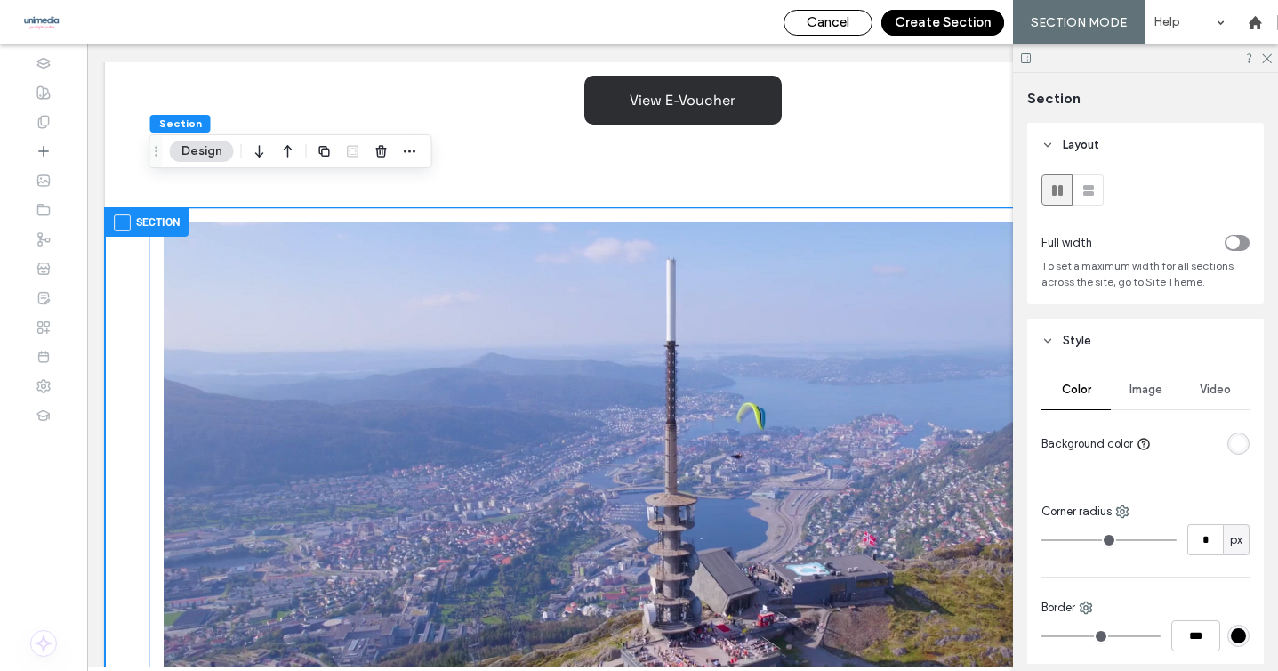
click at [849, 18] on span "Cancel" at bounding box center [828, 22] width 43 height 16
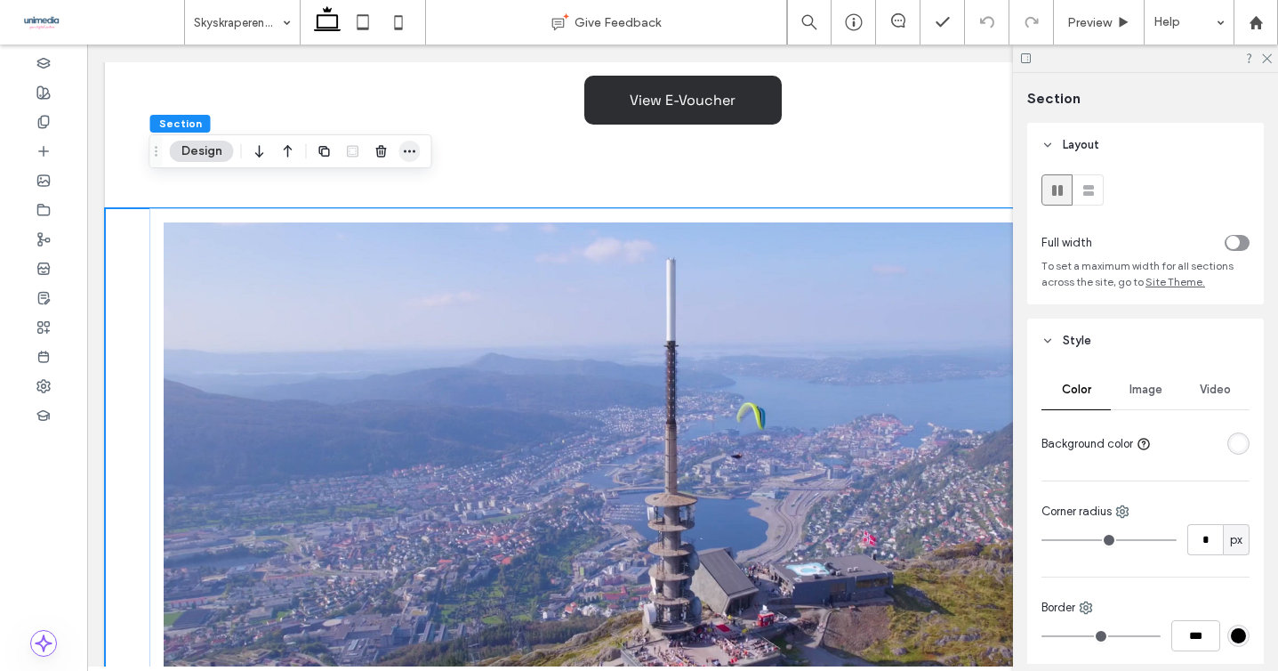
click at [415, 153] on icon "button" at bounding box center [410, 151] width 14 height 14
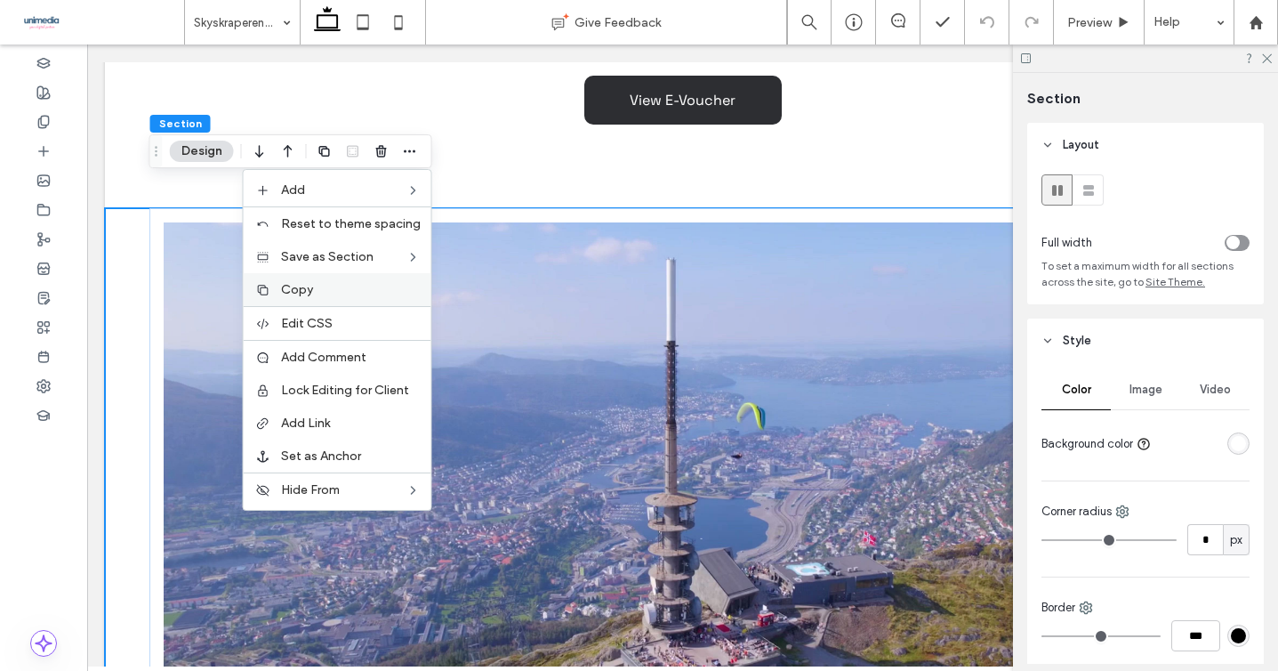
click at [358, 285] on label "Copy" at bounding box center [351, 289] width 140 height 15
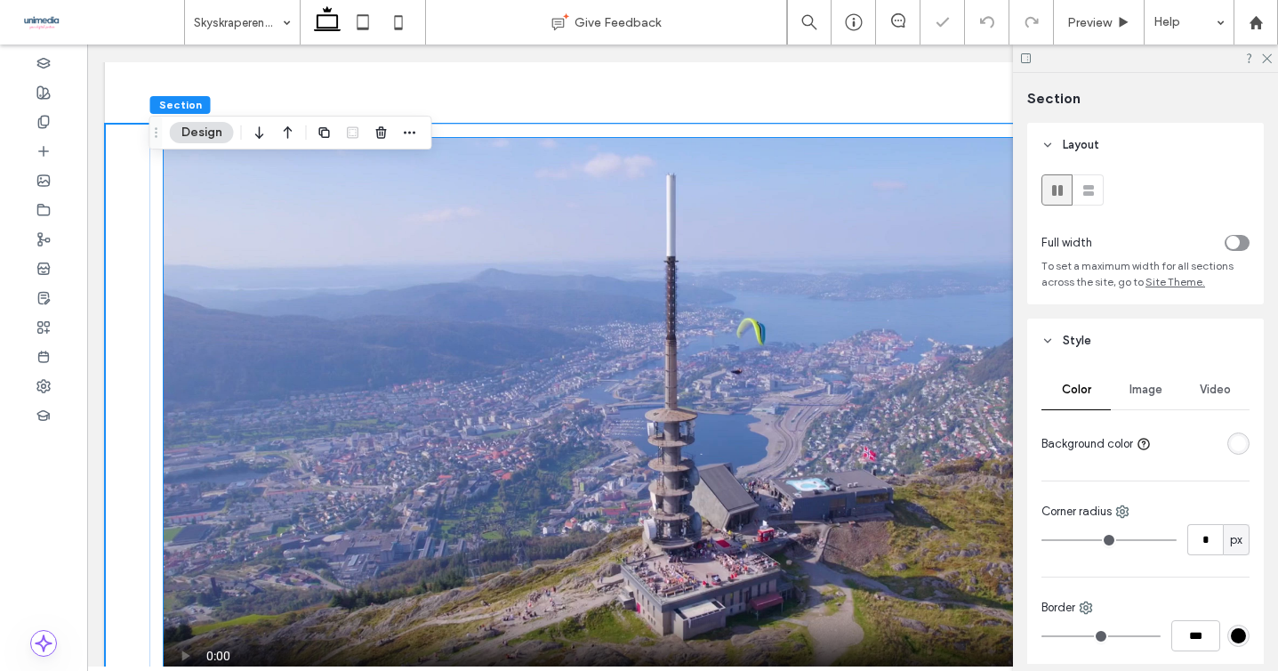
scroll to position [2009, 0]
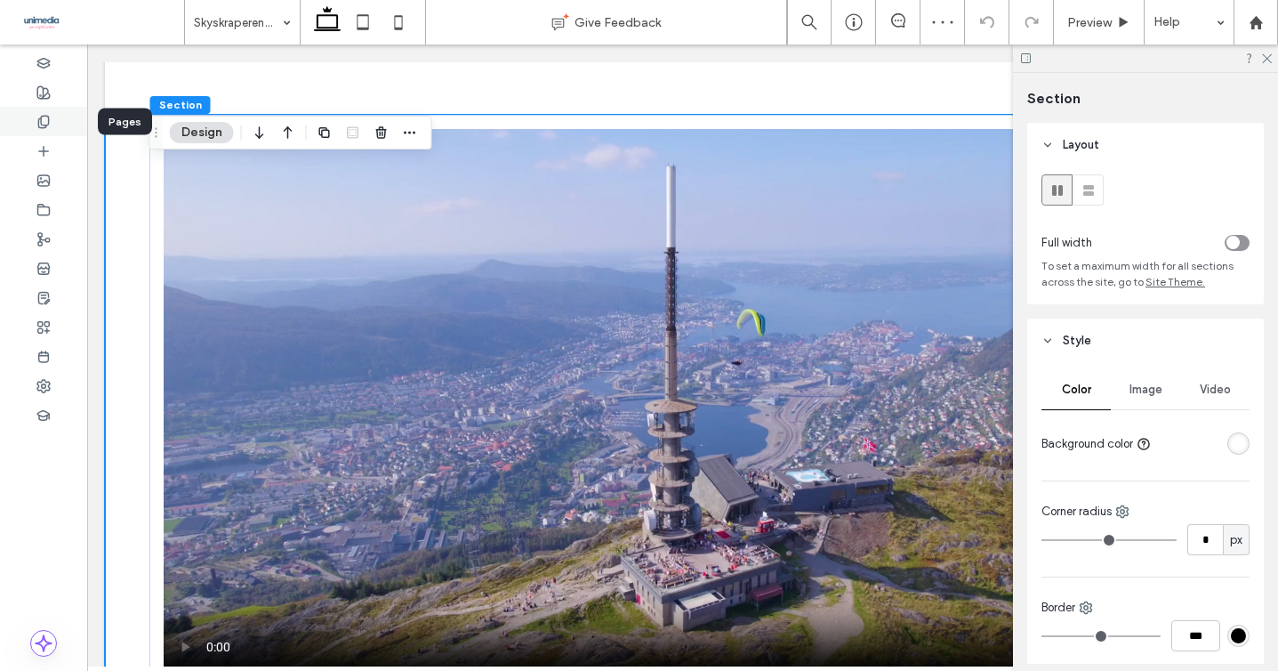
click at [37, 124] on icon at bounding box center [43, 122] width 14 height 14
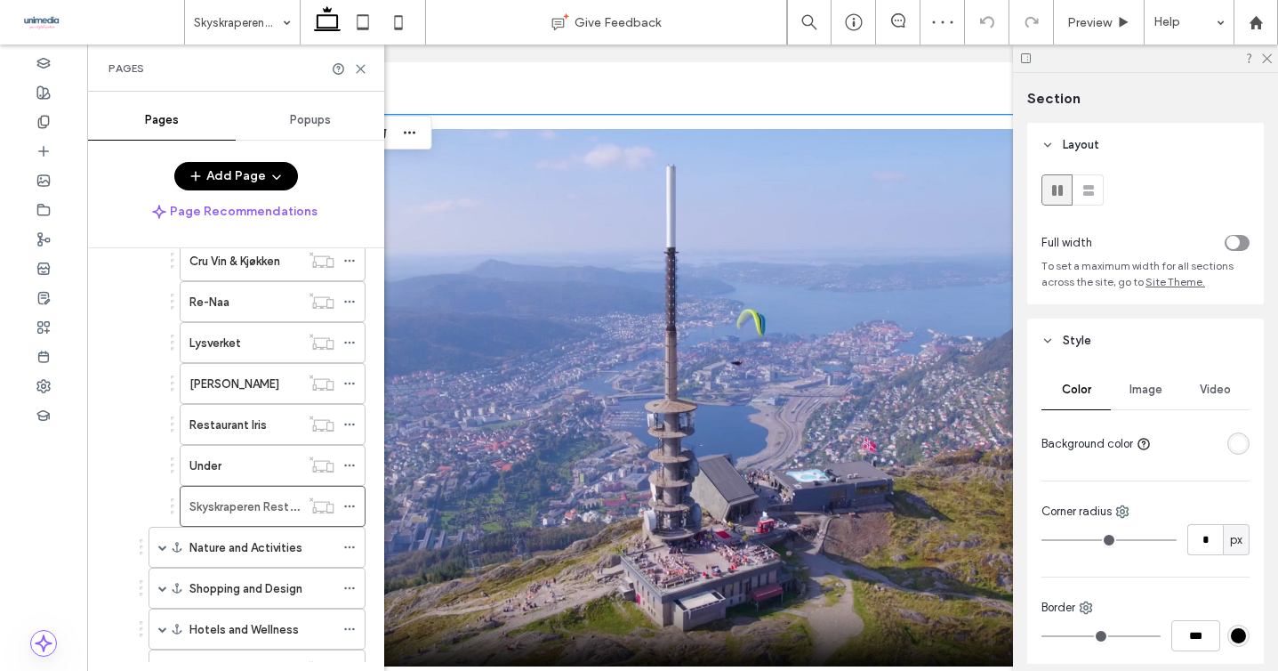
scroll to position [342, 0]
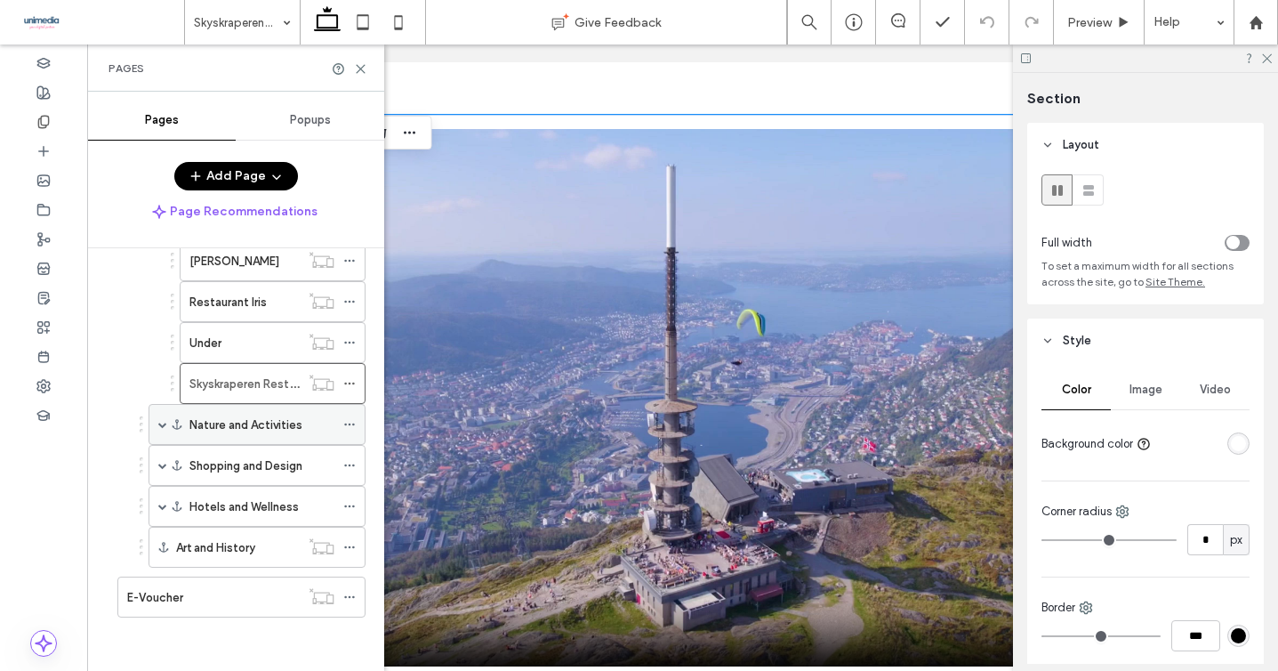
click at [160, 426] on span at bounding box center [162, 424] width 9 height 9
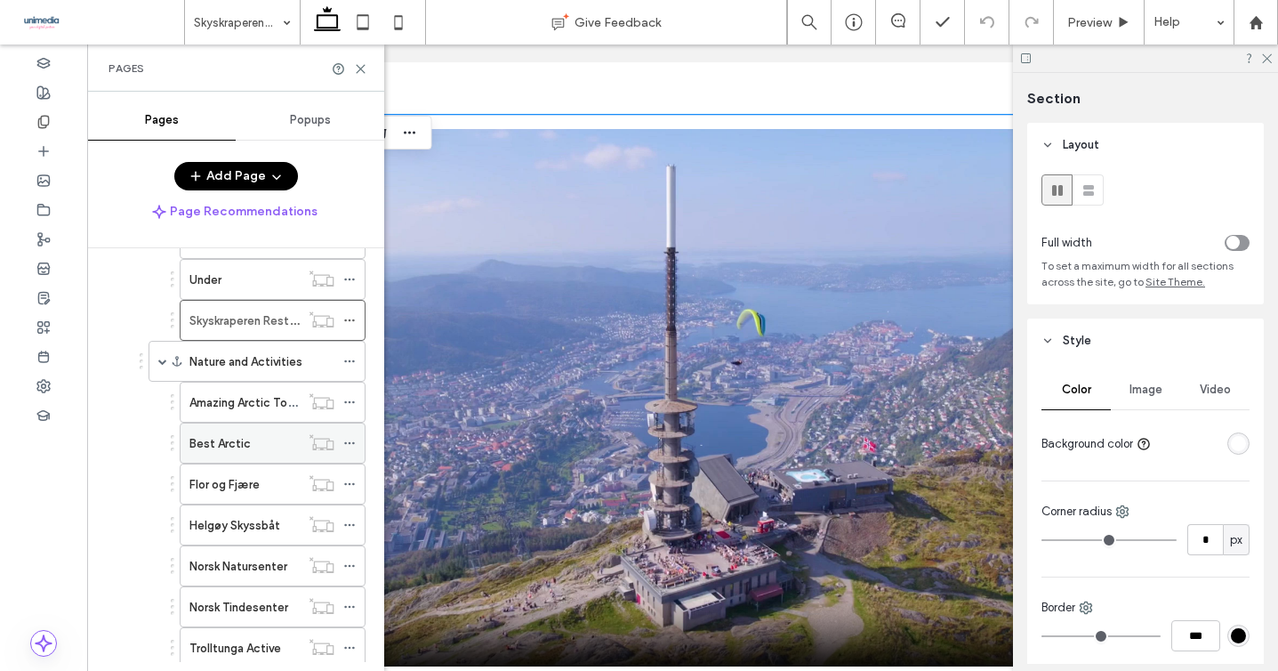
click at [213, 431] on div "Best Arctic" at bounding box center [244, 442] width 110 height 39
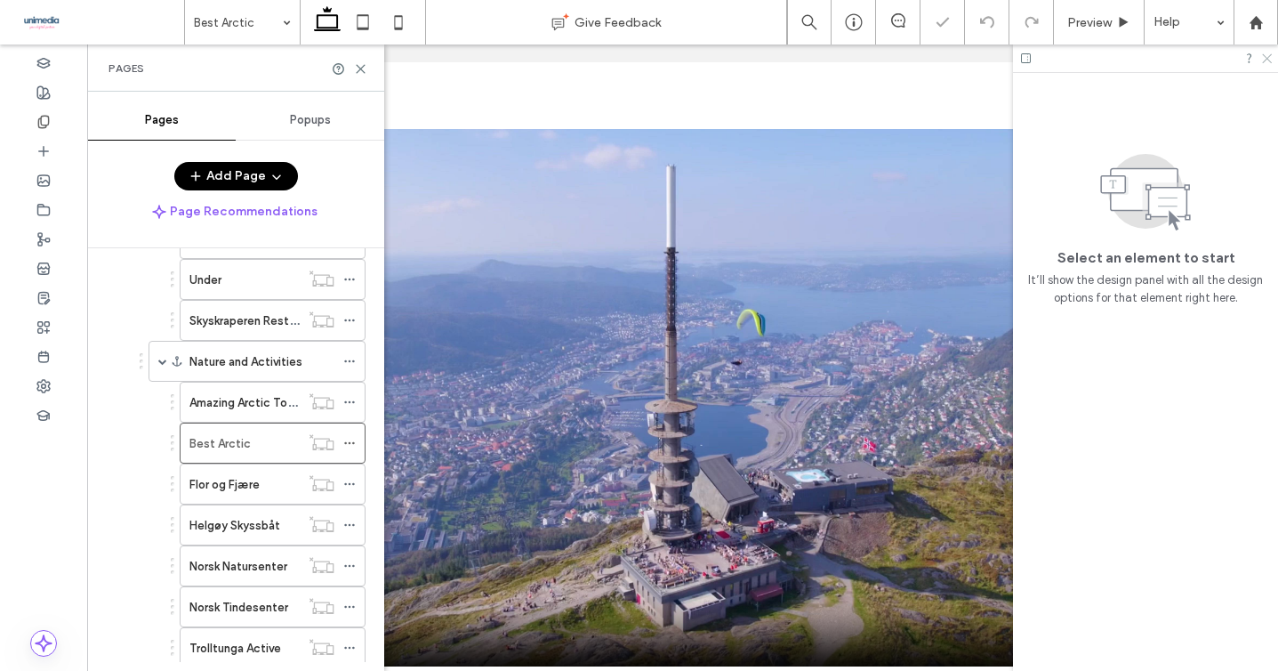
click at [1264, 57] on icon at bounding box center [1266, 58] width 12 height 12
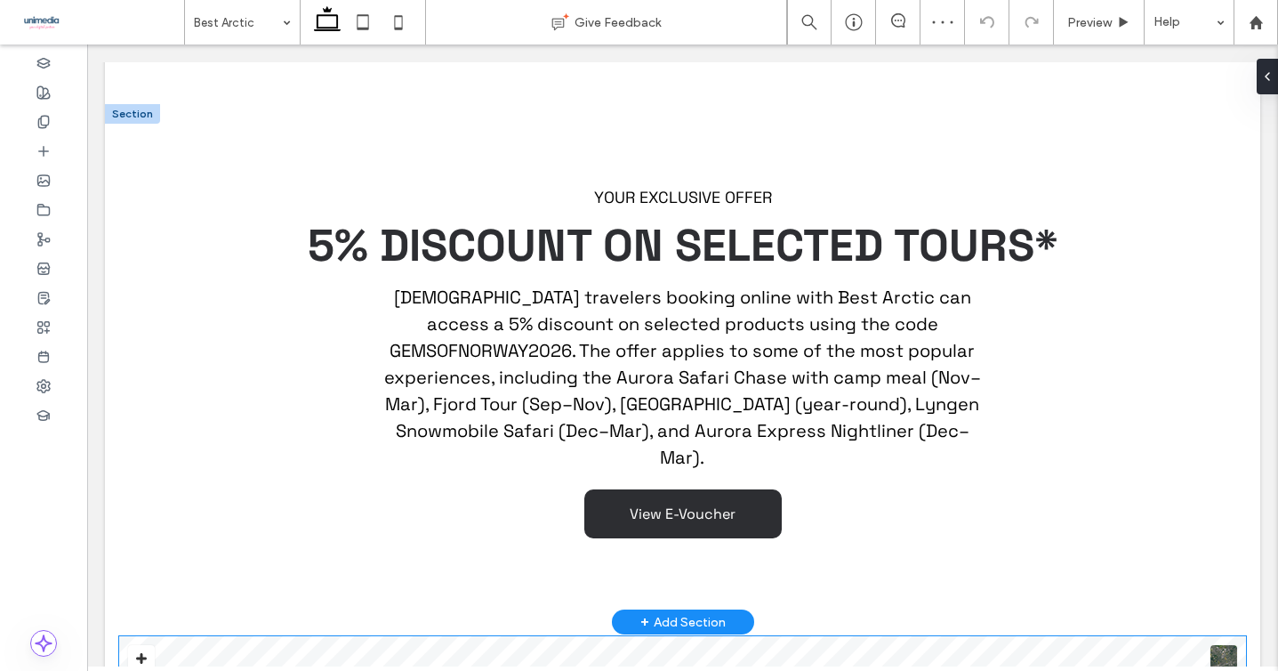
scroll to position [1686, 0]
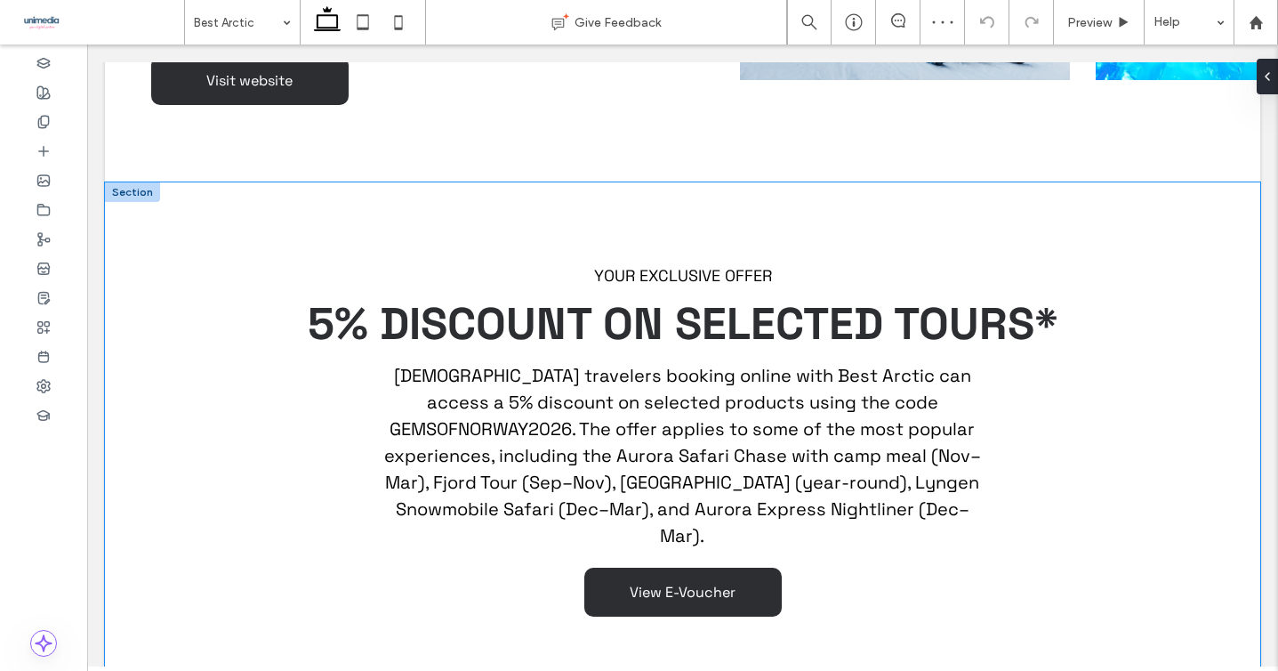
click at [120, 548] on div "YOUR EXCLUSIVE OFFER 5% DISCOUNT ON SELECTED TOURS* [DEMOGRAPHIC_DATA] traveler…" at bounding box center [682, 441] width 1155 height 518
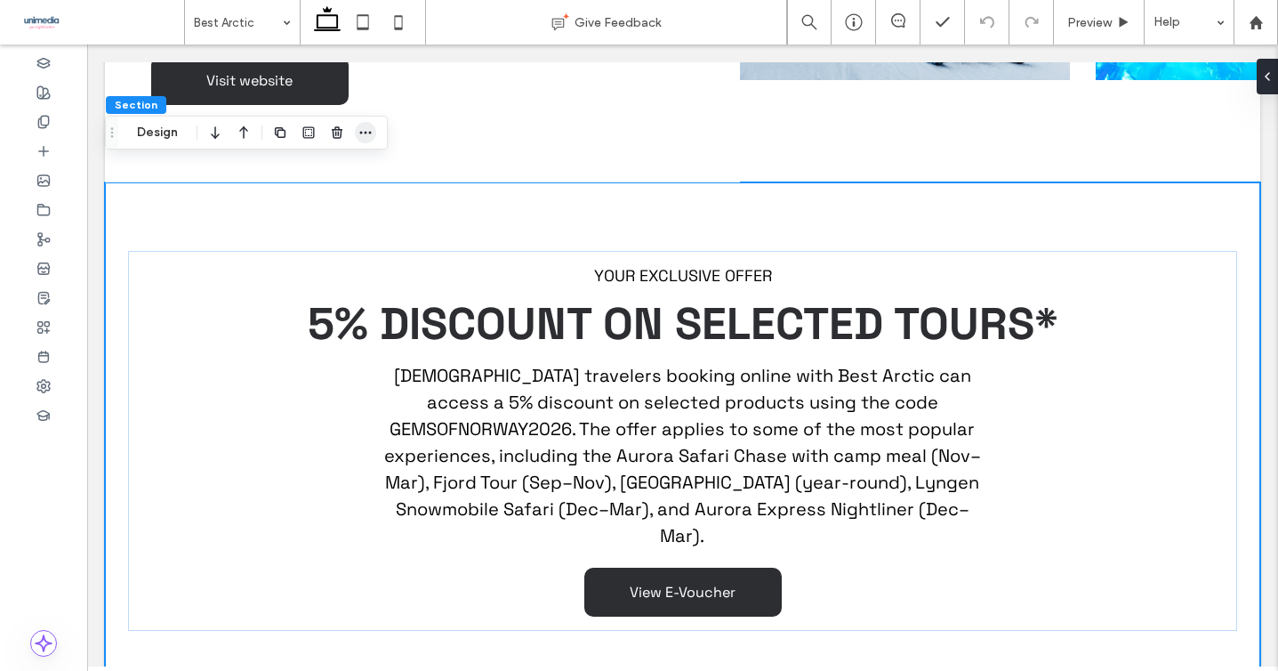
click at [360, 133] on icon "button" at bounding box center [365, 132] width 14 height 14
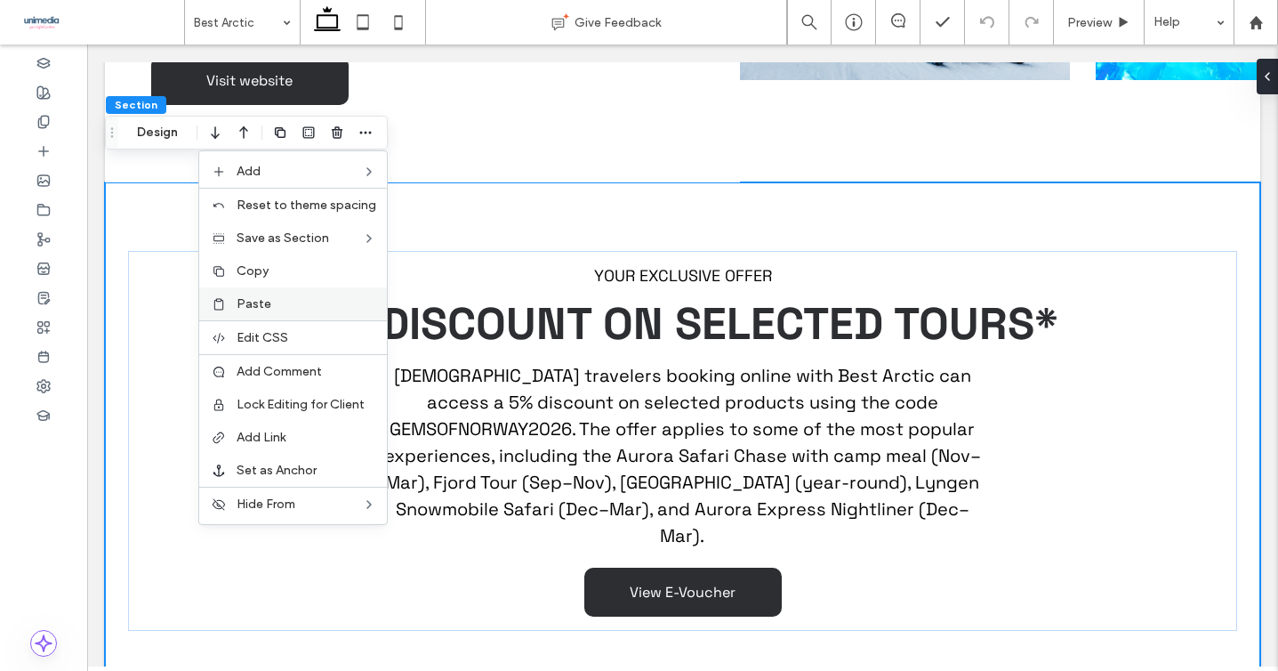
click at [304, 310] on label "Paste" at bounding box center [307, 303] width 140 height 15
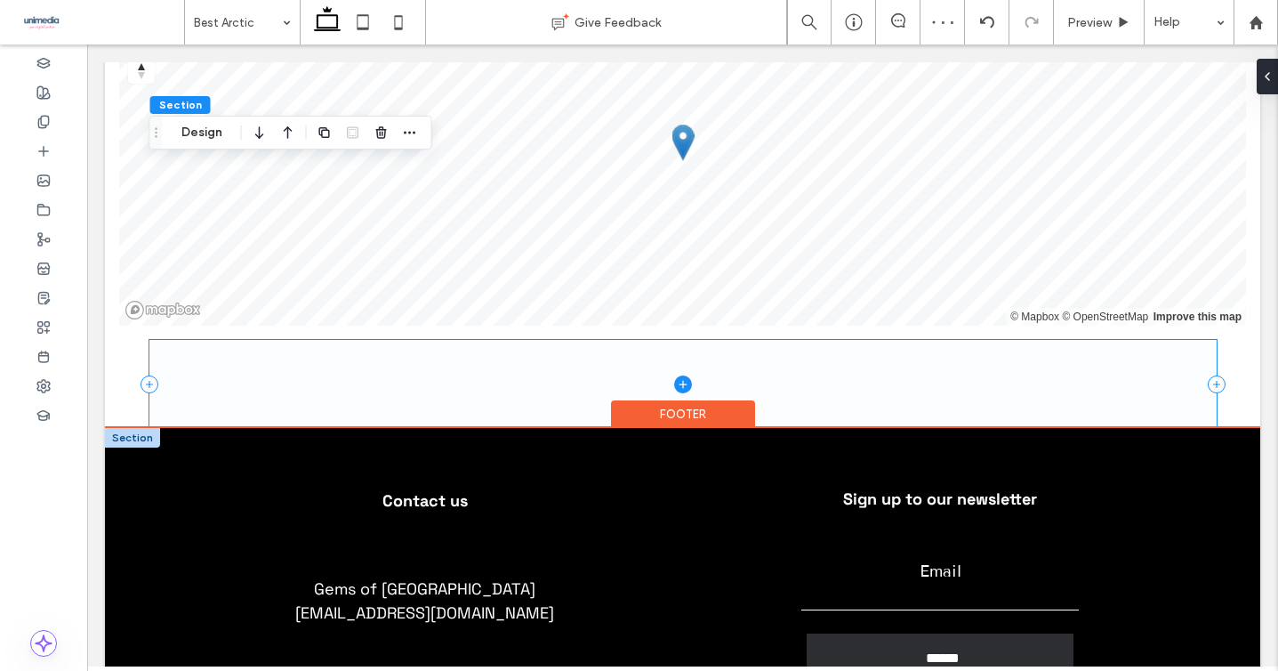
scroll to position [2998, 0]
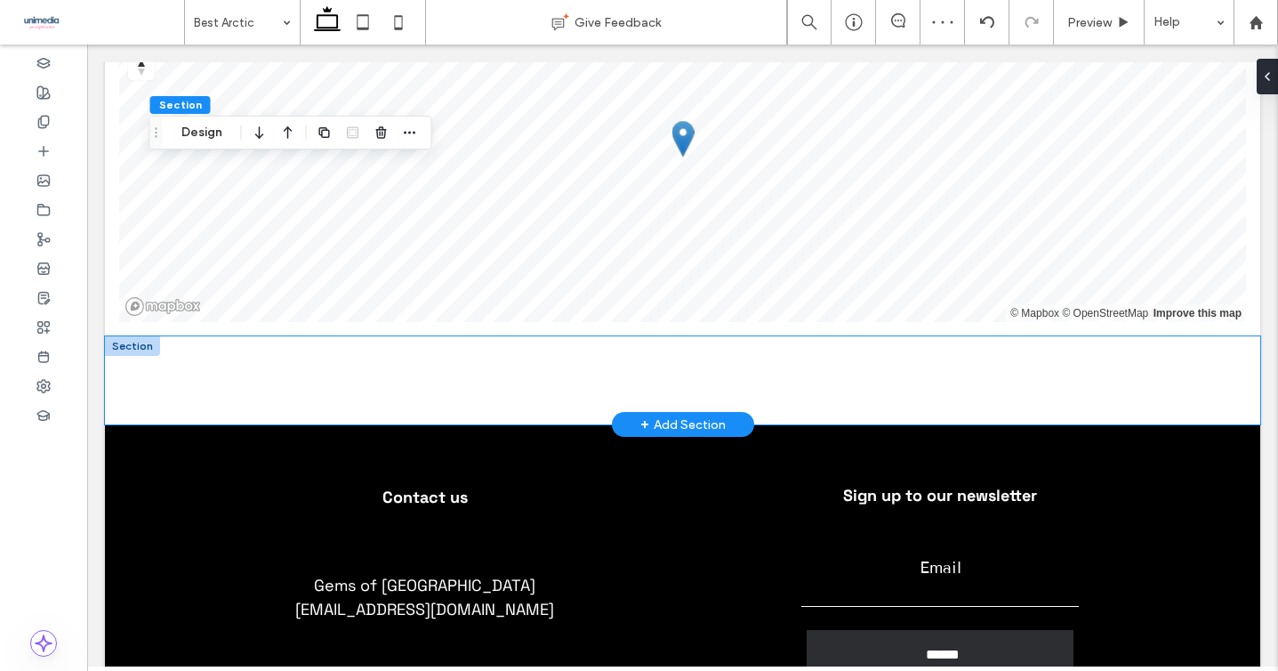
click at [116, 336] on div at bounding box center [682, 380] width 1155 height 88
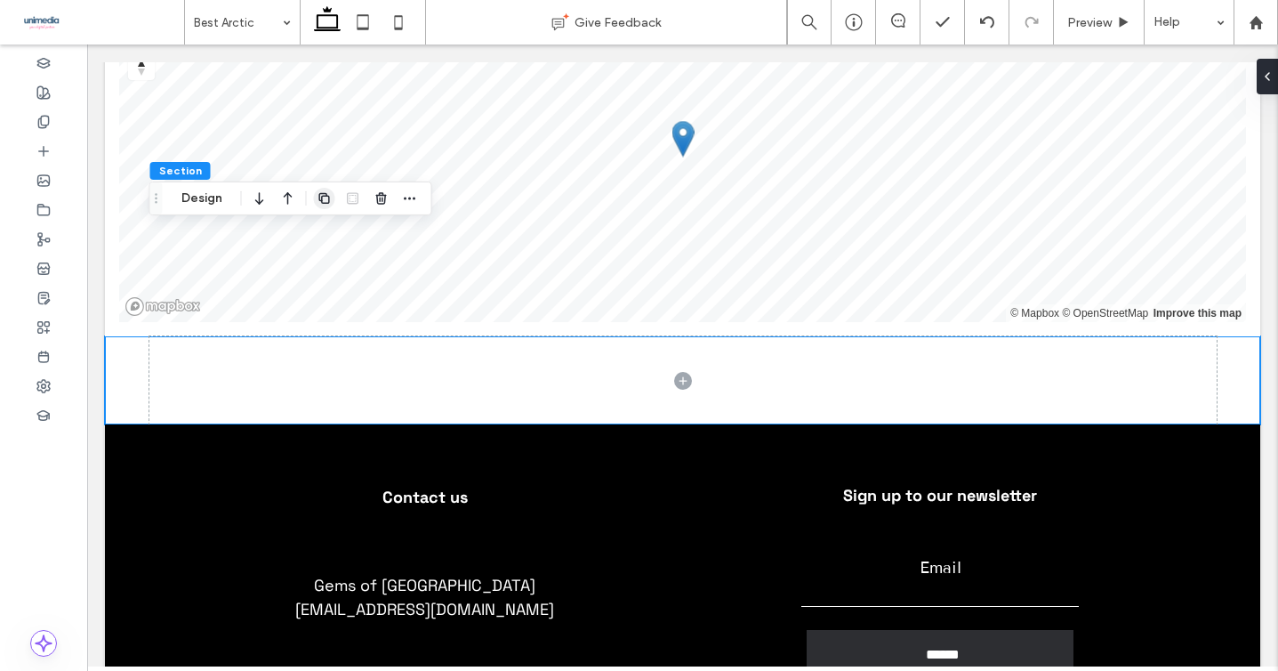
click at [327, 203] on use "button" at bounding box center [323, 198] width 11 height 11
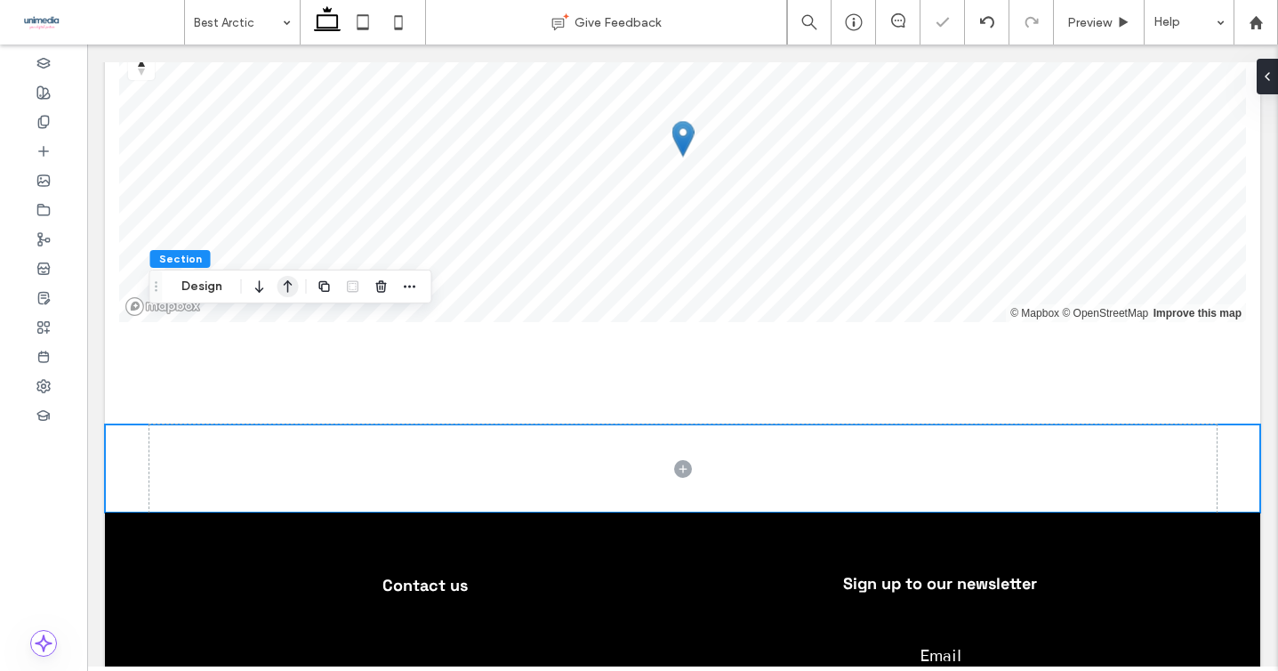
click at [289, 285] on icon "button" at bounding box center [287, 286] width 21 height 32
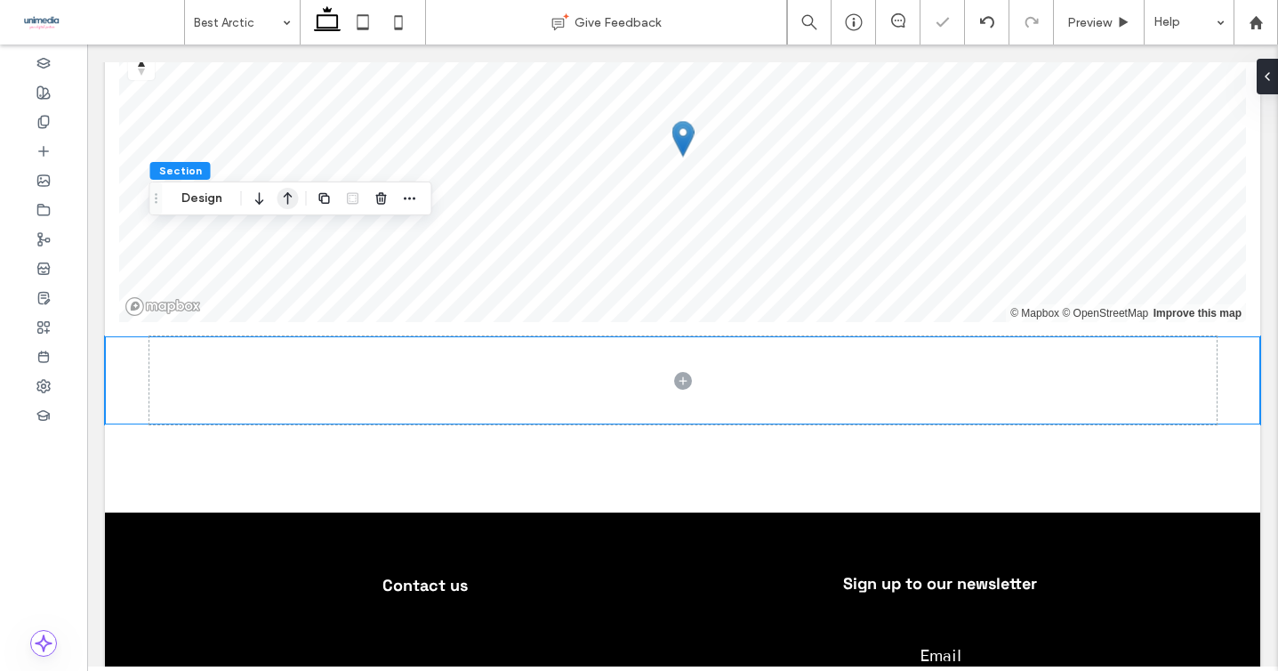
click at [288, 203] on icon "button" at bounding box center [287, 198] width 21 height 32
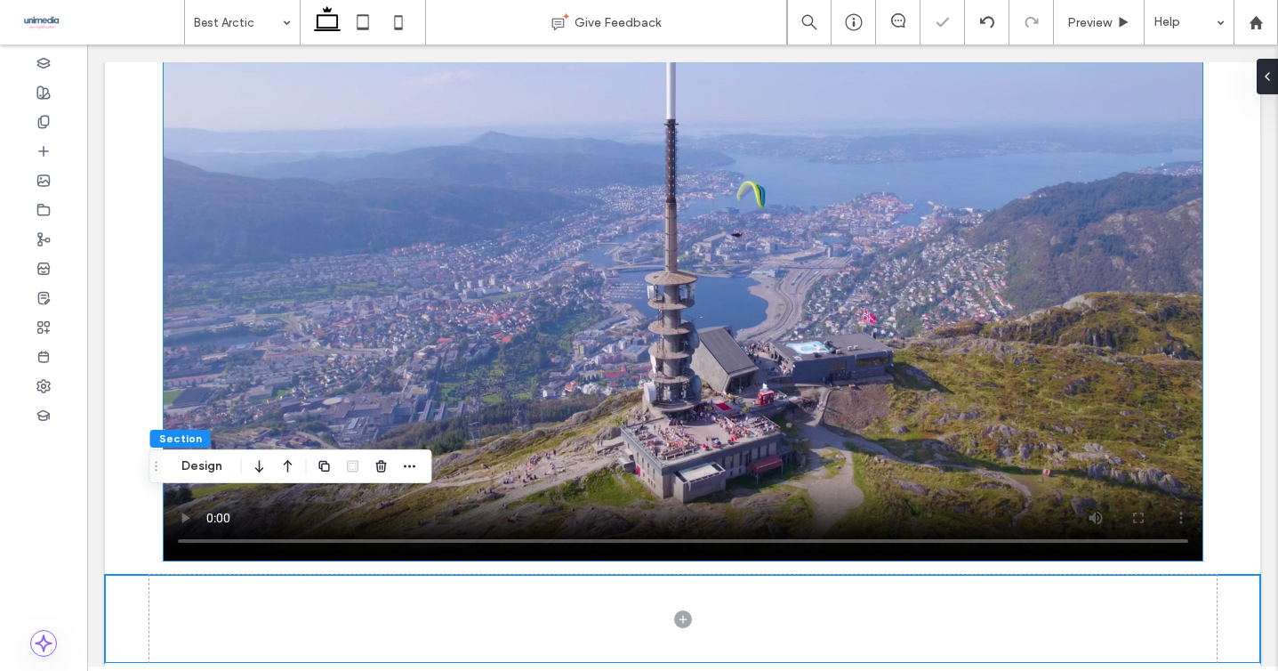
scroll to position [2271, 0]
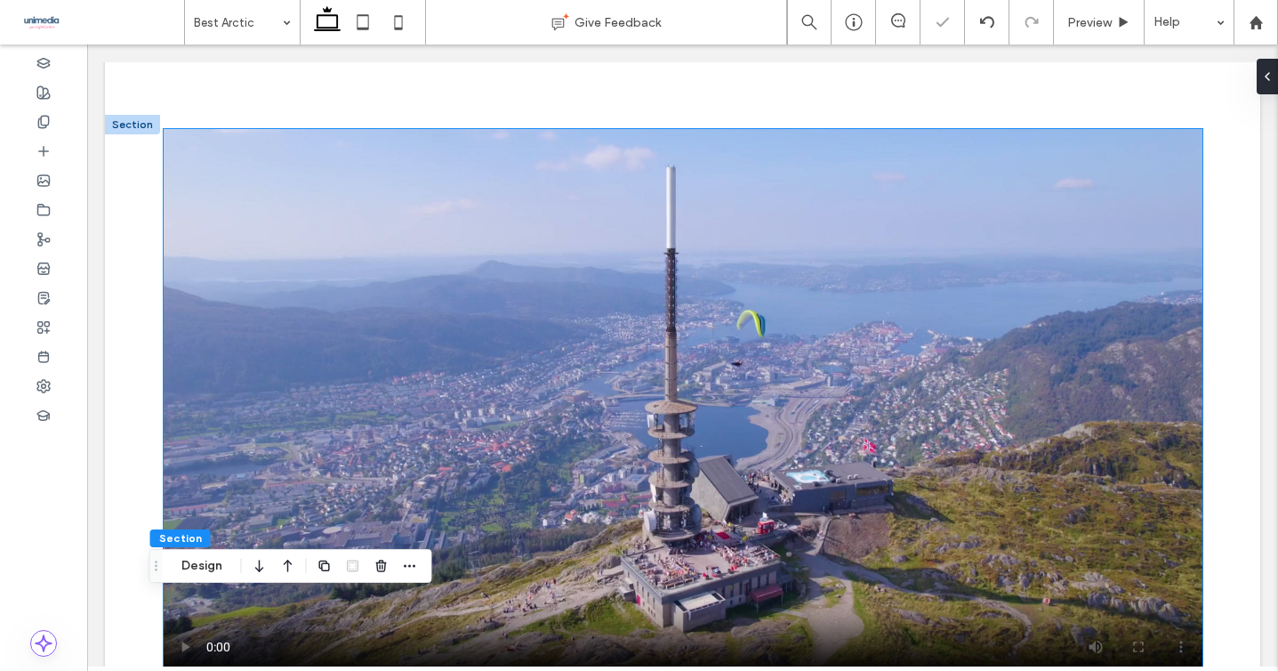
click at [289, 294] on video at bounding box center [683, 409] width 1039 height 560
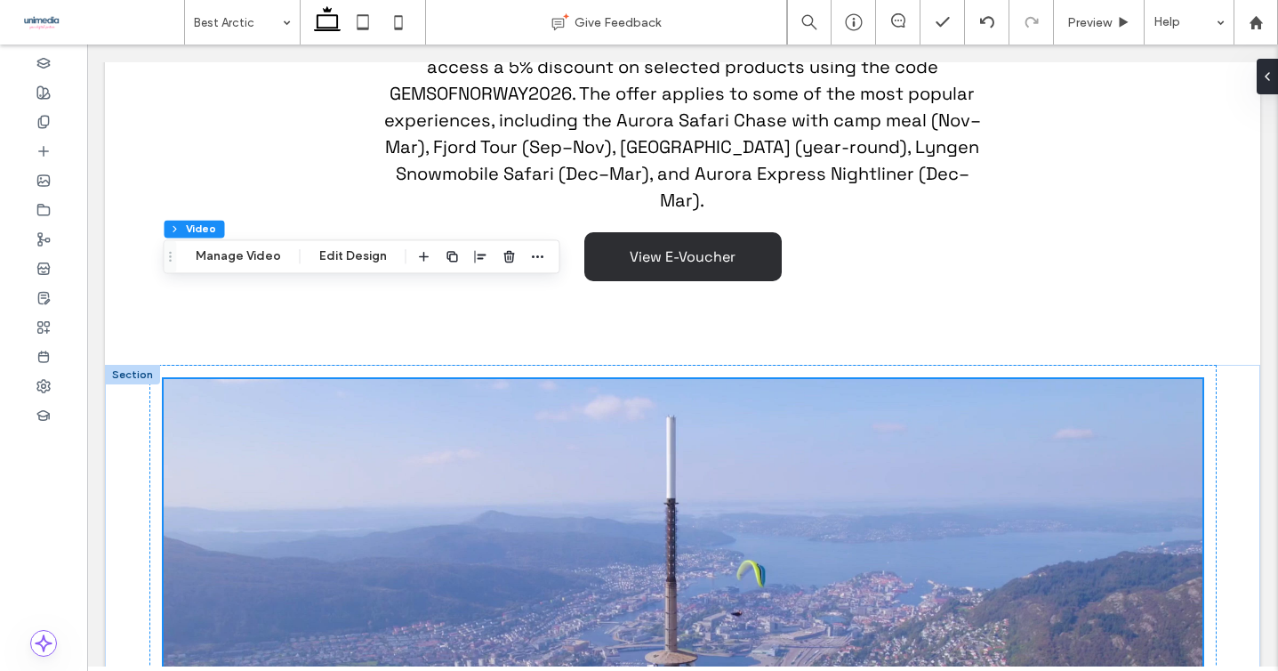
scroll to position [2037, 0]
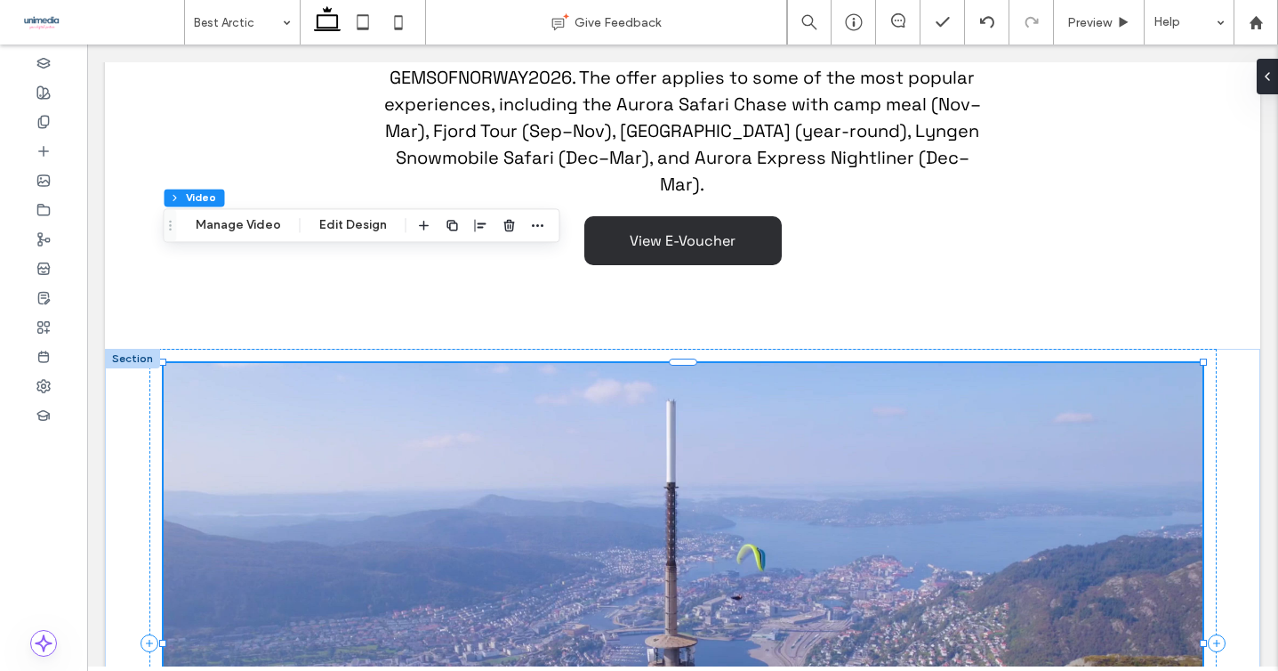
click at [698, 363] on video at bounding box center [683, 643] width 1039 height 560
click at [247, 226] on button "Manage Video" at bounding box center [238, 224] width 108 height 21
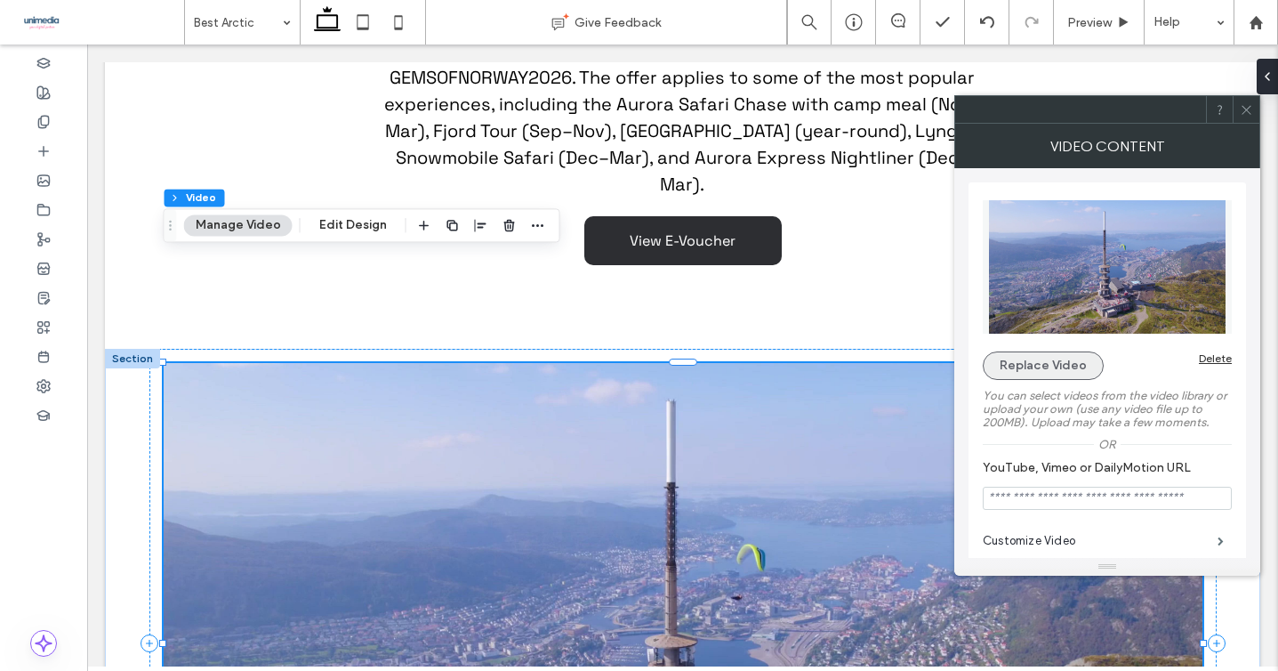
click at [1072, 367] on button "Replace Video" at bounding box center [1043, 365] width 121 height 28
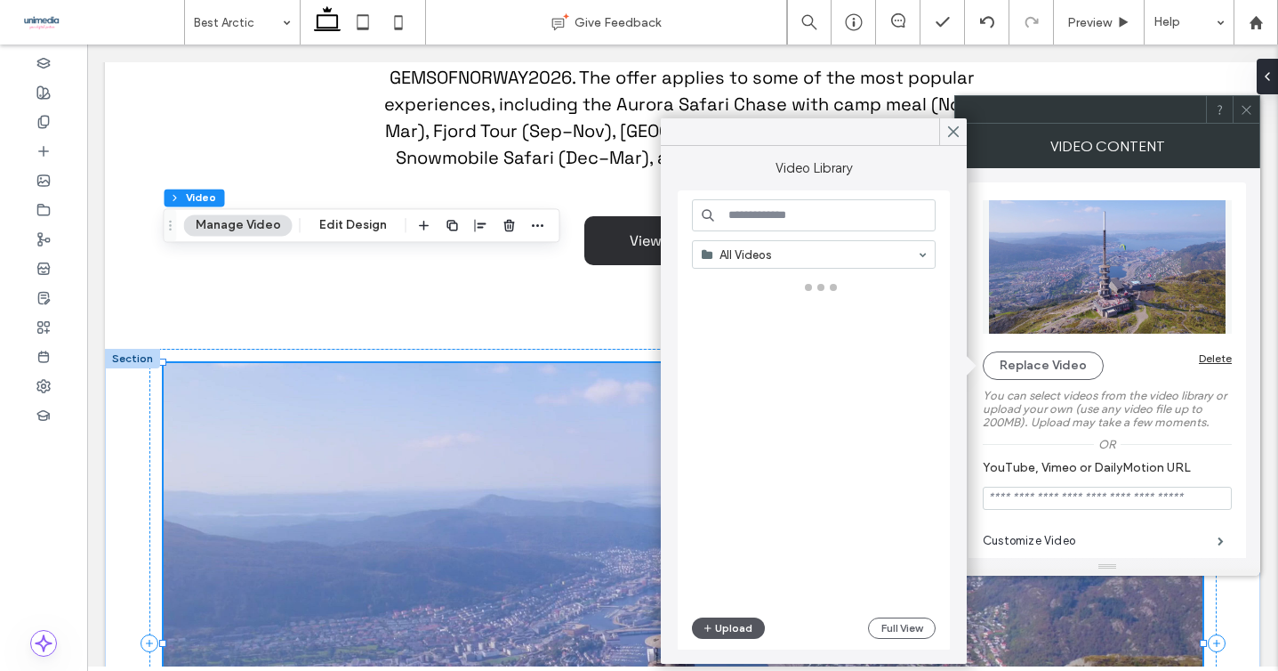
click at [739, 626] on button "Upload" at bounding box center [728, 627] width 73 height 21
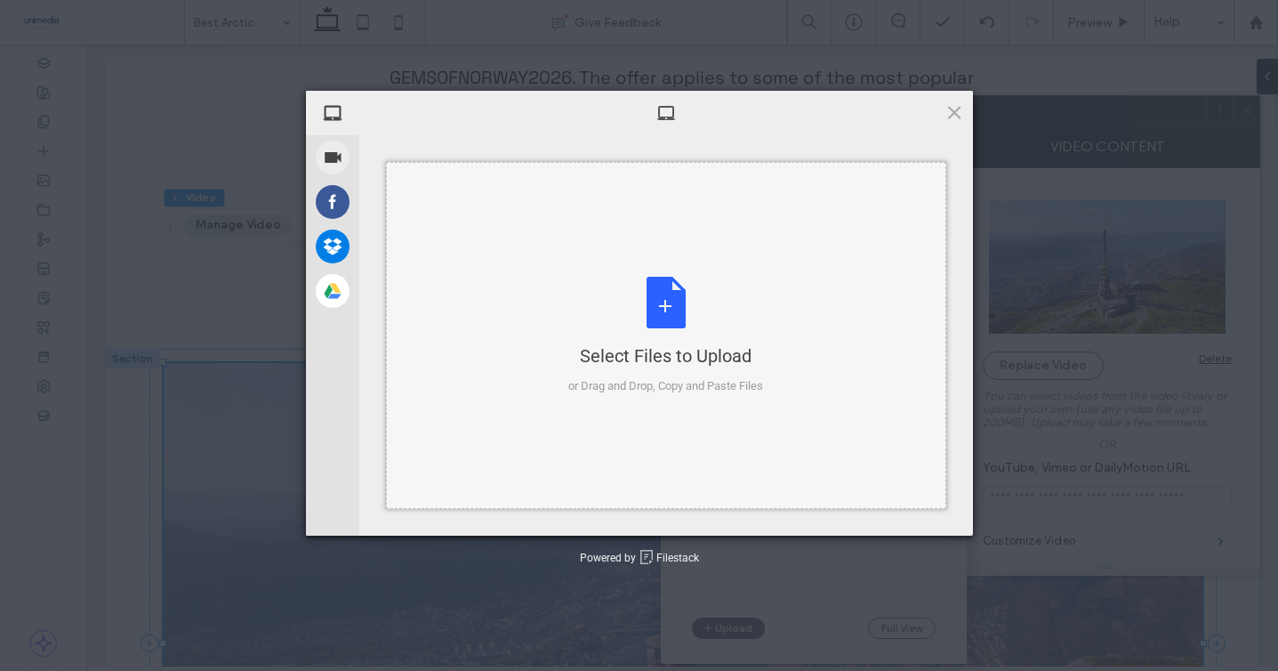
click at [636, 242] on div "Select Files to Upload or Drag and Drop, Copy and Paste Files" at bounding box center [666, 335] width 560 height 347
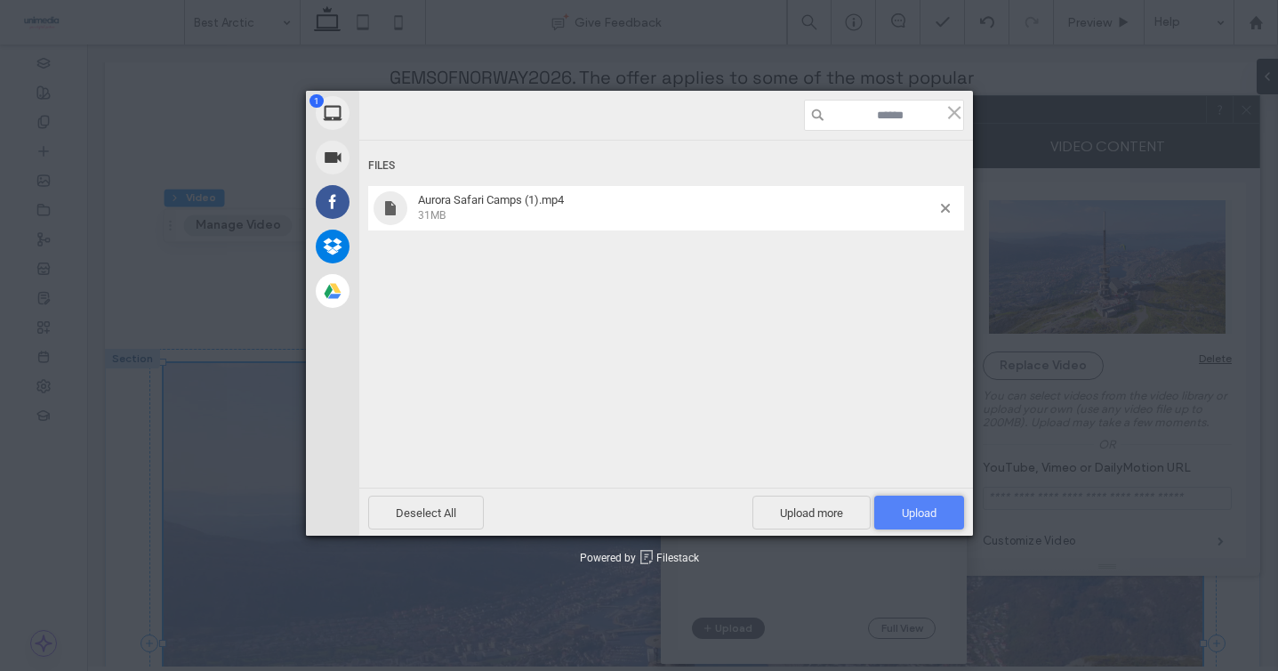
click at [898, 510] on span "Upload 1" at bounding box center [919, 512] width 90 height 34
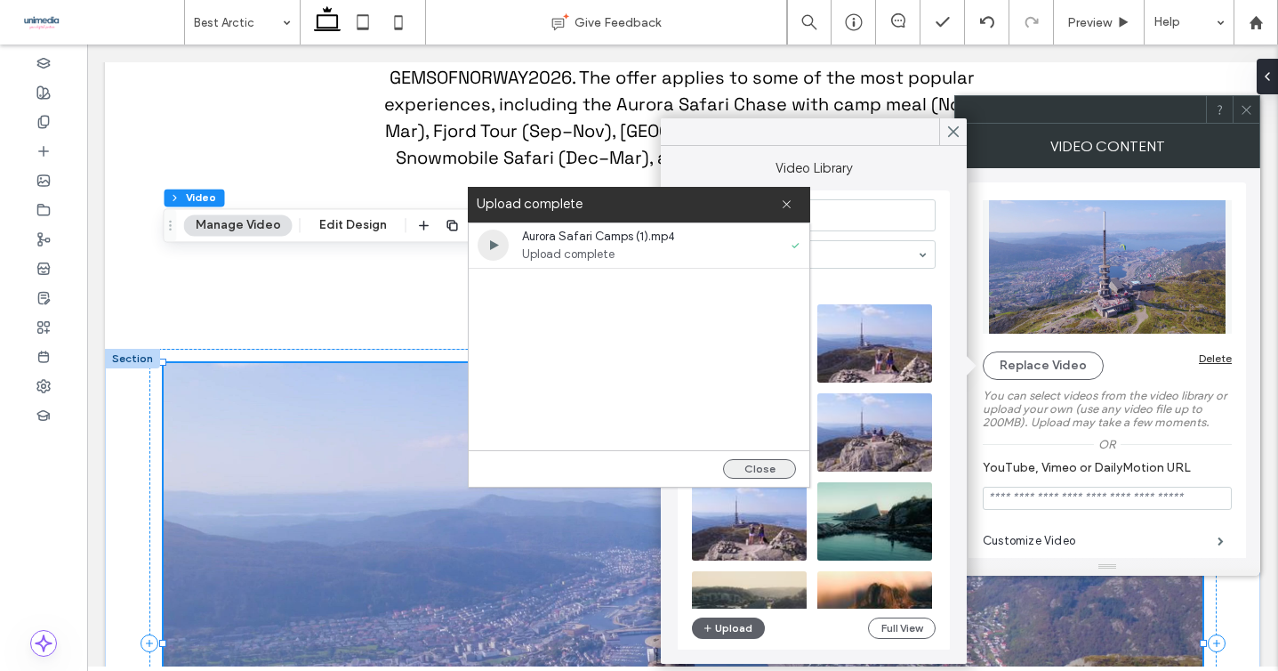
click at [756, 468] on button "Close" at bounding box center [759, 469] width 73 height 20
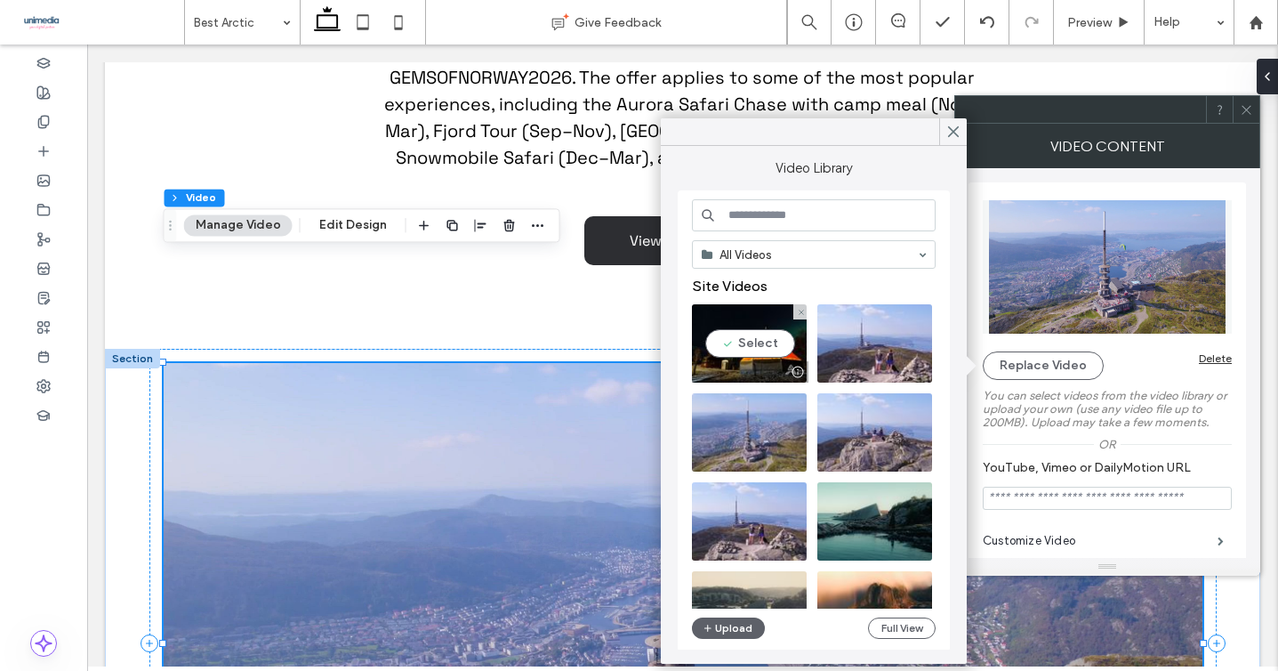
click at [760, 348] on video at bounding box center [749, 343] width 115 height 78
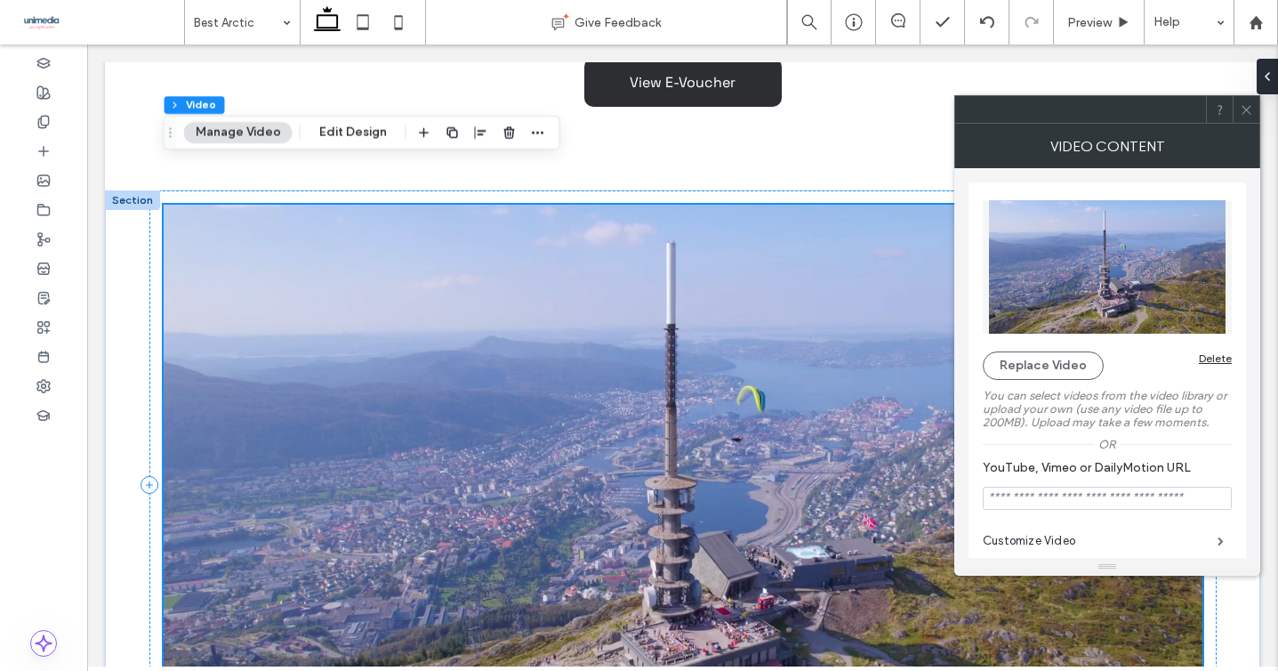
scroll to position [2197, 0]
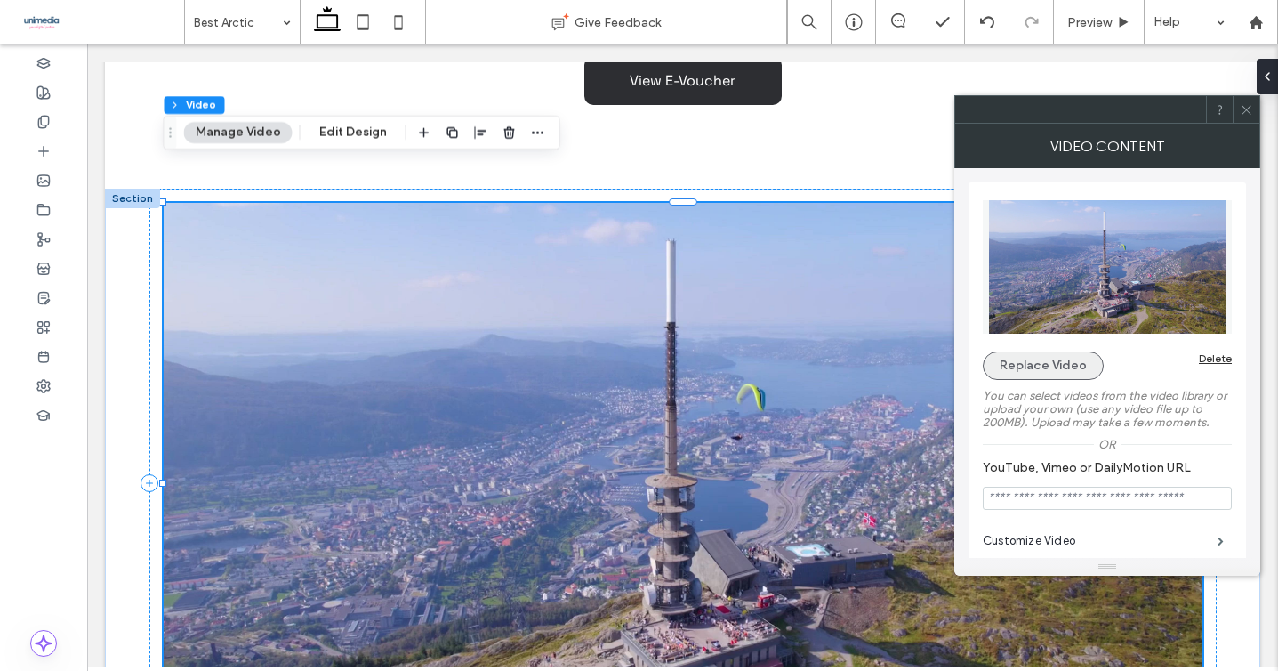
click at [1020, 371] on button "Replace Video" at bounding box center [1043, 365] width 121 height 28
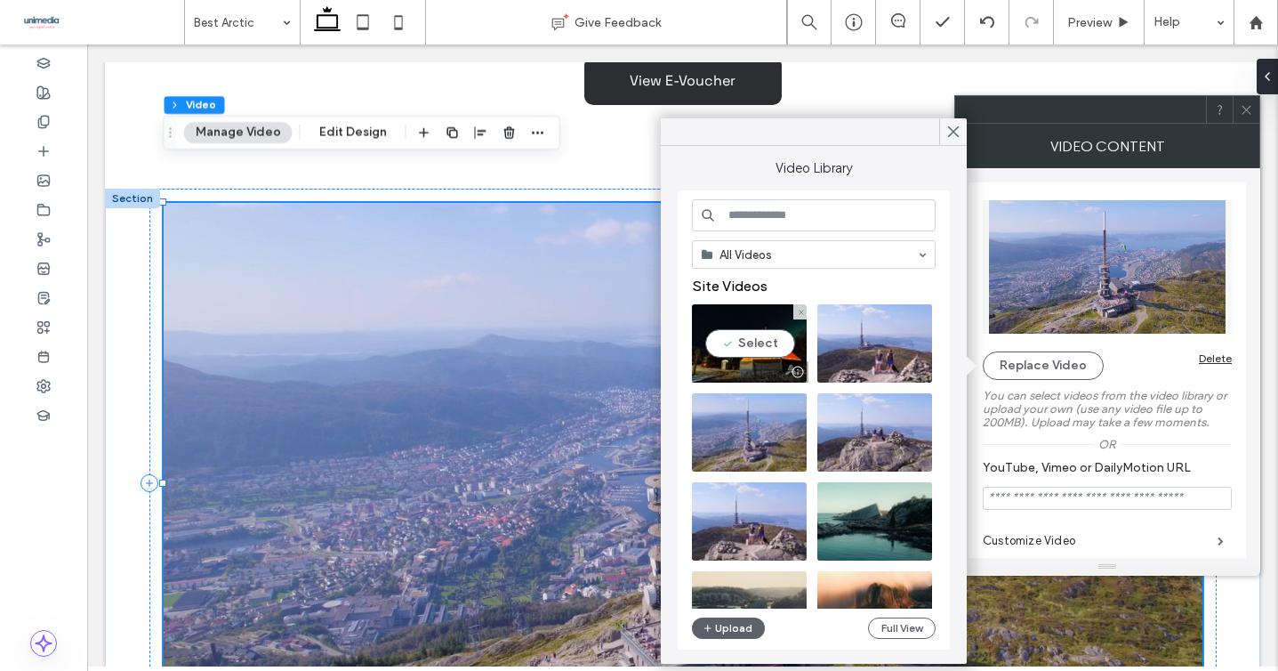
click at [757, 342] on video at bounding box center [749, 343] width 115 height 78
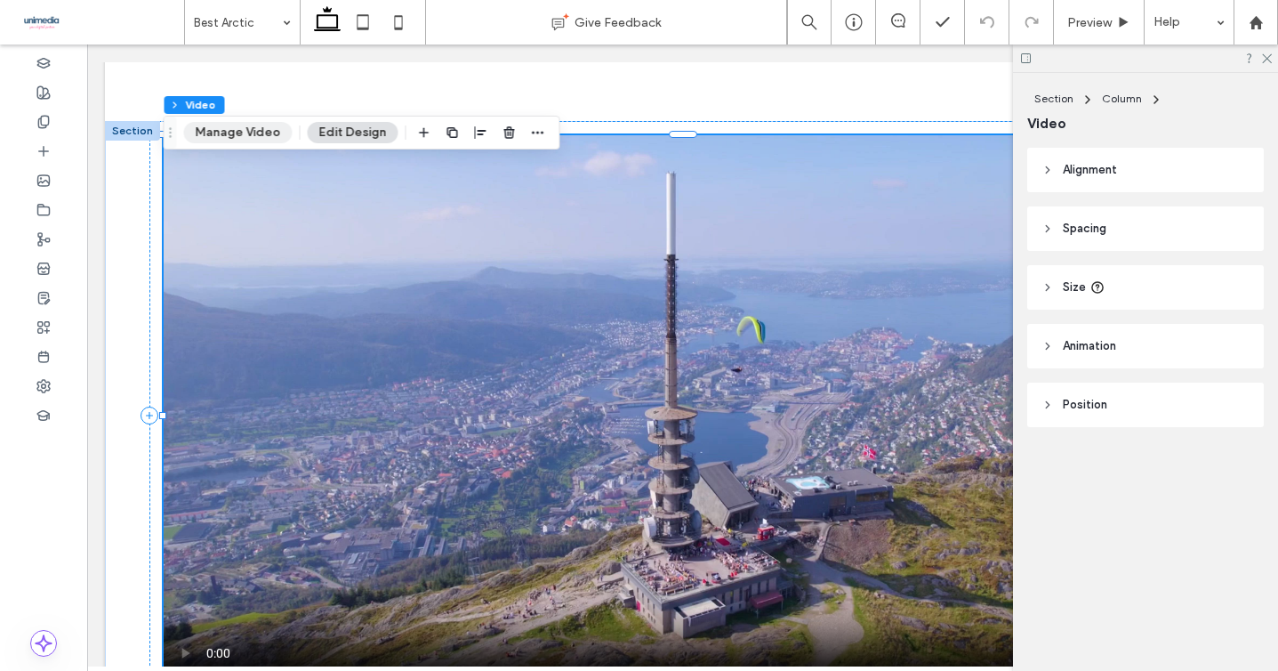
click at [233, 123] on button "Manage Video" at bounding box center [238, 132] width 108 height 21
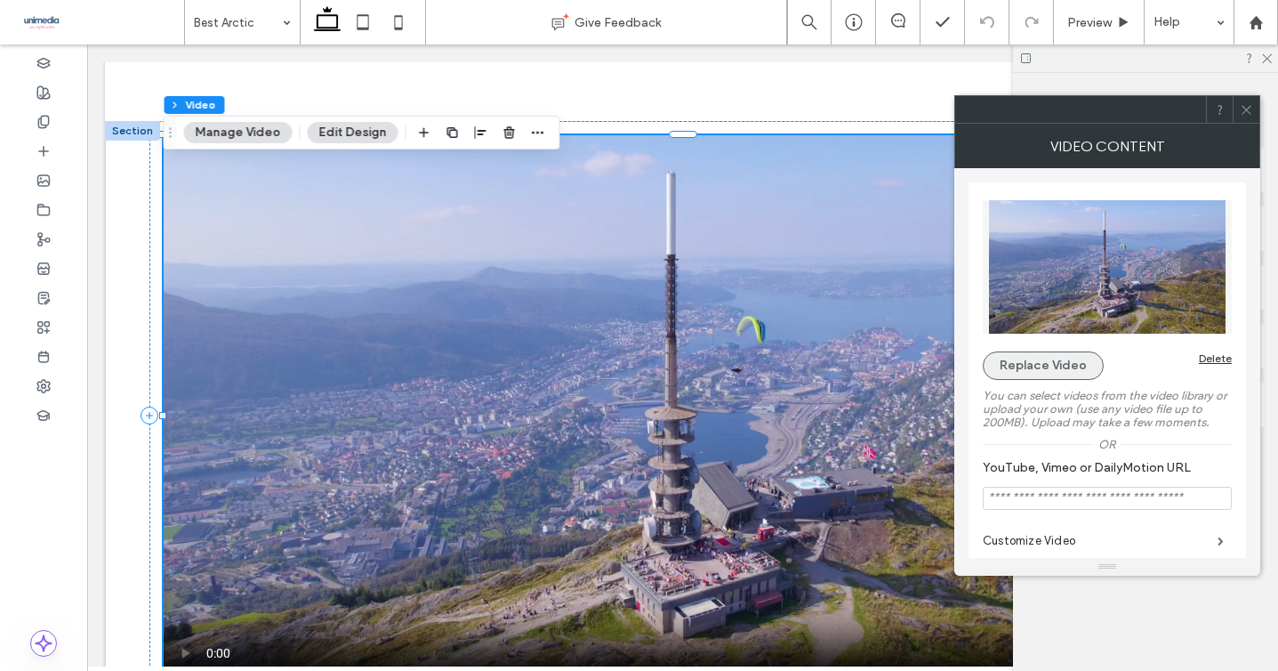
click at [1025, 355] on button "Replace Video" at bounding box center [1043, 365] width 121 height 28
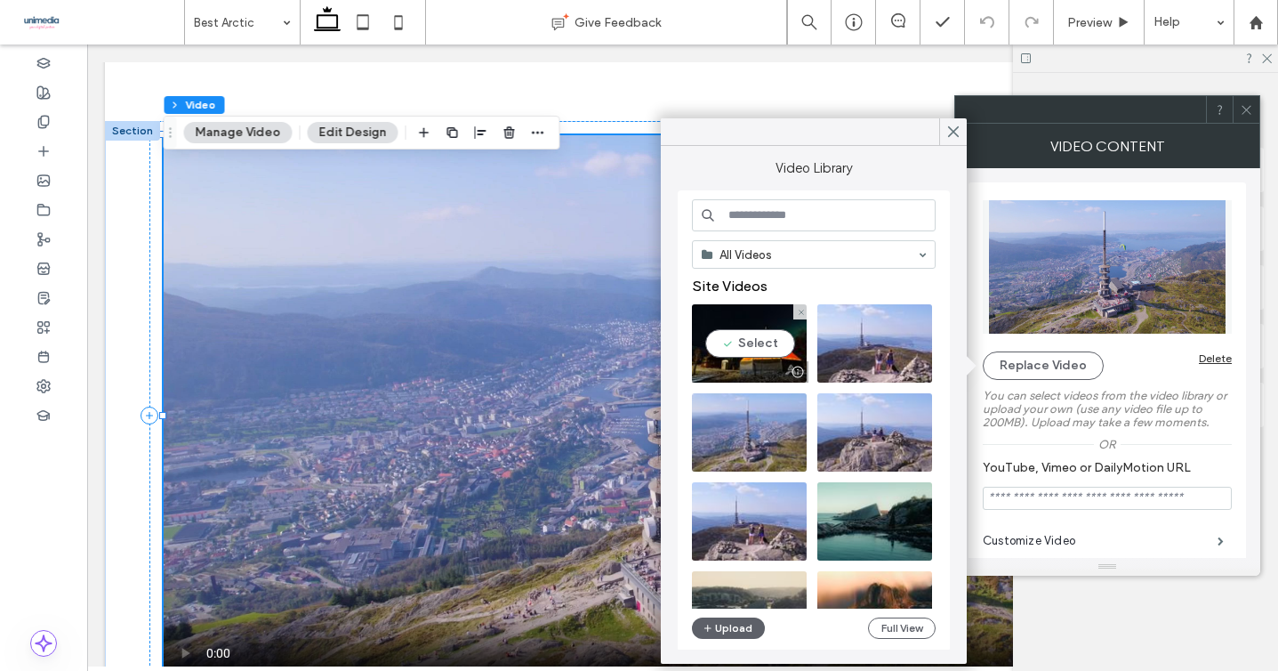
click at [751, 342] on video at bounding box center [749, 343] width 115 height 78
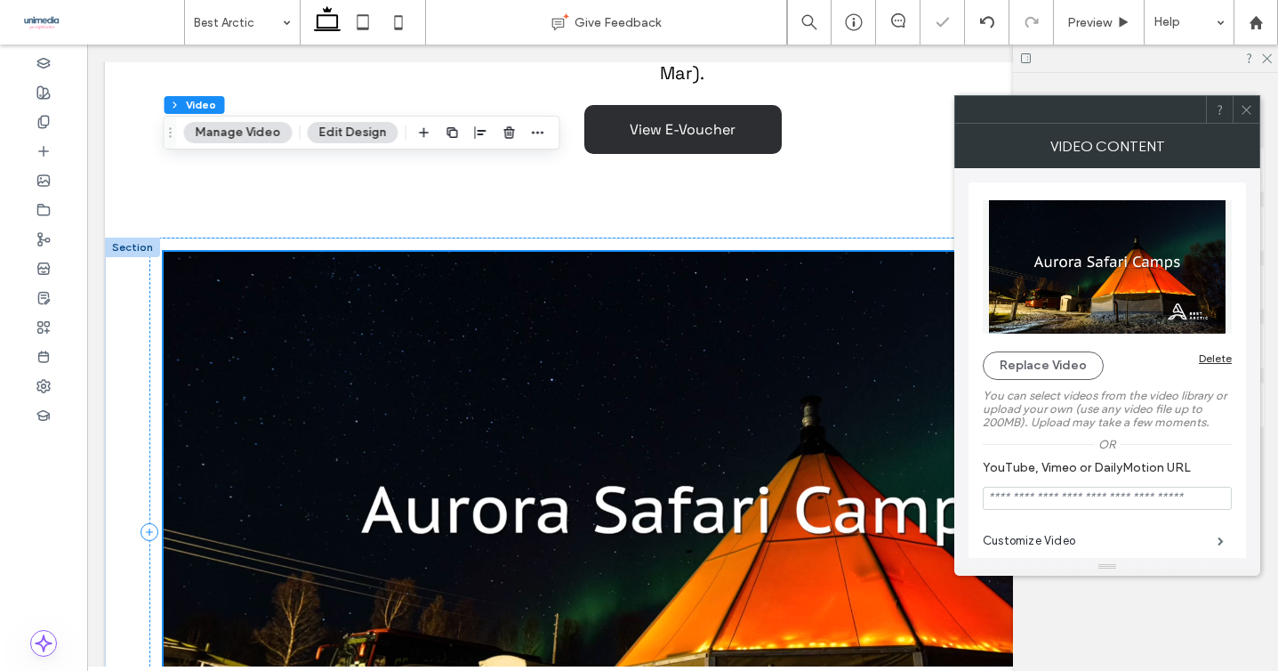
scroll to position [2074, 0]
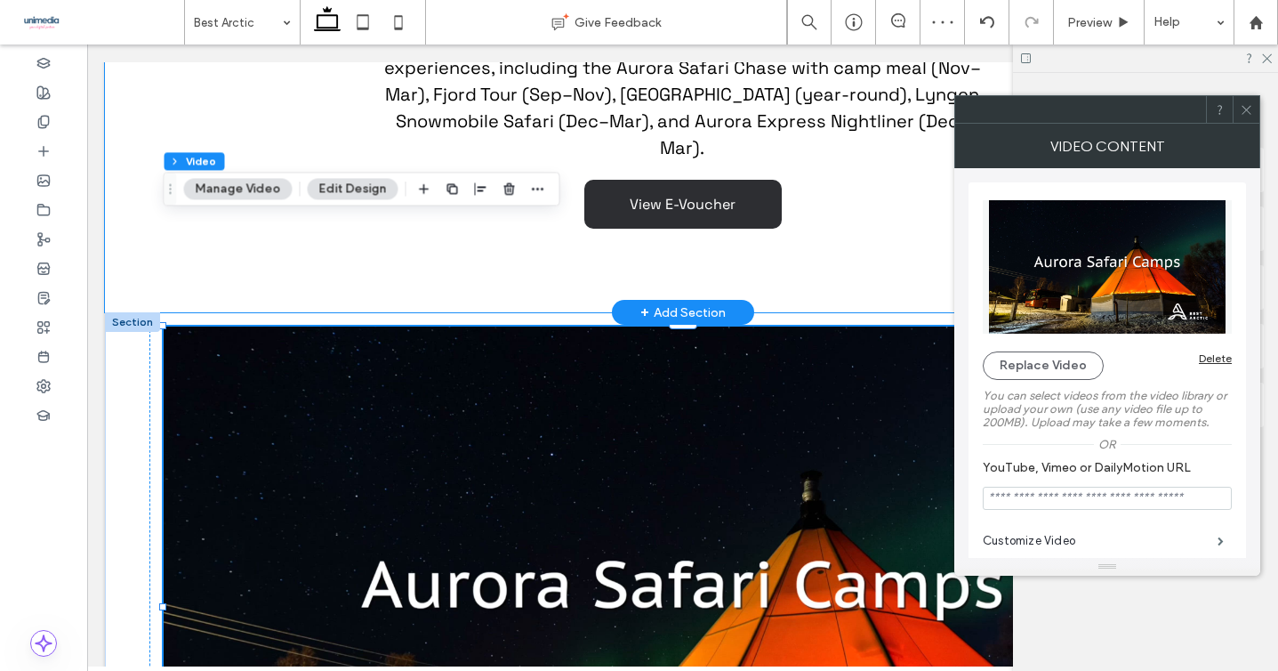
click at [763, 180] on div "YOUR EXCLUSIVE OFFER 5% DISCOUNT ON SELECTED TOURS* [DEMOGRAPHIC_DATA] traveler…" at bounding box center [682, 54] width 1155 height 518
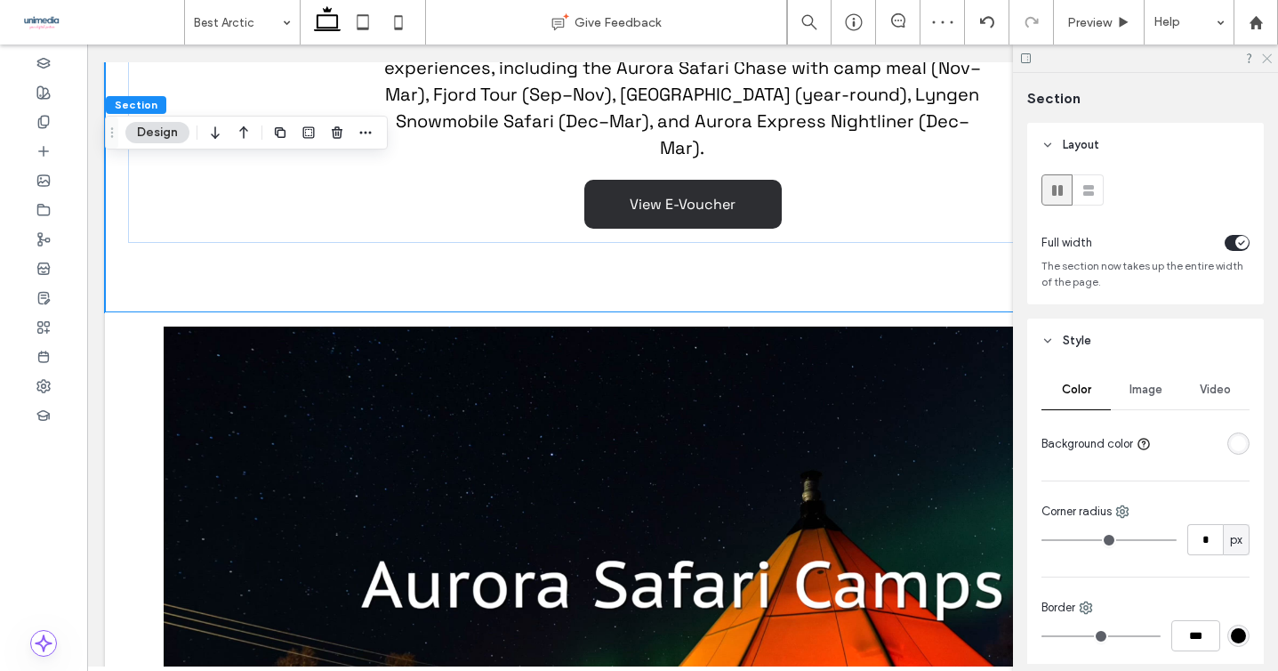
click at [1267, 57] on use at bounding box center [1267, 59] width 10 height 10
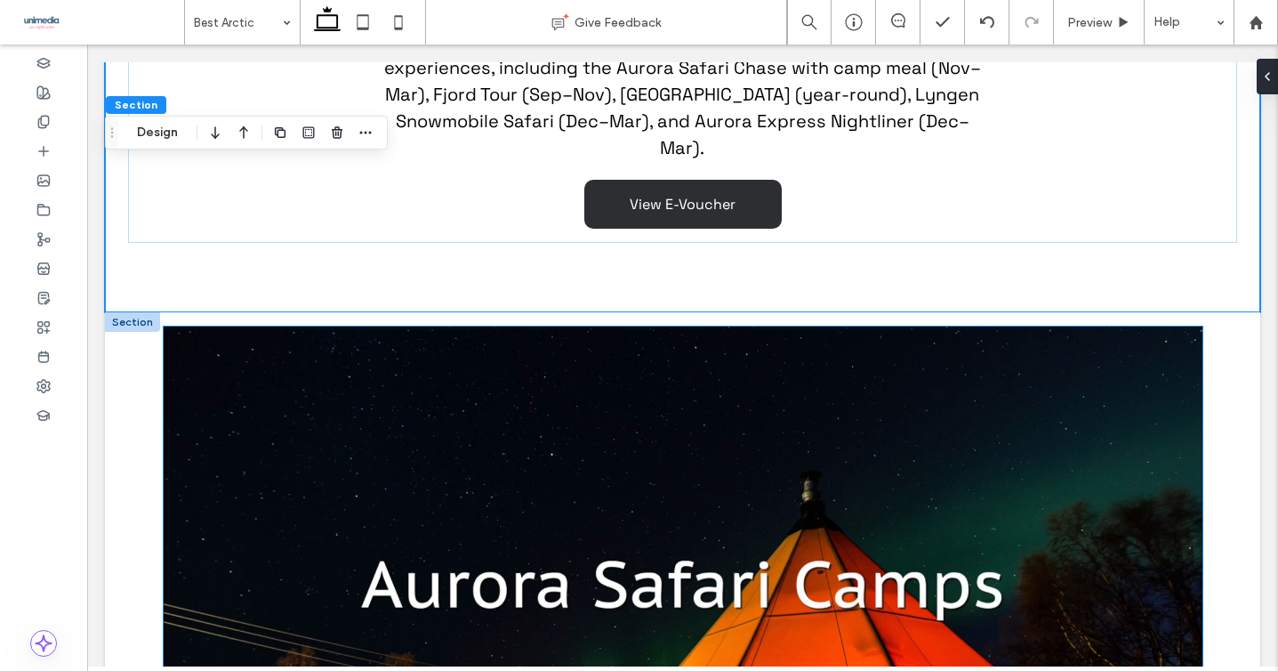
click at [820, 326] on video at bounding box center [683, 606] width 1039 height 560
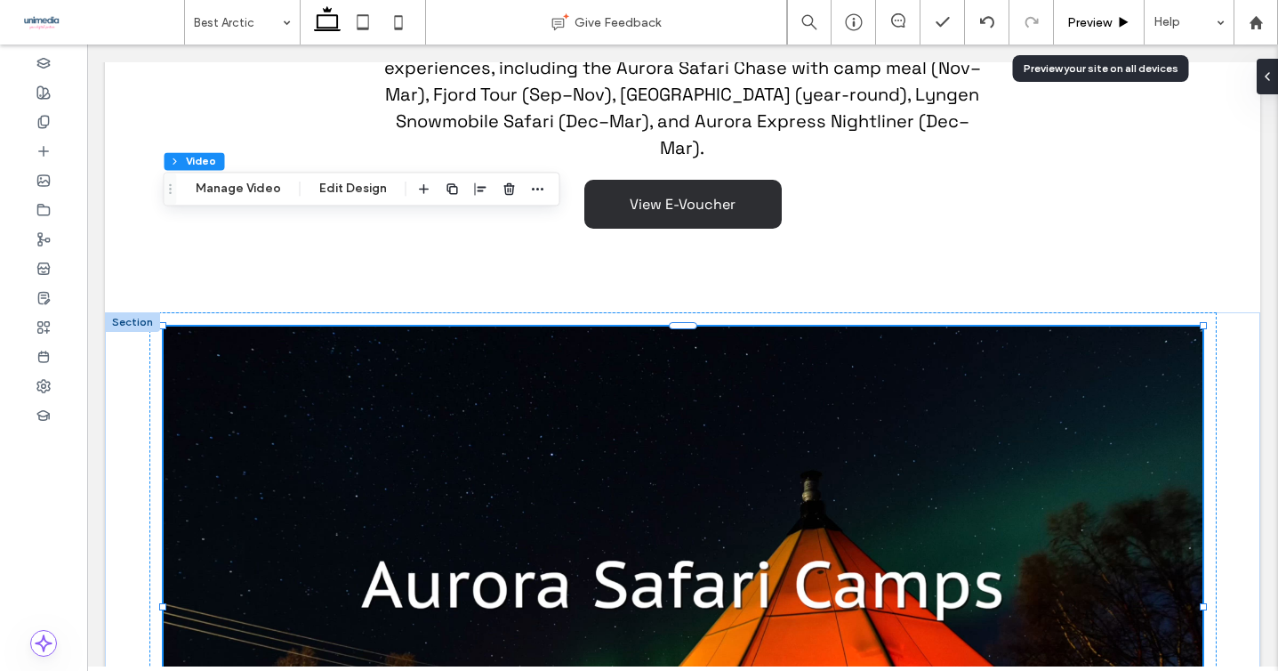
click at [1106, 8] on div "Preview" at bounding box center [1099, 22] width 91 height 44
click at [1088, 43] on div "Preview" at bounding box center [1099, 22] width 91 height 44
click at [1088, 21] on span "Preview" at bounding box center [1089, 22] width 44 height 15
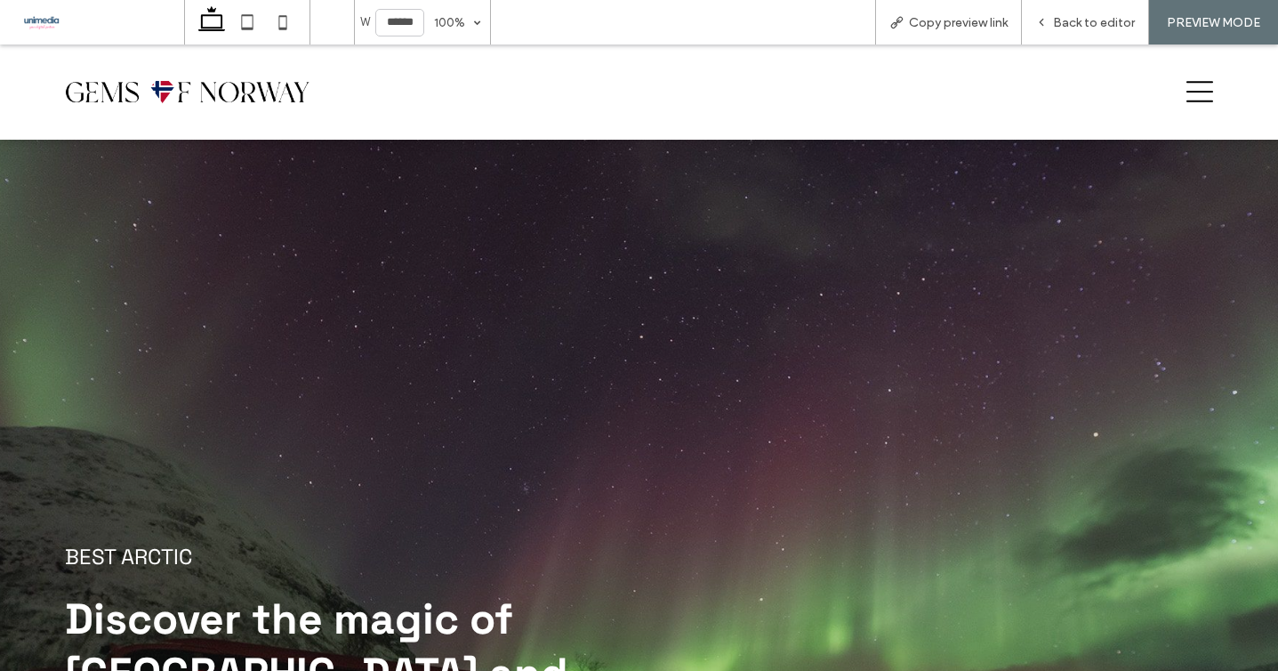
click at [349, 337] on div at bounding box center [638, 363] width 1147 height 317
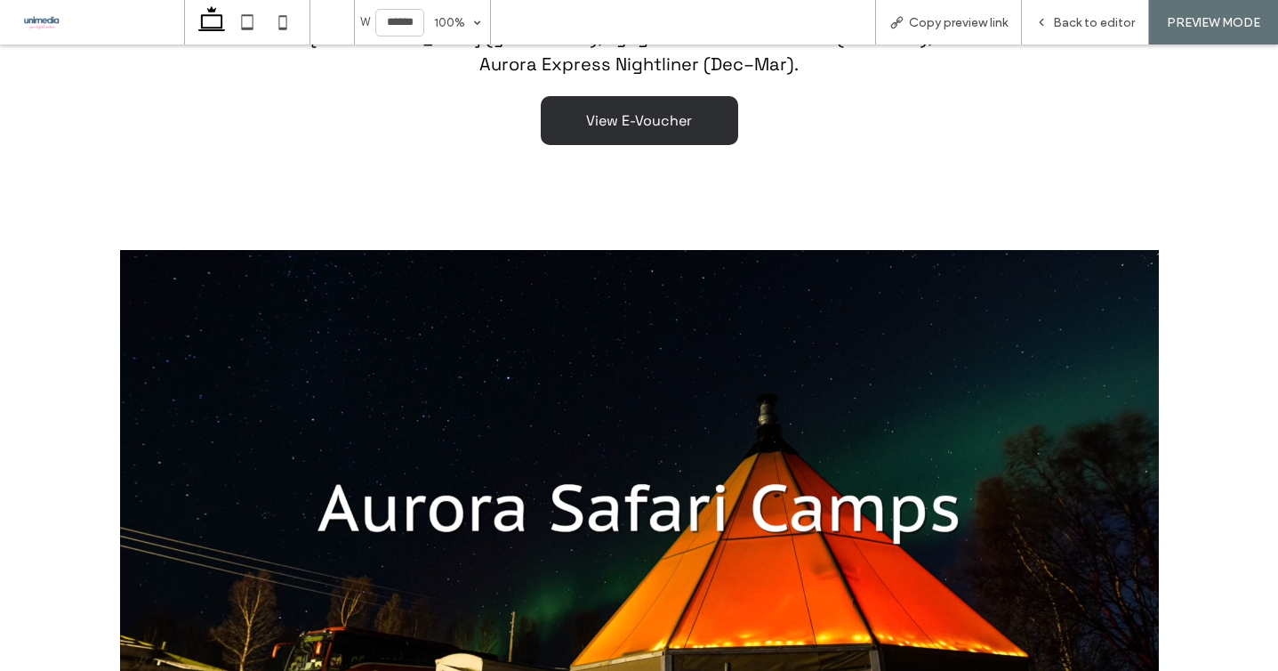
scroll to position [2144, 0]
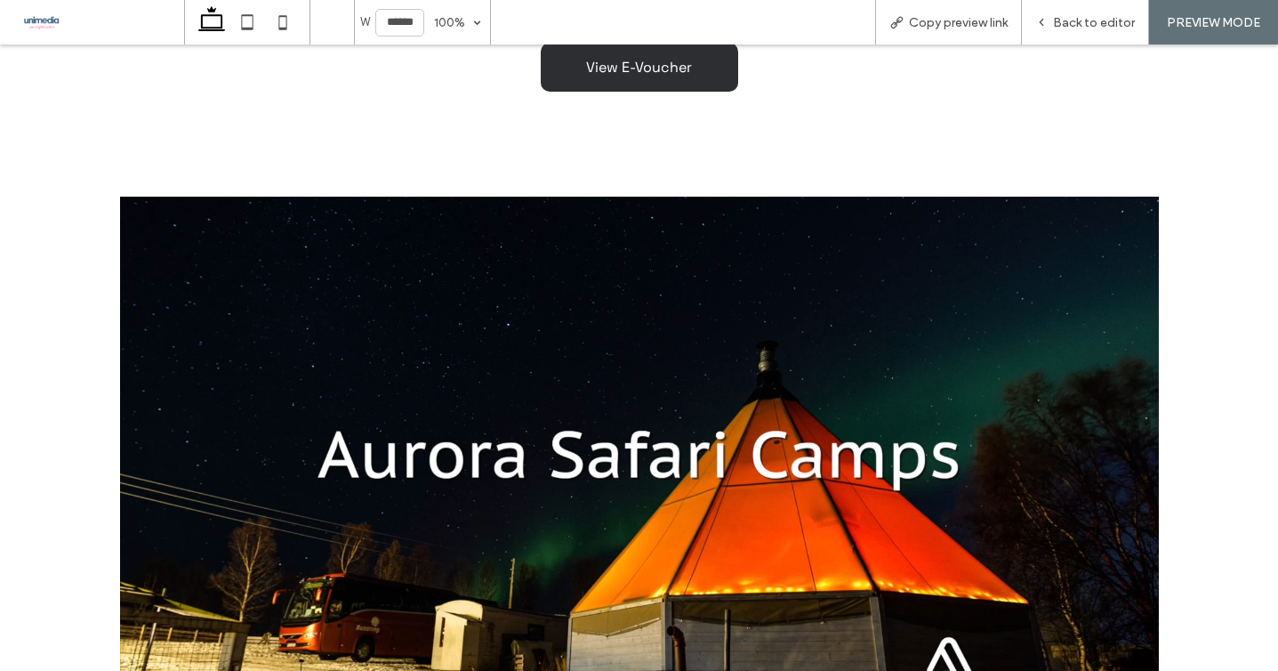
click at [274, 506] on video at bounding box center [639, 477] width 1039 height 560
